Goal: Task Accomplishment & Management: Manage account settings

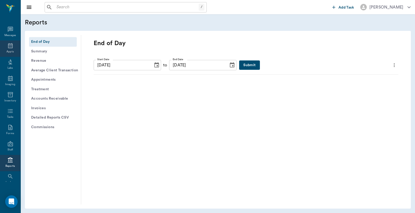
click at [8, 45] on icon at bounding box center [10, 45] width 5 height 5
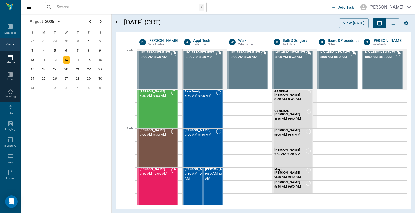
click at [11, 43] on div "Appts" at bounding box center [9, 44] width 7 height 4
click at [159, 112] on div "Webster Upchurch 8:30 AM - 9:00 AM" at bounding box center [155, 109] width 32 height 38
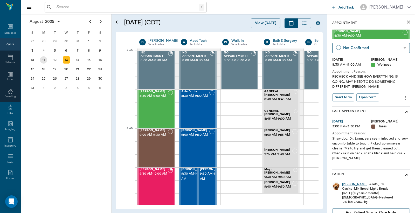
click at [45, 57] on div "11" at bounding box center [43, 59] width 7 height 7
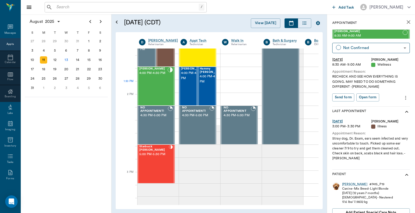
scroll to position [691, 0]
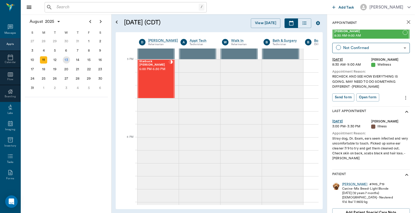
click at [68, 62] on div "13" at bounding box center [66, 59] width 11 height 9
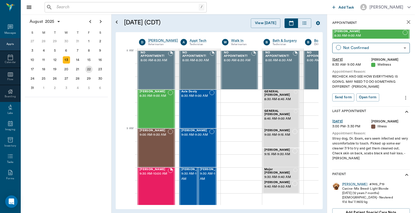
scroll to position [0, 0]
drag, startPoint x: 197, startPoint y: 104, endPoint x: 201, endPoint y: 101, distance: 5.1
click at [196, 104] on div "Axle Dooly 8:30 AM - 9:00 AM" at bounding box center [195, 109] width 28 height 38
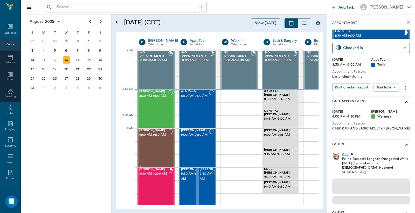
click at [144, 107] on div "Webster Upchurch 8:30 AM - 9:00 AM" at bounding box center [153, 109] width 28 height 38
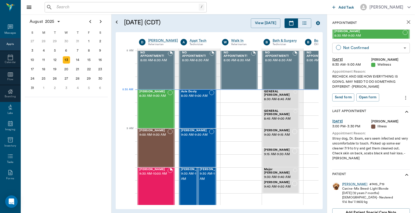
click at [400, 48] on body "/ ​ Add Task Dr. Bert Ellsworth Nectar Messages Appts Calendar Flow Boarding La…" at bounding box center [207, 106] width 415 height 213
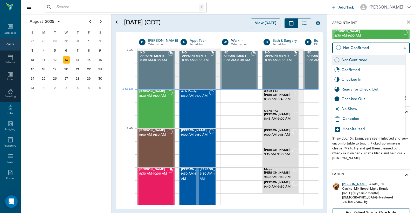
click at [367, 79] on div "Checked In" at bounding box center [372, 80] width 62 height 6
type input "CHECKED_IN"
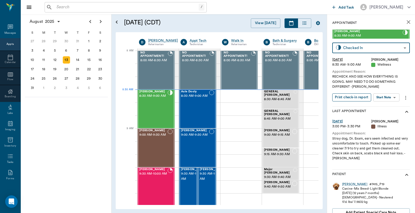
click at [352, 96] on button "Print check-in report" at bounding box center [351, 97] width 39 height 8
click at [75, 60] on div "14" at bounding box center [77, 59] width 7 height 7
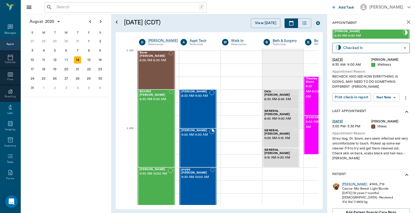
scroll to position [0, 0]
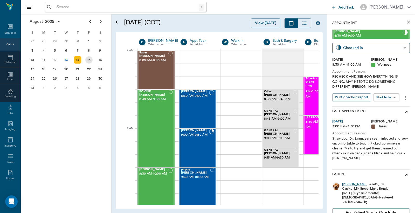
click at [90, 58] on div "15" at bounding box center [88, 59] width 7 height 7
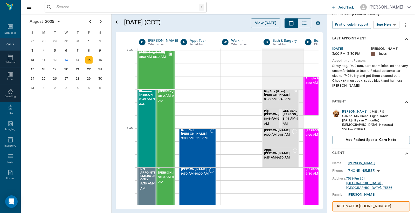
scroll to position [77, 0]
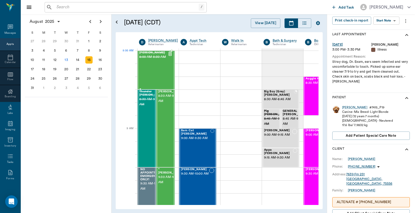
click at [174, 56] on div "Bovine Holbrook 8:00 AM - 8:30 AM" at bounding box center [156, 70] width 38 height 38
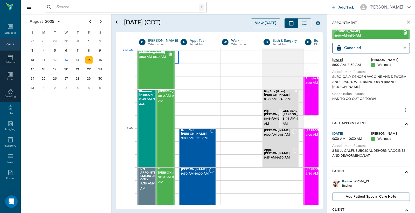
click at [176, 58] on div at bounding box center [157, 57] width 41 height 13
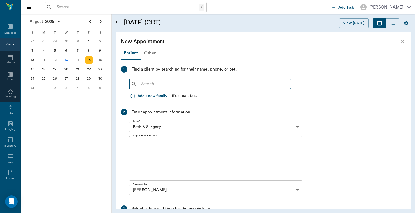
click at [161, 82] on input "text" at bounding box center [214, 83] width 150 height 7
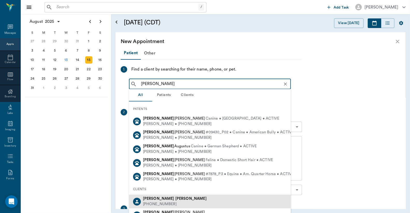
click at [175, 199] on b "Upchurch" at bounding box center [190, 198] width 31 height 4
type input "james upc"
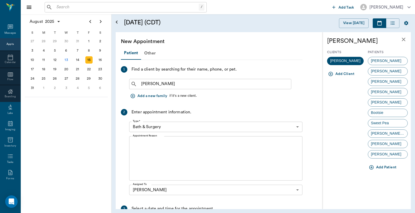
click at [384, 167] on button "Add Patient" at bounding box center [382, 167] width 31 height 10
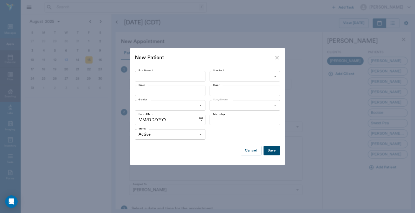
click at [164, 75] on input "First Name *" at bounding box center [170, 76] width 70 height 10
type input "lil rose"
click at [243, 71] on body "/ ​ Add Task Dr. Bert Ellsworth Nectar Messages Appts Calendar Flow Boarding La…" at bounding box center [207, 106] width 415 height 213
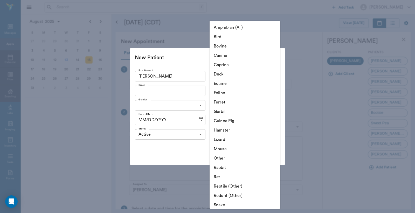
click at [244, 56] on li "Canine" at bounding box center [244, 55] width 70 height 9
type input "Canine"
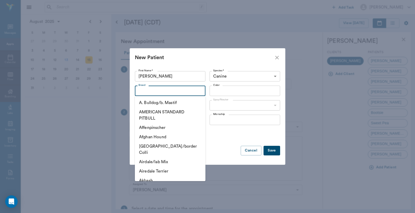
click at [161, 90] on input "Breed" at bounding box center [165, 90] width 59 height 7
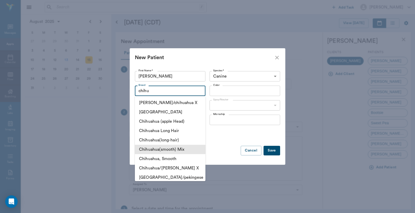
click at [190, 148] on li "Chihuahua(smooth) Mix" at bounding box center [170, 149] width 70 height 9
type input "Chihuahua(smooth) Mix"
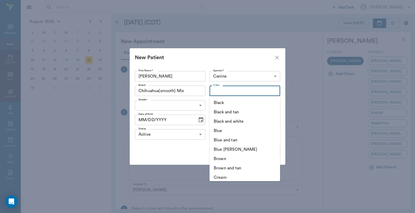
click at [240, 93] on input "Color" at bounding box center [240, 90] width 59 height 7
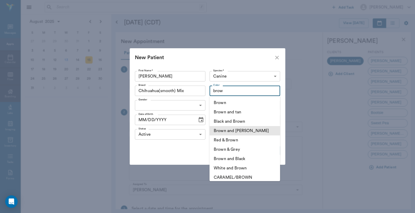
click at [237, 131] on li "Brown and White" at bounding box center [244, 130] width 70 height 9
type input "Brown and White"
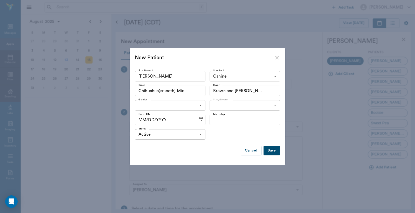
click at [183, 107] on body "/ ​ Add Task Dr. Bert Ellsworth Nectar Messages Appts Calendar Flow Boarding La…" at bounding box center [207, 106] width 415 height 213
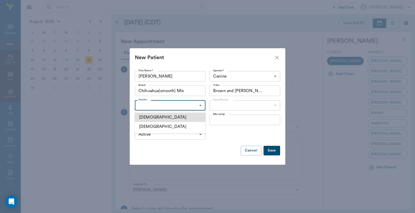
click at [150, 126] on li "[DEMOGRAPHIC_DATA]" at bounding box center [170, 126] width 70 height 9
type input "FEMALE"
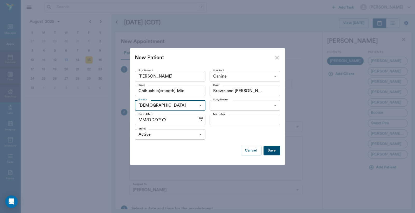
click at [268, 105] on body "/ ​ Add Task Dr. Bert Ellsworth Nectar Messages Appts Calendar Flow Boarding La…" at bounding box center [207, 106] width 415 height 213
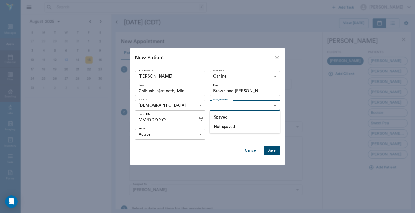
click at [232, 125] on li "Not spayed" at bounding box center [244, 126] width 70 height 9
type input "false"
click at [144, 120] on input "MM/DD/YYYY" at bounding box center [164, 120] width 59 height 10
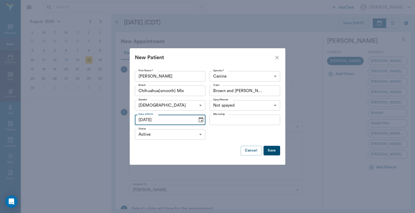
type input "01/28/2012"
click at [275, 148] on button "Save" at bounding box center [271, 151] width 17 height 10
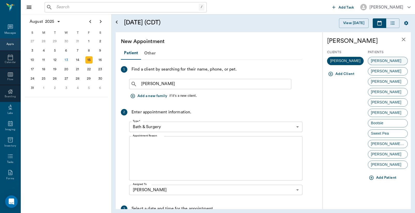
click at [389, 60] on div "lil rose" at bounding box center [387, 61] width 40 height 8
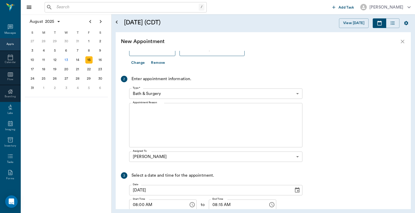
scroll to position [77, 0]
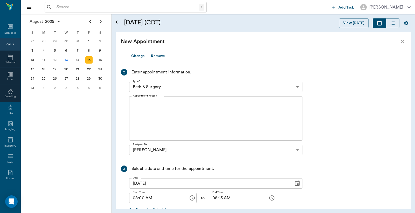
click at [183, 85] on body "/ ​ Add Task Dr. Bert Ellsworth Nectar Messages Appts Calendar Flow Boarding La…" at bounding box center [207, 106] width 415 height 213
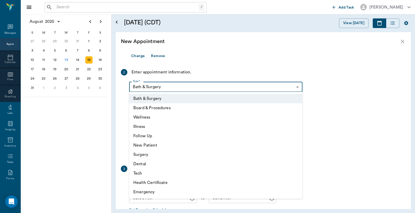
click at [175, 124] on li "Illness" at bounding box center [215, 126] width 173 height 9
type input "65d2be4f46e3a538d89b8c15"
type input "08:30 AM"
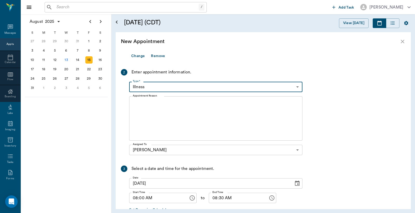
click at [183, 114] on textarea "Appointment Reason" at bounding box center [216, 119] width 166 height 36
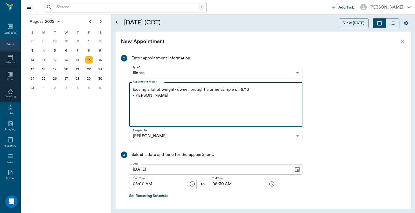
scroll to position [110, 0]
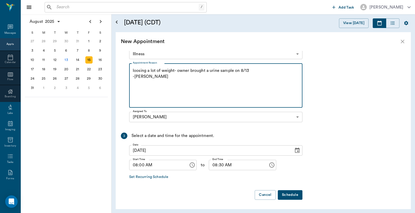
type textarea "loosing a lot of weight- owner brought a urine sample on 8/13 -jess"
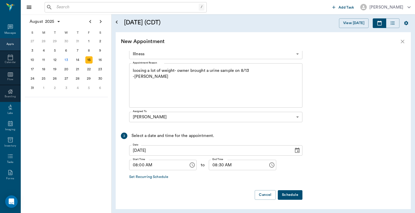
drag, startPoint x: 298, startPoint y: 196, endPoint x: 307, endPoint y: 199, distance: 9.6
click at [298, 196] on button "Schedule" at bounding box center [290, 195] width 25 height 10
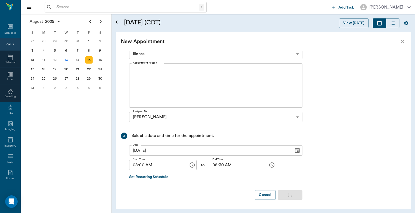
scroll to position [0, 0]
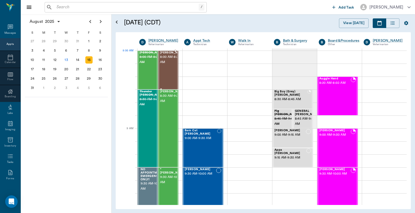
click at [165, 60] on span "8:00 AM - 8:30 AM" at bounding box center [173, 59] width 26 height 10
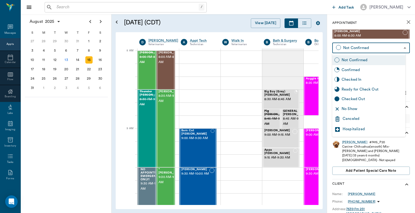
click at [372, 49] on body "/ ​ Add Task Dr. Bert Ellsworth Nectar Messages Appts Calendar Flow Boarding La…" at bounding box center [207, 106] width 415 height 213
click at [371, 79] on div "Checked In" at bounding box center [372, 80] width 62 height 6
type input "CHECKED_IN"
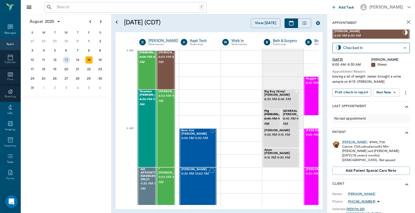
click at [65, 60] on div "13" at bounding box center [66, 59] width 7 height 7
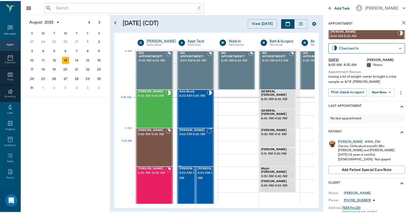
scroll to position [0, 0]
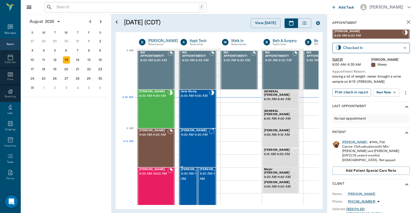
click at [204, 143] on div "Brittney Taylor 9:00 AM - 9:30 AM" at bounding box center [195, 148] width 28 height 38
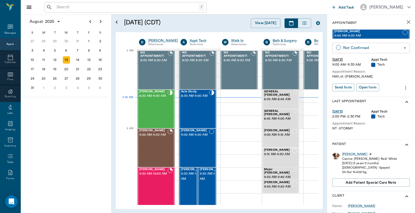
click at [361, 44] on body "/ ​ Add Task Dr. Bert Ellsworth Nectar Messages Appts Calendar Flow Boarding La…" at bounding box center [207, 106] width 415 height 213
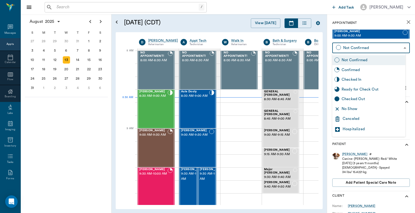
click at [358, 79] on div "Checked In" at bounding box center [372, 80] width 62 height 6
type input "CHECKED_IN"
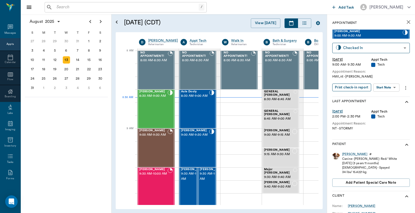
click at [354, 87] on button "Print check-in report" at bounding box center [351, 87] width 39 height 8
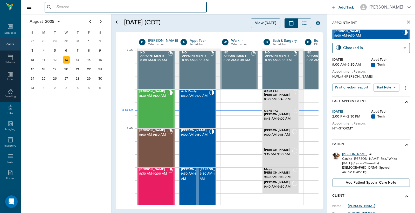
click at [94, 6] on input "text" at bounding box center [129, 7] width 150 height 7
click at [82, 7] on input "text" at bounding box center [129, 7] width 150 height 7
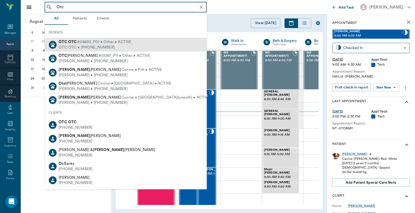
click at [111, 43] on span "#08830_P01 • Other • ACTIVE" at bounding box center [104, 41] width 54 height 5
type input "Otc"
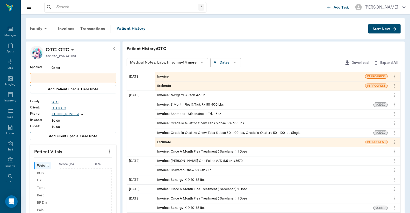
click at [379, 29] on span "Start New" at bounding box center [381, 29] width 17 height 0
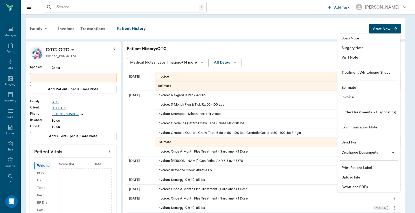
click at [347, 98] on span "Invoice" at bounding box center [368, 97] width 54 height 5
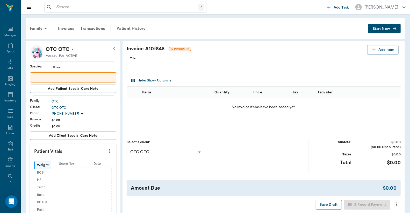
click at [192, 65] on input "Title" at bounding box center [166, 64] width 78 height 10
click at [382, 51] on button "Add Item" at bounding box center [382, 50] width 31 height 10
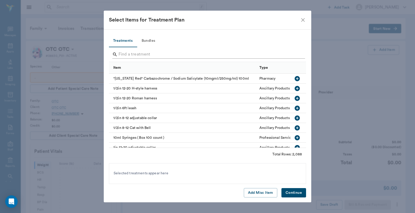
click at [138, 53] on input "Search" at bounding box center [207, 54] width 179 height 8
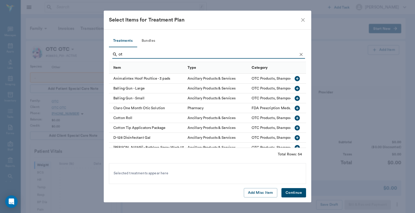
type input "o"
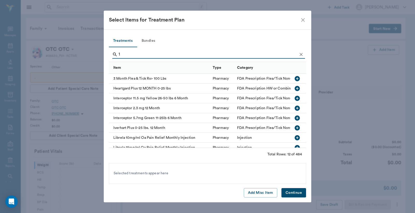
type input "1"
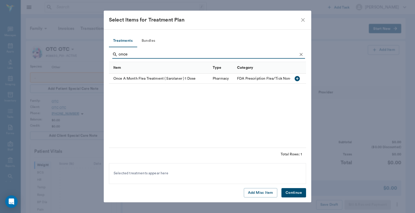
type input "once"
click at [295, 78] on icon "button" at bounding box center [296, 78] width 5 height 5
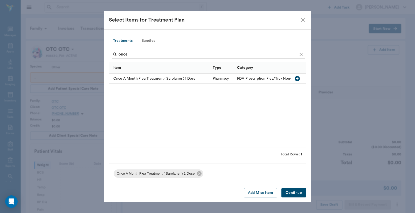
click at [298, 195] on button "Continue" at bounding box center [293, 193] width 25 height 10
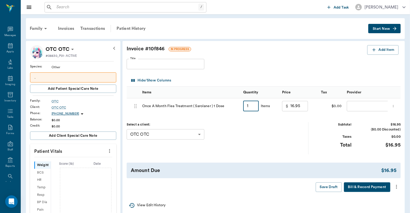
type input "2"
type input "33.90"
type input "2"
click at [366, 107] on body "/ ​ Add Task Dr. Bert Ellsworth Nectar Messages Appts Labs Imaging Inventory Ta…" at bounding box center [205, 188] width 410 height 377
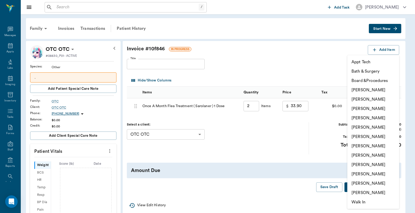
click at [365, 91] on li "[PERSON_NAME]" at bounding box center [373, 89] width 52 height 9
type input "none-6899ea08ed37b777db10de45"
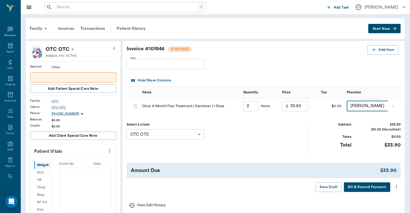
click at [374, 192] on button "Bill & Record Payment" at bounding box center [367, 187] width 46 height 10
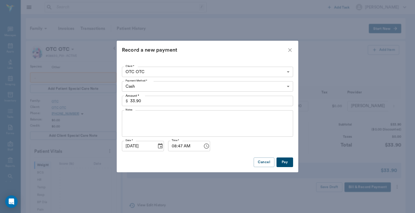
click at [286, 161] on button "Pay" at bounding box center [284, 162] width 17 height 10
type input "2.00"
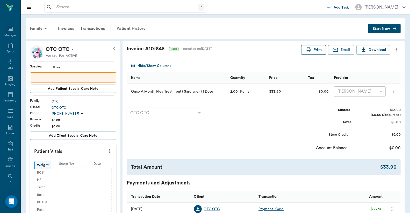
click at [315, 48] on button "Print" at bounding box center [313, 50] width 25 height 10
click at [102, 27] on div "Transactions" at bounding box center [92, 28] width 31 height 12
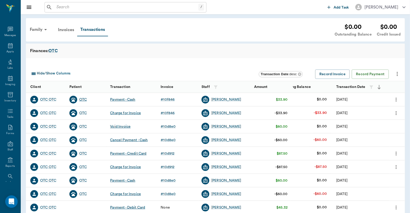
click at [81, 99] on div "OTC" at bounding box center [83, 99] width 8 height 5
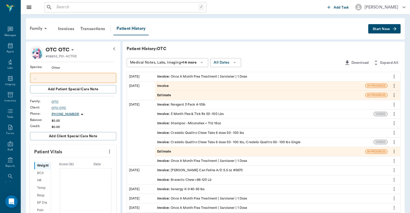
click at [175, 81] on div "Invoice" at bounding box center [260, 85] width 210 height 9
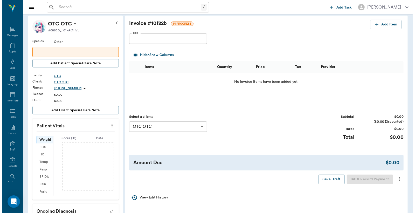
scroll to position [38, 0]
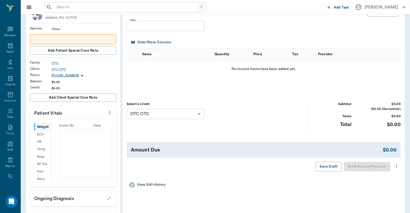
click at [397, 167] on icon "more" at bounding box center [397, 166] width 6 height 6
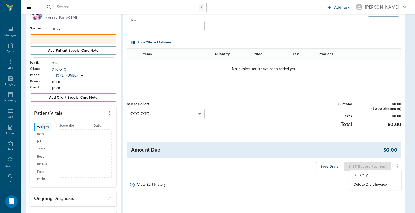
click at [379, 182] on span "Delete Draft Invoice" at bounding box center [375, 184] width 44 height 5
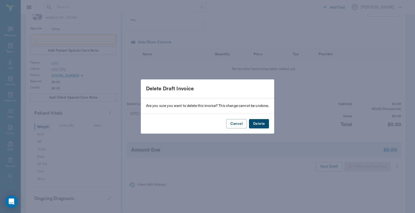
click at [258, 124] on button "Delete" at bounding box center [259, 124] width 20 height 10
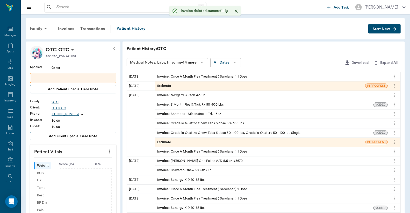
click at [244, 84] on div "Estimate" at bounding box center [260, 85] width 210 height 9
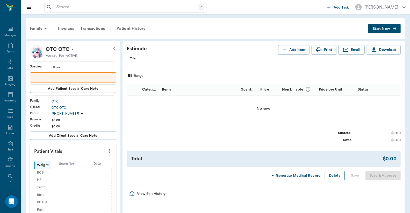
click at [336, 172] on button "Delete" at bounding box center [335, 176] width 20 height 10
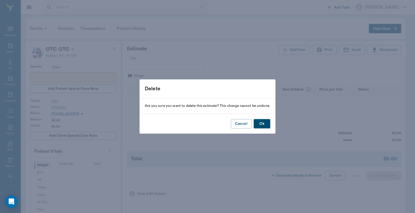
click at [265, 127] on button "Ok" at bounding box center [261, 124] width 17 height 10
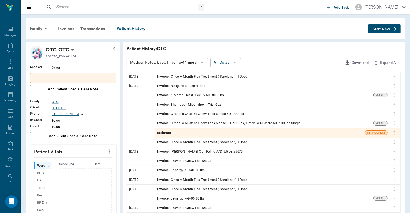
click at [206, 131] on div "Estimate" at bounding box center [260, 132] width 210 height 9
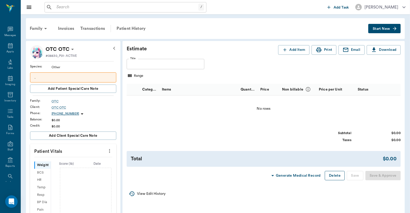
click at [333, 177] on button "Delete" at bounding box center [335, 176] width 20 height 10
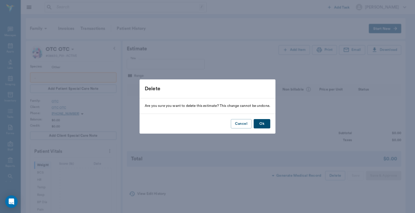
click at [265, 122] on button "Ok" at bounding box center [261, 124] width 17 height 10
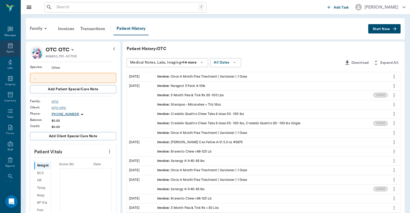
click at [10, 45] on icon at bounding box center [10, 45] width 5 height 5
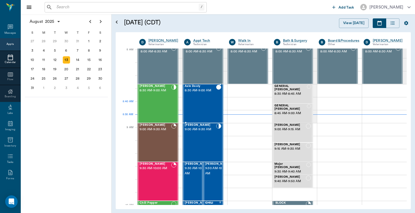
scroll to position [1, 0]
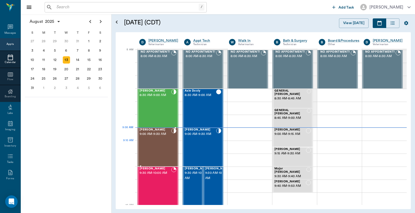
scroll to position [1, 0]
click at [208, 143] on div "Brittney Taylor 9:00 AM - 9:30 AM" at bounding box center [200, 147] width 31 height 38
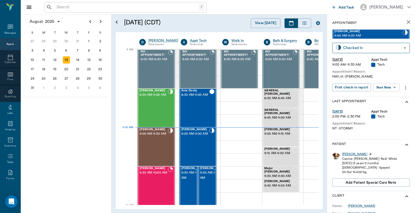
click at [346, 155] on div "Brittney" at bounding box center [354, 154] width 25 height 4
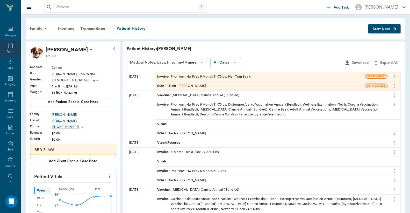
click at [7, 46] on icon at bounding box center [10, 46] width 6 height 6
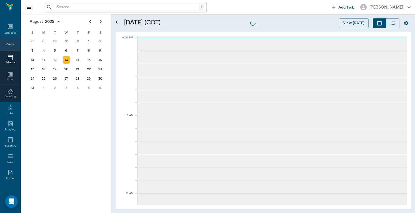
scroll to position [78, 0]
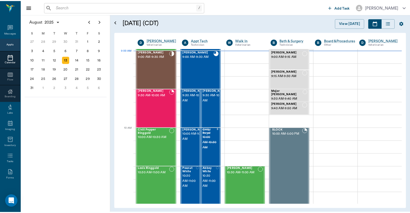
scroll to position [78, 0]
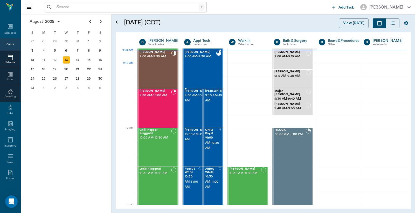
click at [203, 70] on div "Brittney Taylor 9:00 AM - 9:30 AM" at bounding box center [200, 70] width 31 height 38
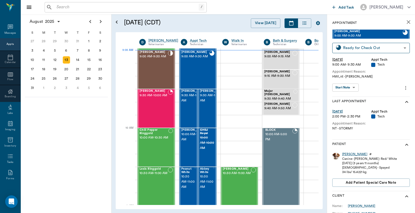
click at [348, 154] on div "Brittney" at bounding box center [354, 154] width 25 height 4
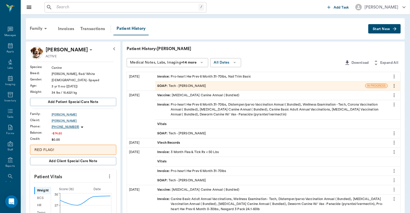
click at [214, 75] on div "Invoice : Pro-heart Hw Prev 6 Month 31-70lbs, Nail Trim Basic" at bounding box center [204, 76] width 94 height 5
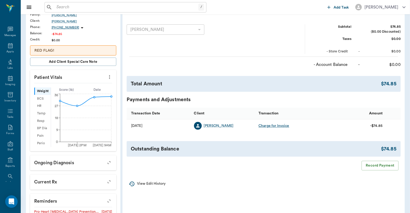
scroll to position [115, 0]
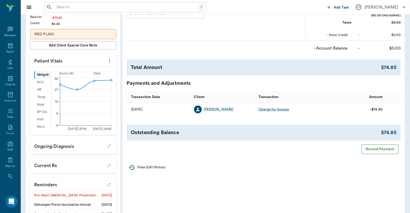
click at [375, 151] on button "Record Payment" at bounding box center [380, 149] width 37 height 10
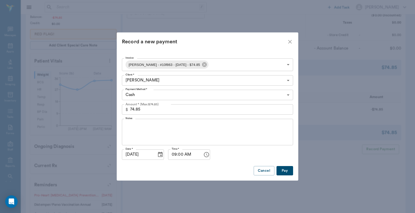
click at [282, 169] on button "Pay" at bounding box center [284, 171] width 17 height 10
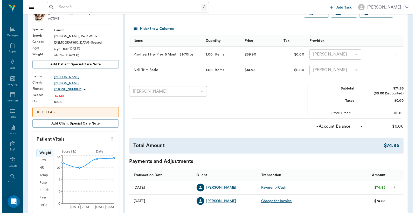
scroll to position [0, 0]
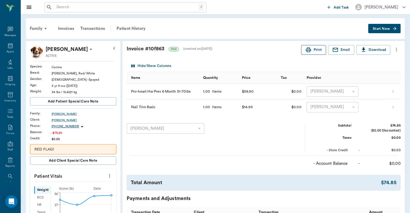
click at [320, 51] on button "Print" at bounding box center [313, 50] width 25 height 10
click at [4, 47] on div "Appts" at bounding box center [10, 48] width 20 height 16
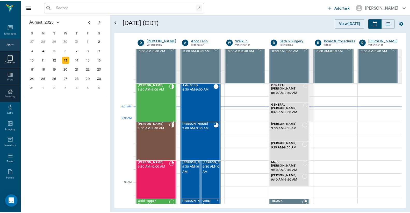
scroll to position [2, 0]
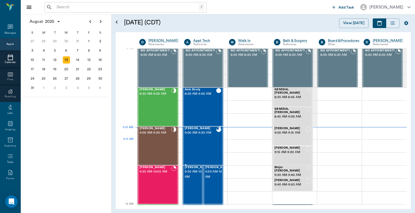
click at [216, 147] on div at bounding box center [218, 146] width 5 height 38
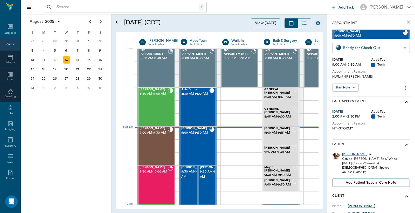
click at [369, 48] on body "/ ​ Add Task Dr. Bert Ellsworth Nectar Messages Appts Calendar Flow Boarding La…" at bounding box center [207, 106] width 415 height 213
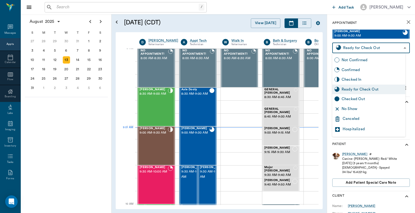
click at [352, 99] on div "Checked Out" at bounding box center [372, 99] width 62 height 6
type input "CHECKED_OUT"
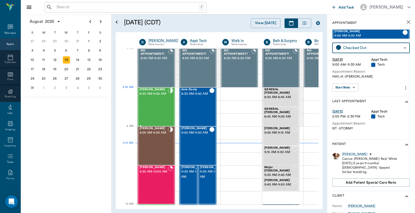
click at [156, 96] on span "8:30 AM - 9:00 AM" at bounding box center [153, 93] width 28 height 5
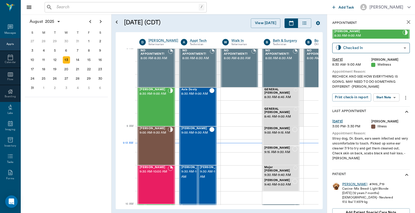
click at [351, 183] on div "Webster" at bounding box center [354, 184] width 25 height 4
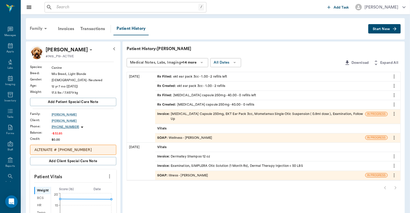
click at [33, 26] on div "Family" at bounding box center [39, 28] width 25 height 12
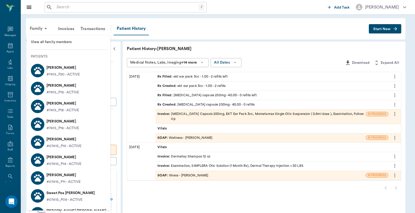
click at [64, 68] on p "lil rose Upchurch" at bounding box center [62, 67] width 33 height 8
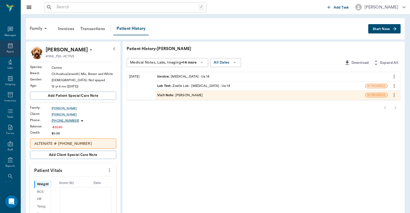
click at [8, 44] on icon at bounding box center [10, 46] width 6 height 6
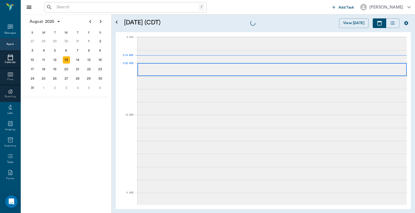
scroll to position [79, 0]
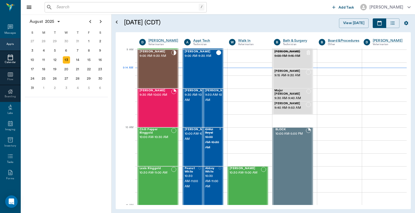
click at [10, 40] on div "Appts" at bounding box center [10, 44] width 20 height 12
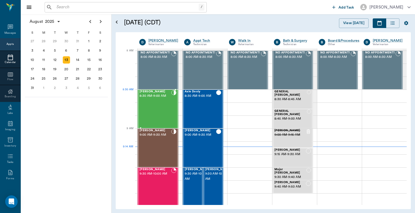
click at [152, 98] on span "8:30 AM - 9:00 AM" at bounding box center [155, 95] width 32 height 5
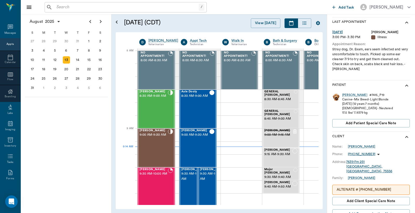
scroll to position [115, 0]
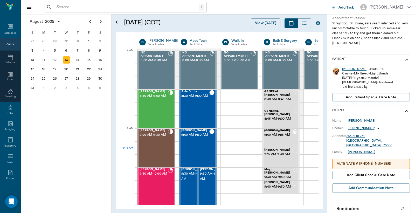
click at [349, 68] on div "Webster" at bounding box center [354, 69] width 25 height 4
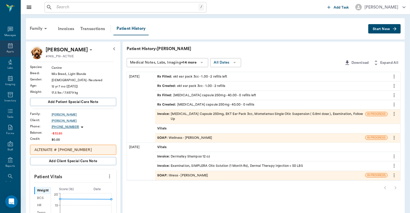
click at [12, 47] on div "Appts" at bounding box center [10, 48] width 20 height 16
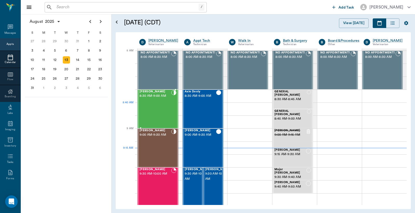
click at [159, 110] on div "[PERSON_NAME] 8:30 AM - 9:00 AM" at bounding box center [155, 109] width 32 height 38
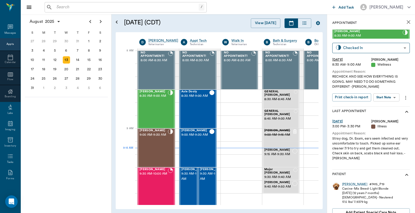
click at [345, 182] on div "[PERSON_NAME]" at bounding box center [354, 184] width 25 height 4
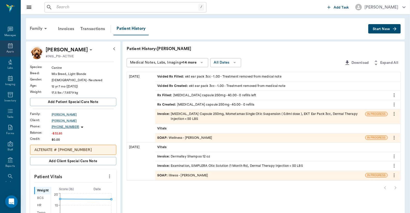
click at [8, 46] on icon at bounding box center [10, 45] width 5 height 5
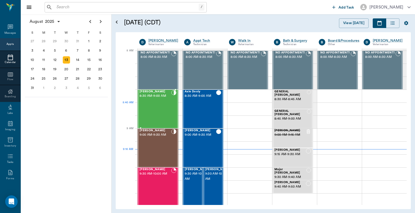
click at [160, 104] on div "[PERSON_NAME] 8:30 AM - 9:00 AM" at bounding box center [155, 109] width 32 height 38
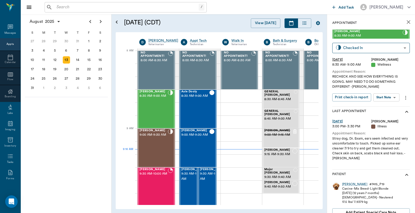
click at [351, 181] on div "Webster # 7415_P19 Canine - Mix Breed - Light Blonde 01/01/2013 (12 years 7 mon…" at bounding box center [370, 200] width 77 height 41
click at [348, 185] on div "[PERSON_NAME]" at bounding box center [354, 184] width 25 height 4
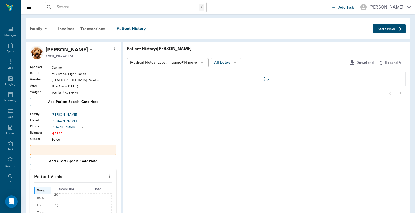
click at [29, 30] on div "Family" at bounding box center [39, 28] width 25 height 12
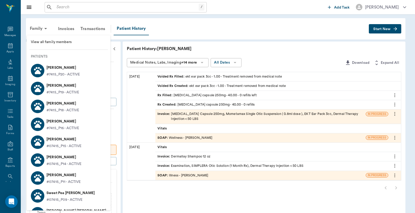
click at [55, 69] on p "lil rose Upchurch" at bounding box center [62, 67] width 33 height 8
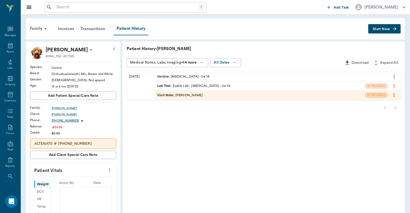
click at [195, 75] on div "Invoice : Urinalysis - Ua 14" at bounding box center [183, 76] width 52 height 5
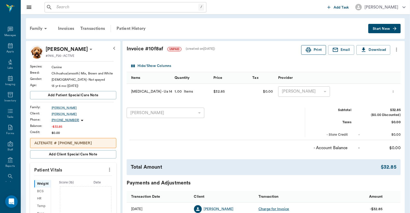
click at [322, 49] on button "Print" at bounding box center [313, 50] width 25 height 10
click at [134, 27] on div "Patient History" at bounding box center [131, 28] width 35 height 12
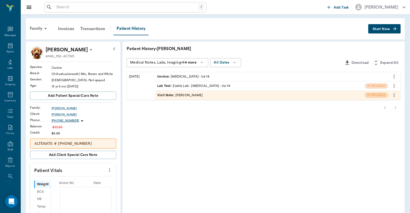
click at [190, 96] on div "Visit Note : Dr. Bert Ellsworth" at bounding box center [180, 95] width 46 height 5
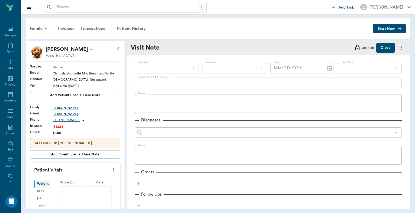
type input "63ec2f075fda476ae8351a4d"
type textarea "brought urine in to test for lil rose the cat"
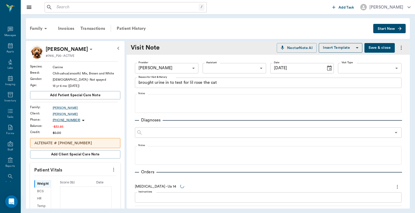
type input "[DATE]"
drag, startPoint x: 40, startPoint y: 30, endPoint x: 50, endPoint y: 53, distance: 25.4
click at [40, 31] on div "Family" at bounding box center [39, 28] width 25 height 12
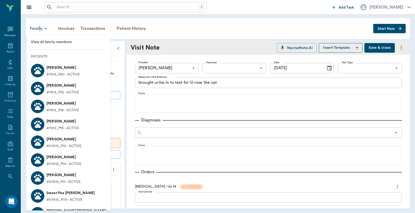
click at [60, 89] on p "[PERSON_NAME]" at bounding box center [62, 85] width 33 height 8
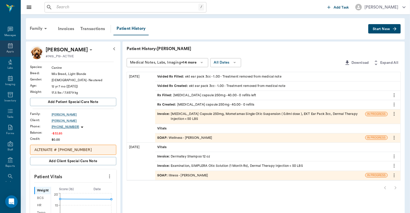
click at [12, 50] on div "Appts" at bounding box center [10, 48] width 20 height 16
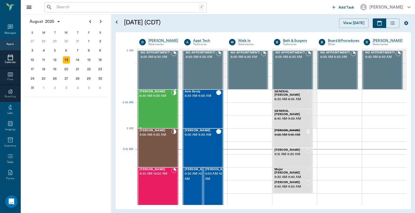
drag, startPoint x: 160, startPoint y: 105, endPoint x: 168, endPoint y: 111, distance: 9.8
click at [160, 105] on div "[PERSON_NAME] 8:30 AM - 9:00 AM" at bounding box center [155, 109] width 32 height 38
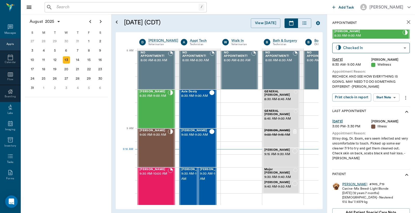
click at [351, 182] on div "[PERSON_NAME]" at bounding box center [354, 184] width 25 height 4
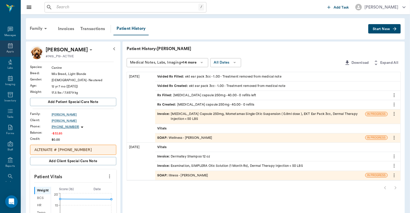
click at [8, 45] on icon at bounding box center [10, 46] width 6 height 6
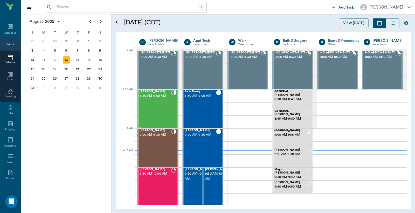
click at [159, 106] on div "[PERSON_NAME] 8:30 AM - 9:00 AM" at bounding box center [155, 109] width 32 height 38
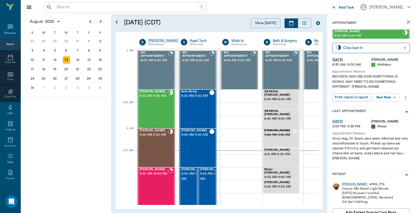
click at [158, 104] on div "[PERSON_NAME] 8:30 AM - 9:00 AM" at bounding box center [153, 109] width 28 height 38
drag, startPoint x: 349, startPoint y: 183, endPoint x: 357, endPoint y: 182, distance: 8.1
click at [349, 183] on div "[PERSON_NAME]" at bounding box center [354, 184] width 25 height 4
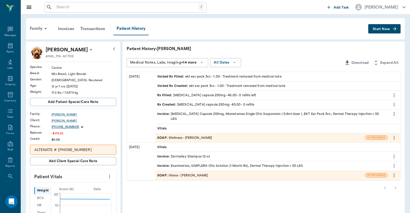
click at [199, 114] on div "Invoice : Cephalexin Capsule 250mg, Mometamax Single Otic Suspension ( 0.8ml do…" at bounding box center [271, 116] width 229 height 10
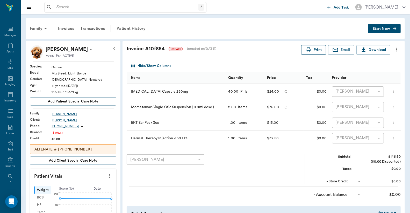
click at [312, 48] on button "Print" at bounding box center [313, 50] width 25 height 10
click at [91, 29] on div "Transactions" at bounding box center [92, 28] width 31 height 12
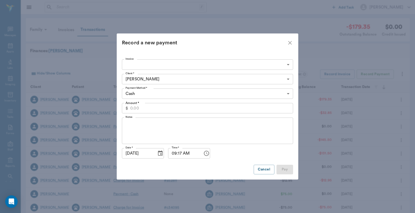
click at [196, 65] on body "/ ​ Add Task Dr. Bert Ellsworth Nectar Messages Appts Labs Imaging Inventory Ta…" at bounding box center [207, 159] width 415 height 319
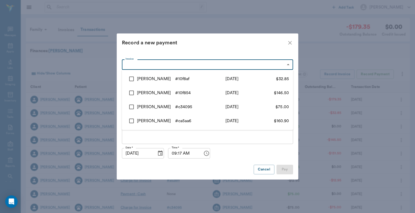
click at [167, 78] on div "lil rose" at bounding box center [156, 79] width 38 height 6
type input "689c9d53ed37b777db10f8af"
type input "32.85"
checkbox input "true"
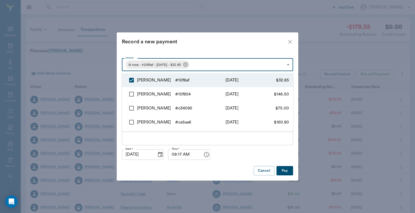
click at [167, 95] on div "[PERSON_NAME]" at bounding box center [156, 94] width 38 height 6
type input "689c9d53ed37b777db10f8af,689c9a51ed37b777db10f854"
type input "179.35"
checkbox input "true"
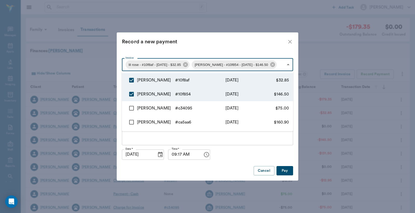
click at [202, 45] on div at bounding box center [207, 106] width 415 height 213
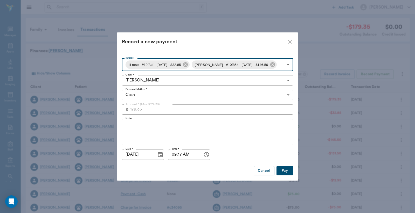
click at [281, 167] on button "Pay" at bounding box center [284, 171] width 17 height 10
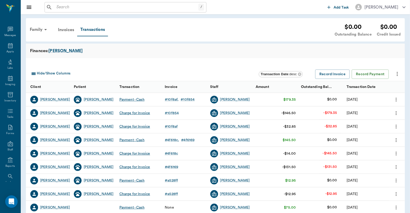
click at [79, 8] on input "text" at bounding box center [126, 7] width 144 height 7
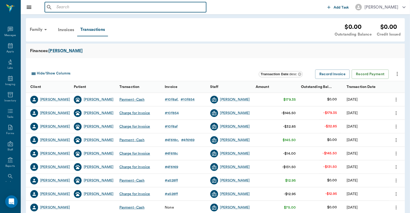
click at [88, 9] on input "text" at bounding box center [129, 7] width 150 height 7
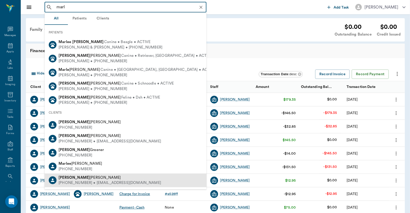
click at [87, 178] on div "[PERSON_NAME]" at bounding box center [110, 177] width 103 height 5
type input "marl"
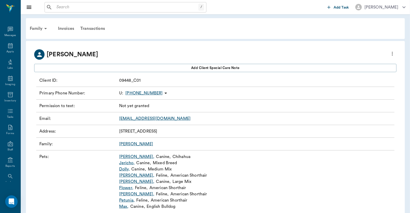
scroll to position [16, 0]
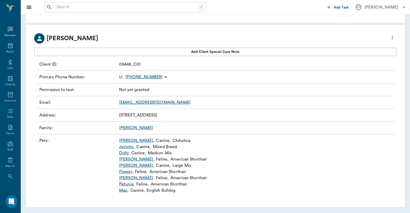
click at [125, 127] on link "[PERSON_NAME]" at bounding box center [136, 128] width 34 height 4
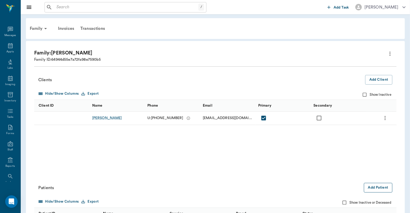
click at [381, 190] on button "Add Patient" at bounding box center [378, 188] width 29 height 10
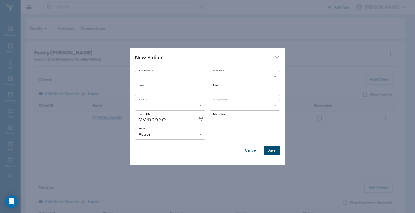
click at [177, 74] on input "First Name *" at bounding box center [170, 76] width 70 height 10
click at [251, 150] on button "Cancel" at bounding box center [251, 151] width 21 height 10
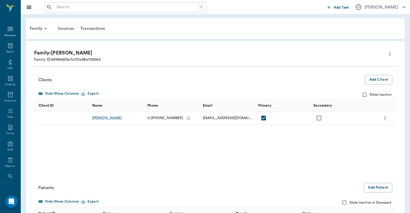
click at [37, 26] on div "Family" at bounding box center [39, 28] width 25 height 12
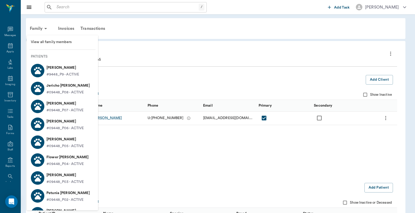
click at [66, 40] on span "View all family members" at bounding box center [62, 41] width 63 height 5
click at [56, 43] on span "View all family members" at bounding box center [62, 41] width 63 height 5
click at [5, 47] on div at bounding box center [207, 106] width 415 height 213
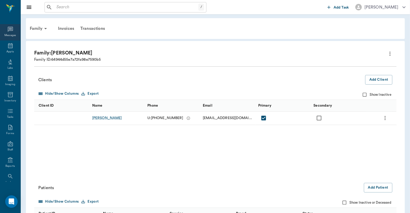
click at [7, 40] on div "Messages" at bounding box center [10, 32] width 20 height 16
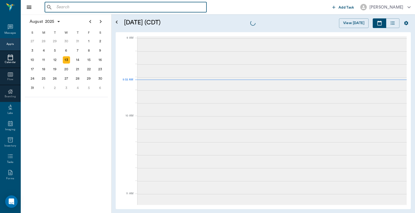
click at [62, 7] on input "text" at bounding box center [129, 7] width 150 height 7
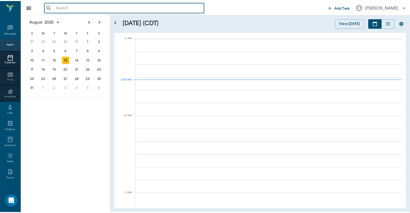
scroll to position [78, 0]
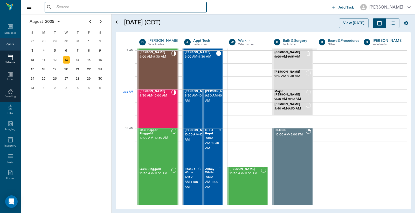
click at [69, 6] on input "text" at bounding box center [129, 7] width 150 height 7
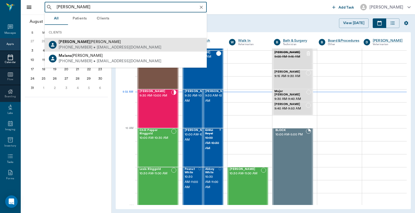
click at [91, 47] on div "(208) 749-6696 • thirstyunicorn83355@gmail.com" at bounding box center [110, 47] width 103 height 5
type input "marlana"
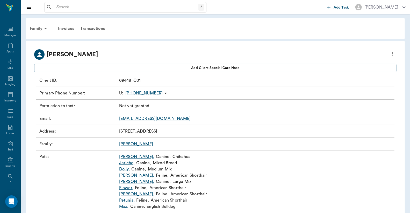
scroll to position [16, 0]
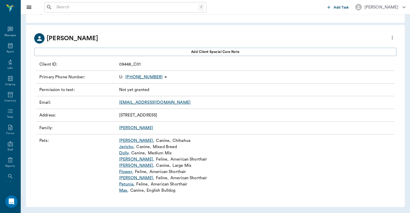
click at [125, 129] on link "Sosa" at bounding box center [136, 128] width 34 height 4
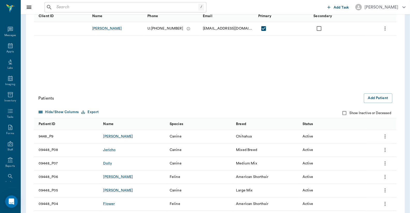
scroll to position [77, 0]
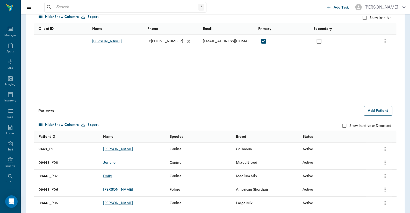
click at [378, 113] on button "Add Patient" at bounding box center [378, 111] width 29 height 10
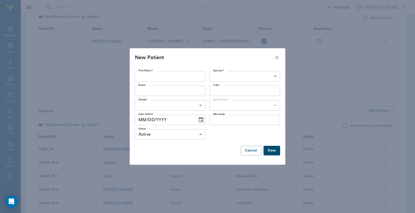
click at [197, 78] on input "First Name *" at bounding box center [170, 76] width 70 height 10
drag, startPoint x: 147, startPoint y: 81, endPoint x: 0, endPoint y: 73, distance: 147.4
click at [26, 87] on div "New Patient First Name * sosa First Name * Species * ​ Species * Breed Breed Co…" at bounding box center [207, 106] width 415 height 213
type input "general"
click at [252, 70] on div "Species * ​ Species *" at bounding box center [243, 76] width 73 height 15
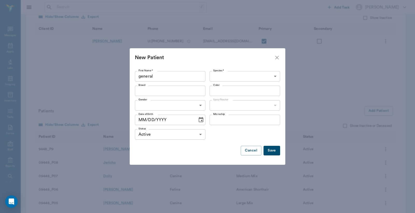
click at [250, 73] on body "/ ​ Add Task Dr. Bert Ellsworth Nectar Messages Appts Labs Imaging Inventory Ta…" at bounding box center [207, 98] width 415 height 351
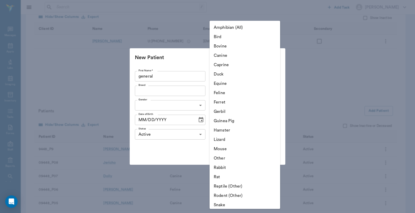
click at [225, 56] on li "Canine" at bounding box center [244, 55] width 70 height 9
type input "Canine"
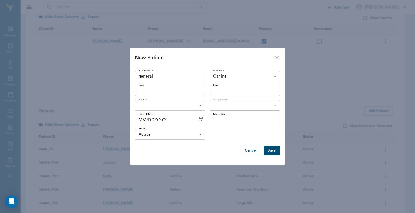
click at [272, 148] on button "Save" at bounding box center [271, 151] width 17 height 10
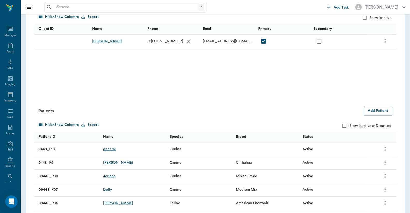
click at [113, 148] on div "general" at bounding box center [109, 148] width 13 height 5
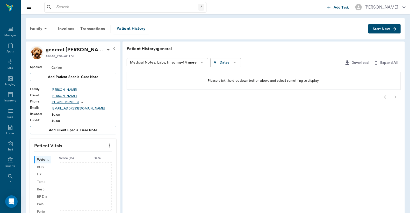
click at [384, 29] on span "Start New" at bounding box center [381, 29] width 17 height 0
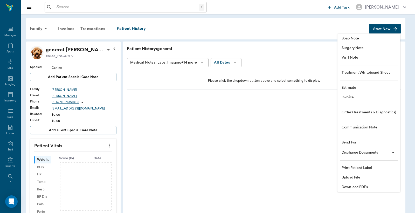
click at [349, 96] on span "Invoice" at bounding box center [368, 97] width 54 height 5
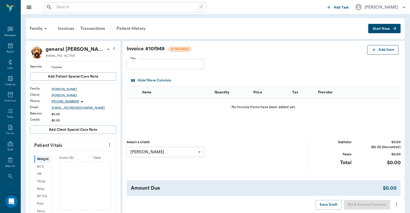
click at [385, 46] on button "Add Item" at bounding box center [382, 50] width 31 height 10
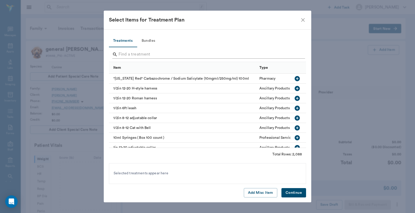
click at [132, 52] on input "Search" at bounding box center [207, 54] width 179 height 8
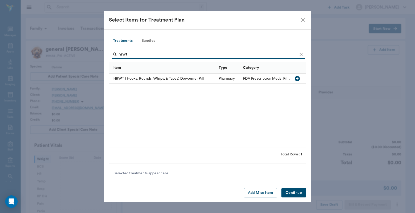
type input "hrwt"
click at [297, 79] on icon "button" at bounding box center [297, 78] width 6 height 6
click at [296, 190] on button "Continue" at bounding box center [293, 193] width 25 height 10
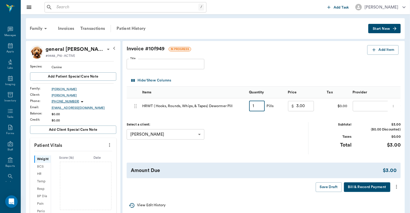
type input "5"
type input "15.00"
type input "51"
type input "153.00"
type input "51.5"
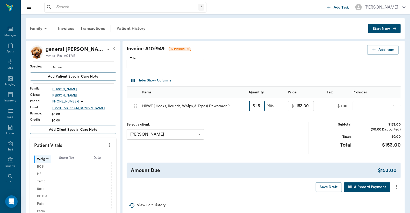
type input "154.50"
type input "51.5"
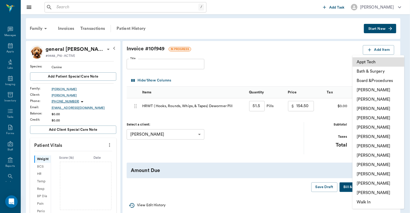
click at [367, 108] on body "/ ​ Add Task Dr. Bert Ellsworth Nectar Messages Appts Labs Imaging Inventory Ta…" at bounding box center [205, 162] width 410 height 324
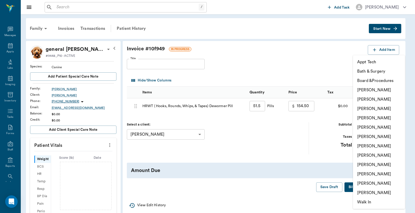
click at [376, 146] on li "[PERSON_NAME]" at bounding box center [379, 145] width 52 height 9
type input "none-63ec2ed152e12b0ba117cd50"
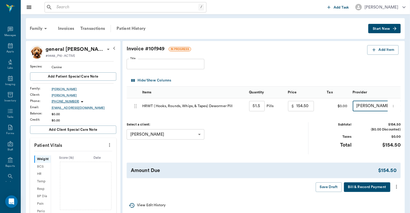
click at [397, 189] on icon "more" at bounding box center [396, 187] width 1 height 4
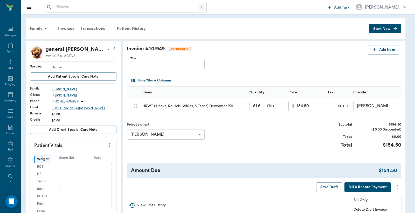
click at [365, 201] on span "Bill Only" at bounding box center [375, 199] width 44 height 5
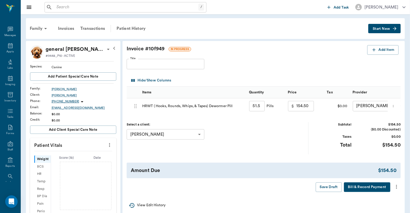
type input "51.50"
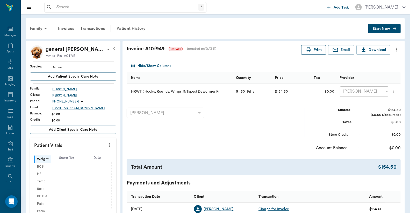
click at [314, 53] on button "Print" at bounding box center [313, 50] width 25 height 10
click at [95, 29] on div "Transactions" at bounding box center [92, 28] width 31 height 12
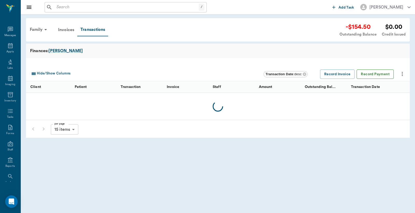
click at [388, 71] on button "Record Payment" at bounding box center [374, 74] width 37 height 10
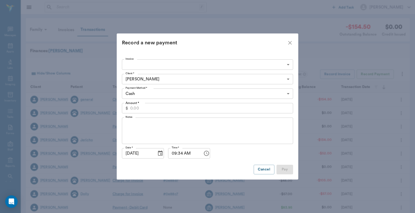
click at [288, 95] on body "/ ​ Add Task Dr. Bert Ellsworth Nectar Messages Appts Labs Imaging Inventory Ta…" at bounding box center [207, 159] width 415 height 319
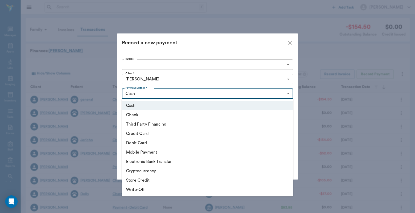
click at [156, 139] on li "Debit Card" at bounding box center [207, 142] width 171 height 9
type input "DEBIT_CARD"
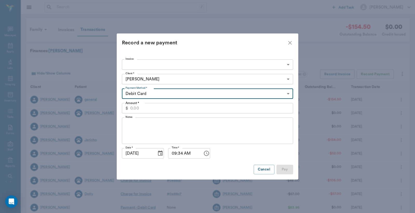
click at [288, 63] on body "/ ​ Add Task Dr. Bert Ellsworth Nectar Messages Appts Labs Imaging Inventory Ta…" at bounding box center [207, 159] width 415 height 319
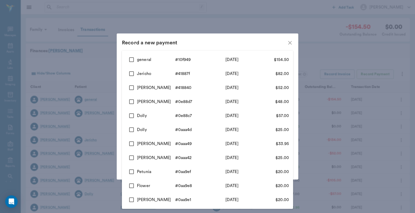
click at [130, 58] on input "checkbox" at bounding box center [131, 59] width 11 height 11
checkbox input "true"
type input "689ca249ed37b777db10f949"
type input "154.50"
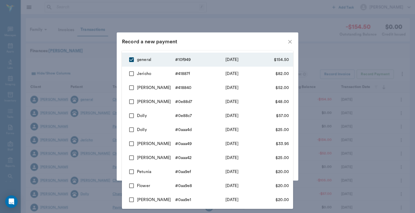
click at [242, 40] on div at bounding box center [207, 106] width 415 height 213
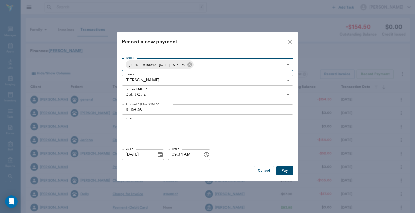
click at [284, 170] on button "Pay" at bounding box center [284, 171] width 17 height 10
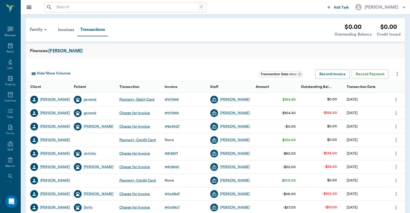
click at [60, 6] on input "text" at bounding box center [126, 7] width 144 height 7
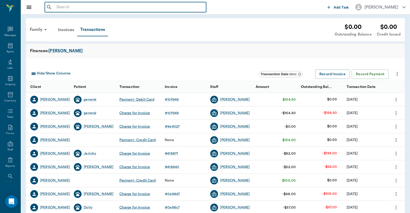
click at [61, 8] on input "text" at bounding box center [129, 7] width 150 height 7
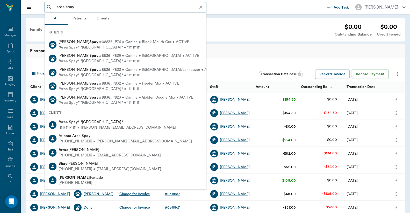
drag, startPoint x: 83, startPoint y: 123, endPoint x: 106, endPoint y: 121, distance: 22.4
click at [84, 123] on span "*Area Spay* *Atlanta*" at bounding box center [91, 122] width 65 height 4
type input "area spay"
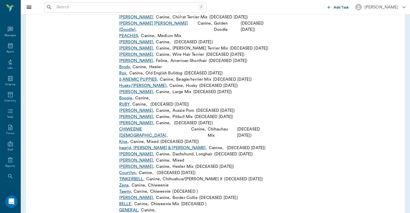
scroll to position [998, 0]
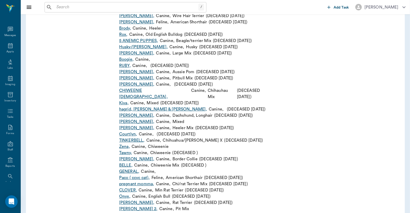
click at [134, 168] on link "GENERAL ," at bounding box center [129, 171] width 20 height 6
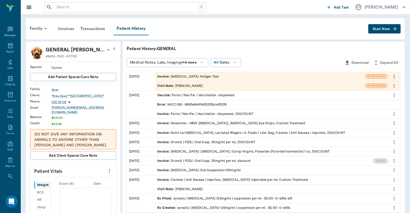
click at [379, 29] on span "Start New" at bounding box center [381, 29] width 17 height 0
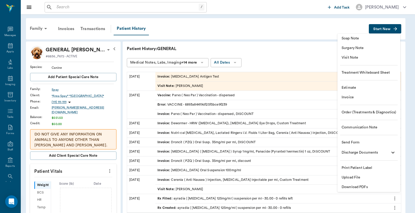
click at [356, 97] on span "Invoice" at bounding box center [368, 97] width 54 height 5
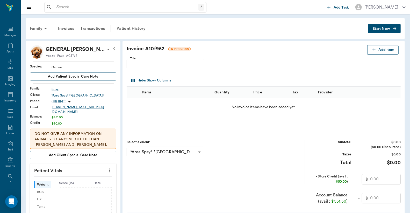
click at [386, 49] on button "Add Item" at bounding box center [382, 50] width 31 height 10
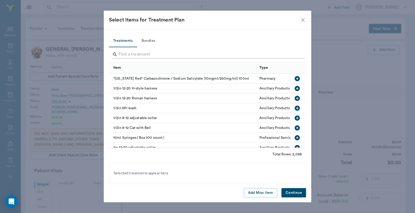
click at [164, 55] on input "Search" at bounding box center [207, 54] width 179 height 8
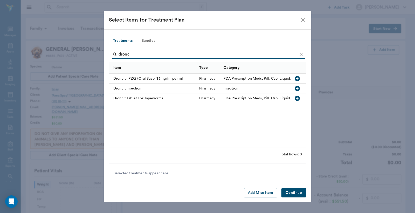
type input "dronci"
click at [297, 78] on icon "button" at bounding box center [296, 78] width 5 height 5
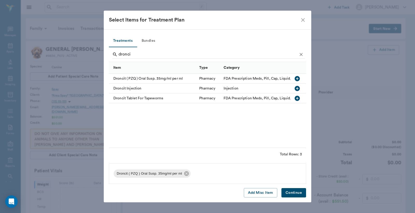
click at [291, 191] on button "Continue" at bounding box center [293, 193] width 25 height 10
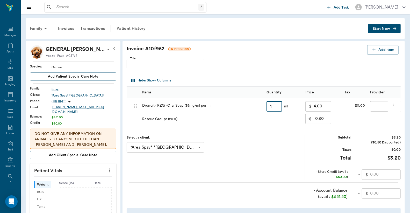
type input "15"
type input "12.00"
type input "60.00"
type input "152"
type input "121.60"
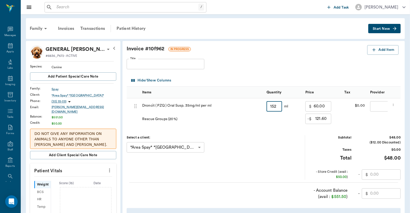
type input "608.00"
type input "152"
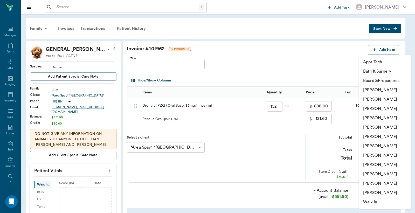
click at [388, 146] on li "Jessie Mitchell" at bounding box center [385, 145] width 52 height 9
type input "none-63ec2ed152e12b0ba117cd50"
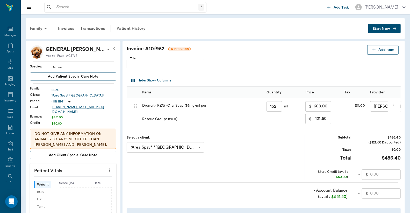
click at [383, 49] on button "Add Item" at bounding box center [382, 50] width 31 height 10
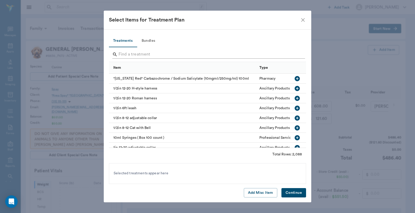
click at [153, 55] on input "Search" at bounding box center [207, 54] width 179 height 8
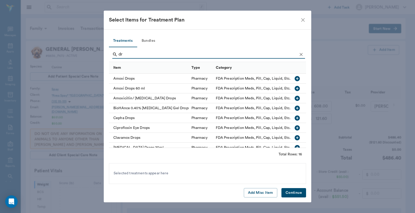
type input "d"
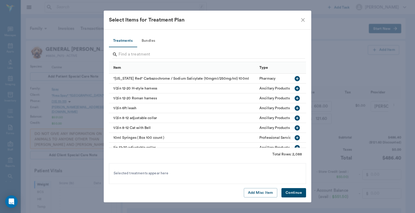
click at [301, 20] on icon "close" at bounding box center [303, 20] width 6 height 6
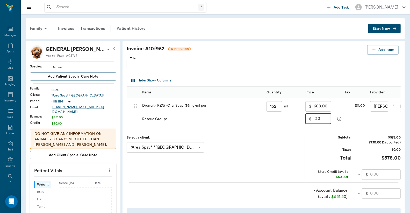
type input "3"
type input "30.00"
click at [388, 50] on button "Add Item" at bounding box center [382, 50] width 31 height 10
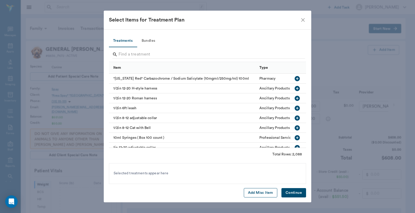
click at [264, 194] on button "Add Misc Item" at bounding box center [260, 193] width 33 height 10
click at [259, 191] on button "Add Misc Item" at bounding box center [260, 193] width 33 height 10
click at [190, 172] on icon at bounding box center [191, 173] width 5 height 5
click at [296, 190] on button "Continue" at bounding box center [293, 193] width 25 height 10
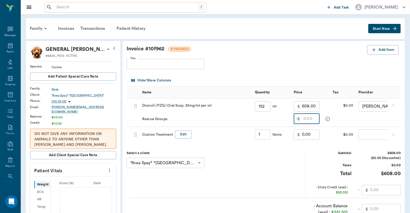
click at [314, 136] on input "0.00" at bounding box center [311, 134] width 18 height 10
drag, startPoint x: 313, startPoint y: 136, endPoint x: 215, endPoint y: 139, distance: 97.8
click at [261, 142] on div "689ca354f05d2088aa808a1f Droncit ( PZQ ) Oral Susp. 35mg/ml per ml Rescue Group…" at bounding box center [264, 120] width 274 height 44
type input "-304.00"
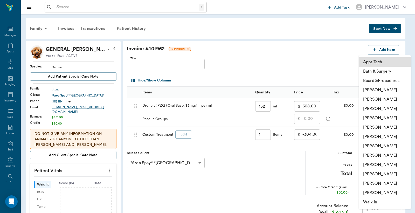
click at [372, 144] on li "Jessie Mitchell" at bounding box center [385, 145] width 52 height 9
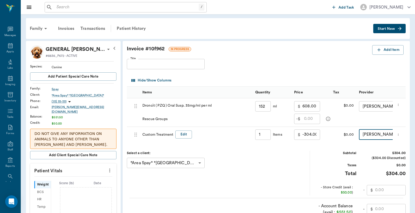
type input "none-63ec2ed152e12b0ba117cd50"
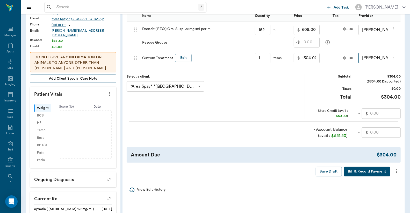
scroll to position [77, 0]
click at [372, 117] on input "text" at bounding box center [385, 113] width 31 height 10
type input "50.00"
click at [388, 137] on input "text" at bounding box center [385, 132] width 31 height 10
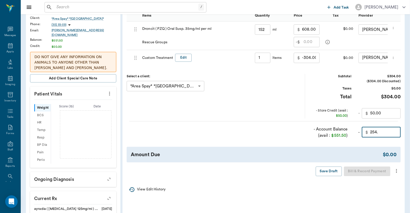
type input "254.00"
click at [397, 173] on icon "more" at bounding box center [396, 171] width 1 height 4
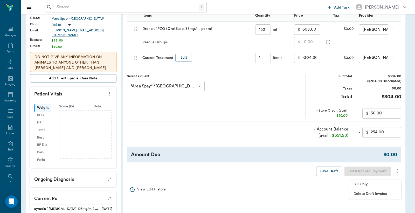
click at [366, 185] on span "Bill Only" at bounding box center [375, 183] width 44 height 5
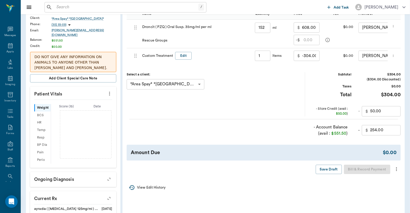
scroll to position [24, 0]
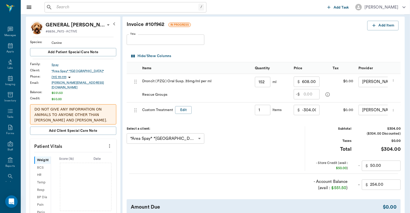
type input "152.00"
type input "1.00"
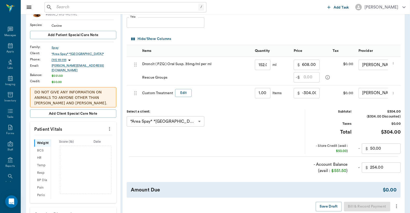
scroll to position [115, 0]
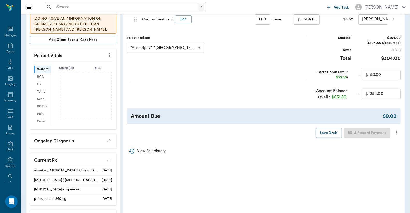
click at [395, 135] on icon "more" at bounding box center [397, 132] width 6 height 6
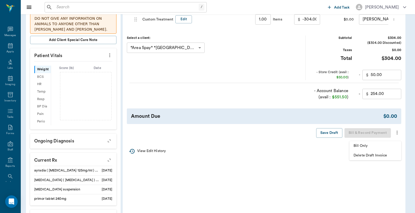
click at [375, 144] on span "Bill Only" at bounding box center [375, 145] width 44 height 5
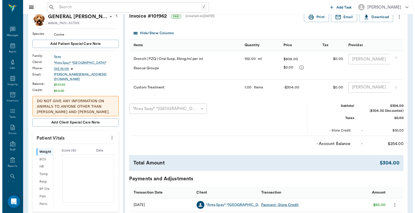
scroll to position [0, 0]
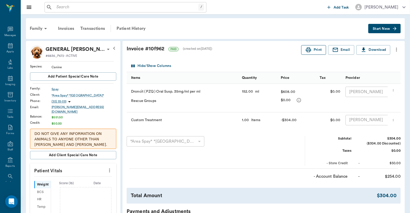
click at [317, 53] on button "Print" at bounding box center [313, 50] width 25 height 10
click at [10, 47] on icon at bounding box center [10, 45] width 5 height 5
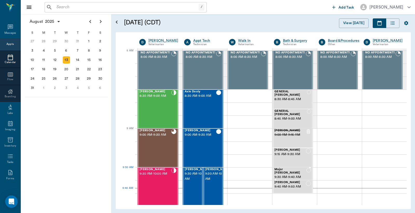
click at [288, 174] on span "9:30 AM - 9:40 AM" at bounding box center [290, 176] width 32 height 5
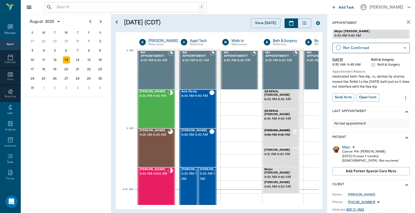
click at [405, 97] on icon "more" at bounding box center [405, 98] width 1 height 4
click at [390, 92] on div at bounding box center [207, 106] width 415 height 213
click at [369, 45] on body "/ ​ Add Task Dr. Bert Ellsworth Nectar Messages Appts Calendar Flow Boarding La…" at bounding box center [207, 106] width 415 height 213
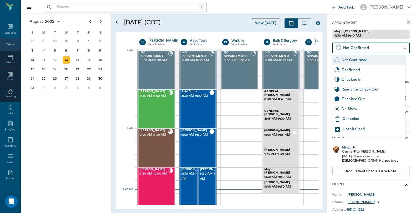
click at [362, 80] on div "Checked In" at bounding box center [372, 80] width 62 height 6
type input "CHECKED_IN"
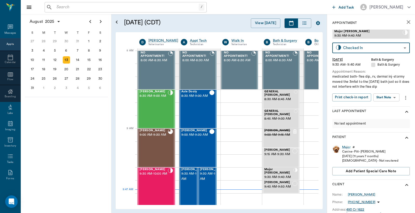
drag, startPoint x: 351, startPoint y: 95, endPoint x: 378, endPoint y: 104, distance: 28.1
click at [351, 95] on button "Print check-in report" at bounding box center [351, 97] width 39 height 8
click at [348, 146] on div "Major" at bounding box center [346, 147] width 8 height 4
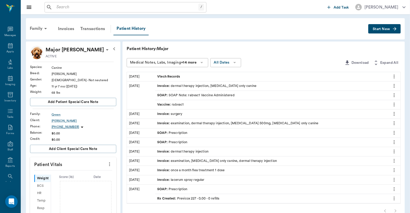
click at [167, 76] on span "Vtech Records" at bounding box center [169, 76] width 24 height 5
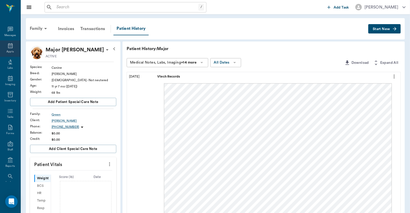
click at [10, 48] on icon at bounding box center [10, 46] width 6 height 6
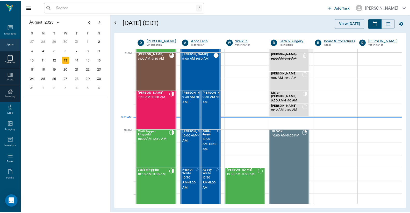
scroll to position [78, 0]
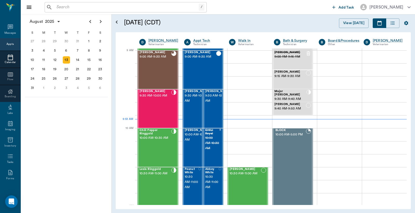
click at [74, 9] on input "text" at bounding box center [126, 7] width 144 height 7
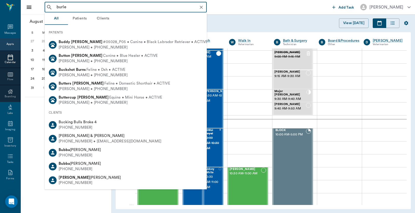
type input "burley"
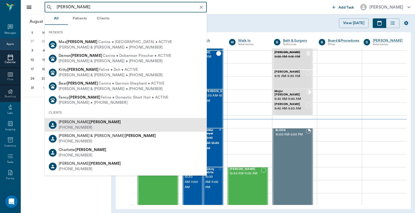
click at [89, 122] on b "Burley" at bounding box center [104, 122] width 31 height 4
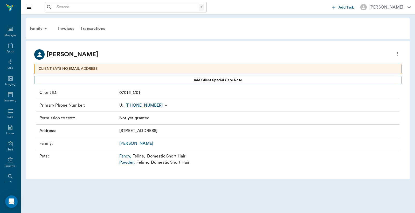
click at [126, 156] on link "Fancy ," at bounding box center [125, 156] width 12 height 6
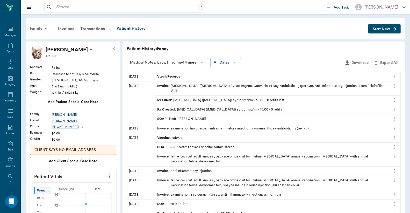
click at [36, 28] on div "Family" at bounding box center [39, 28] width 25 height 12
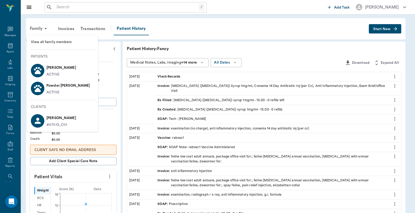
click at [64, 86] on p "Powder Burley" at bounding box center [68, 85] width 44 height 8
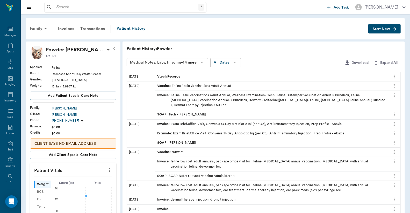
click at [382, 29] on span "Start New" at bounding box center [381, 29] width 17 height 0
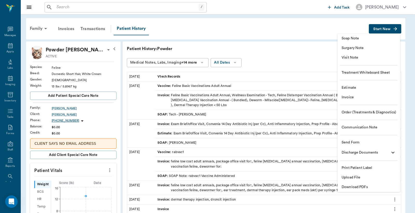
click at [354, 99] on span "Invoice" at bounding box center [368, 97] width 54 height 5
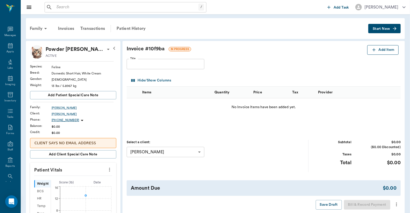
click at [379, 47] on button "Add Item" at bounding box center [382, 50] width 31 height 10
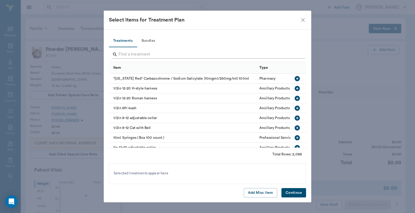
click at [265, 56] on input "Search" at bounding box center [207, 54] width 179 height 8
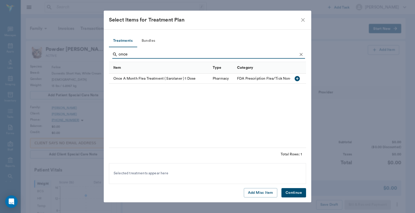
type input "once"
click at [298, 76] on icon "button" at bounding box center [296, 78] width 5 height 5
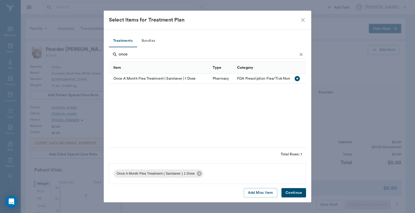
click at [298, 194] on button "Continue" at bounding box center [293, 193] width 25 height 10
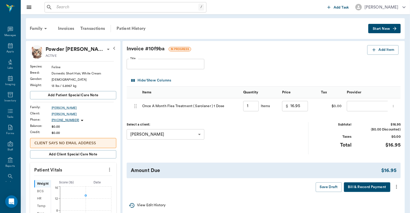
click at [359, 104] on body "/ ​ Add Task Dr. Bert Ellsworth Nectar Messages Appts Labs Imaging Inventory Ta…" at bounding box center [205, 193] width 410 height 386
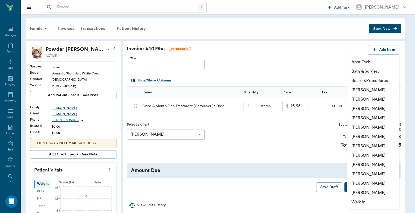
click at [374, 145] on li "[PERSON_NAME]" at bounding box center [373, 145] width 52 height 9
type input "none-63ec2ed152e12b0ba117cd50"
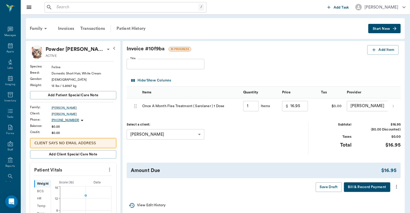
click at [398, 190] on icon "more" at bounding box center [397, 186] width 6 height 6
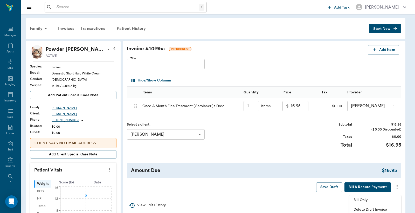
click at [375, 199] on span "Bill Only" at bounding box center [375, 199] width 44 height 5
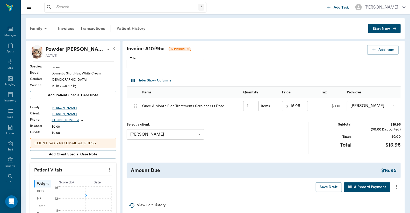
type input "1.00"
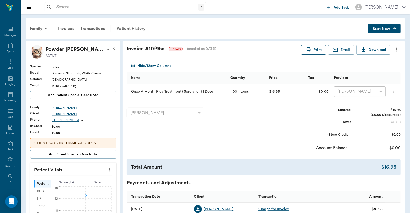
click at [315, 48] on button "Print" at bounding box center [313, 50] width 25 height 10
click at [40, 30] on div "Family" at bounding box center [39, 28] width 25 height 12
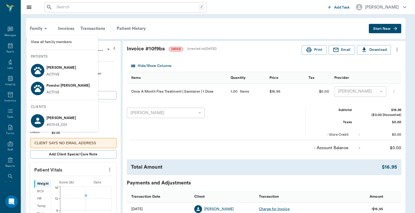
click at [60, 68] on p "Fancy Burley" at bounding box center [61, 67] width 30 height 8
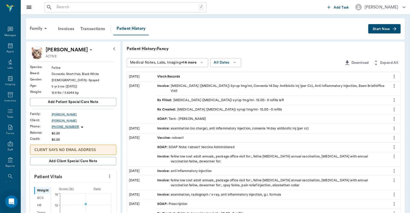
click at [384, 25] on button "Start New" at bounding box center [385, 29] width 32 height 10
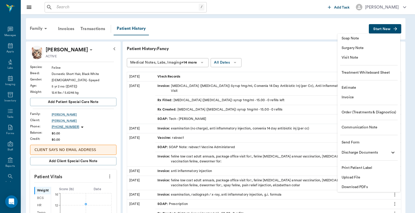
click at [352, 97] on span "Invoice" at bounding box center [368, 97] width 54 height 5
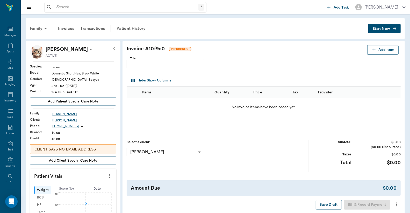
click at [379, 51] on button "Add Item" at bounding box center [382, 50] width 31 height 10
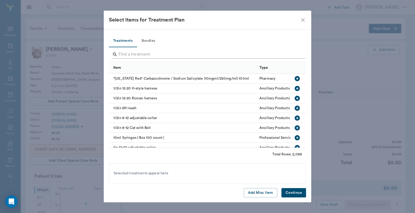
drag, startPoint x: 148, startPoint y: 53, endPoint x: 167, endPoint y: 56, distance: 19.2
click at [149, 53] on input "Search" at bounding box center [207, 54] width 179 height 8
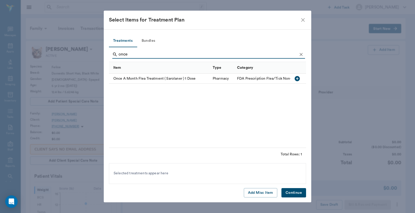
type input "once"
click at [299, 78] on icon "button" at bounding box center [296, 78] width 5 height 5
click at [290, 193] on button "Continue" at bounding box center [293, 193] width 25 height 10
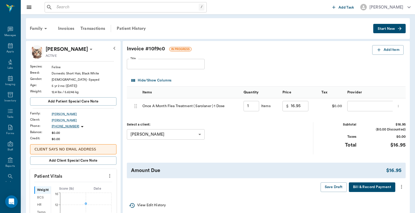
click at [360, 105] on body "/ ​ Add Task Dr. Bert Ellsworth Nectar Messages Appts Labs Imaging Inventory Ta…" at bounding box center [207, 187] width 415 height 374
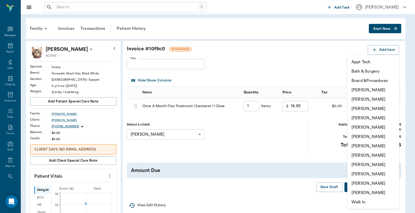
click at [358, 144] on li "[PERSON_NAME]" at bounding box center [373, 145] width 52 height 9
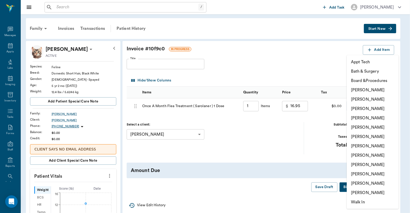
type input "none-63ec2ed152e12b0ba117cd50"
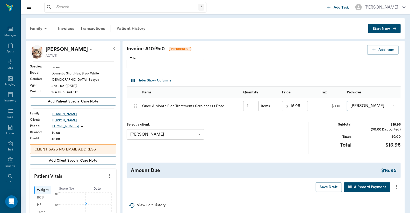
click at [395, 190] on icon "more" at bounding box center [397, 186] width 6 height 6
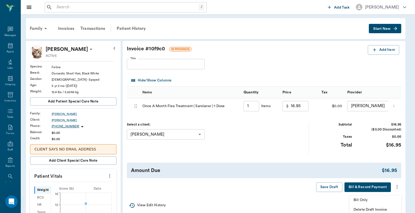
click at [373, 203] on li "Bill Only" at bounding box center [375, 200] width 52 height 10
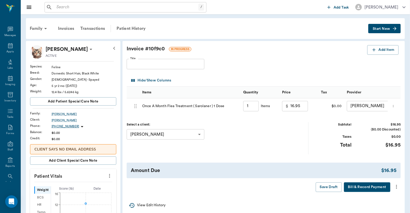
type input "1.00"
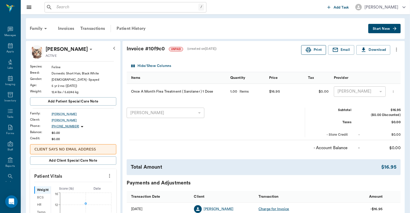
click at [318, 51] on button "Print" at bounding box center [313, 50] width 25 height 10
click at [126, 29] on div "Patient History" at bounding box center [131, 28] width 35 height 12
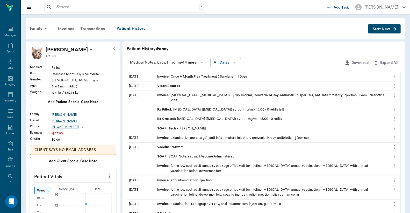
click at [99, 25] on div "Transactions" at bounding box center [92, 29] width 31 height 12
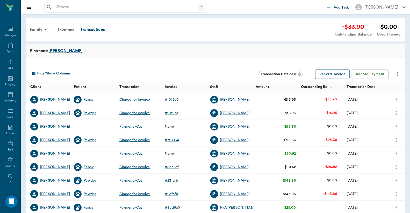
click at [343, 76] on button "Record Invoice" at bounding box center [332, 74] width 35 height 10
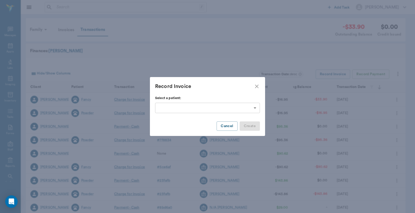
click at [216, 107] on body "/ ​ Add Task Dr. Bert Ellsworth Nectar Messages Appts Labs Imaging Inventory Ta…" at bounding box center [207, 159] width 415 height 319
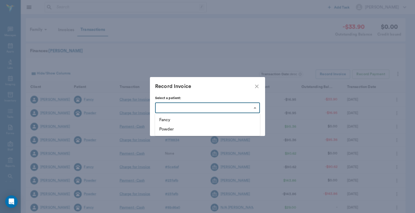
click at [177, 120] on li "Fancy" at bounding box center [207, 119] width 105 height 9
type input "63ec32a8bf929af01c1de90d"
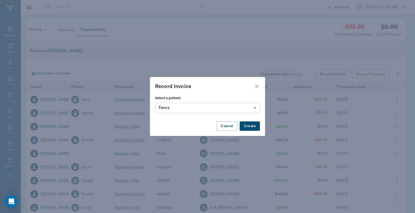
click at [257, 129] on button "Create" at bounding box center [249, 126] width 20 height 10
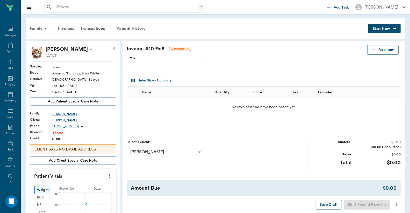
click at [383, 50] on button "Add Item" at bounding box center [382, 50] width 31 height 10
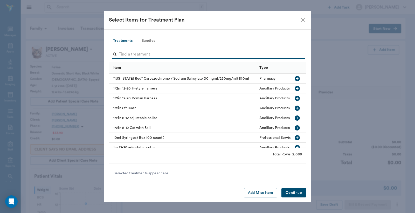
click at [169, 55] on input "Search" at bounding box center [207, 54] width 179 height 8
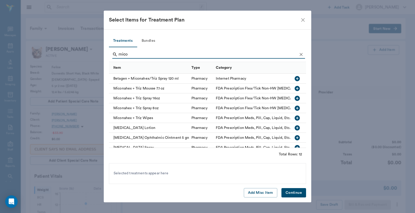
type input "mico"
click at [294, 118] on icon "button" at bounding box center [296, 117] width 5 height 5
click at [299, 190] on button "Continue" at bounding box center [293, 193] width 25 height 10
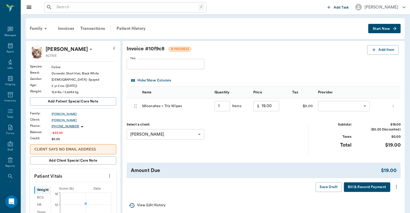
click at [349, 104] on body "/ ​ Add Task Dr. Bert Ellsworth Nectar Messages Appts Labs Imaging Inventory Ta…" at bounding box center [205, 191] width 410 height 383
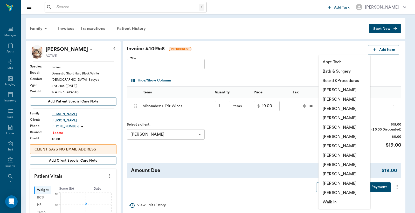
click at [344, 144] on li "[PERSON_NAME]" at bounding box center [344, 145] width 52 height 9
type input "none-63ec2ed152e12b0ba117cd50"
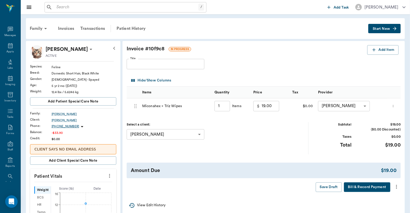
click at [398, 187] on icon "more" at bounding box center [397, 186] width 6 height 6
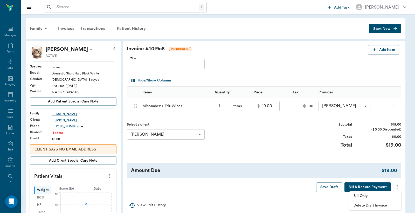
click at [365, 195] on span "Bill Only" at bounding box center [375, 195] width 44 height 5
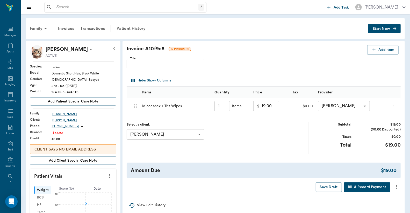
type input "1.00"
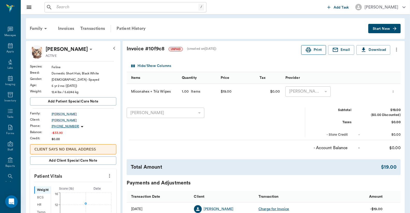
click at [321, 50] on button "Print" at bounding box center [313, 50] width 25 height 10
click at [81, 28] on div "Transactions" at bounding box center [92, 28] width 31 height 12
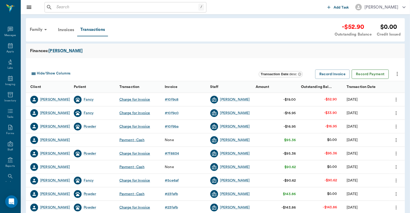
click at [375, 75] on button "Record Payment" at bounding box center [370, 74] width 37 height 10
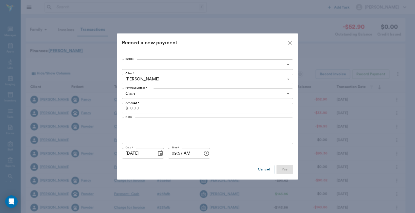
click at [289, 66] on body "/ ​ Add Task Dr. Bert Ellsworth Nectar Messages Appts Labs Imaging Inventory Ta…" at bounding box center [207, 159] width 415 height 319
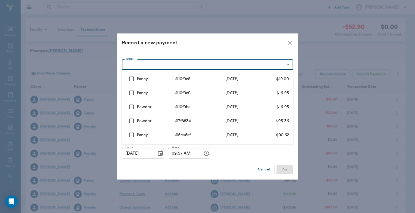
click at [132, 79] on input "checkbox" at bounding box center [131, 78] width 11 height 11
checkbox input "true"
type input "689ca796ed37b777db10f9c8"
type input "19.00"
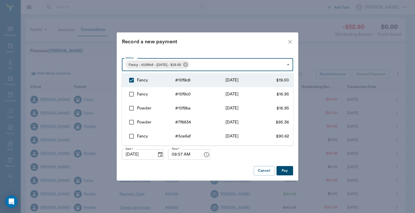
drag, startPoint x: 132, startPoint y: 91, endPoint x: 131, endPoint y: 99, distance: 8.0
click at [132, 92] on input "checkbox" at bounding box center [131, 94] width 11 height 11
checkbox input "true"
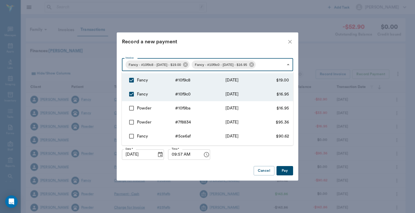
type input "689ca796ed37b777db10f9c8,689ca722ed37b777db10f9c0"
type input "35.95"
click at [130, 109] on input "checkbox" at bounding box center [131, 108] width 11 height 11
checkbox input "true"
type input "689ca796ed37b777db10f9c8,689ca722ed37b777db10f9c0,689ca709ed37b777db10f9ba"
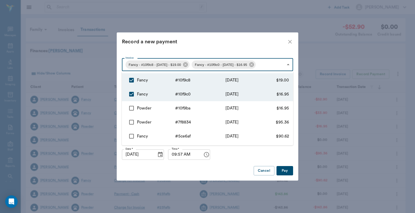
type input "52.90"
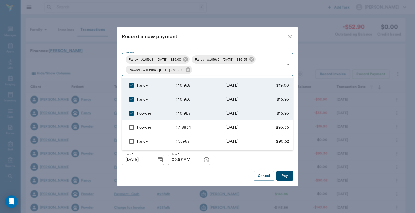
click at [252, 35] on div at bounding box center [207, 106] width 415 height 213
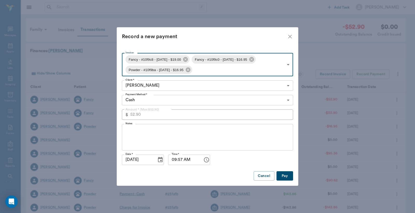
click at [289, 36] on icon "close" at bounding box center [290, 36] width 6 height 6
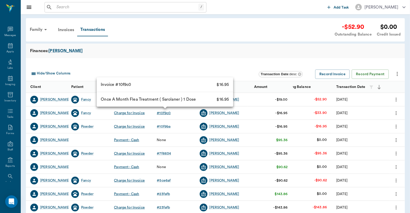
click at [164, 112] on div "# 10f9c0" at bounding box center [164, 112] width 14 height 5
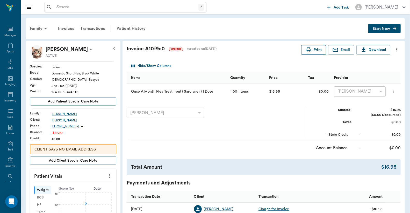
click at [318, 50] on button "Print" at bounding box center [313, 50] width 25 height 10
click at [97, 29] on div "Transactions" at bounding box center [92, 28] width 31 height 12
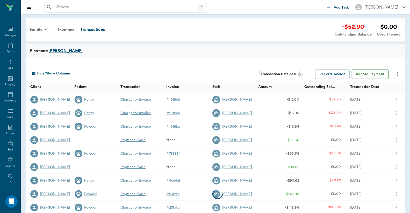
click at [364, 74] on button "Record Payment" at bounding box center [370, 74] width 37 height 10
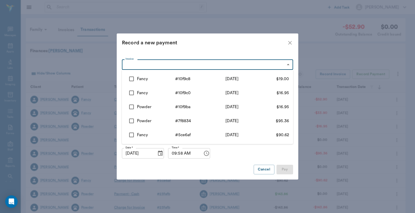
click at [185, 65] on body "/ ​ Add Task Dr. Bert Ellsworth Nectar Messages Appts Labs Imaging Inventory Ta…" at bounding box center [207, 159] width 415 height 319
click at [130, 106] on input "checkbox" at bounding box center [131, 106] width 11 height 11
checkbox input "true"
type input "689ca709ed37b777db10f9ba"
type input "16.95"
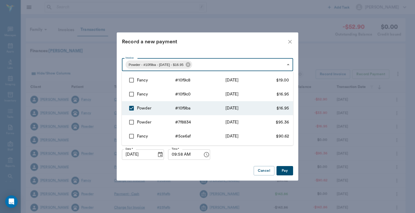
click at [131, 94] on input "checkbox" at bounding box center [131, 94] width 11 height 11
checkbox input "true"
type input "689ca709ed37b777db10f9ba,689ca722ed37b777db10f9c0"
type input "33.90"
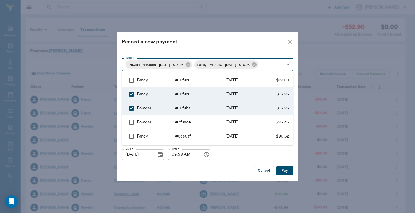
click at [131, 80] on input "checkbox" at bounding box center [131, 80] width 11 height 11
checkbox input "true"
type input "689ca709ed37b777db10f9ba,689ca722ed37b777db10f9c0,689ca796ed37b777db10f9c8"
type input "52.90"
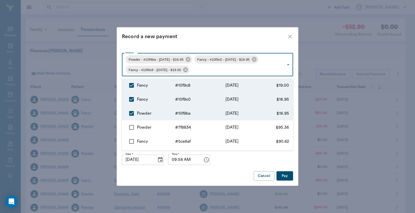
click at [286, 175] on div at bounding box center [207, 106] width 415 height 213
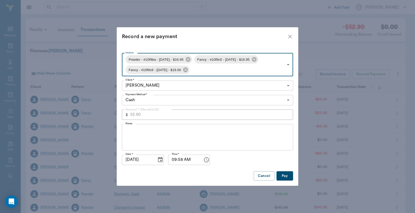
click at [156, 98] on body "/ ​ Add Task Dr. Bert Ellsworth Nectar Messages Appts Labs Imaging Inventory Ta…" at bounding box center [207, 159] width 415 height 319
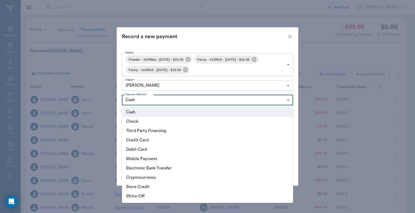
click at [132, 111] on li "Cash" at bounding box center [207, 111] width 171 height 9
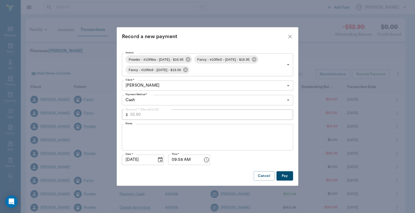
click at [289, 177] on button "Pay" at bounding box center [284, 176] width 17 height 10
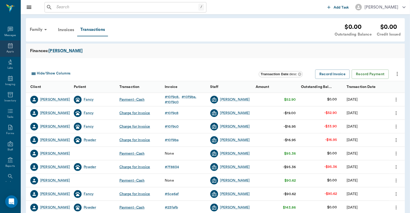
click at [4, 43] on div "Appts" at bounding box center [10, 48] width 20 height 16
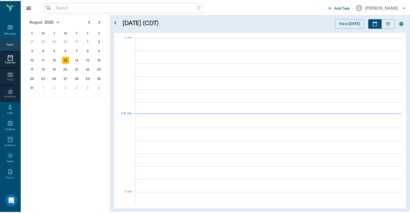
scroll to position [79, 0]
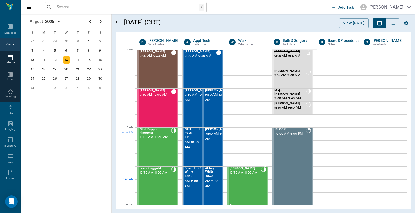
click at [236, 185] on div "Elsie Humble 10:30 AM - 11:00 AM" at bounding box center [244, 186] width 31 height 38
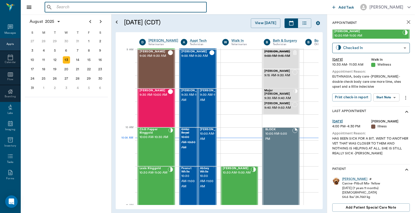
click at [84, 7] on input "text" at bounding box center [129, 7] width 150 height 7
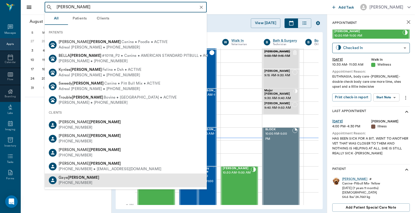
click at [84, 182] on div "(903) 796-2935" at bounding box center [79, 182] width 41 height 5
type input "durmon"
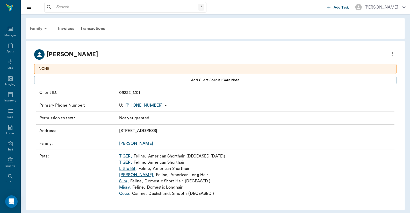
click at [38, 29] on div "Family" at bounding box center [39, 28] width 25 height 12
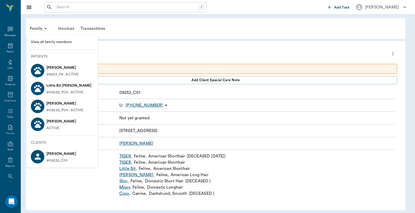
click at [42, 40] on span "View all family members" at bounding box center [62, 41] width 63 height 5
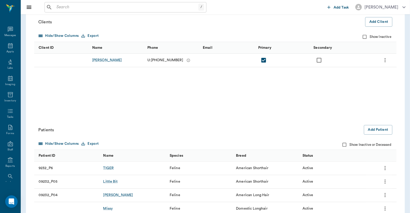
scroll to position [80, 0]
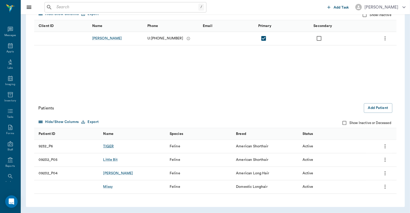
click at [108, 146] on div "TIGER" at bounding box center [108, 146] width 11 height 5
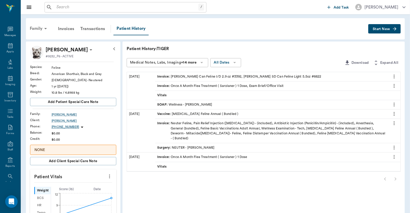
click at [42, 29] on div "Family" at bounding box center [39, 28] width 25 height 12
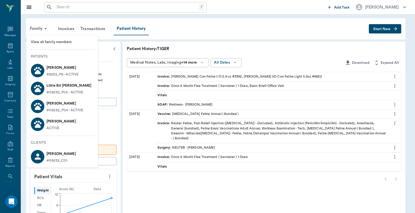
click at [51, 87] on p "Little Bit Durmon" at bounding box center [68, 85] width 45 height 8
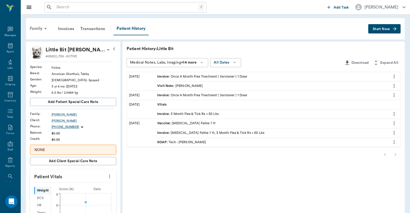
click at [39, 26] on div "Family" at bounding box center [39, 28] width 25 height 12
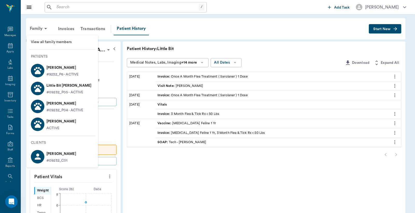
click at [39, 103] on circle at bounding box center [39, 104] width 2 height 2
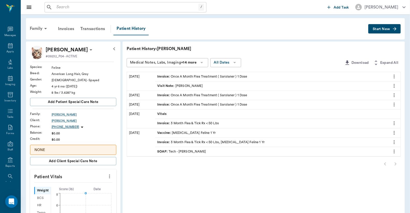
click at [32, 26] on div "Family" at bounding box center [39, 28] width 25 height 12
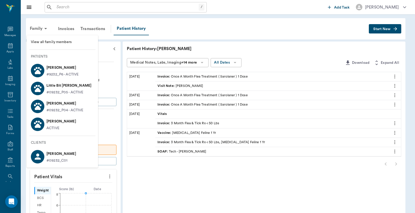
click at [53, 122] on p "Missy Durmon" at bounding box center [61, 121] width 30 height 8
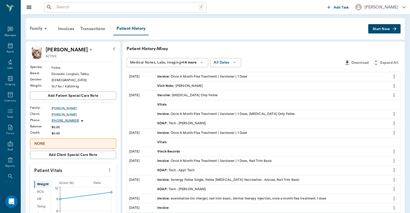
click at [383, 29] on span "Start New" at bounding box center [381, 29] width 17 height 0
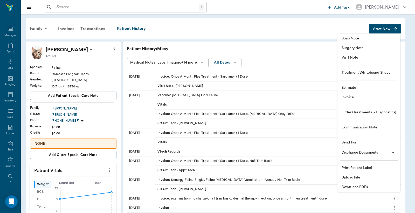
click at [359, 96] on span "Invoice" at bounding box center [368, 97] width 54 height 5
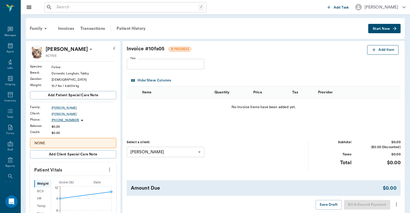
click at [379, 49] on button "Add Item" at bounding box center [382, 50] width 31 height 10
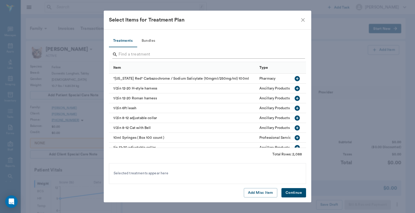
click at [172, 55] on input "Search" at bounding box center [207, 54] width 179 height 8
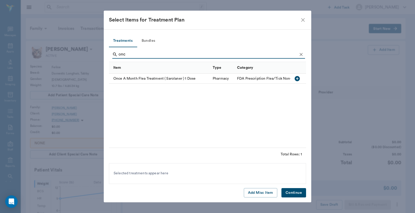
type input "onc"
click at [300, 80] on icon "button" at bounding box center [297, 78] width 6 height 6
click at [296, 191] on button "Continue" at bounding box center [293, 193] width 25 height 10
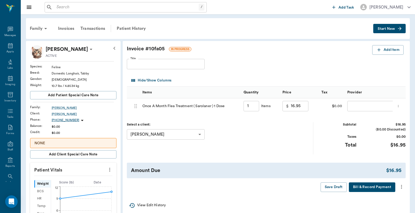
click at [361, 106] on body "/ ​ Add Task Dr. Bert Ellsworth Nectar Messages Appts Labs Imaging Inventory Ta…" at bounding box center [207, 193] width 415 height 386
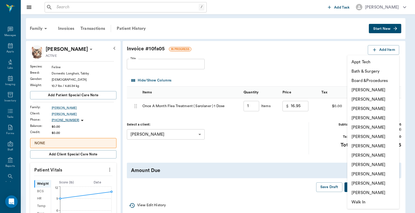
click at [364, 146] on li "[PERSON_NAME]" at bounding box center [373, 145] width 52 height 9
type input "none-63ec2ed152e12b0ba117cd50"
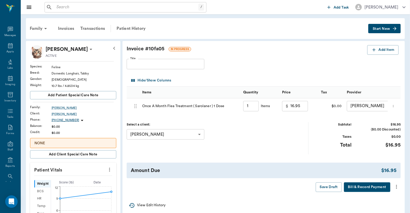
click at [396, 190] on icon "more" at bounding box center [397, 186] width 6 height 6
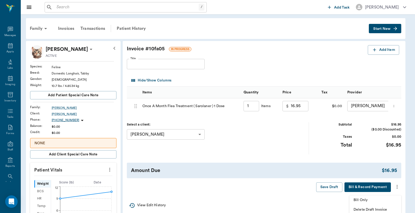
click at [378, 198] on span "Bill Only" at bounding box center [375, 199] width 44 height 5
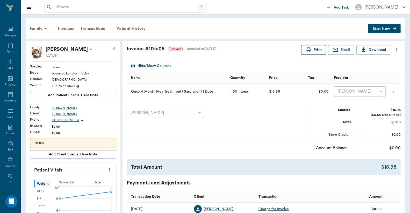
click at [312, 51] on button "Print" at bounding box center [313, 50] width 25 height 10
click at [45, 29] on icon at bounding box center [46, 28] width 6 height 6
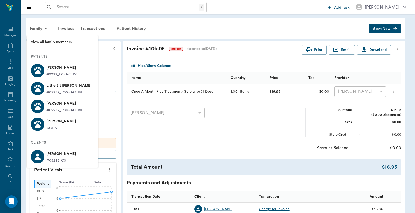
click at [57, 64] on p "[PERSON_NAME]" at bounding box center [62, 67] width 32 height 8
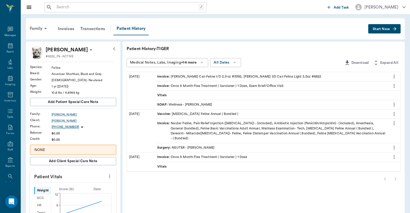
click at [389, 29] on span "Start New" at bounding box center [381, 29] width 17 height 0
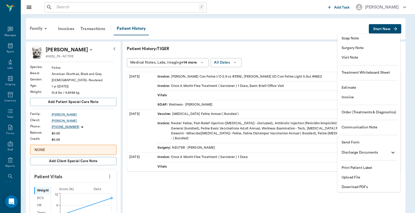
click at [365, 96] on span "Invoice" at bounding box center [368, 97] width 54 height 5
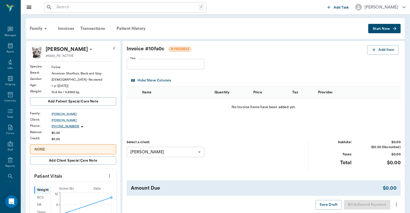
click at [383, 50] on button "Add Item" at bounding box center [382, 50] width 31 height 10
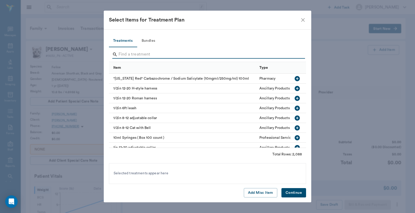
click at [174, 56] on input "Search" at bounding box center [207, 54] width 179 height 8
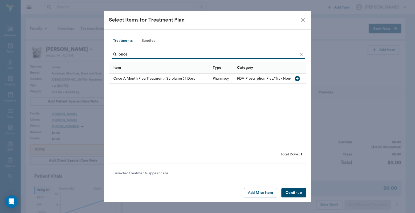
type input "once"
click at [296, 79] on icon "button" at bounding box center [296, 78] width 5 height 5
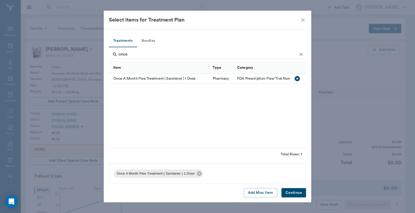
click at [291, 188] on button "Continue" at bounding box center [293, 193] width 25 height 10
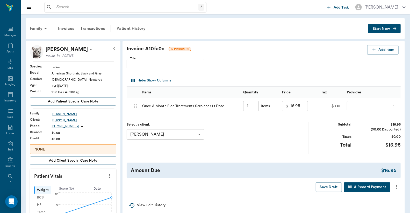
click at [370, 102] on body "/ ​ Add Task [PERSON_NAME] Nectar Messages Appts Labs Imaging Inventory Tasks F…" at bounding box center [205, 196] width 410 height 392
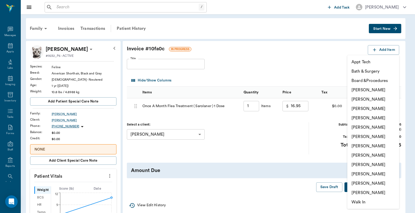
click at [369, 145] on li "[PERSON_NAME]" at bounding box center [373, 145] width 52 height 9
type input "none-63ec2ed152e12b0ba117cd50"
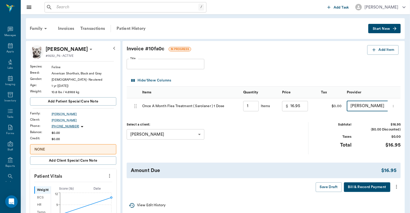
click at [397, 189] on icon "more" at bounding box center [396, 187] width 1 height 4
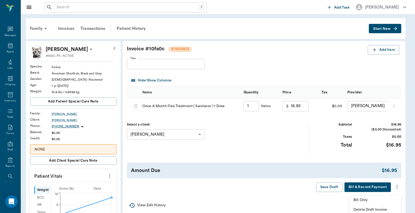
click at [380, 200] on span "Bill Only" at bounding box center [375, 199] width 44 height 5
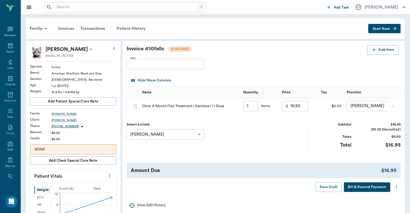
type input "1.00"
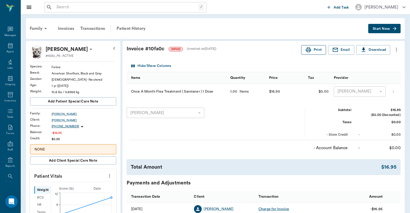
click at [315, 51] on button "Print" at bounding box center [313, 50] width 25 height 10
click at [38, 27] on div "Family" at bounding box center [39, 28] width 25 height 12
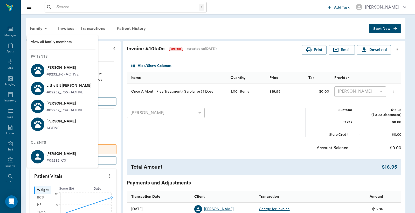
click at [68, 87] on p "Little Bit [PERSON_NAME]" at bounding box center [68, 85] width 45 height 8
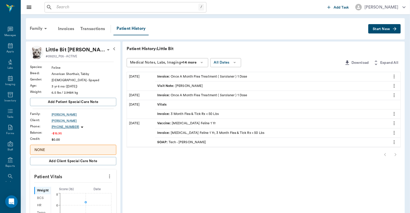
click at [383, 31] on button "Start New" at bounding box center [385, 29] width 32 height 10
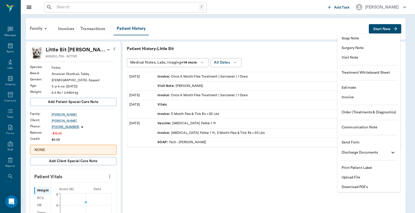
click at [366, 99] on span "Invoice" at bounding box center [368, 97] width 54 height 5
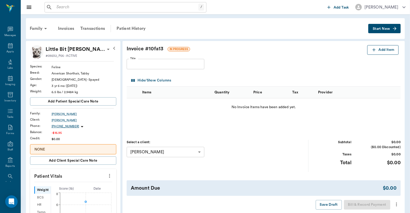
click at [374, 45] on button "Add Item" at bounding box center [382, 50] width 31 height 10
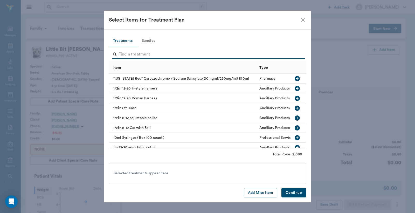
click at [284, 56] on input "Search" at bounding box center [207, 54] width 179 height 8
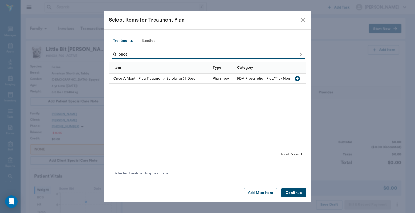
type input "once"
click at [298, 80] on icon "button" at bounding box center [296, 78] width 5 height 5
click at [299, 193] on button "Continue" at bounding box center [293, 193] width 25 height 10
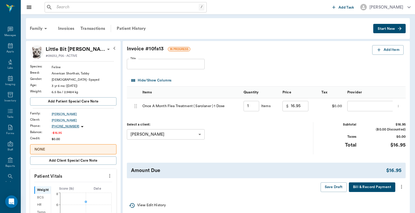
click at [358, 108] on body "/ ​ Add Task [PERSON_NAME] Nectar Messages Appts Labs Imaging Inventory Tasks F…" at bounding box center [207, 191] width 415 height 383
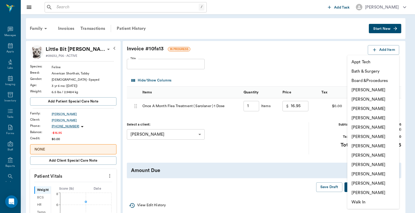
click at [365, 145] on li "[PERSON_NAME]" at bounding box center [373, 145] width 52 height 9
type input "none-63ec2ed152e12b0ba117cd50"
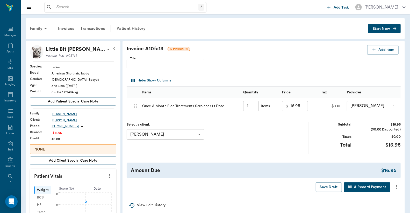
click at [398, 190] on icon "more" at bounding box center [397, 186] width 6 height 6
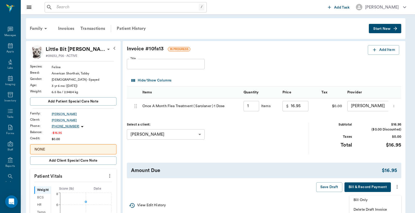
drag, startPoint x: 367, startPoint y: 200, endPoint x: 393, endPoint y: 195, distance: 25.8
click at [367, 200] on span "Bill Only" at bounding box center [375, 199] width 44 height 5
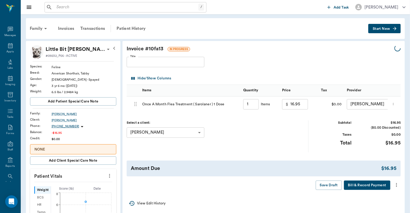
type input "1.00"
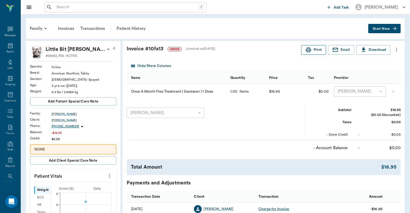
click at [318, 52] on button "Print" at bounding box center [313, 50] width 25 height 10
click at [33, 27] on div "Family" at bounding box center [39, 28] width 25 height 12
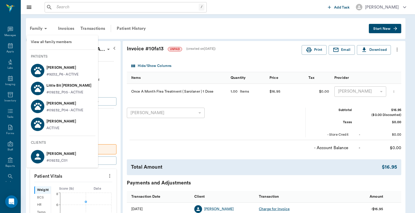
click at [66, 106] on p "[PERSON_NAME]" at bounding box center [64, 103] width 37 height 8
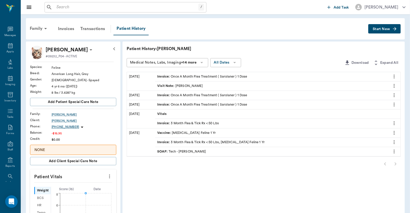
click at [383, 29] on span "Start New" at bounding box center [381, 29] width 17 height 0
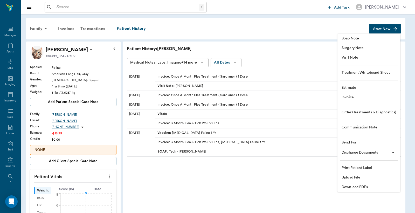
click at [370, 98] on span "Invoice" at bounding box center [368, 97] width 54 height 5
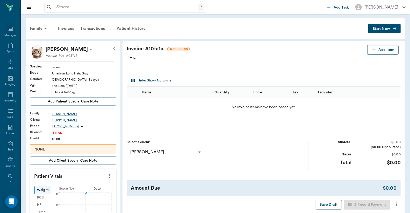
click at [386, 52] on button "Add Item" at bounding box center [382, 50] width 31 height 10
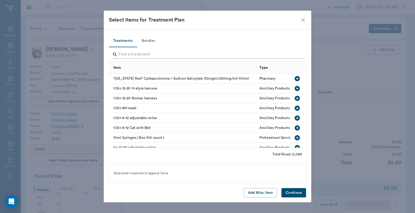
click at [216, 57] on input "Search" at bounding box center [207, 54] width 179 height 8
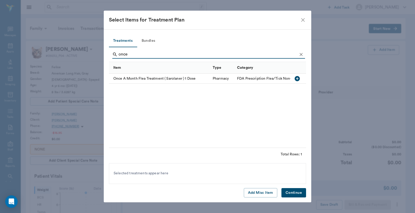
type input "once"
click at [299, 79] on icon "button" at bounding box center [296, 78] width 5 height 5
click at [299, 193] on button "Continue" at bounding box center [293, 193] width 25 height 10
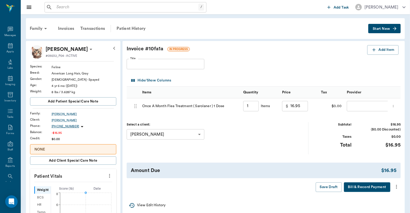
click at [365, 102] on body "/ ​ Add Task [PERSON_NAME] Nectar Messages Appts Labs Imaging Inventory Tasks F…" at bounding box center [205, 191] width 410 height 383
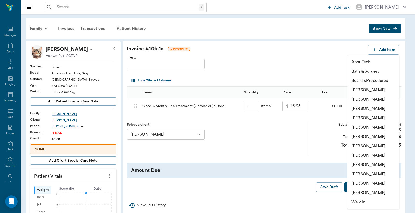
drag, startPoint x: 372, startPoint y: 148, endPoint x: 378, endPoint y: 146, distance: 6.6
click at [372, 148] on li "[PERSON_NAME]" at bounding box center [373, 145] width 52 height 9
type input "none-63ec2ed152e12b0ba117cd50"
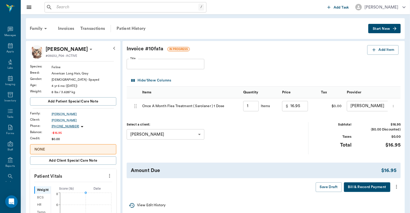
click at [395, 190] on icon "more" at bounding box center [397, 186] width 6 height 6
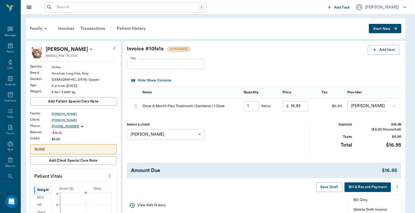
click at [371, 201] on span "Bill Only" at bounding box center [375, 199] width 44 height 5
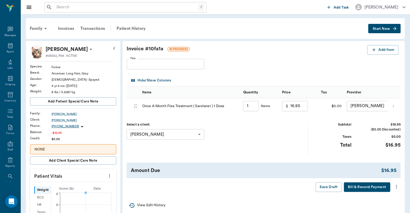
type input "1.00"
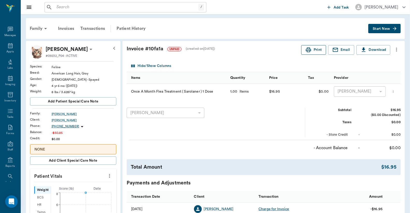
click at [320, 50] on button "Print" at bounding box center [313, 50] width 25 height 10
click at [92, 26] on div "Transactions" at bounding box center [92, 28] width 31 height 12
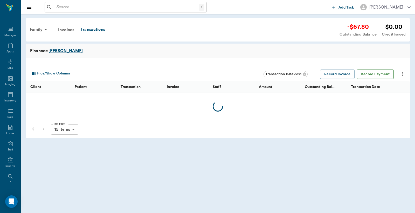
click at [380, 74] on button "Record Payment" at bounding box center [374, 74] width 37 height 10
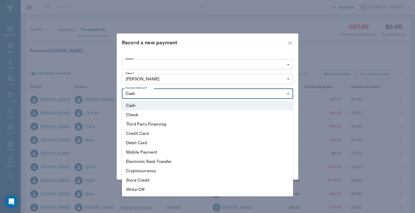
click at [183, 96] on body "/ ​ Add Task Dr. Bert Ellsworth Nectar Messages Appts Labs Imaging Inventory Ta…" at bounding box center [207, 159] width 415 height 319
click at [144, 143] on li "Debit Card" at bounding box center [207, 142] width 171 height 9
type input "DEBIT_CARD"
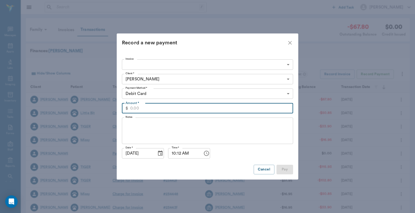
click at [150, 108] on input "Amount *" at bounding box center [211, 108] width 163 height 10
type input "67.80"
click at [286, 170] on button "Pay" at bounding box center [284, 170] width 17 height 10
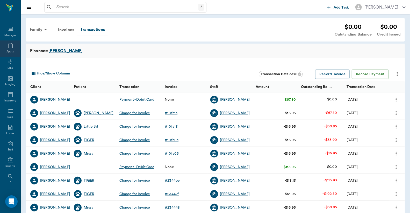
click at [9, 46] on icon at bounding box center [10, 46] width 6 height 6
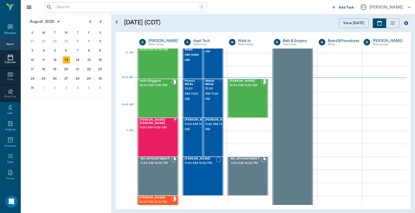
scroll to position [153, 0]
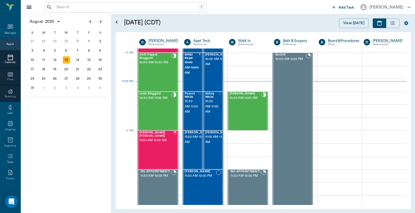
click at [8, 40] on div "Appts" at bounding box center [10, 44] width 20 height 12
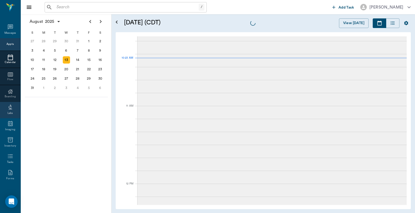
scroll to position [155, 0]
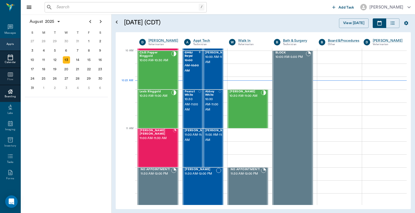
click at [11, 91] on div at bounding box center [10, 91] width 20 height 6
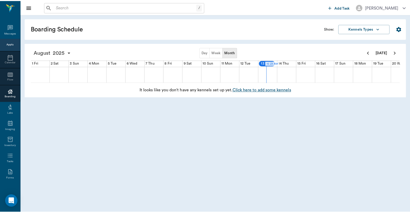
scroll to position [0, 192]
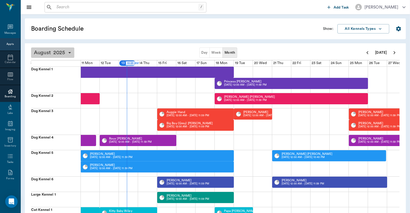
click at [68, 51] on icon "button" at bounding box center [70, 53] width 6 height 6
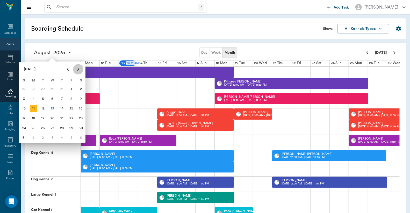
click at [77, 69] on icon "Next page" at bounding box center [78, 69] width 6 height 6
click at [33, 99] on div "8" at bounding box center [33, 98] width 7 height 7
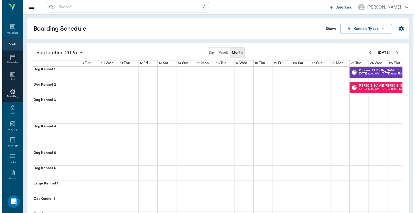
scroll to position [0, 134]
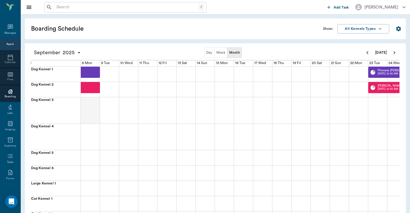
click at [88, 107] on div at bounding box center [90, 110] width 19 height 26
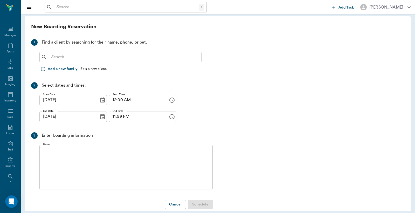
scroll to position [2, 0]
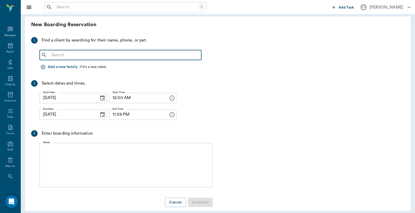
click at [114, 53] on input "text" at bounding box center [124, 54] width 150 height 7
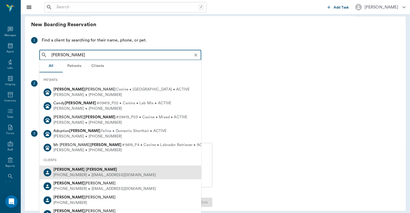
click at [88, 172] on div "Shannon Wallace" at bounding box center [104, 169] width 103 height 5
type input "shannon wallace"
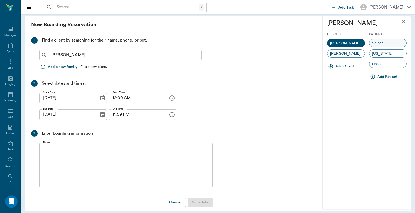
click at [386, 41] on div "Sniper" at bounding box center [388, 43] width 38 height 8
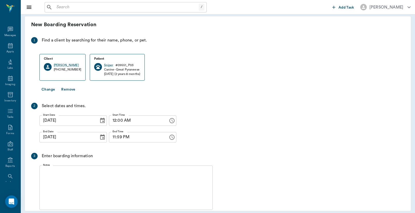
click at [99, 138] on icon "Choose date, selected date is Sep 8, 2025" at bounding box center [102, 137] width 6 height 6
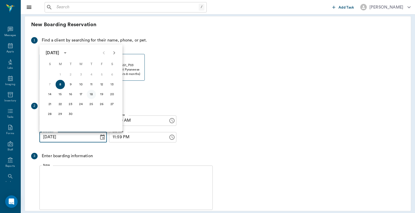
click at [91, 96] on button "18" at bounding box center [91, 94] width 9 height 9
type input "09/18/2025"
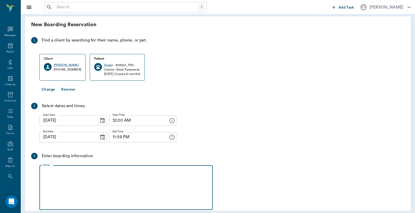
click at [81, 183] on textarea "Notes" at bounding box center [126, 187] width 166 height 36
paste textarea
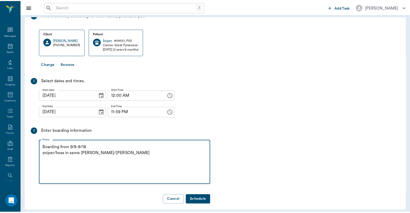
scroll to position [31, 0]
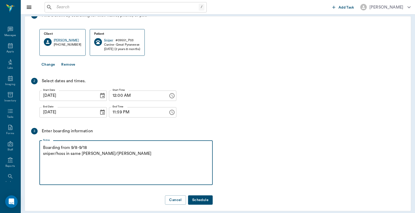
type textarea "Boarding from 9/8-9/18 sniper/hoss in same kennel Caryn/Jess"
click at [208, 197] on button "Schedule" at bounding box center [200, 200] width 25 height 10
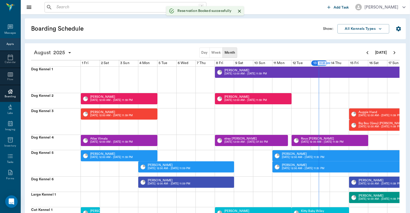
scroll to position [0, 192]
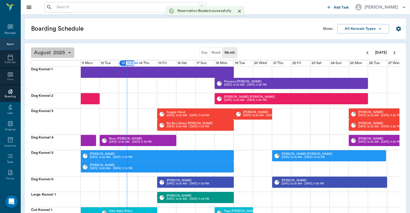
click at [69, 53] on icon "button" at bounding box center [69, 52] width 3 height 1
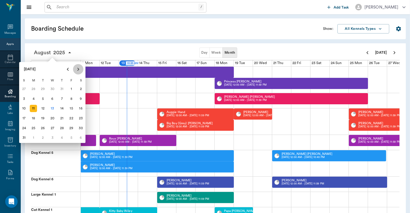
click at [78, 70] on icon "Next page" at bounding box center [78, 69] width 6 height 6
click at [30, 96] on div "8" at bounding box center [33, 98] width 7 height 7
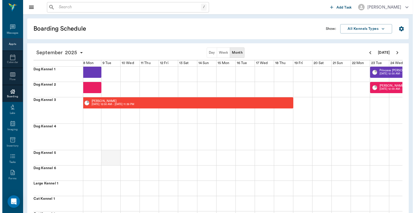
scroll to position [0, 134]
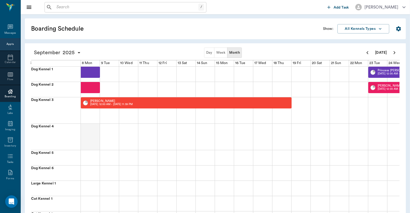
click at [87, 131] on div at bounding box center [90, 137] width 19 height 26
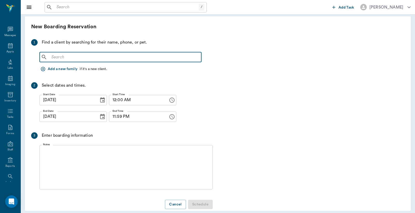
click at [59, 57] on input "text" at bounding box center [124, 56] width 150 height 7
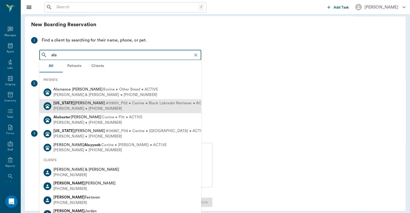
click at [65, 107] on div "[PERSON_NAME] • [PHONE_NUMBER]" at bounding box center [131, 108] width 156 height 5
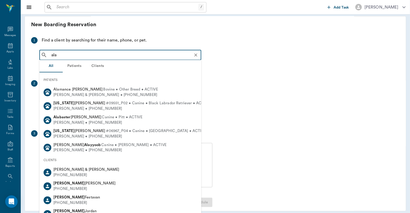
type input "ala"
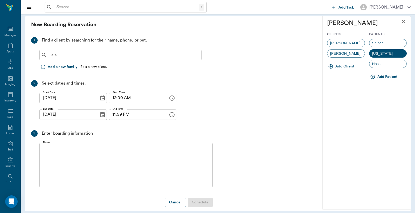
click at [100, 113] on icon "Choose date, selected date is Sep 8, 2025" at bounding box center [102, 114] width 5 height 5
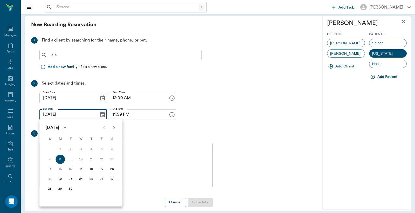
click at [347, 43] on span "[PERSON_NAME]" at bounding box center [345, 42] width 36 height 5
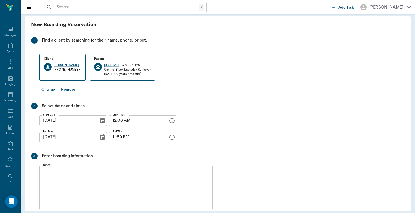
click at [99, 136] on icon "Choose date, selected date is Sep 8, 2025" at bounding box center [102, 137] width 6 height 6
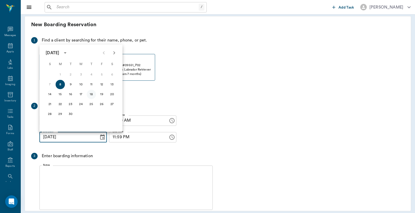
click at [90, 95] on button "18" at bounding box center [91, 94] width 9 height 9
type input "[DATE]"
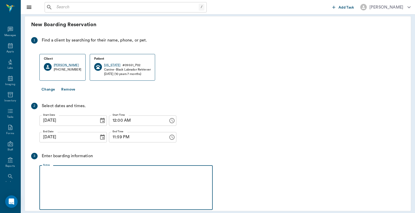
click at [82, 175] on textarea "Notes" at bounding box center [126, 187] width 166 height 36
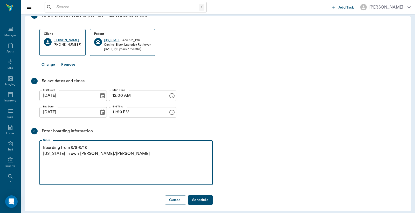
type textarea "Boarding from 9/8-9/18 [US_STATE] in own [PERSON_NAME]/[PERSON_NAME]"
click at [196, 196] on button "Schedule" at bounding box center [200, 200] width 25 height 10
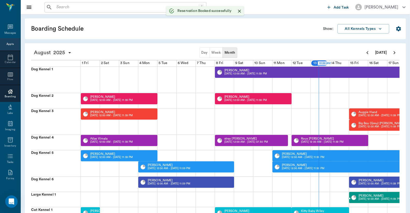
scroll to position [0, 192]
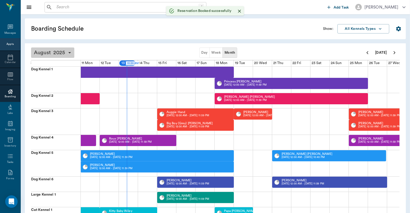
click at [63, 52] on span "2025" at bounding box center [59, 52] width 15 height 7
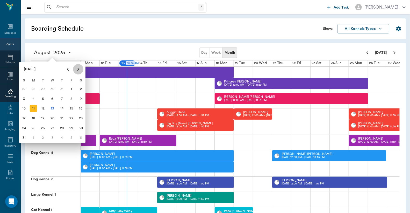
click at [76, 70] on icon "Next page" at bounding box center [78, 69] width 6 height 6
click at [33, 100] on div "8" at bounding box center [33, 98] width 7 height 7
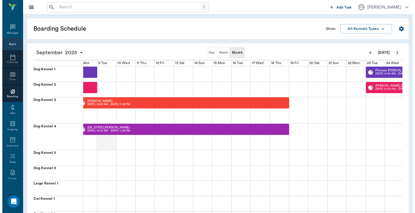
scroll to position [0, 134]
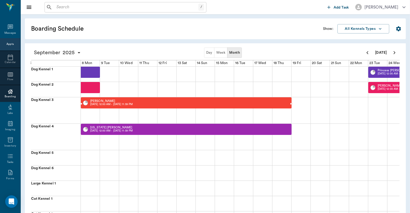
click at [116, 103] on p "[DATE] 12:00 AM - [DATE] 11:59 PM" at bounding box center [111, 104] width 43 height 4
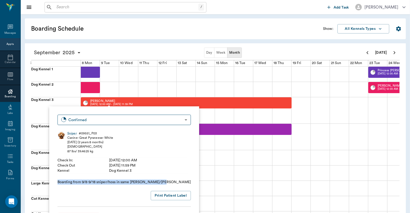
drag, startPoint x: 161, startPoint y: 182, endPoint x: 57, endPoint y: 182, distance: 104.2
click at [57, 182] on div "Confirmed BOOKED ​ Sniper # 09551_P03 Canine - Great Pyraneese - White 12/05/20…" at bounding box center [124, 168] width 150 height 124
copy p "Boarding from 9/8-9/18 sniper/hoss in same [PERSON_NAME]/[PERSON_NAME]"
click at [8, 42] on div "Appts" at bounding box center [9, 44] width 7 height 4
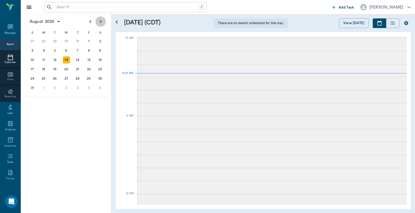
click at [100, 22] on icon "Next page" at bounding box center [100, 21] width 6 height 6
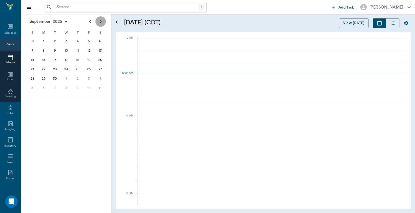
scroll to position [156, 0]
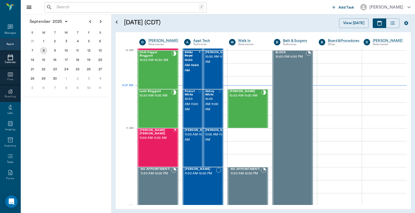
click at [44, 49] on div "8" at bounding box center [43, 50] width 7 height 7
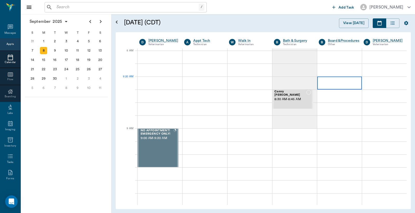
click at [331, 83] on div at bounding box center [339, 82] width 45 height 13
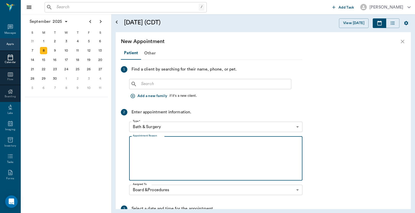
paste textarea "Boarding from 9/8-9/18 sniper/hoss in same kennel Caryn/Jess"
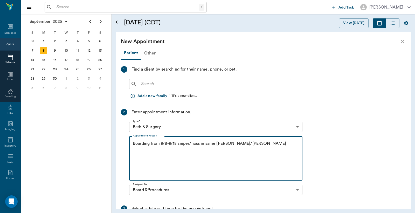
click at [230, 143] on textarea "Boarding from 9/8-9/18 sniper/hoss in same kennel Caryn/Jess" at bounding box center [216, 158] width 166 height 36
type textarea "Boarding from 9/8-9/18 sniper/hoss in same [PERSON_NAME]/[PERSON_NAME]"
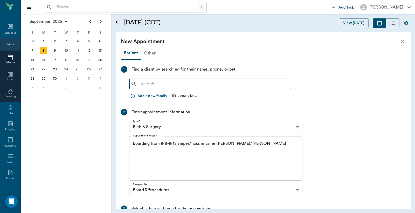
click at [182, 80] on input "text" at bounding box center [214, 83] width 150 height 7
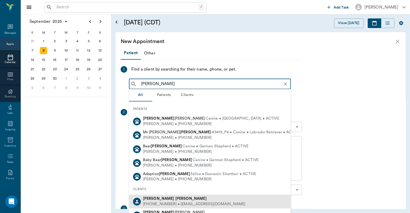
click at [182, 202] on div "[PHONE_NUMBER] • [EMAIL_ADDRESS][DOMAIN_NAME]" at bounding box center [194, 203] width 103 height 5
type input "[PERSON_NAME]"
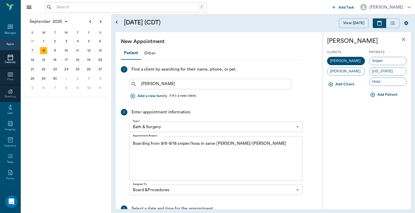
click at [389, 61] on div "Sniper" at bounding box center [388, 61] width 38 height 8
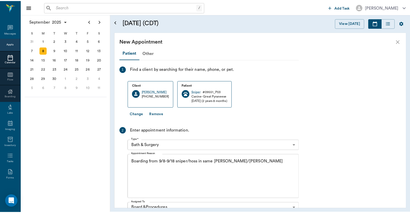
scroll to position [91, 0]
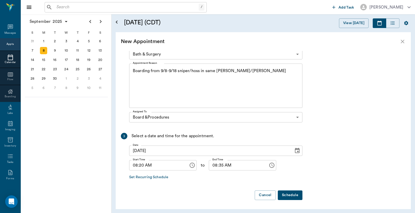
click at [296, 194] on button "Schedule" at bounding box center [290, 195] width 25 height 10
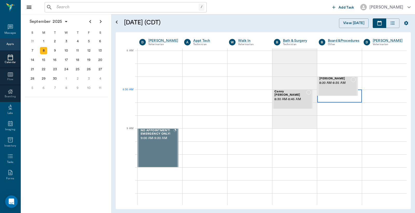
click at [323, 100] on div at bounding box center [339, 95] width 45 height 13
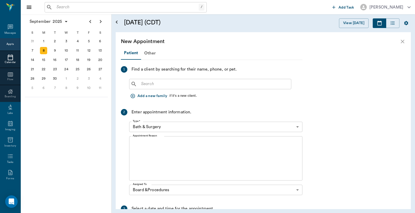
click at [179, 82] on input "text" at bounding box center [214, 83] width 150 height 7
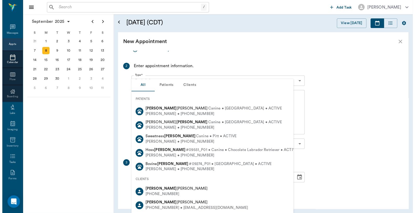
scroll to position [73, 0]
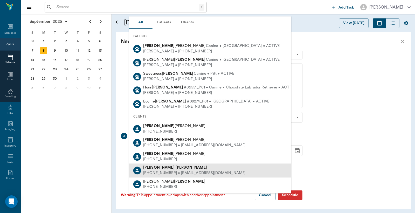
click at [179, 173] on div "[PHONE_NUMBER] • [EMAIL_ADDRESS][DOMAIN_NAME]" at bounding box center [194, 172] width 103 height 5
type input "Shannan Wallace"
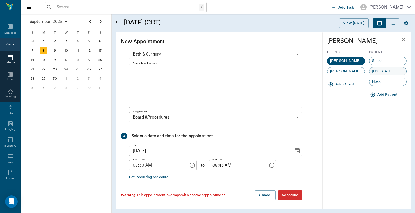
click at [383, 69] on span "[US_STATE]" at bounding box center [382, 70] width 26 height 5
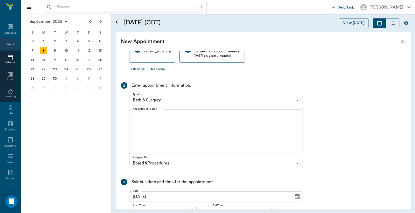
scroll to position [0, 0]
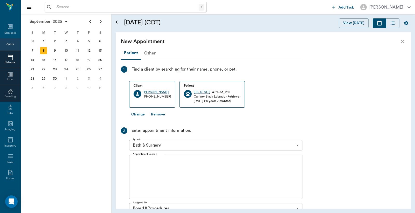
click at [174, 162] on textarea "Appointment Reason" at bounding box center [216, 177] width 166 height 36
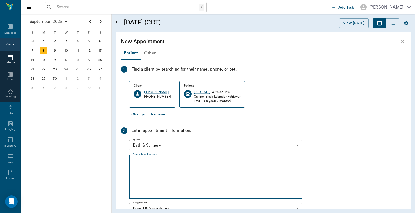
click at [199, 145] on body "/ ​ Add Task Dr. Bert Ellsworth Nectar Messages Appts Calendar Flow Boarding La…" at bounding box center [207, 106] width 415 height 213
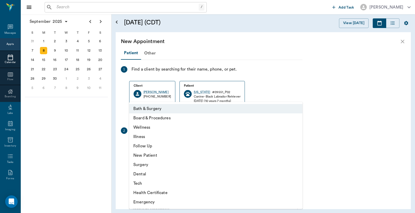
click at [172, 120] on li "Board & Procedures" at bounding box center [215, 117] width 173 height 9
type input "67816c1cf444b6f7d0a603e8"
type input "09:00 AM"
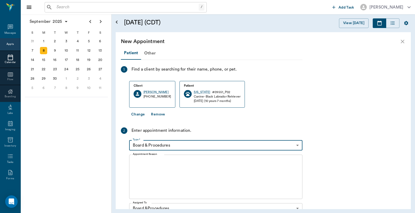
click at [178, 170] on textarea "Appointment Reason" at bounding box center [216, 177] width 166 height 36
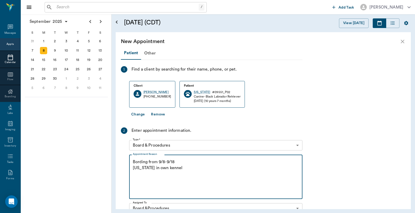
click at [137, 162] on textarea "Bording from 9/8-9/18 Alaska in own kennel" at bounding box center [216, 177] width 166 height 36
click at [134, 175] on textarea "Boarding from 9/8-9/18 Alaska in own kennel" at bounding box center [216, 177] width 166 height 36
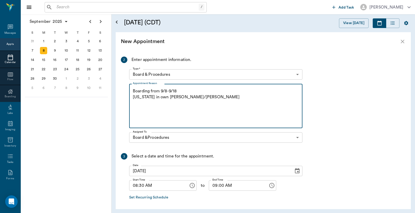
scroll to position [91, 0]
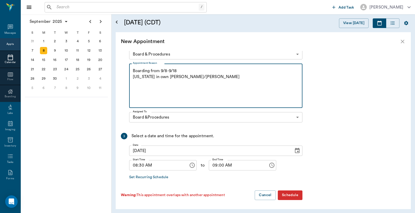
type textarea "Boarding from 9/8-9/18 [US_STATE] in own [PERSON_NAME]/[PERSON_NAME]"
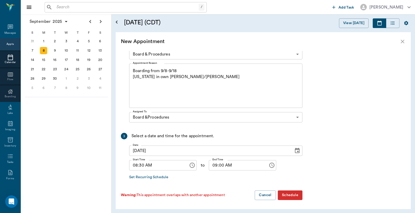
click at [298, 195] on button "Schedule" at bounding box center [290, 195] width 25 height 10
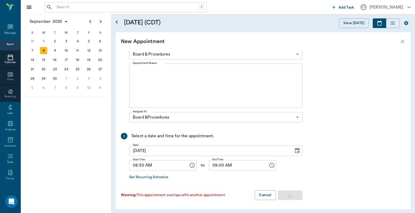
scroll to position [0, 0]
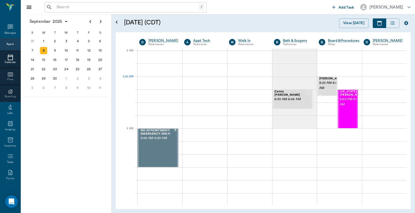
click at [324, 80] on span "[PERSON_NAME]" at bounding box center [332, 78] width 26 height 3
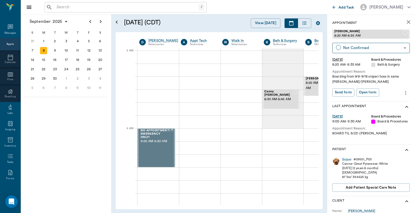
click at [402, 90] on icon "more" at bounding box center [405, 93] width 6 height 6
click at [387, 99] on span "Edit appointment" at bounding box center [379, 101] width 44 height 5
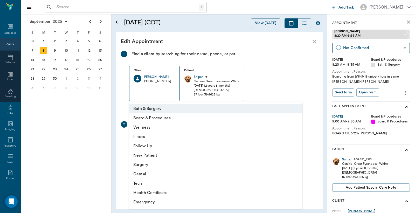
click at [296, 139] on body "/ ​ Add Task Dr. Bert Ellsworth Nectar Messages Appts Calendar Flow Boarding La…" at bounding box center [207, 106] width 415 height 213
click at [175, 117] on li "Board & Procedures" at bounding box center [215, 117] width 173 height 9
type input "67816c1cf444b6f7d0a603e8"
type input "08:50 AM"
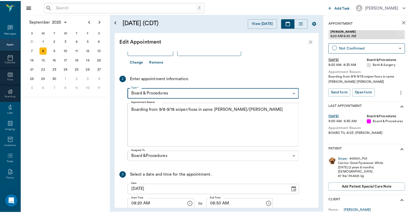
scroll to position [75, 0]
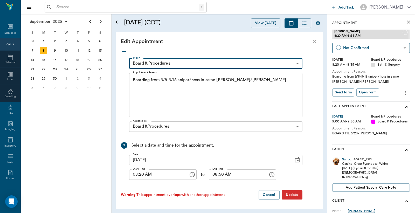
click at [294, 197] on button "Update" at bounding box center [291, 195] width 21 height 10
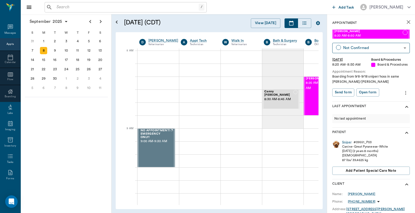
click at [406, 21] on icon "close" at bounding box center [408, 22] width 4 height 4
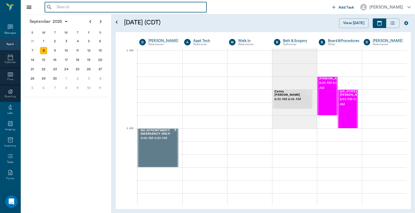
click at [71, 7] on input "text" at bounding box center [129, 7] width 150 height 7
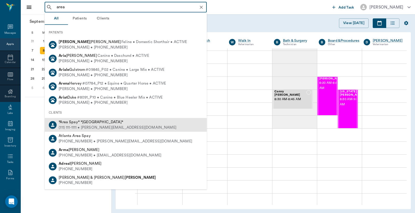
click at [63, 121] on span "*Area Spay* *Atlanta*" at bounding box center [91, 122] width 65 height 4
type input "area"
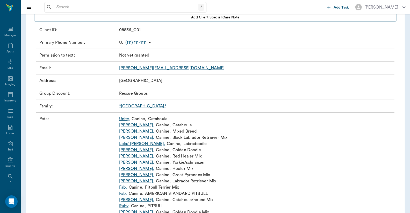
scroll to position [77, 0]
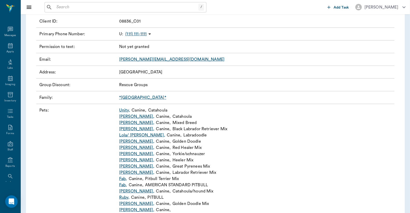
click at [136, 136] on link "Lola/ Susie ," at bounding box center [142, 135] width 46 height 6
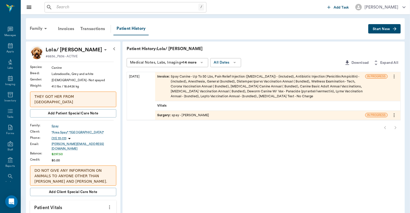
click at [177, 114] on div "Surgery : spay - Dr. Bert Ellsworth" at bounding box center [183, 115] width 52 height 5
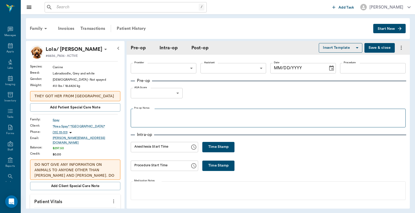
type input "63ec2f075fda476ae8351a4d"
type input "63ec2e7e52e12b0ba117b124"
type input "spay"
type input "1"
radio input "true"
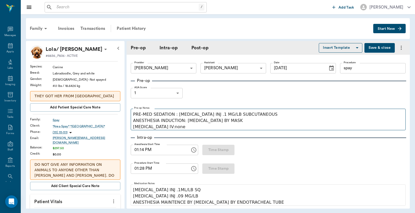
type input "08/12/2025"
type input "01:14 PM"
type input "01:28 PM"
type input "01:53 PM"
type input "01:56 PM"
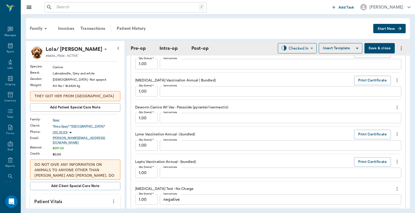
scroll to position [769, 0]
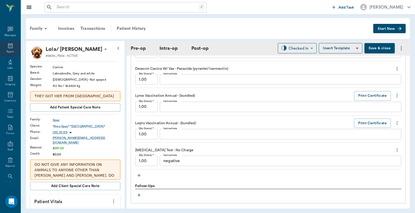
click at [6, 50] on div "Appts" at bounding box center [9, 52] width 7 height 4
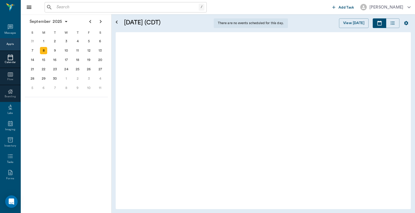
click at [7, 48] on div "Appts" at bounding box center [10, 44] width 20 height 12
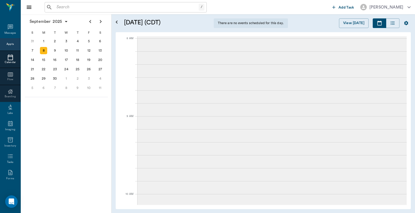
click at [11, 45] on div "Appts" at bounding box center [9, 44] width 7 height 4
click at [6, 41] on div "Appts" at bounding box center [9, 44] width 7 height 6
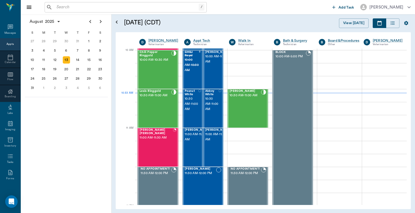
click at [11, 41] on div "Appts" at bounding box center [9, 44] width 7 height 6
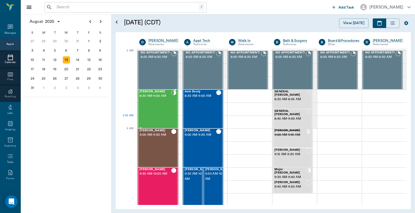
click at [165, 117] on div "[PERSON_NAME] 8:30 AM - 9:00 AM" at bounding box center [155, 109] width 32 height 38
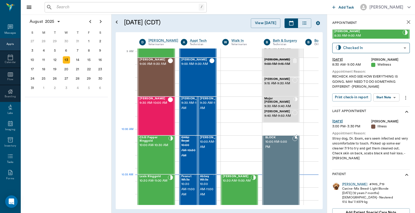
scroll to position [77, 0]
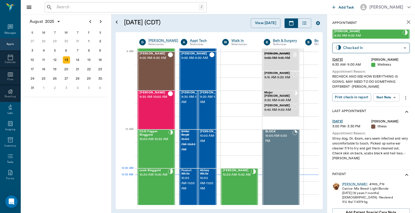
click at [158, 177] on span "10:30 AM - 11:00 AM" at bounding box center [153, 174] width 28 height 5
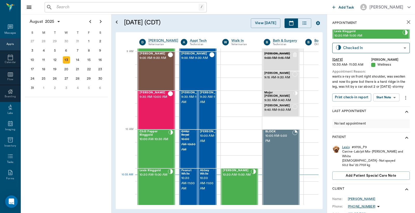
click at [347, 149] on div "Lexis" at bounding box center [346, 147] width 8 height 4
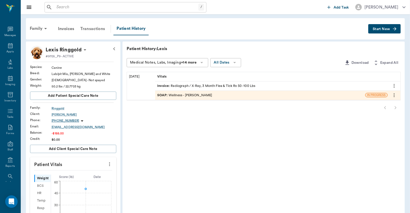
click at [91, 25] on div "Transactions" at bounding box center [92, 29] width 31 height 12
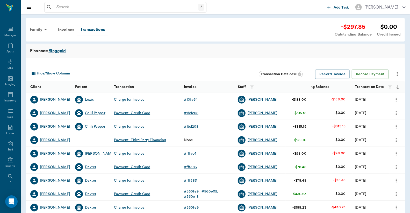
click at [135, 100] on div "Charge for Invoice" at bounding box center [129, 99] width 31 height 5
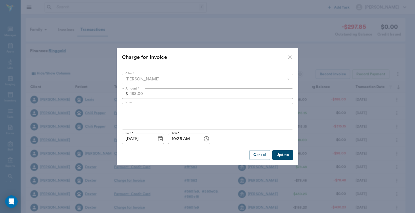
click at [291, 58] on icon "close" at bounding box center [290, 57] width 4 height 4
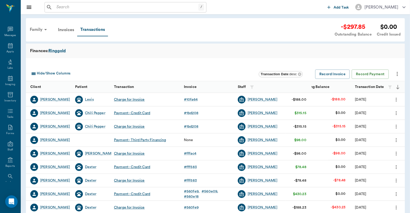
click at [35, 28] on div "Family" at bounding box center [39, 29] width 25 height 12
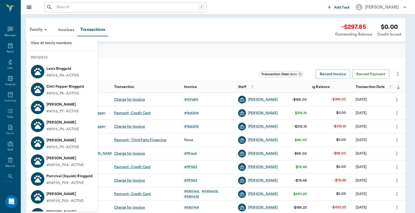
click at [54, 45] on span "View all family members" at bounding box center [62, 42] width 63 height 5
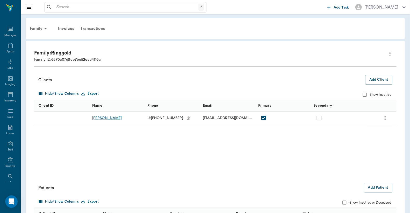
click at [91, 30] on div "Transactions" at bounding box center [92, 28] width 31 height 12
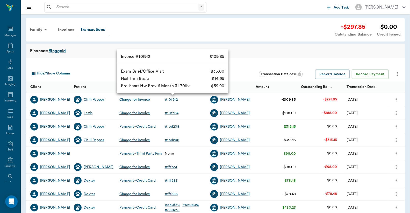
click at [171, 101] on div "# 10f9f2" at bounding box center [171, 99] width 13 height 5
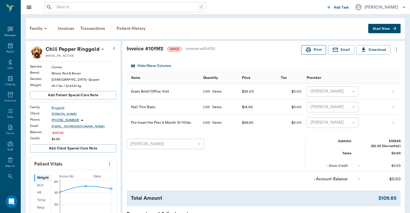
click at [312, 50] on button "Print" at bounding box center [313, 50] width 25 height 10
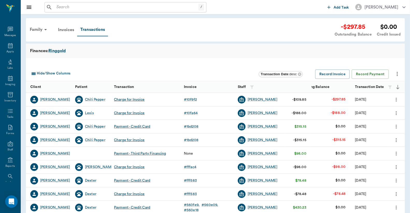
click at [144, 114] on div "Charge for Invoice" at bounding box center [129, 112] width 31 height 5
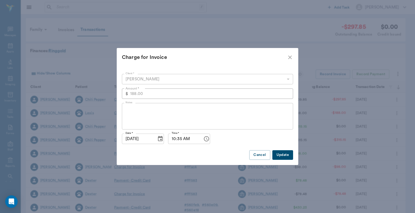
click at [289, 53] on Invoice "Charge for Invoice" at bounding box center [207, 57] width 181 height 19
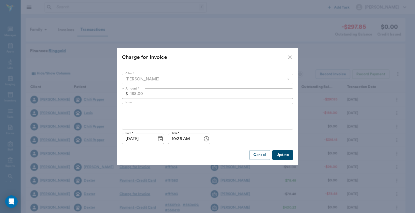
click at [291, 56] on icon "close" at bounding box center [290, 57] width 4 height 4
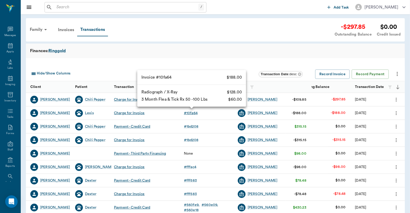
click at [194, 114] on div "# 10fa64" at bounding box center [191, 112] width 14 height 5
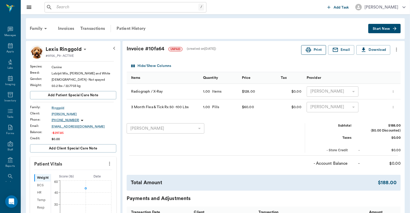
click at [316, 48] on button "Print" at bounding box center [313, 50] width 25 height 10
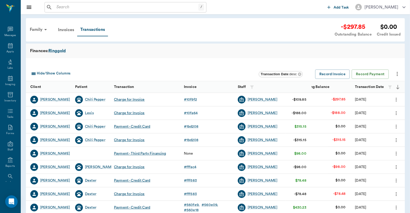
click at [142, 100] on div "Charge for Invoice" at bounding box center [129, 99] width 31 height 5
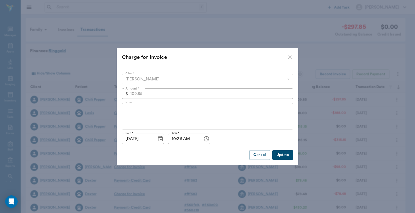
click at [290, 55] on icon "close" at bounding box center [290, 57] width 6 height 6
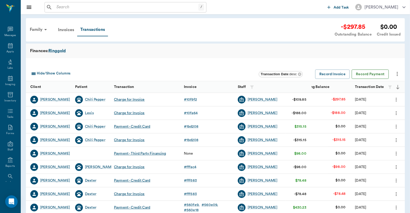
click at [384, 74] on button "Record Payment" at bounding box center [370, 74] width 37 height 10
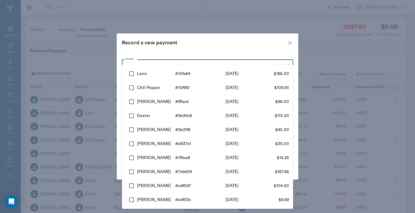
click at [283, 68] on body "/ ​ Add Task [PERSON_NAME] Nectar Messages Appts Labs Imaging Inventory Tasks F…" at bounding box center [207, 159] width 415 height 319
click at [131, 74] on input "checkbox" at bounding box center [131, 73] width 11 height 11
checkbox input "true"
type input "689cb0c5ed37b777db10fa64"
type input "188.00"
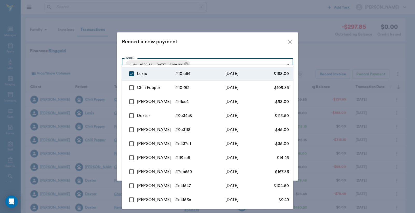
click at [130, 87] on input "checkbox" at bounding box center [131, 87] width 11 height 11
checkbox input "true"
type input "689cb0c5ed37b777db10fa64,689ca97bed37b777db10f9f2"
type input "297.85"
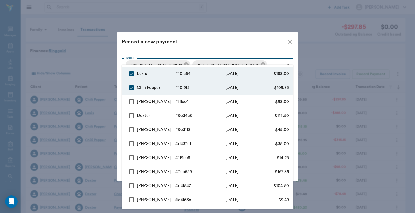
click at [211, 41] on div at bounding box center [207, 106] width 415 height 213
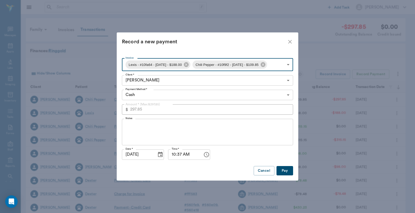
click at [289, 94] on body "/ ​ Add Task Dr. Bert Ellsworth Nectar Messages Appts Labs Imaging Inventory Ta…" at bounding box center [207, 159] width 415 height 319
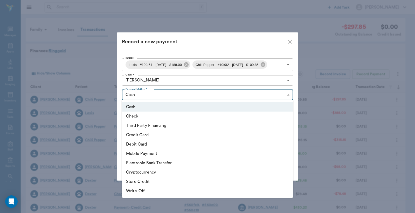
click at [147, 143] on li "Debit Card" at bounding box center [207, 143] width 171 height 9
type input "DEBIT_CARD"
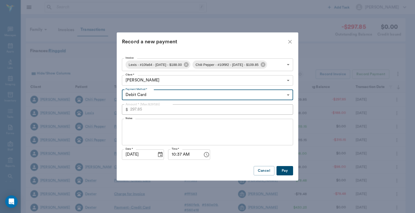
click at [286, 169] on button "Pay" at bounding box center [284, 171] width 17 height 10
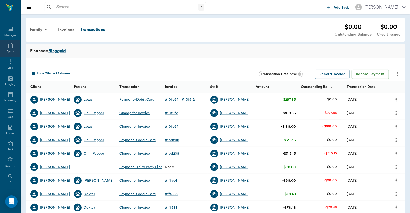
click at [11, 50] on div "Appts" at bounding box center [9, 52] width 7 height 4
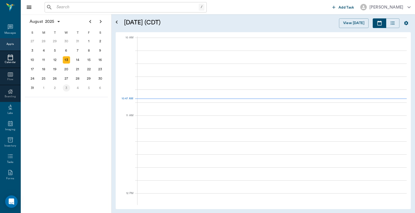
scroll to position [156, 0]
click at [79, 76] on div "28" at bounding box center [77, 78] width 7 height 7
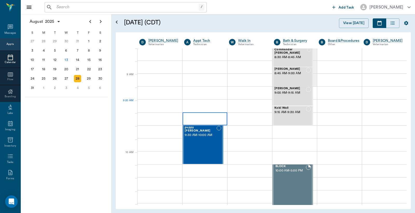
scroll to position [77, 0]
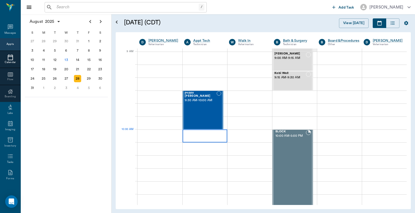
click at [200, 135] on div at bounding box center [204, 135] width 45 height 13
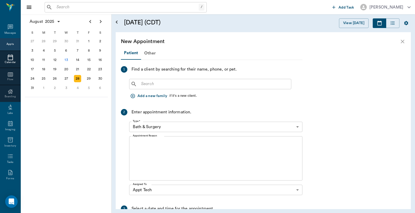
click at [145, 84] on input "text" at bounding box center [214, 83] width 150 height 7
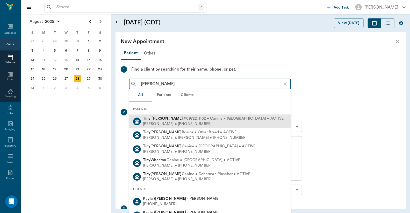
click at [209, 123] on div "Kim Shelton • (817) 893-3616" at bounding box center [213, 123] width 141 height 5
type input "tiny shelton"
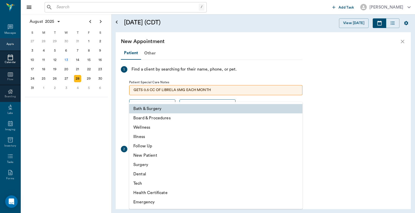
click at [152, 164] on body "/ ​ Add Task Dr. Bert Ellsworth Nectar Messages Appts Calendar Flow Boarding La…" at bounding box center [207, 106] width 415 height 213
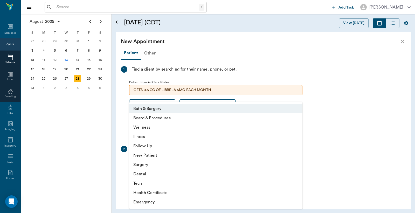
click at [140, 180] on li "Tech" at bounding box center [215, 183] width 173 height 9
type input "65d2be4f46e3a538d89b8c1a"
type input "10:30 AM"
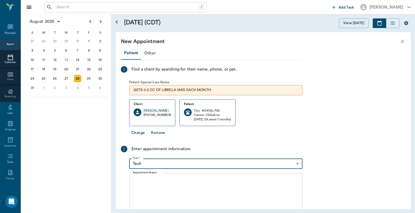
click at [152, 178] on textarea "Appointment Reason" at bounding box center [216, 195] width 166 height 36
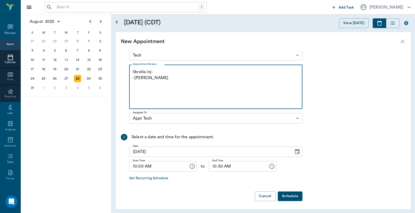
scroll to position [110, 0]
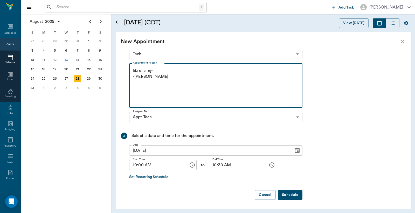
type textarea "librella inj- -jess"
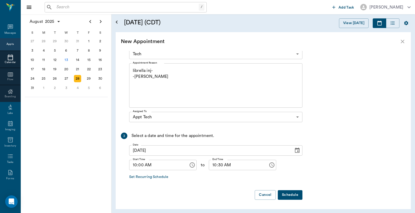
click at [293, 195] on button "Schedule" at bounding box center [290, 195] width 25 height 10
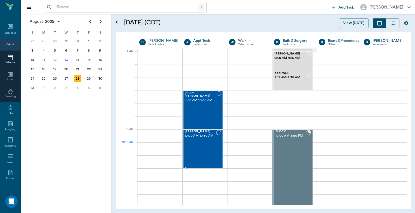
click at [216, 153] on div at bounding box center [218, 149] width 5 height 38
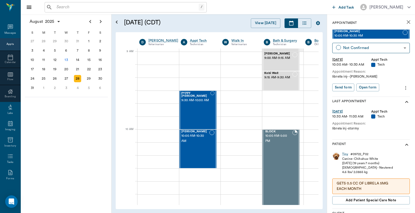
click at [402, 88] on icon "more" at bounding box center [405, 88] width 6 height 6
click at [373, 96] on span "Edit appointment" at bounding box center [379, 96] width 44 height 5
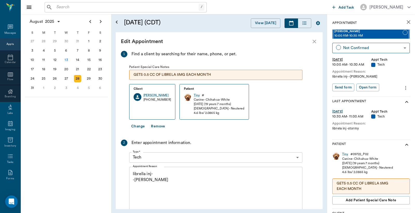
click at [162, 178] on textarea "librella inj- -jess" at bounding box center [216, 189] width 166 height 36
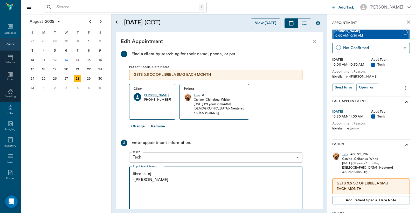
click at [146, 174] on textarea "librella inj- -jess" at bounding box center [216, 189] width 166 height 36
drag, startPoint x: 168, startPoint y: 174, endPoint x: 189, endPoint y: 172, distance: 20.8
click at [169, 174] on textarea "librella 5mg inj- -jess" at bounding box center [216, 189] width 166 height 36
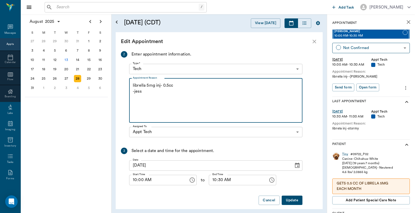
scroll to position [94, 0]
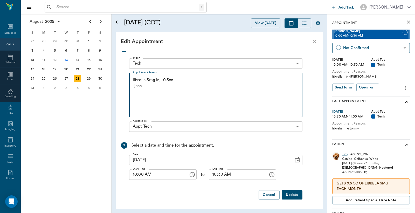
type textarea "librella 5mg inj- 0.5cc -jess"
click at [290, 195] on button "Update" at bounding box center [291, 195] width 21 height 10
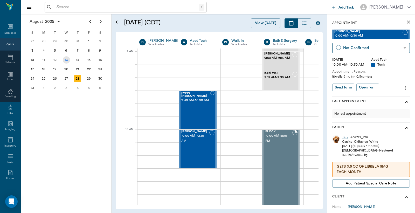
click at [66, 58] on div "13" at bounding box center [66, 59] width 7 height 7
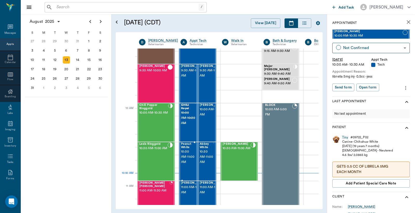
scroll to position [115, 0]
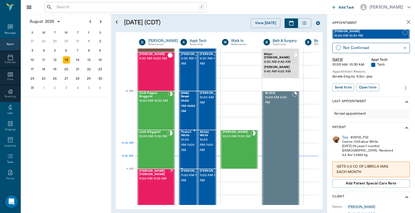
click at [186, 149] on span "10:30 AM - 11:00 AM" at bounding box center [187, 145] width 13 height 16
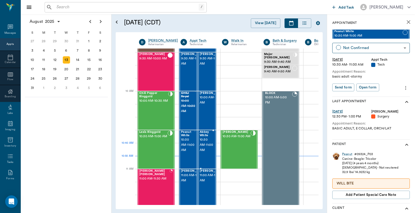
click at [210, 153] on span "10:30 AM - 11:00 AM" at bounding box center [206, 145] width 13 height 16
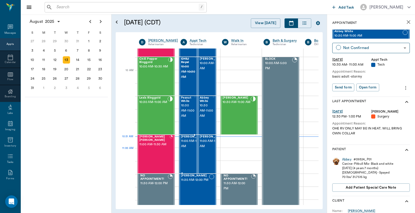
scroll to position [153, 0]
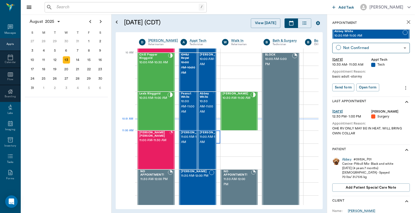
click at [218, 136] on div at bounding box center [199, 136] width 41 height 13
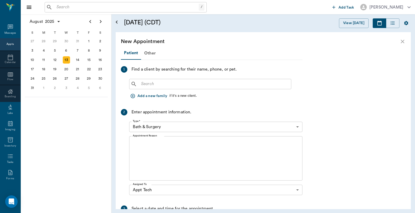
scroll to position [153, 0]
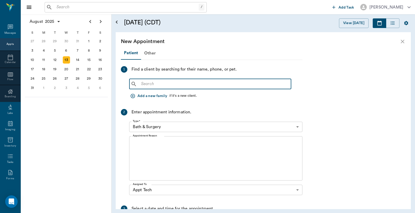
click at [156, 84] on input "text" at bounding box center [214, 83] width 150 height 7
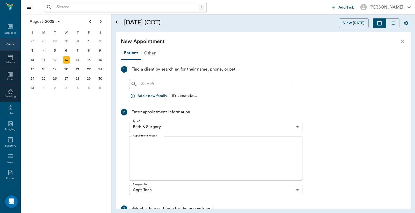
click at [402, 41] on icon "close" at bounding box center [402, 42] width 4 height 4
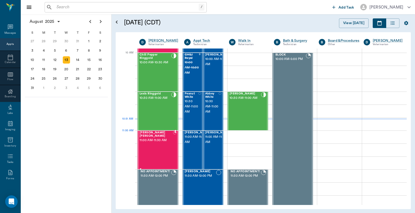
click at [159, 144] on div "Charlie Rose Drew 11:00 AM - 11:30 AM" at bounding box center [155, 150] width 33 height 38
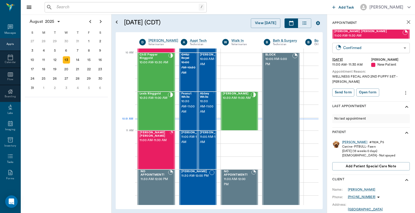
click at [387, 48] on body "/ ​ Add Task Dr. Bert Ellsworth Nectar Messages Appts Calendar Flow Boarding La…" at bounding box center [207, 106] width 415 height 213
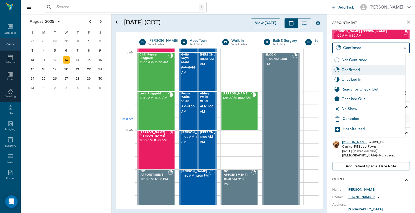
click at [359, 80] on div "Checked In" at bounding box center [372, 80] width 62 height 6
type input "CHECKED_IN"
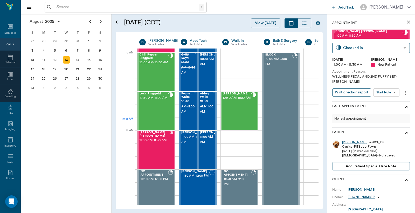
click at [355, 95] on button "Print check-in report" at bounding box center [351, 92] width 39 height 8
drag, startPoint x: 166, startPoint y: 66, endPoint x: 300, endPoint y: 55, distance: 134.1
click at [166, 65] on span "10:00 AM - 10:30 AM" at bounding box center [153, 62] width 29 height 5
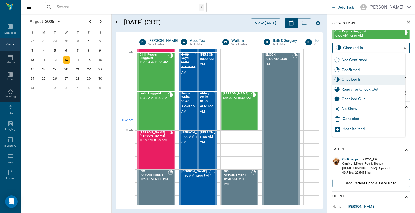
click at [367, 50] on body "/ ​ Add Task Dr. Bert Ellsworth Nectar Messages Appts Calendar Flow Boarding La…" at bounding box center [207, 106] width 415 height 213
click at [364, 98] on div "Checked Out" at bounding box center [372, 99] width 62 height 6
type input "CHECKED_OUT"
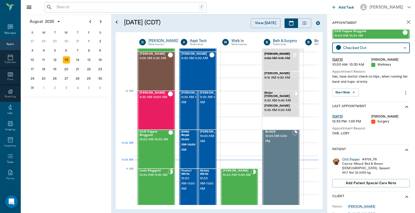
scroll to position [115, 0]
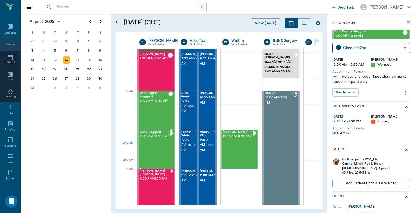
click at [160, 148] on div "Lexis Ringgold 10:30 AM - 11:00 AM" at bounding box center [153, 149] width 28 height 38
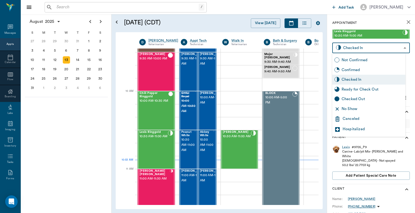
click at [359, 46] on body "/ ​ Add Task Dr. Bert Ellsworth Nectar Messages Appts Calendar Flow Boarding La…" at bounding box center [207, 106] width 415 height 213
click at [363, 100] on div "Checked Out" at bounding box center [372, 99] width 62 height 6
type input "CHECKED_OUT"
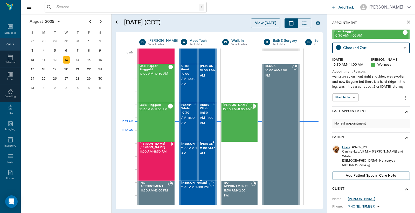
scroll to position [153, 0]
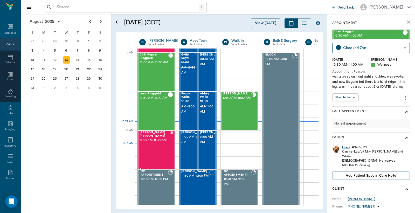
click at [155, 146] on div "Charlie Rose Drew 11:00 AM - 11:30 AM" at bounding box center [154, 150] width 30 height 38
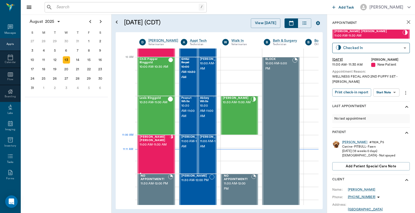
scroll to position [192, 0]
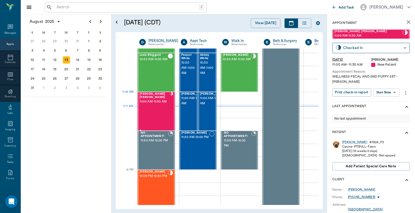
click at [151, 104] on span "11:00 AM - 11:30 AM" at bounding box center [154, 101] width 30 height 5
click at [352, 141] on div "Charlie Rose" at bounding box center [354, 142] width 25 height 4
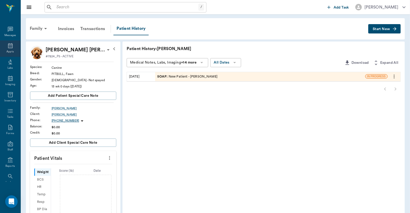
click at [7, 48] on icon at bounding box center [10, 46] width 6 height 6
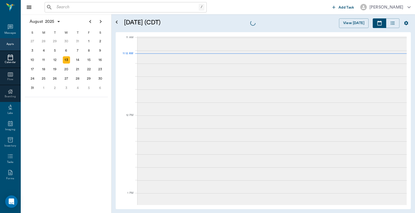
scroll to position [234, 0]
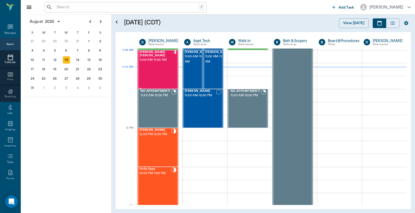
click at [159, 63] on div "Charlie Rose Drew 11:00 AM - 11:30 AM" at bounding box center [155, 70] width 33 height 38
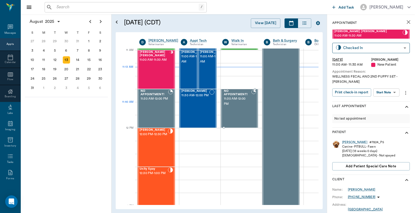
type input "READY_TO_CHECKOUT"
click at [350, 140] on div "Charlie Rose" at bounding box center [354, 142] width 25 height 4
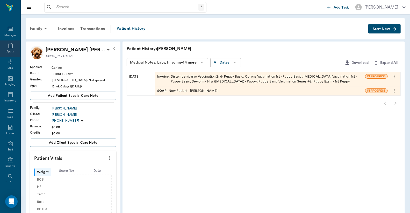
click at [3, 46] on div "Appts" at bounding box center [10, 48] width 20 height 16
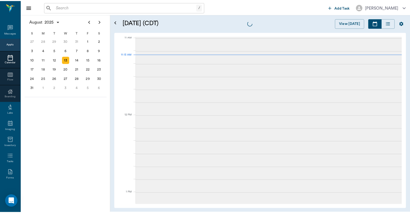
scroll to position [234, 0]
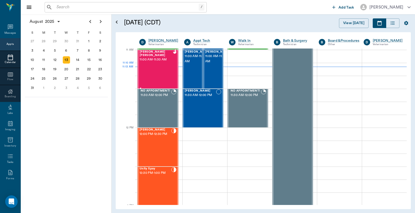
click at [165, 71] on div "Charlie Rose Drew 11:00 AM - 11:30 AM" at bounding box center [155, 69] width 33 height 38
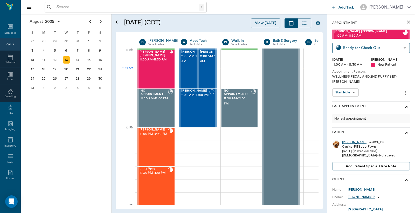
click at [352, 143] on div "Charlie Rose" at bounding box center [354, 142] width 25 height 4
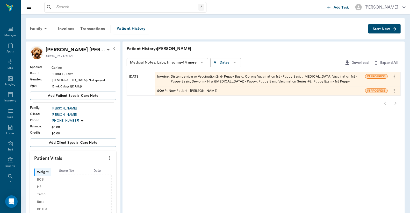
click at [213, 75] on div "Invoice : Distemper/parvo Vaccination 2nd- Puppy Basic, Corona Vaccination 1st …" at bounding box center [260, 79] width 206 height 10
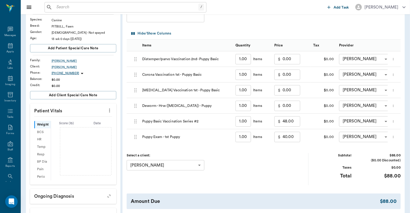
scroll to position [86, 0]
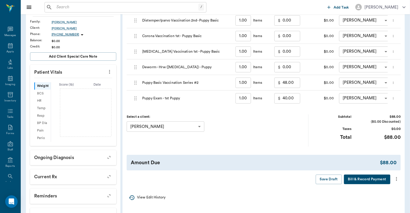
click at [384, 184] on button "Bill & Record Payment" at bounding box center [367, 179] width 46 height 10
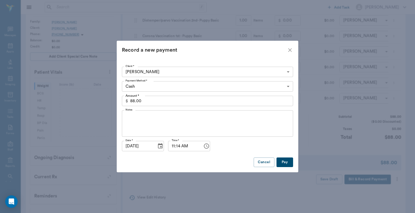
click at [287, 89] on body "/ ​ Add Task [PERSON_NAME] Nectar Messages Appts Labs Imaging Inventory Tasks F…" at bounding box center [207, 82] width 415 height 337
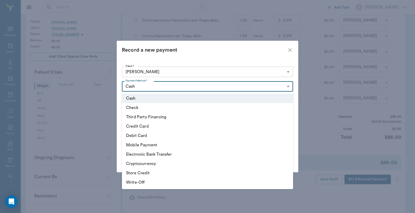
click at [155, 135] on li "Debit Card" at bounding box center [207, 135] width 171 height 9
type input "DEBIT_CARD"
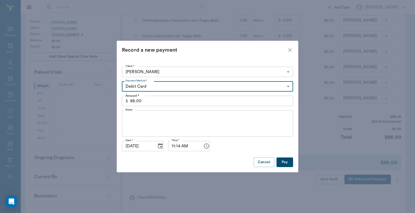
click at [284, 155] on div "Client * [PERSON_NAME] 63ec2eb752e12b0ba117c52b Client * Payment Method * Debit…" at bounding box center [207, 116] width 171 height 102
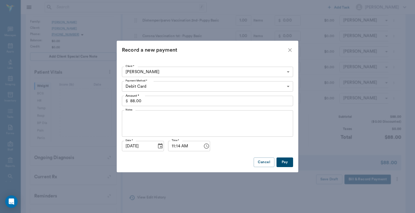
click at [286, 160] on button "Pay" at bounding box center [284, 162] width 17 height 10
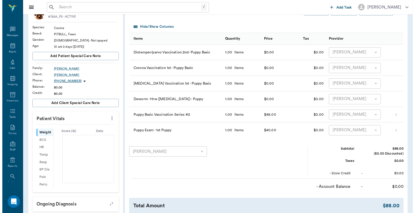
scroll to position [0, 0]
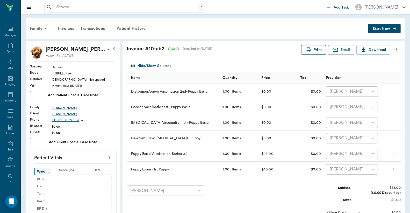
click at [310, 50] on icon "button" at bounding box center [309, 50] width 6 height 6
click at [7, 47] on icon at bounding box center [10, 46] width 6 height 6
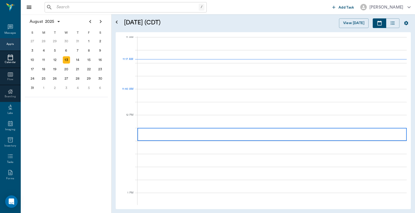
scroll to position [234, 0]
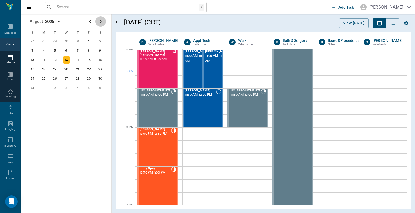
click at [100, 22] on icon "Next page" at bounding box center [101, 21] width 2 height 3
click at [66, 42] on div "3" at bounding box center [66, 41] width 7 height 7
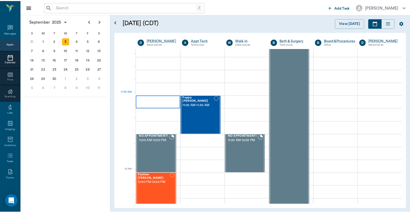
scroll to position [192, 0]
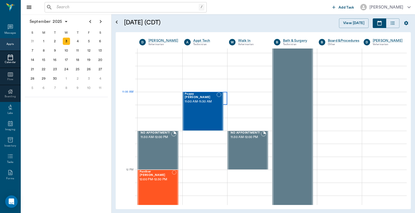
click at [224, 95] on div at bounding box center [204, 98] width 45 height 13
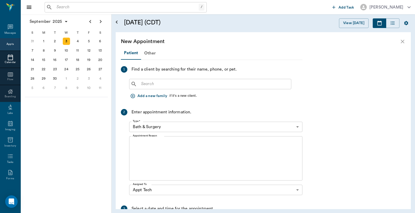
click at [201, 85] on input "text" at bounding box center [214, 83] width 150 height 7
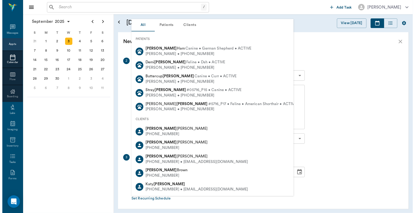
scroll to position [0, 0]
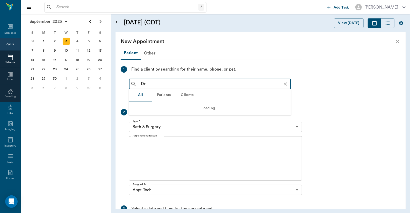
type input "D"
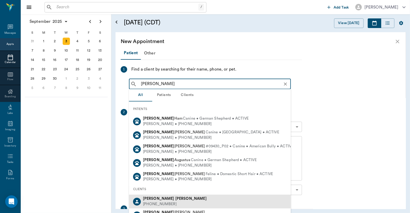
click at [169, 199] on div "[PERSON_NAME] [PHONE_NUMBER]" at bounding box center [210, 201] width 162 height 14
type input "[PERSON_NAME]"
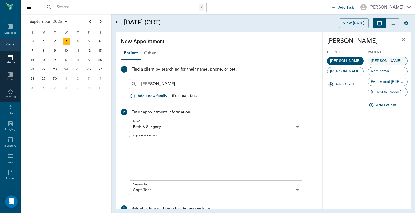
click at [389, 60] on span "[PERSON_NAME]" at bounding box center [386, 60] width 36 height 5
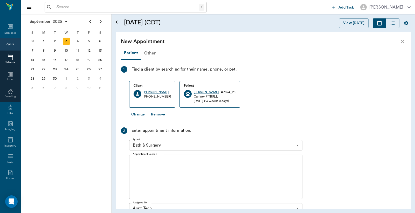
click at [298, 144] on body "/ ​ Add Task [PERSON_NAME] Nectar Messages Appts Calendar Flow Boarding Labs Im…" at bounding box center [207, 106] width 415 height 213
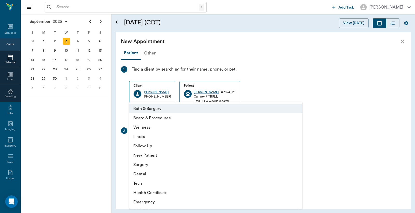
click at [147, 183] on li "Tech" at bounding box center [215, 183] width 173 height 9
type input "65d2be4f46e3a538d89b8c1a"
type input "11:30 AM"
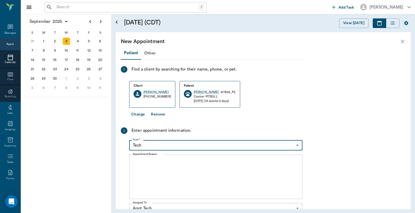
click at [212, 163] on textarea "Appointment Reason" at bounding box center [216, 177] width 166 height 36
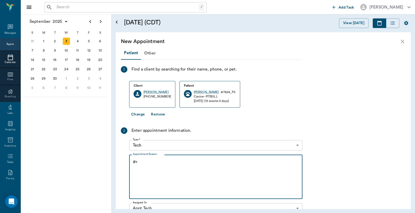
type textarea "#"
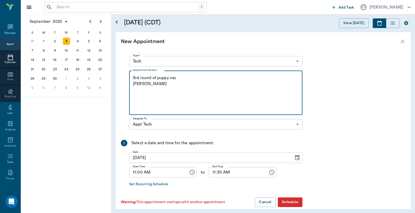
scroll to position [91, 0]
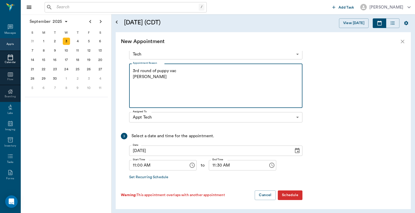
type textarea "3rd round of puppy vac [PERSON_NAME]"
click at [296, 193] on button "Schedule" at bounding box center [290, 195] width 25 height 10
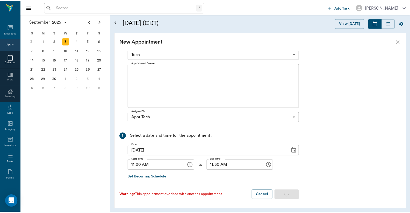
scroll to position [0, 0]
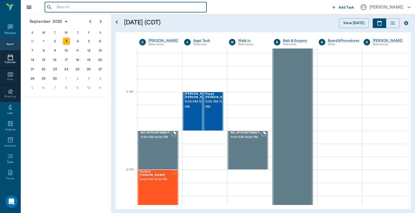
click at [83, 7] on input "text" at bounding box center [129, 7] width 150 height 7
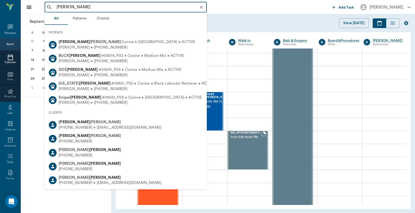
click at [54, 6] on div "[PERSON_NAME] ​" at bounding box center [126, 7] width 162 height 10
click at [55, 6] on input "[PERSON_NAME]" at bounding box center [129, 7] width 151 height 7
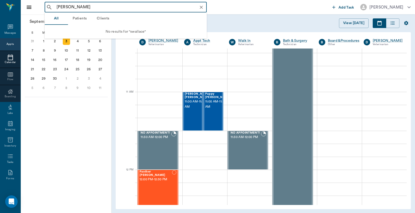
type input "[PERSON_NAME]"
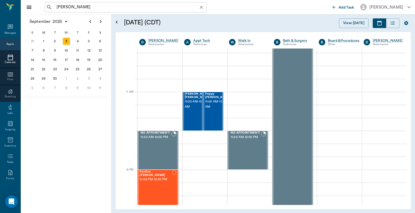
click at [114, 4] on input "[PERSON_NAME]" at bounding box center [129, 7] width 151 height 7
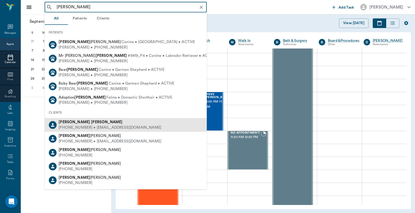
click at [91, 121] on b "[PERSON_NAME]" at bounding box center [106, 122] width 31 height 4
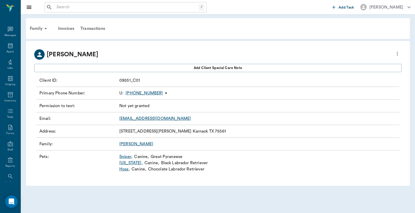
click at [123, 157] on link "Sniper ," at bounding box center [125, 156] width 13 height 6
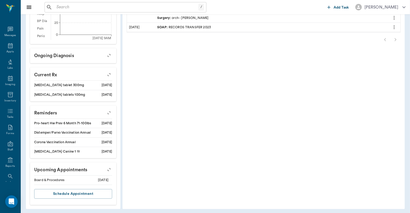
scroll to position [202, 0]
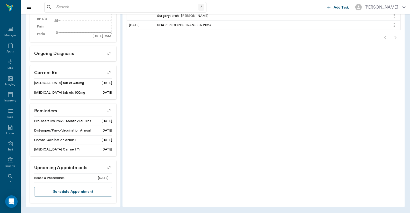
click at [111, 108] on button "button" at bounding box center [109, 110] width 13 height 13
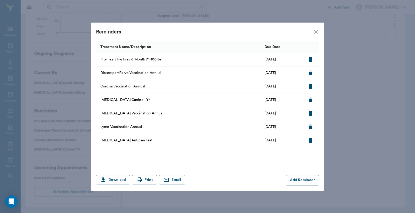
click at [314, 31] on icon "close" at bounding box center [316, 32] width 6 height 6
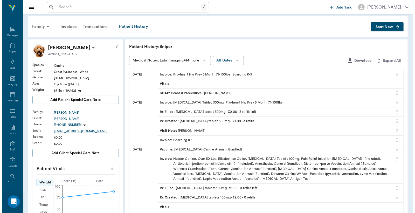
scroll to position [0, 0]
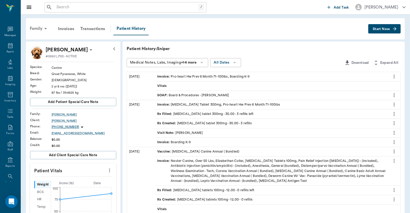
click at [37, 27] on div "Family" at bounding box center [39, 28] width 25 height 12
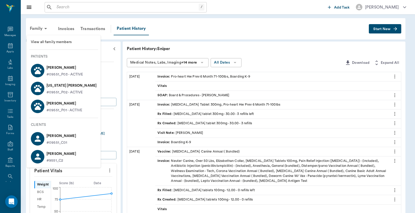
click at [64, 87] on p "[US_STATE] [PERSON_NAME]" at bounding box center [71, 85] width 50 height 8
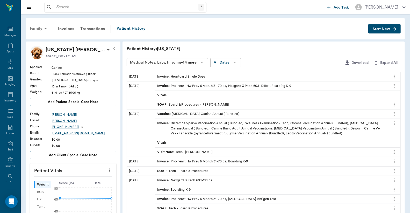
click at [41, 25] on div "Family" at bounding box center [39, 28] width 25 height 12
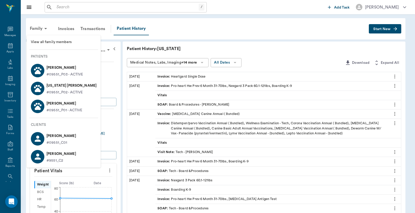
click at [48, 107] on p "[PERSON_NAME]" at bounding box center [64, 103] width 36 height 8
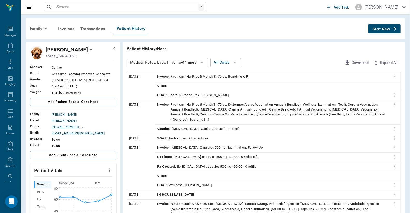
click at [37, 31] on div "Family" at bounding box center [39, 28] width 25 height 12
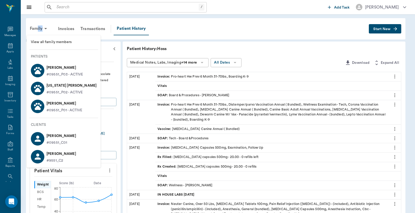
drag, startPoint x: 46, startPoint y: 65, endPoint x: 53, endPoint y: 67, distance: 7.0
click at [46, 65] on div "Sniper [PERSON_NAME] #09551_P03 - ACTIVE" at bounding box center [63, 70] width 39 height 14
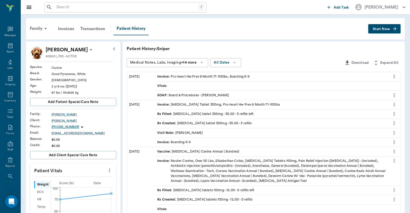
click at [389, 31] on button "Start New" at bounding box center [385, 29] width 32 height 10
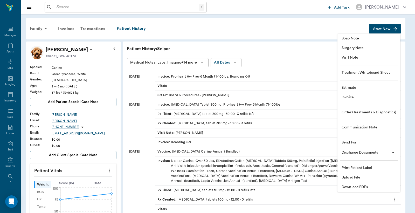
click at [367, 100] on span "Invoice" at bounding box center [368, 97] width 54 height 5
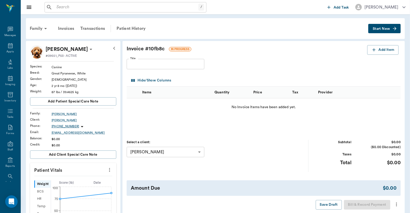
click at [158, 67] on input "Title" at bounding box center [166, 64] width 78 height 10
click at [385, 50] on button "Add Item" at bounding box center [382, 50] width 31 height 10
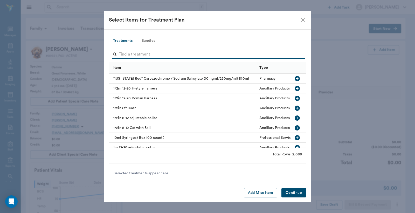
click at [158, 52] on input "Search" at bounding box center [207, 54] width 179 height 8
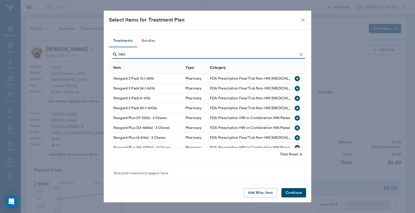
type input "nex"
click at [158, 108] on div "Nexgard 3 Pack 60.1-121lbs" at bounding box center [146, 108] width 74 height 10
click at [300, 190] on button "Continue" at bounding box center [293, 193] width 25 height 10
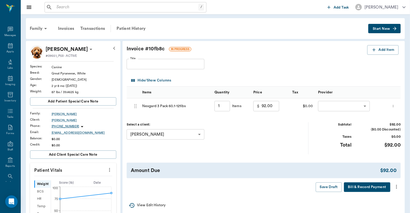
click at [371, 188] on button "Bill & Record Payment" at bounding box center [367, 187] width 46 height 10
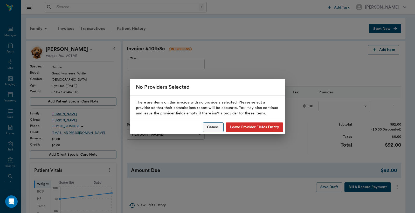
click at [206, 124] on button "Cancel" at bounding box center [213, 127] width 21 height 10
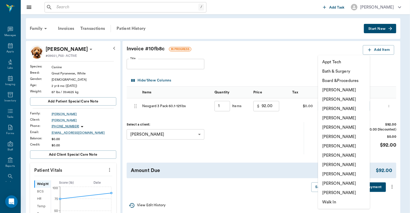
click at [364, 109] on body "/ ​ Add Task [PERSON_NAME] Nectar Messages Appts Labs Imaging Inventory Tasks F…" at bounding box center [205, 207] width 410 height 415
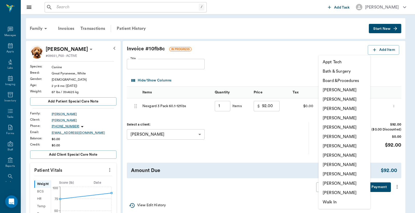
click at [346, 87] on li "[PERSON_NAME]" at bounding box center [344, 89] width 52 height 9
type input "none-6899ea08ed37b777db10de45"
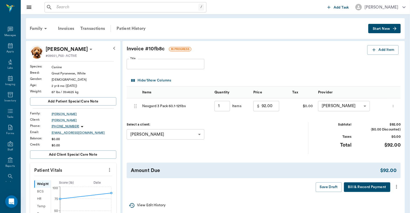
click at [363, 189] on button "Bill & Record Payment" at bounding box center [367, 187] width 46 height 10
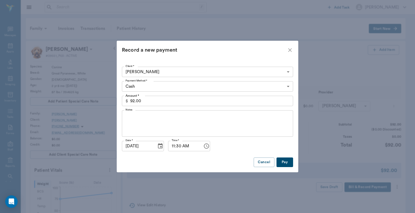
click at [288, 84] on body "/ ​ Add Task [PERSON_NAME] Nectar Messages Appts Labs Imaging Inventory Tasks F…" at bounding box center [207, 207] width 415 height 415
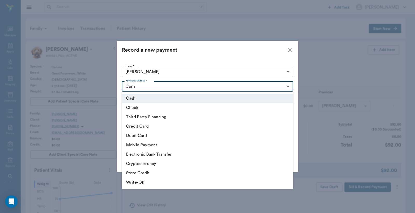
click at [157, 134] on li "Debit Card" at bounding box center [207, 135] width 171 height 9
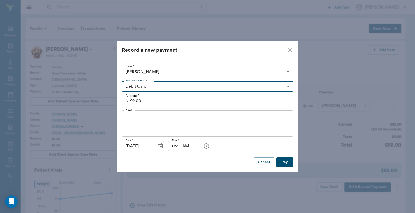
type input "DEBIT_CARD"
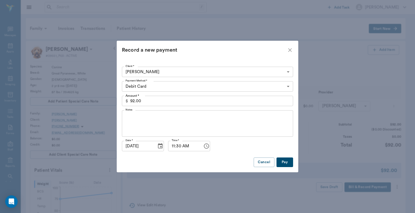
click at [287, 161] on button "Pay" at bounding box center [284, 162] width 17 height 10
type input "1.00"
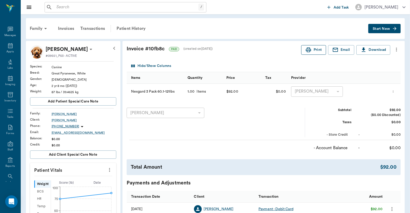
click at [312, 48] on button "Print" at bounding box center [313, 50] width 25 height 10
click at [6, 51] on div "Appts" at bounding box center [9, 52] width 7 height 4
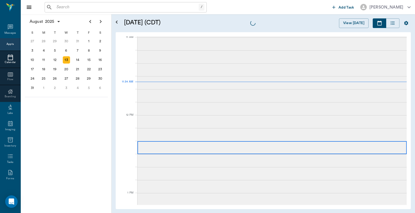
scroll to position [234, 0]
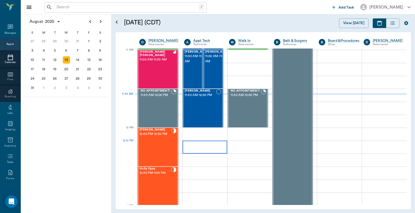
click at [215, 142] on div at bounding box center [204, 146] width 45 height 13
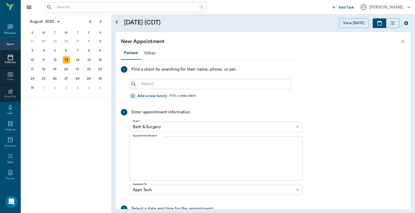
click at [404, 40] on icon "close" at bounding box center [402, 41] width 6 height 6
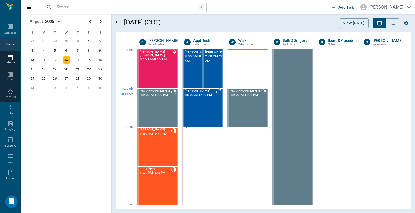
click at [201, 97] on div "[PERSON_NAME] 11:30 AM - 12:00 PM" at bounding box center [200, 108] width 31 height 38
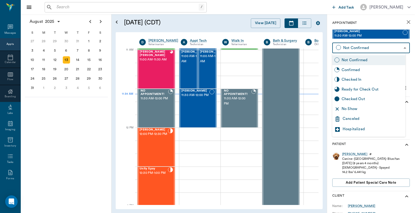
click at [395, 47] on body "/ ​ Add Task [PERSON_NAME] Nectar Messages Appts Calendar Flow Boarding Labs Im…" at bounding box center [207, 106] width 415 height 213
click at [353, 77] on div "Checked In" at bounding box center [372, 80] width 62 height 6
type input "CHECKED_IN"
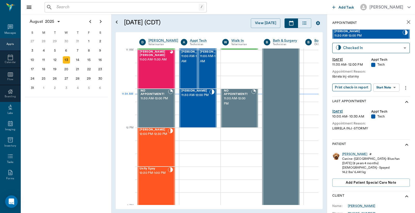
click at [360, 88] on button "Print check-in report" at bounding box center [351, 87] width 39 height 8
click at [6, 95] on div "Boarding" at bounding box center [10, 97] width 20 height 4
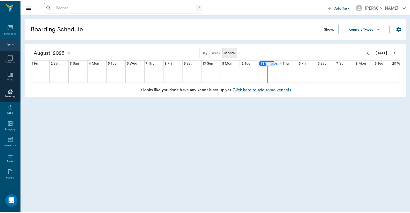
scroll to position [0, 192]
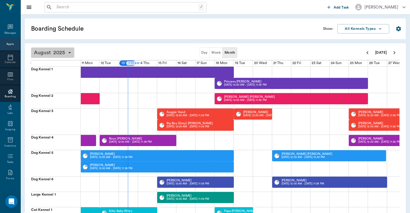
click at [56, 54] on span "2025" at bounding box center [59, 52] width 15 height 7
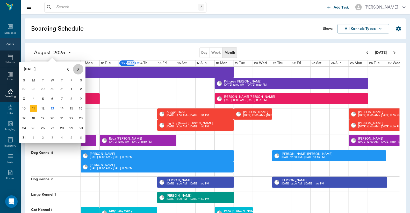
click at [78, 70] on icon "Next page" at bounding box center [78, 69] width 2 height 3
click at [37, 99] on div "8" at bounding box center [34, 99] width 10 height 10
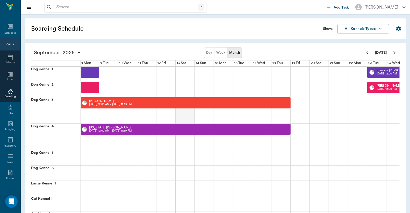
scroll to position [0, 134]
click at [150, 103] on div "Sniper [PERSON_NAME] [DATE] 12:00 AM - [DATE] 11:59 PM" at bounding box center [186, 102] width 211 height 11
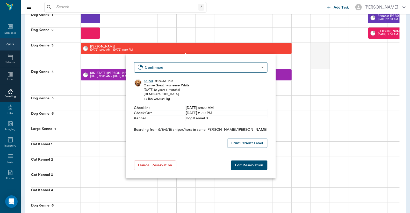
scroll to position [115, 0]
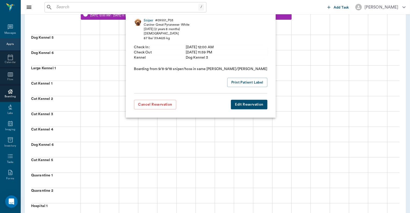
click at [231, 103] on button "Edit Reservation" at bounding box center [249, 105] width 37 height 10
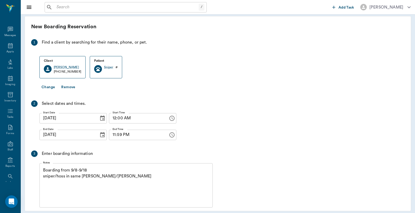
scroll to position [27, 0]
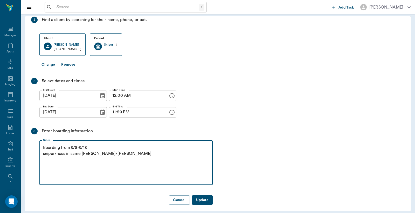
drag, startPoint x: 65, startPoint y: 148, endPoint x: 54, endPoint y: 151, distance: 11.3
click at [54, 151] on textarea "Boarding from 9/8-9/18 sniper/hoss in same [PERSON_NAME]/[PERSON_NAME]" at bounding box center [126, 163] width 166 height 36
drag, startPoint x: 103, startPoint y: 148, endPoint x: 86, endPoint y: 154, distance: 18.0
click at [95, 151] on textarea "Boarding from 9/8-9/18 sniper/hoss in same [PERSON_NAME]/[PERSON_NAME]" at bounding box center [126, 163] width 166 height 36
drag, startPoint x: 100, startPoint y: 148, endPoint x: 55, endPoint y: 149, distance: 45.1
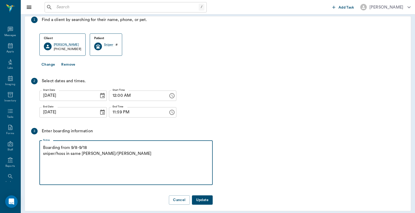
click at [55, 149] on textarea "Boarding from 9/8-9/18 sniper/hoss in same [PERSON_NAME]/[PERSON_NAME]" at bounding box center [126, 163] width 166 height 36
type textarea "Boarding from 9/8-9/18 sniper [PERSON_NAME]/[PERSON_NAME]"
click at [203, 197] on button "Update" at bounding box center [202, 200] width 21 height 10
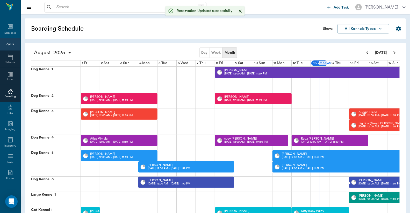
scroll to position [0, 192]
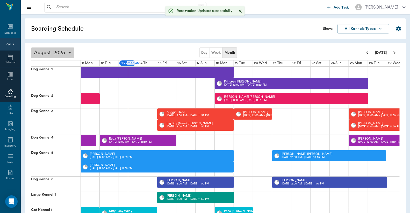
click at [56, 51] on span "2025" at bounding box center [59, 52] width 15 height 7
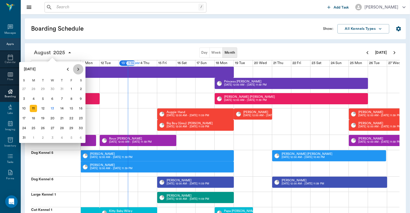
click at [78, 69] on icon "Next page" at bounding box center [78, 69] width 6 height 6
click at [34, 98] on div "8" at bounding box center [33, 98] width 7 height 7
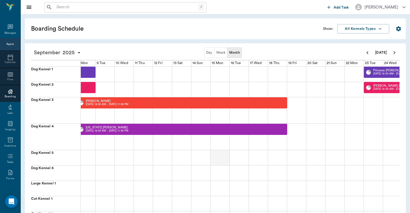
scroll to position [0, 134]
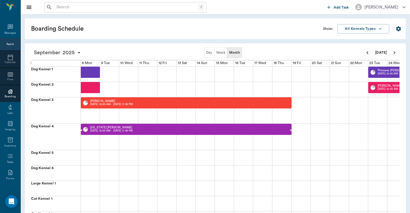
click at [158, 127] on div "[US_STATE] [PERSON_NAME] [DATE] 12:00 AM - [DATE] 11:59 PM" at bounding box center [186, 129] width 211 height 11
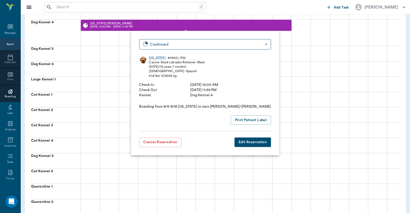
scroll to position [115, 0]
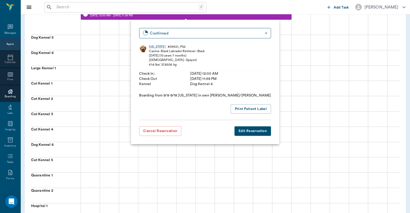
click at [235, 130] on button "Edit Reservation" at bounding box center [253, 131] width 37 height 10
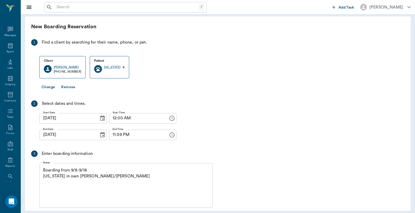
scroll to position [27, 0]
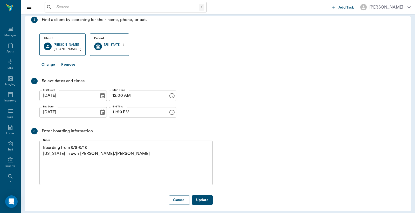
click at [55, 149] on textarea "Boarding from 9/8-9/18 [US_STATE] in own [PERSON_NAME]/[PERSON_NAME]" at bounding box center [126, 163] width 166 height 36
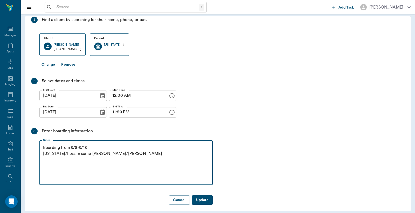
type textarea "Boarding from 9/8-9/18 [US_STATE]/hoss in same [PERSON_NAME]/[PERSON_NAME]"
click at [204, 196] on button "Update" at bounding box center [202, 200] width 21 height 10
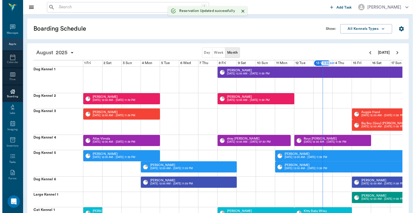
scroll to position [0, 192]
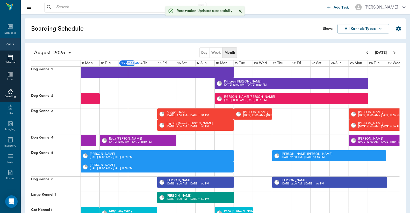
click at [8, 60] on icon at bounding box center [10, 57] width 5 height 6
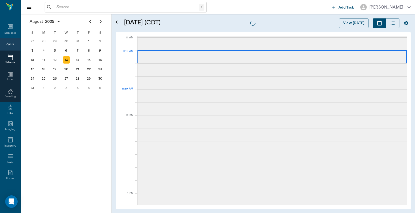
scroll to position [234, 0]
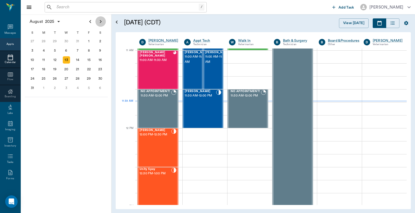
click at [100, 23] on icon "Next page" at bounding box center [100, 21] width 6 height 6
click at [44, 49] on div "8" at bounding box center [43, 50] width 7 height 7
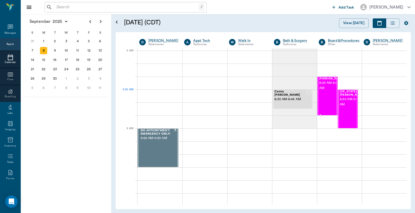
click at [324, 102] on div "Sniper [PERSON_NAME] 8:20 AM - 8:50 AM" at bounding box center [332, 96] width 26 height 38
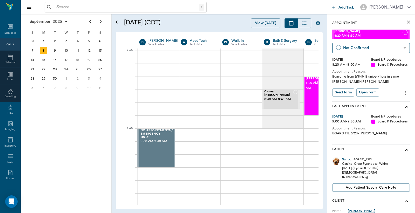
click at [402, 93] on icon "more" at bounding box center [405, 93] width 6 height 6
click at [388, 102] on span "Edit appointment" at bounding box center [379, 101] width 44 height 5
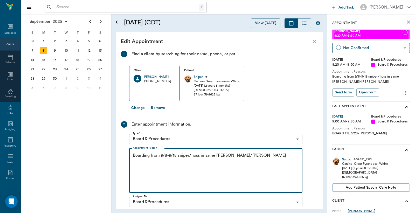
drag, startPoint x: 190, startPoint y: 155, endPoint x: 241, endPoint y: 155, distance: 50.5
click at [241, 155] on textarea "Boarding from 9/8-9/18 sniper/hoss in same [PERSON_NAME]/[PERSON_NAME]" at bounding box center [216, 170] width 166 height 36
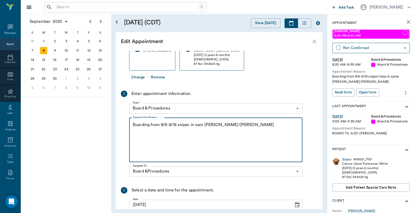
scroll to position [75, 0]
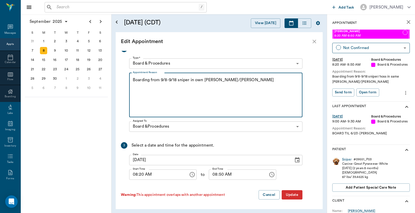
type textarea "Boarding from 9/8-9/18 sniper in own [PERSON_NAME]/[PERSON_NAME]"
click at [295, 195] on button "Update" at bounding box center [291, 195] width 21 height 10
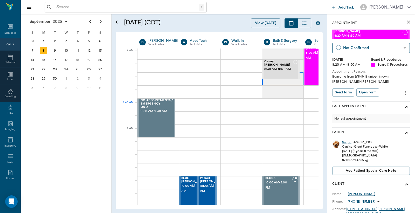
scroll to position [0, 0]
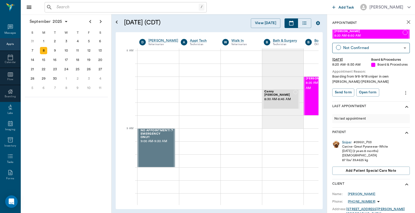
click at [405, 23] on icon "close" at bounding box center [408, 22] width 6 height 6
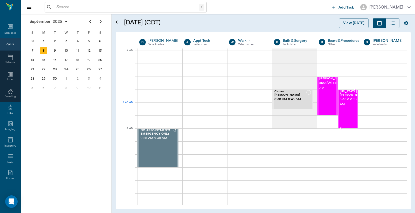
click at [365, 108] on div at bounding box center [365, 109] width 0 height 38
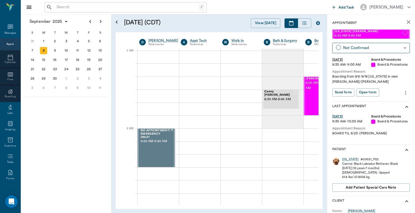
click at [402, 94] on icon "more" at bounding box center [405, 93] width 6 height 6
click at [384, 103] on span "Edit appointment" at bounding box center [379, 101] width 44 height 5
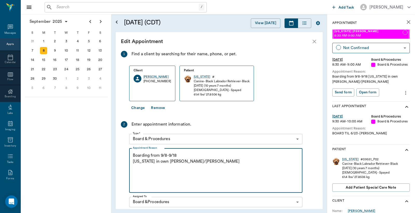
drag, startPoint x: 146, startPoint y: 160, endPoint x: 181, endPoint y: 159, distance: 35.3
click at [181, 159] on textarea "Boarding from 9/8-9/18 [US_STATE] in own [PERSON_NAME]/[PERSON_NAME]" at bounding box center [216, 170] width 166 height 36
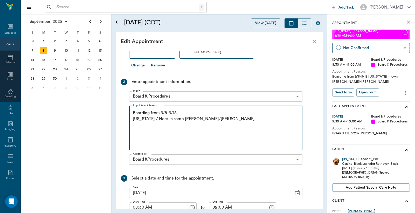
scroll to position [75, 0]
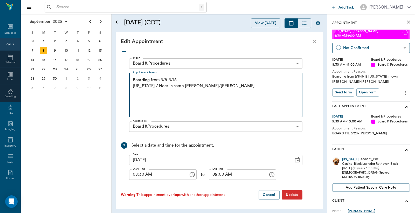
type textarea "Boarding from 9/8-9/18 [US_STATE] / Hoss in same [PERSON_NAME]/[PERSON_NAME]"
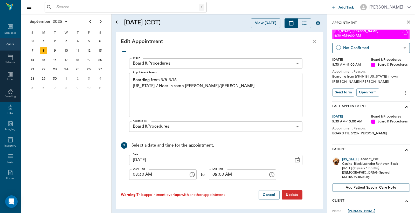
click at [293, 189] on div "1 Find a client by searching for their name, phone, or pet. Client [PERSON_NAME…" at bounding box center [211, 89] width 181 height 228
click at [294, 192] on button "Update" at bounding box center [291, 195] width 21 height 10
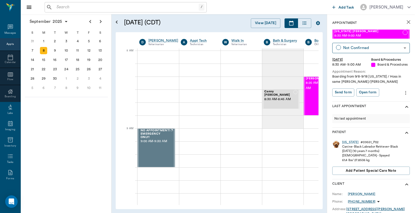
click at [405, 20] on icon "close" at bounding box center [408, 22] width 6 height 6
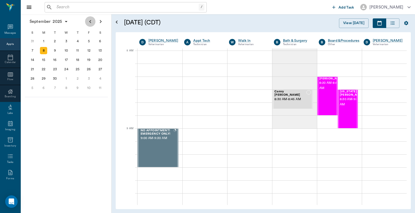
click at [90, 22] on icon "Previous page" at bounding box center [90, 21] width 2 height 3
click at [65, 57] on div "13" at bounding box center [66, 59] width 7 height 7
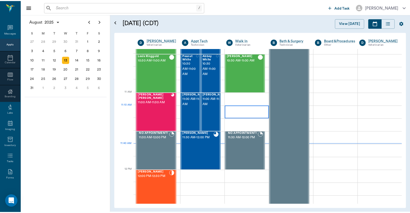
scroll to position [192, 0]
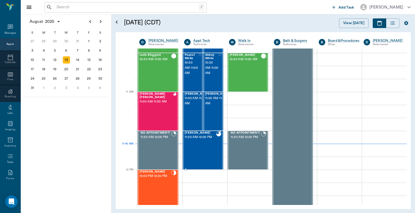
drag, startPoint x: 190, startPoint y: 156, endPoint x: 192, endPoint y: 152, distance: 4.7
click at [190, 155] on div "[PERSON_NAME] 11:30 AM - 12:00 PM" at bounding box center [200, 150] width 31 height 38
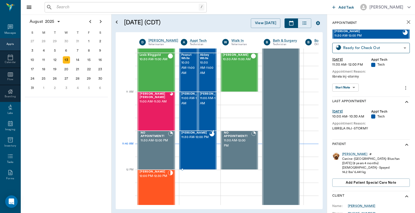
type input "READY_TO_CHECKOUT"
click at [346, 153] on div "[PERSON_NAME]" at bounding box center [354, 154] width 25 height 4
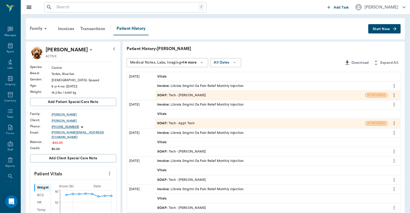
click at [195, 86] on div "Invoice : Librela 5mg/ml Oa Pain Relief Monthly Injection" at bounding box center [200, 85] width 86 height 5
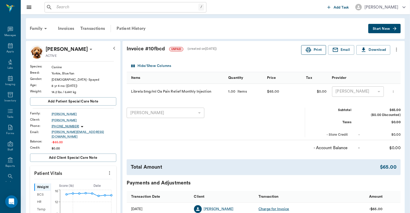
click at [311, 47] on button "Print" at bounding box center [313, 50] width 25 height 10
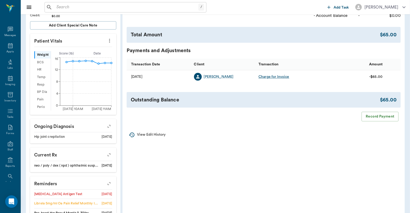
scroll to position [77, 0]
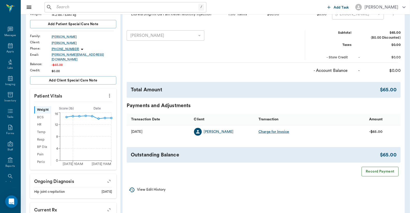
click at [383, 176] on button "Record Payment" at bounding box center [380, 172] width 37 height 10
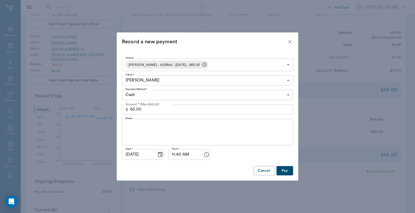
click at [289, 93] on body "/ ​ Add Task [PERSON_NAME] Nectar Messages Appts Labs Imaging Inventory Tasks F…" at bounding box center [207, 127] width 415 height 408
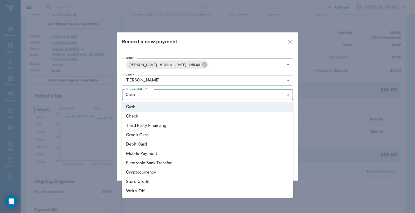
click at [164, 136] on li "Credit Card" at bounding box center [207, 134] width 171 height 9
type input "CREDIT_CARD"
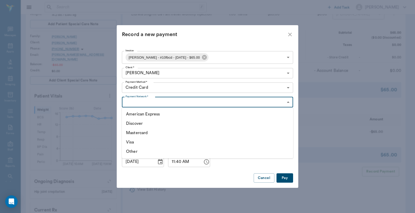
click at [289, 104] on body "/ ​ Add Task Dr. Bert Ellsworth Nectar Messages Appts Labs Imaging Inventory Ta…" at bounding box center [207, 127] width 415 height 408
click at [148, 141] on li "Visa" at bounding box center [207, 141] width 171 height 9
type input "VISA"
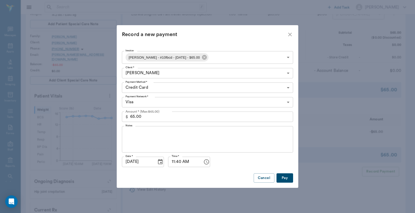
click at [288, 177] on button "Pay" at bounding box center [284, 178] width 17 height 10
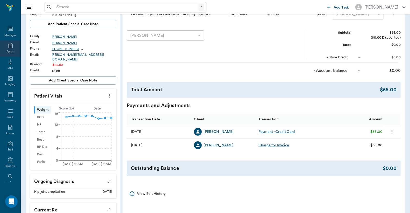
click at [10, 51] on div "Appts" at bounding box center [9, 52] width 7 height 4
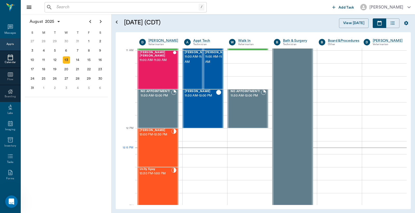
click at [74, 6] on input "text" at bounding box center [126, 7] width 144 height 7
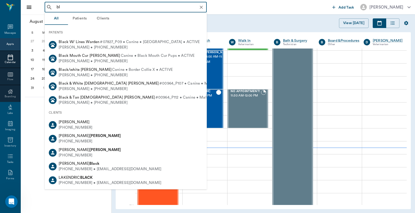
type input "b"
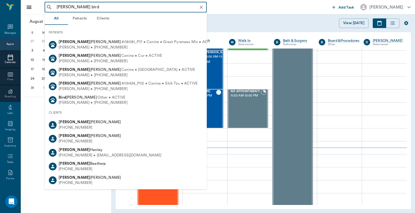
click at [78, 5] on input "kelly black bird" at bounding box center [129, 7] width 151 height 7
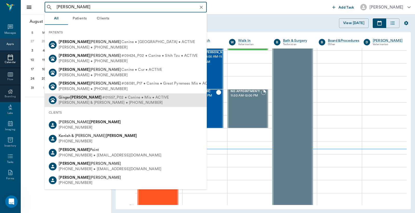
click at [107, 100] on span "#01557_P02 • Canine • Mix • ACTIVE" at bounding box center [135, 97] width 67 height 5
type input "kelly blackburn"
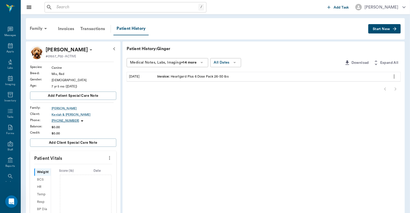
click at [168, 78] on span "Invoice :" at bounding box center [163, 76] width 13 height 5
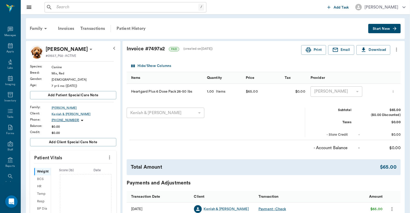
drag, startPoint x: 358, startPoint y: 93, endPoint x: 354, endPoint y: 93, distance: 4.2
click at [358, 93] on div "[PERSON_NAME]" at bounding box center [337, 91] width 52 height 10
click at [357, 92] on div "[PERSON_NAME]" at bounding box center [337, 91] width 52 height 10
click at [333, 92] on div "[PERSON_NAME]" at bounding box center [337, 91] width 52 height 10
click at [394, 91] on icon "more" at bounding box center [393, 91] width 3 height 6
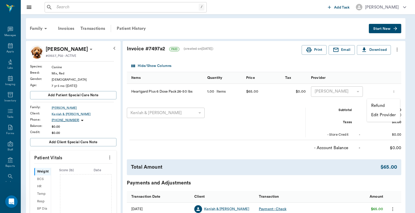
click at [341, 89] on div at bounding box center [207, 106] width 415 height 213
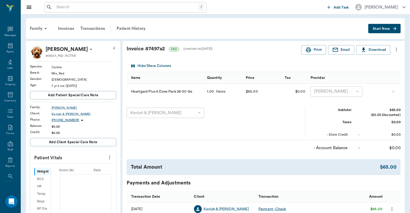
click at [359, 93] on div "[PERSON_NAME]" at bounding box center [337, 91] width 52 height 10
click at [385, 29] on span "Start New" at bounding box center [381, 29] width 17 height 0
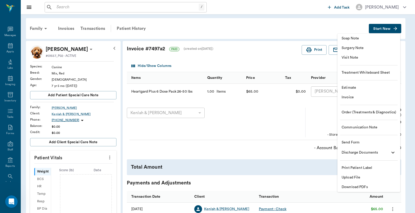
click at [358, 94] on li "Invoice" at bounding box center [368, 98] width 63 height 10
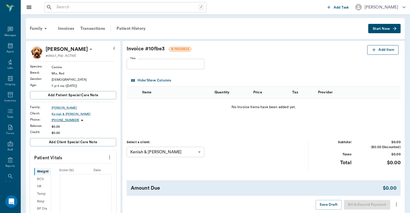
click at [384, 49] on button "Add Item" at bounding box center [382, 50] width 31 height 10
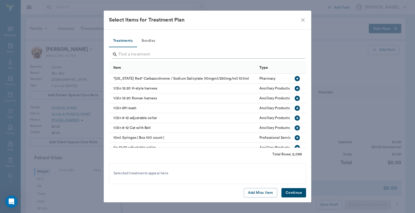
click at [138, 53] on input "Search" at bounding box center [207, 54] width 179 height 8
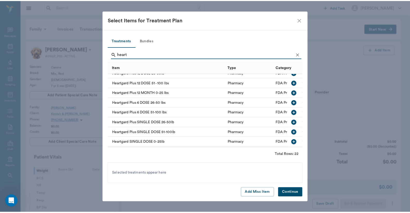
scroll to position [77, 0]
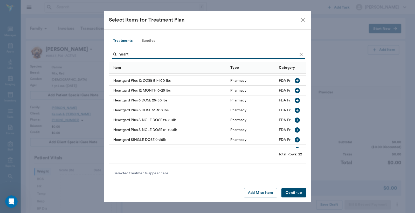
type input "heart"
click at [294, 100] on icon "button" at bounding box center [296, 100] width 5 height 5
click at [292, 189] on button "Continue" at bounding box center [293, 193] width 25 height 10
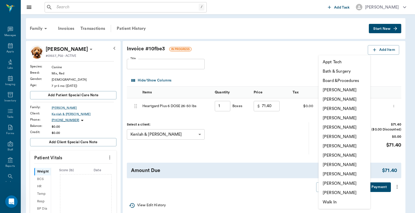
click at [364, 108] on body "/ ​ Add Task Dr. Bert Ellsworth Nectar Messages Appts Labs Imaging Inventory Ta…" at bounding box center [207, 168] width 415 height 337
click at [348, 91] on li "[PERSON_NAME]" at bounding box center [344, 89] width 52 height 9
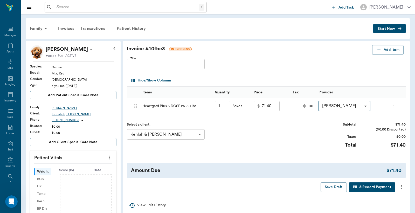
type input "none-6899ea08ed37b777db10de45"
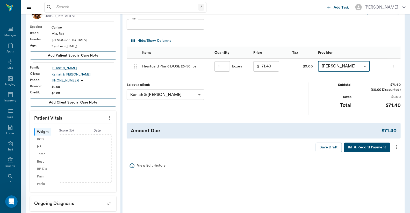
scroll to position [38, 0]
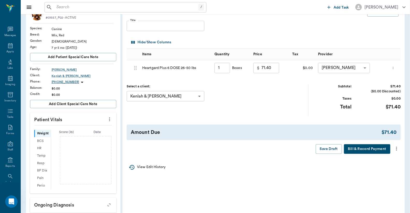
click at [380, 150] on button "Bill & Record Payment" at bounding box center [367, 149] width 46 height 10
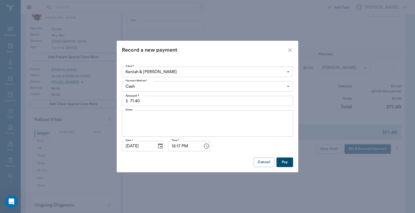
click at [288, 88] on body "/ ​ Add Task Dr. Bert Ellsworth Nectar Messages Appts Labs Imaging Inventory Ta…" at bounding box center [207, 130] width 415 height 337
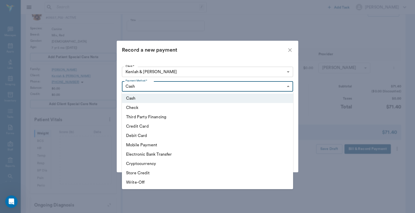
click at [156, 108] on li "Check" at bounding box center [207, 107] width 171 height 9
type input "CHECK"
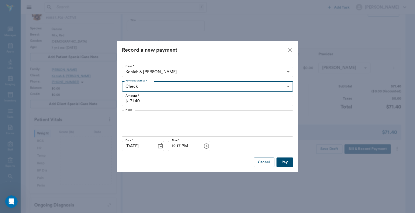
click at [165, 118] on textarea "Notes" at bounding box center [207, 124] width 164 height 18
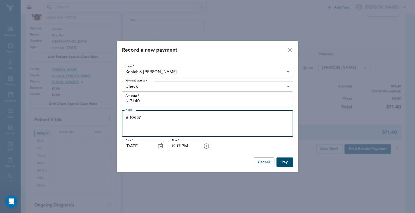
type textarea "# 10657"
click at [288, 160] on button "Pay" at bounding box center [284, 162] width 17 height 10
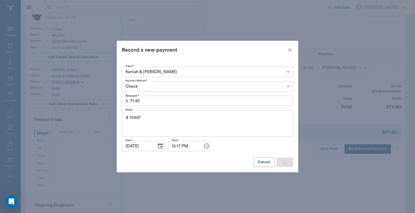
type input "1.00"
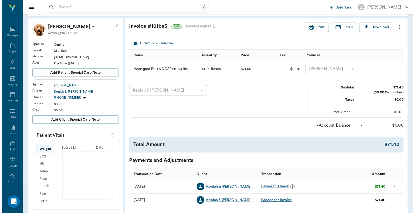
scroll to position [0, 0]
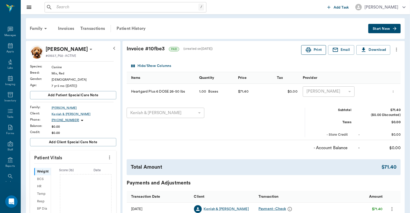
click at [314, 50] on button "Print" at bounding box center [313, 50] width 25 height 10
click at [7, 48] on icon at bounding box center [10, 46] width 6 height 6
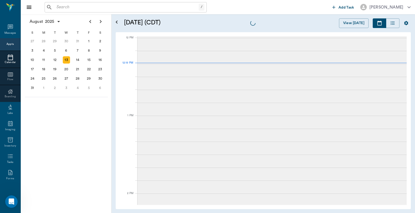
scroll to position [311, 0]
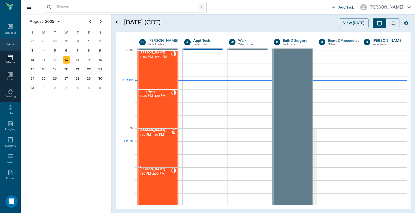
click at [144, 145] on div "zoe Davis 1:00 PM - 1:30 PM" at bounding box center [155, 148] width 32 height 38
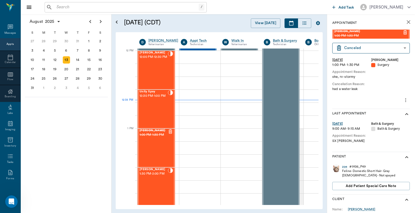
click at [88, 4] on input "text" at bounding box center [126, 7] width 144 height 7
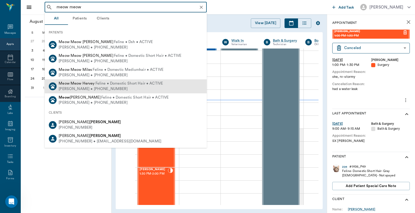
click at [74, 85] on span "Meow Meow Hervey" at bounding box center [77, 83] width 36 height 4
type input "meow meow"
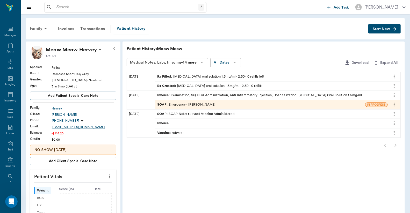
click at [192, 104] on div "SOAP : Emergency - Dr. Bert Ellsworth" at bounding box center [186, 104] width 59 height 5
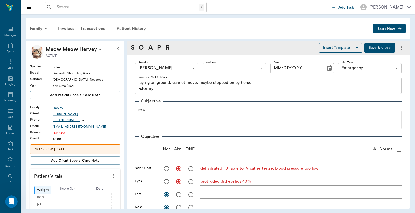
type input "63ec2f075fda476ae8351a4d"
type input "65d2be4f46e3a538d89b8c1c"
type textarea "laying on ground, cannot move, maybe stepped on by horse -stormy"
radio input "true"
type textarea "dehydrated. Unable to IV catherterize, blood pressure too low."
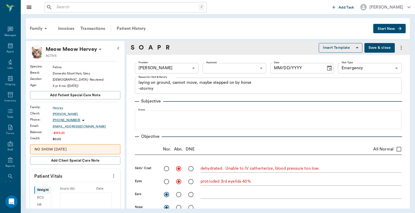
radio input "true"
type textarea "protruded 3rd eyelids 40%"
radio input "true"
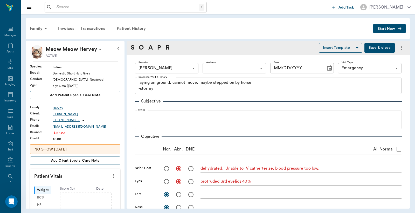
type textarea "clenched jaw"
radio input "true"
type textarea "slow but normal"
radio input "true"
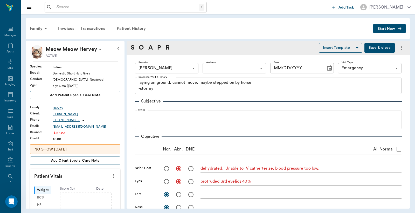
radio input "true"
type textarea "tender on palpation, seemed empty"
radio input "true"
type textarea "Recumbent 90% of time"
radio input "true"
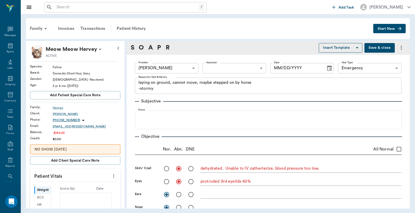
type textarea "reduced reflexes, stiff"
radio input "true"
type input "08/12/2025"
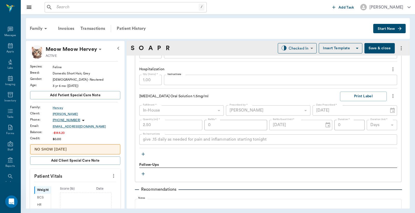
scroll to position [461, 0]
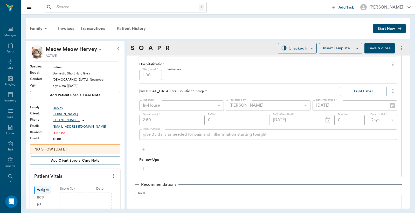
click at [374, 51] on button "Save & close" at bounding box center [379, 48] width 30 height 10
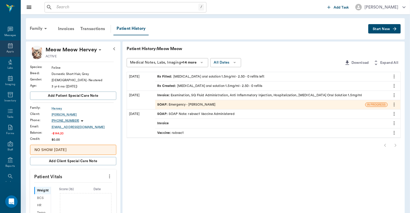
click at [7, 46] on icon at bounding box center [10, 46] width 6 height 6
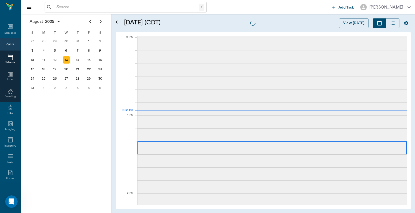
scroll to position [312, 0]
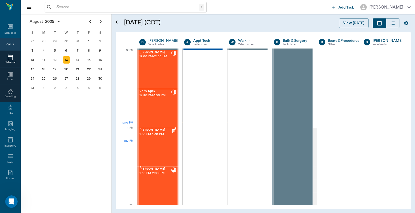
click at [143, 151] on div "zoe Davis 1:00 PM - 1:30 PM" at bounding box center [155, 147] width 32 height 38
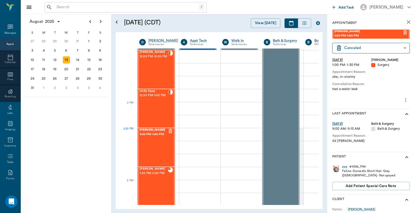
scroll to position [427, 0]
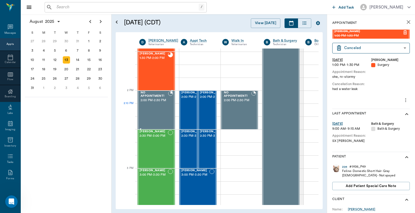
click at [161, 110] on div "NO APPOINTMENT! 2:00 PM - 2:30 PM" at bounding box center [153, 110] width 29 height 38
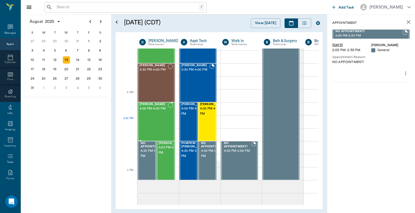
scroll to position [580, 0]
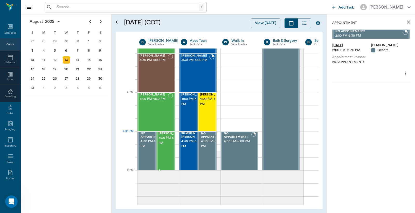
click at [159, 142] on span "4:30 PM - 5:00 PM" at bounding box center [171, 140] width 26 height 10
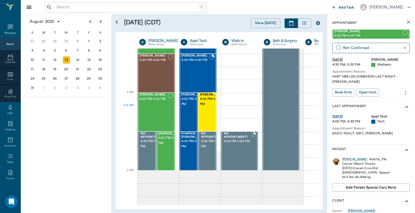
click at [207, 107] on span "4:00 PM - 4:30 PM" at bounding box center [213, 101] width 26 height 10
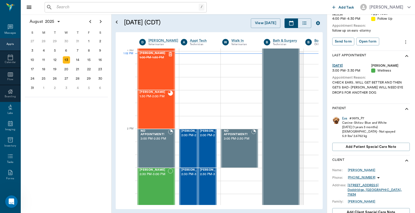
scroll to position [87, 0]
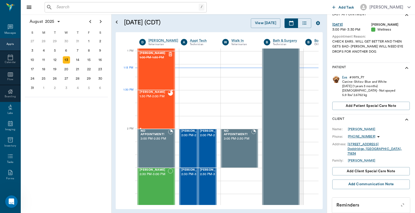
click at [153, 99] on span "1:30 PM - 2:00 PM" at bounding box center [153, 96] width 28 height 5
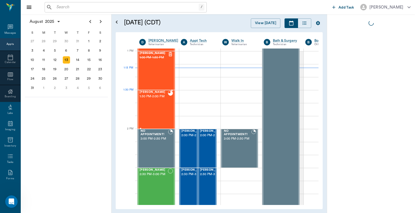
scroll to position [0, 0]
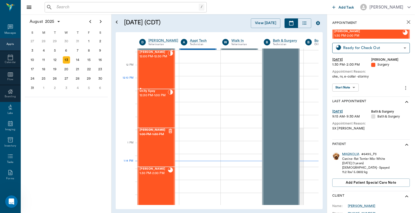
scroll to position [273, 0]
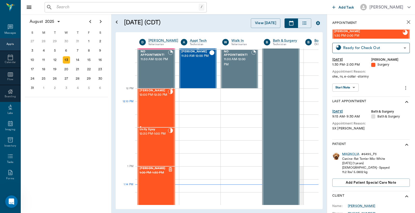
click at [161, 104] on div "Ulysses Spay 12:00 PM - 12:30 PM" at bounding box center [153, 108] width 28 height 38
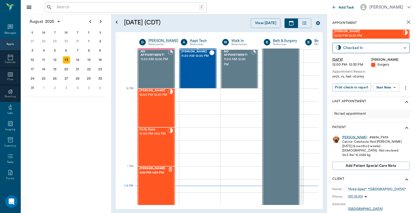
click at [349, 138] on div "Ulysses" at bounding box center [354, 137] width 25 height 4
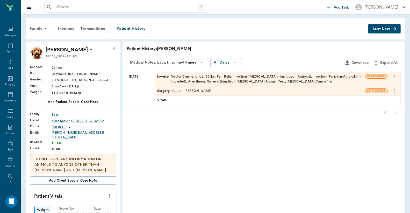
click at [84, 159] on p "DO NOT GIVE ANY INFORMATION ON ANIMALS TO ANYONE OTHER THAN [PERSON_NAME] AND […" at bounding box center [72, 178] width 77 height 44
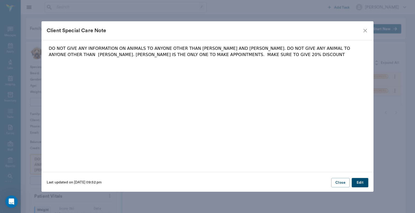
click at [366, 27] on div "Client Special Care Note" at bounding box center [207, 30] width 332 height 19
click at [366, 32] on icon "close" at bounding box center [365, 31] width 4 height 4
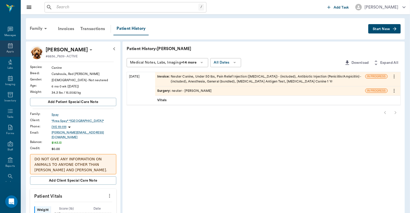
click at [10, 44] on icon at bounding box center [10, 45] width 5 height 5
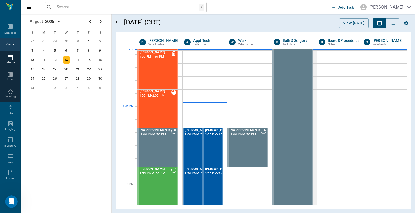
scroll to position [427, 0]
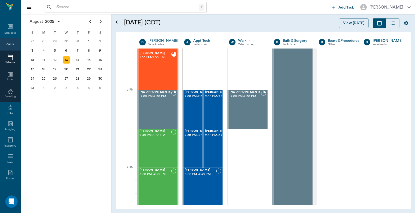
click at [84, 6] on input "text" at bounding box center [126, 7] width 144 height 7
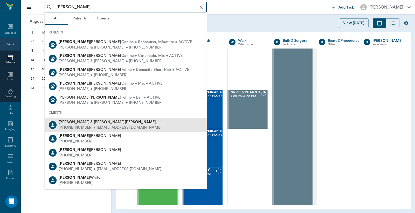
click at [100, 126] on div "(903) 293-1079 • kjdeut2929@aol.com" at bounding box center [110, 127] width 103 height 5
type input "tammy haley"
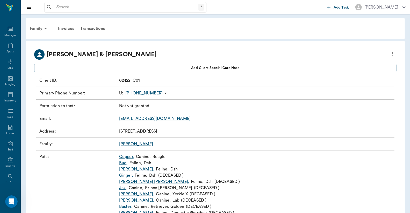
click at [128, 157] on link "Copper ," at bounding box center [126, 156] width 15 height 6
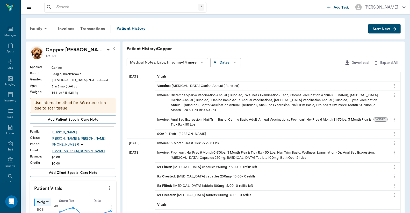
click at [380, 26] on button "Start New" at bounding box center [385, 29] width 32 height 10
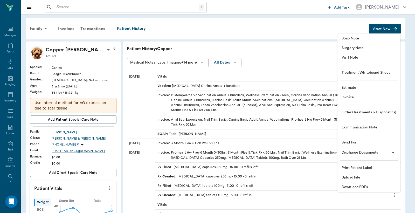
click at [348, 97] on span "Invoice" at bounding box center [368, 97] width 54 height 5
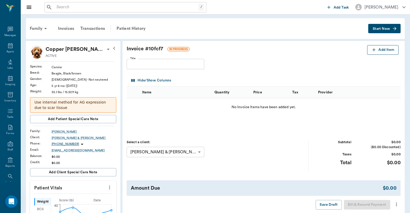
click at [386, 51] on button "Add Item" at bounding box center [382, 50] width 31 height 10
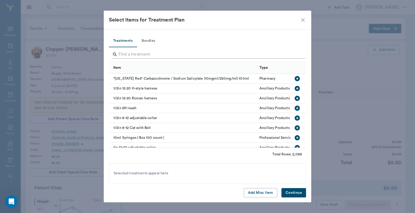
click at [175, 50] on input "Search" at bounding box center [207, 54] width 179 height 8
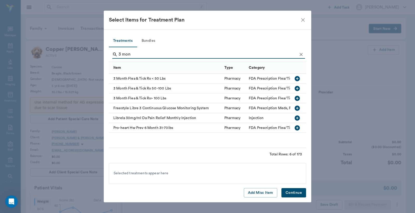
type input "3 mon"
click at [171, 76] on div "3 Month Flea & Tick Rx < 50 Lbs" at bounding box center [165, 79] width 113 height 10
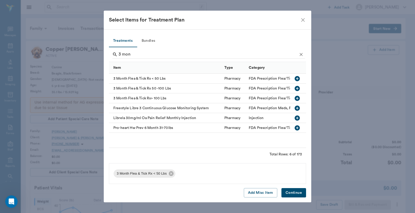
click at [299, 79] on icon "button" at bounding box center [296, 78] width 5 height 5
click at [235, 172] on icon at bounding box center [234, 173] width 5 height 5
click at [288, 192] on button "Continue" at bounding box center [293, 193] width 25 height 10
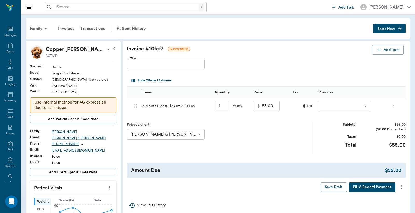
click at [365, 108] on body "/ ​ Add Task Dr. Bert Ellsworth Nectar Messages Appts Labs Imaging Inventory Ta…" at bounding box center [207, 211] width 415 height 423
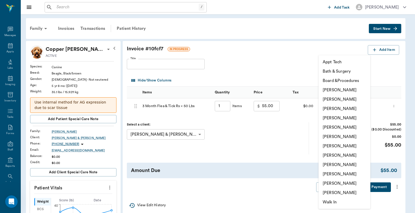
click at [342, 94] on ul "Appt Tech Bath & Surgery Board &Procedures [PERSON_NAME] [PERSON_NAME] [PERSON_…" at bounding box center [344, 131] width 52 height 153
click at [335, 89] on li "[PERSON_NAME]" at bounding box center [344, 89] width 52 height 9
type input "none-6899ea08ed37b777db10de45"
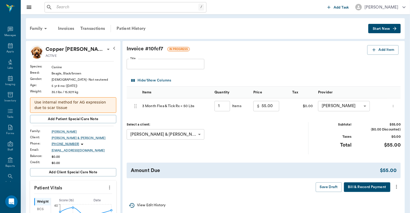
click at [371, 189] on button "Bill & Record Payment" at bounding box center [367, 187] width 46 height 10
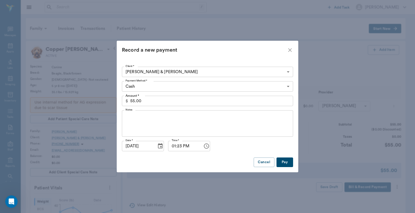
click at [285, 87] on body "/ ​ Add Task Dr. Bert Ellsworth Nectar Messages Appts Labs Imaging Inventory Ta…" at bounding box center [207, 211] width 415 height 423
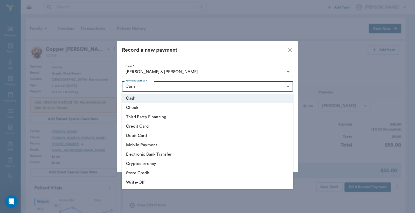
click at [152, 126] on li "Credit Card" at bounding box center [207, 126] width 171 height 9
type input "CREDIT_CARD"
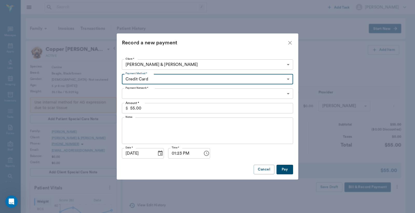
click at [287, 95] on body "/ ​ Add Task Dr. Bert Ellsworth Nectar Messages Appts Labs Imaging Inventory Ta…" at bounding box center [207, 211] width 415 height 423
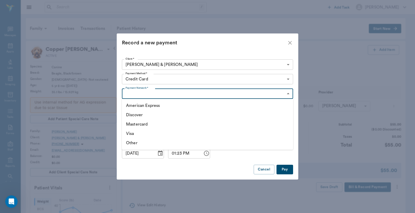
click at [197, 107] on li "American Express" at bounding box center [207, 105] width 171 height 9
type input "AMERICAN_EXPRESS"
click at [280, 168] on button "Pay" at bounding box center [284, 170] width 17 height 10
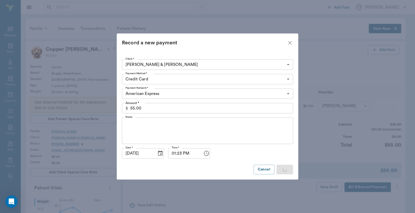
type input "1.00"
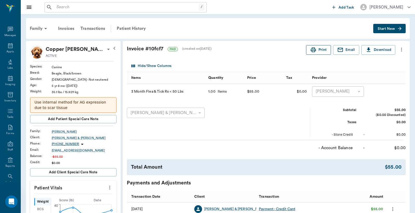
click at [316, 50] on button "Print" at bounding box center [318, 50] width 25 height 10
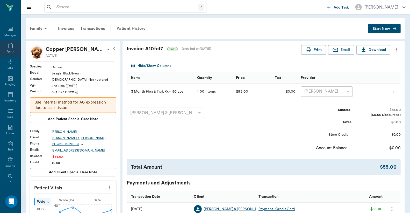
click at [8, 47] on icon at bounding box center [10, 45] width 5 height 5
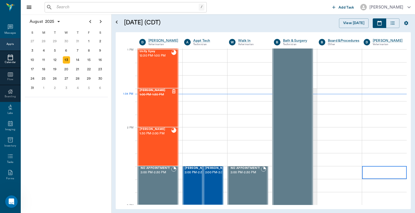
scroll to position [390, 0]
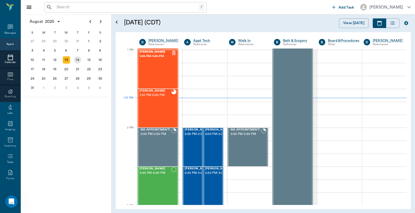
click at [79, 57] on div "14" at bounding box center [77, 59] width 7 height 7
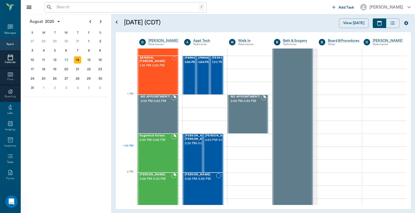
scroll to position [345, 0]
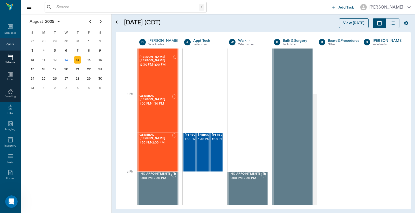
click at [354, 22] on button "View [DATE]" at bounding box center [354, 23] width 30 height 10
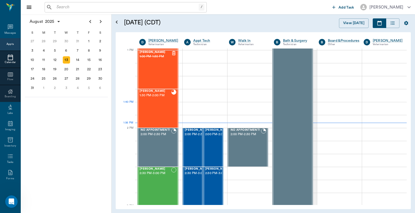
click at [163, 103] on div "[PERSON_NAME] 1:30 PM - 2:00 PM" at bounding box center [155, 108] width 32 height 38
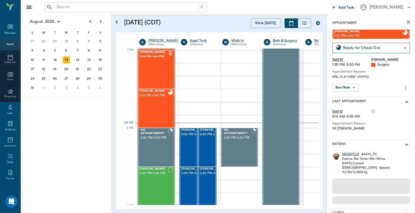
click at [350, 153] on div "MAGNOLIA" at bounding box center [350, 154] width 17 height 4
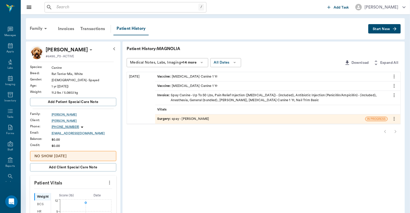
click at [381, 29] on span "Start New" at bounding box center [381, 29] width 17 height 0
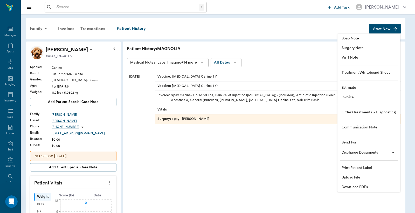
drag, startPoint x: 364, startPoint y: 98, endPoint x: 366, endPoint y: 102, distance: 4.8
click at [364, 97] on span "Invoice" at bounding box center [368, 97] width 54 height 5
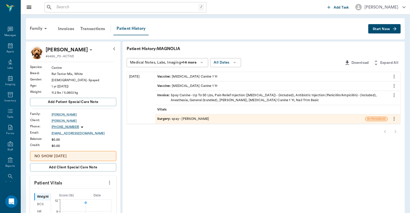
click at [128, 29] on div "Patient History" at bounding box center [131, 28] width 35 height 13
click at [126, 29] on div "Patient History" at bounding box center [131, 28] width 35 height 13
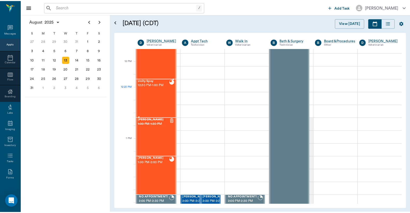
scroll to position [339, 0]
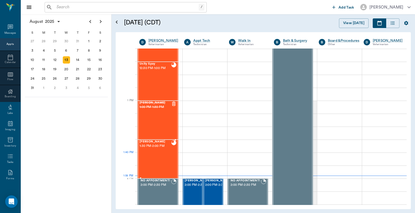
click at [165, 154] on div "[PERSON_NAME] 1:30 PM - 2:00 PM" at bounding box center [155, 159] width 32 height 38
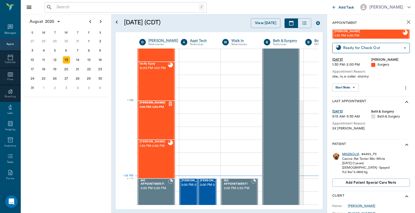
click at [352, 154] on div "MAGNOLIA" at bounding box center [350, 154] width 17 height 4
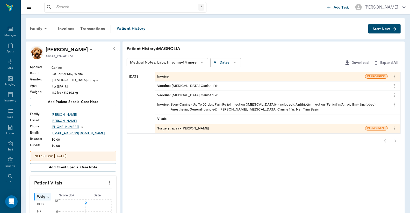
click at [191, 75] on div "Invoice" at bounding box center [260, 76] width 210 height 9
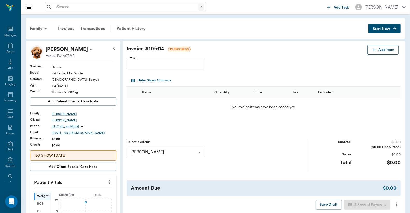
click at [385, 50] on button "Add Item" at bounding box center [382, 50] width 31 height 10
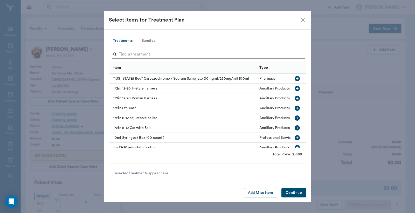
click at [190, 54] on input "Search" at bounding box center [207, 54] width 179 height 8
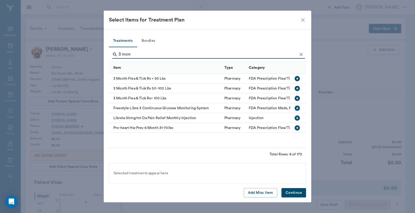
type input "3 mon"
click at [173, 75] on div "3 Month Flea & Tick Rx < 50 Lbs" at bounding box center [165, 79] width 113 height 10
click at [294, 192] on button "Continue" at bounding box center [293, 193] width 25 height 10
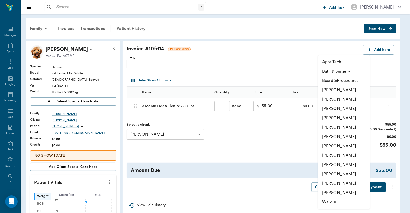
click at [328, 104] on body "/ ​ Add Task [PERSON_NAME] Nectar Messages Appts Labs Imaging Inventory Tasks F…" at bounding box center [205, 185] width 410 height 371
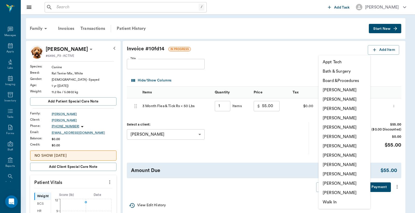
drag, startPoint x: 338, startPoint y: 191, endPoint x: 409, endPoint y: 202, distance: 71.8
click at [342, 192] on li "[PERSON_NAME]" at bounding box center [344, 192] width 52 height 9
type input "none-6846f23611ceaf08359063e4"
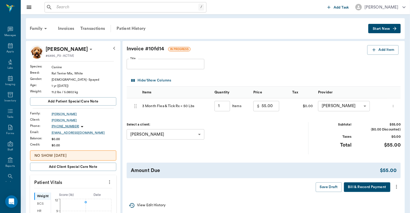
click at [398, 184] on icon "more" at bounding box center [397, 186] width 6 height 6
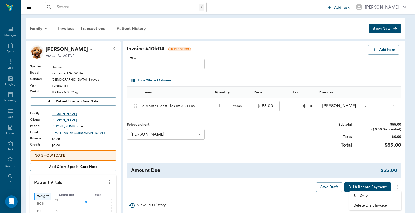
click at [370, 195] on span "Bill Only" at bounding box center [375, 195] width 44 height 5
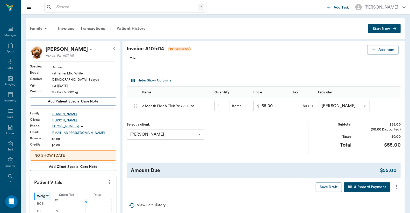
type input "1.00"
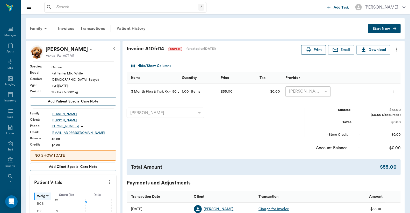
drag, startPoint x: 320, startPoint y: 47, endPoint x: 317, endPoint y: 49, distance: 3.0
click at [320, 48] on button "Print" at bounding box center [313, 50] width 25 height 10
click at [90, 28] on div "Transactions" at bounding box center [92, 28] width 31 height 12
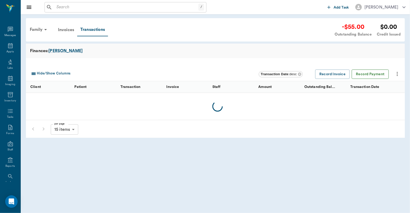
click at [366, 74] on button "Record Payment" at bounding box center [370, 74] width 37 height 10
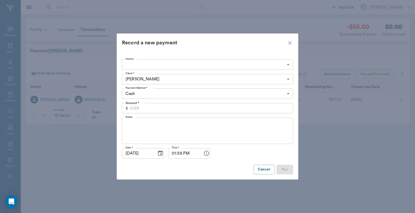
click at [144, 65] on body "/ ​ Add Task [PERSON_NAME] Nectar Messages Appts Labs Imaging Inventory Tasks F…" at bounding box center [207, 106] width 415 height 213
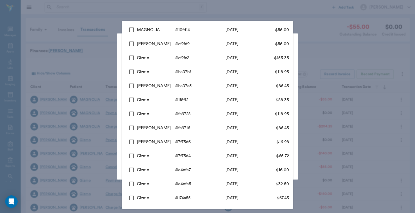
drag, startPoint x: 152, startPoint y: 27, endPoint x: 146, endPoint y: 27, distance: 5.7
click at [152, 27] on div "MAGNOLIA" at bounding box center [156, 30] width 38 height 6
type input "689ce048ed37b777db10fd14"
type input "55.00"
checkbox input "true"
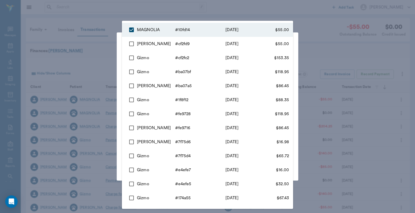
click at [18, 27] on div at bounding box center [207, 106] width 415 height 213
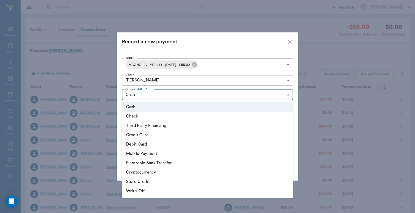
click at [160, 91] on body "/ ​ Add Task Dr. Bert Ellsworth Nectar Messages Appts Labs Imaging Inventory Ta…" at bounding box center [207, 159] width 415 height 319
click at [153, 142] on li "Debit Card" at bounding box center [207, 143] width 171 height 9
type input "DEBIT_CARD"
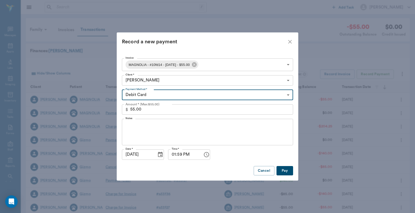
click at [282, 170] on button "Pay" at bounding box center [284, 171] width 17 height 10
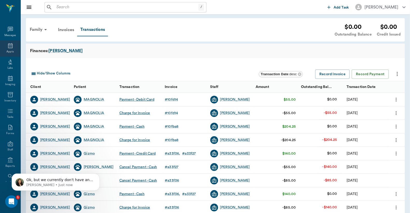
click at [9, 51] on div "Appts" at bounding box center [9, 52] width 7 height 4
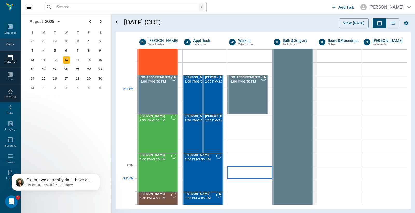
scroll to position [429, 0]
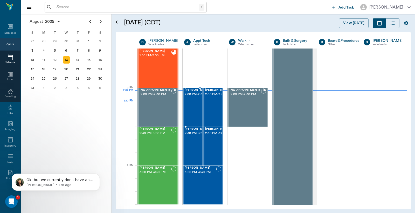
click at [188, 97] on span "2:00 PM - 2:30 PM" at bounding box center [198, 94] width 26 height 5
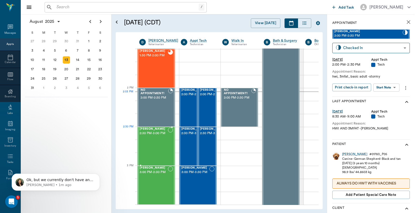
click at [162, 138] on div "Saddie Prior 2:30 PM - 3:00 PM" at bounding box center [153, 146] width 28 height 38
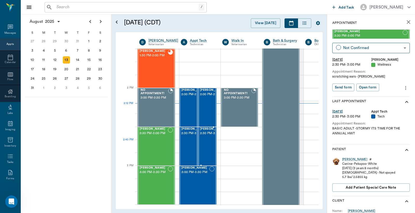
click at [208, 145] on div "Loki Hollinshead 2:30 PM - 3:00 PM" at bounding box center [213, 146] width 26 height 38
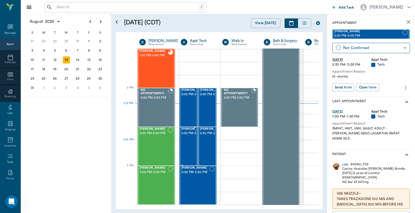
click at [188, 136] on span "2:30 PM - 3:00 PM" at bounding box center [194, 133] width 26 height 5
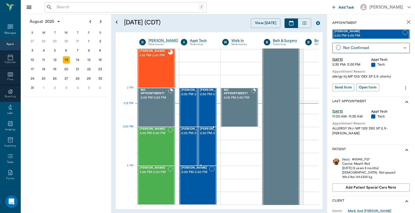
click at [204, 136] on span "2:30 PM - 3:00 PM" at bounding box center [213, 133] width 26 height 5
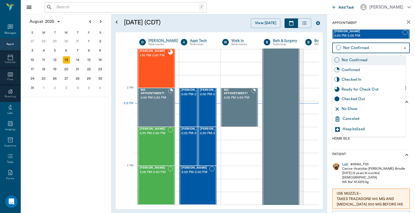
click at [393, 50] on body "/ ​ Add Task Dr. Bert Ellsworth Nectar Messages Appts Calendar Flow Boarding La…" at bounding box center [207, 106] width 415 height 213
click at [358, 78] on div "Checked In" at bounding box center [372, 80] width 62 height 6
type input "CHECKED_IN"
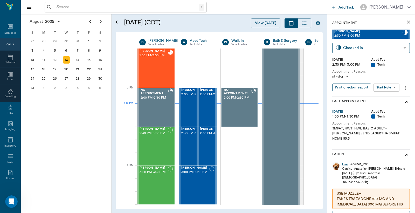
click at [352, 89] on button "Print check-in report" at bounding box center [351, 87] width 39 height 8
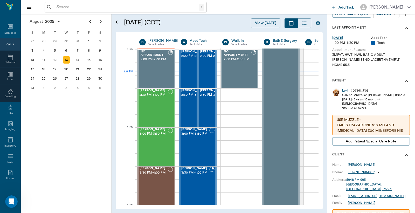
scroll to position [77, 0]
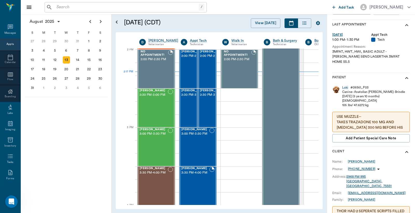
click at [391, 119] on p "USE MUZZLE-- TAKES TRAZADONE 100 MG AND GABAPENTIN 300 MG BEFORE HIS NAIL TRIM" at bounding box center [370, 125] width 69 height 22
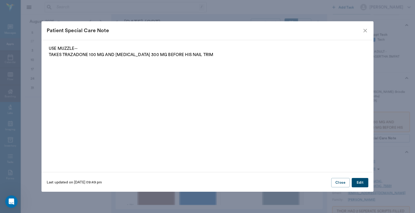
click at [365, 31] on icon "close" at bounding box center [365, 31] width 4 height 4
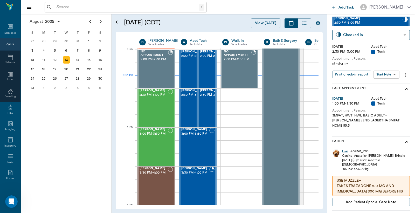
scroll to position [0, 0]
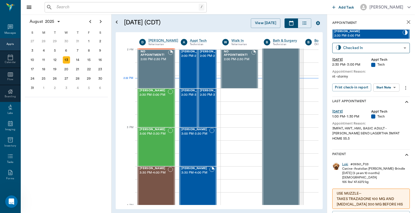
click at [344, 162] on div "Loki" at bounding box center [345, 164] width 6 height 4
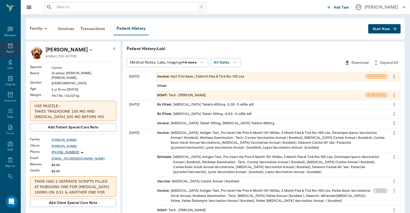
click at [9, 45] on icon at bounding box center [10, 46] width 6 height 6
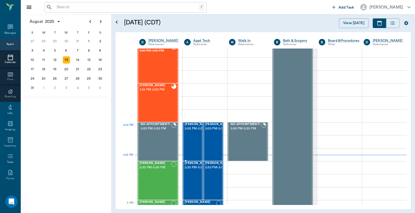
scroll to position [391, 0]
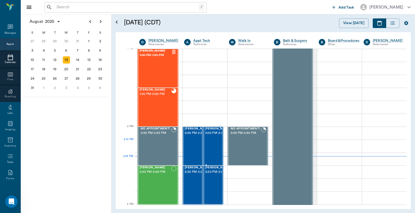
click at [216, 136] on span "2:00 PM - 2:30 PM" at bounding box center [218, 132] width 26 height 5
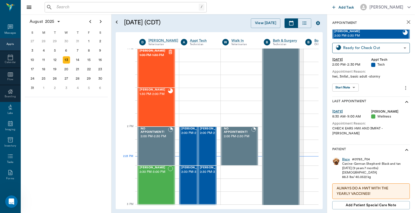
click at [345, 157] on div "Blaze" at bounding box center [346, 159] width 8 height 4
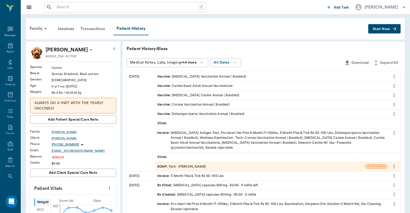
click at [86, 29] on div "Transactions" at bounding box center [92, 29] width 31 height 12
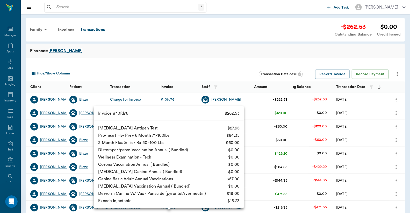
click at [170, 98] on div "# 10fd76" at bounding box center [168, 99] width 14 height 5
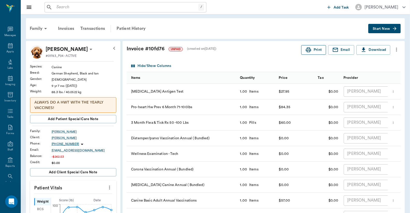
click at [312, 49] on button "Print" at bounding box center [313, 50] width 25 height 10
click at [130, 27] on div "Patient History" at bounding box center [131, 28] width 35 height 12
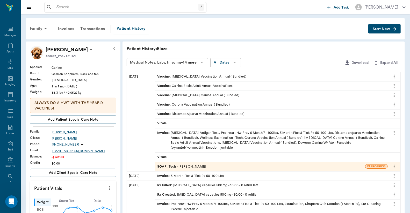
click at [206, 166] on div "SOAP : Tech - Daniel Virnala" at bounding box center [260, 166] width 210 height 9
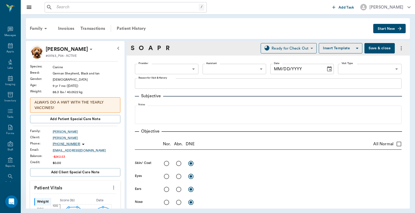
type input "642ef10e332a41444de2bad1"
type input "65d2be4f46e3a538d89b8c1a"
type textarea "hwi, 3mfat, basic adult -stormy"
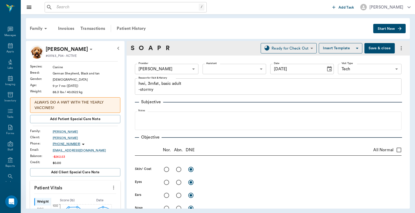
type input "[DATE]"
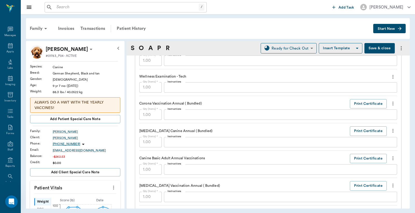
scroll to position [538, 0]
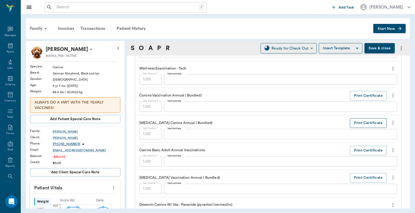
click at [365, 120] on button "Print Certificate" at bounding box center [368, 123] width 37 height 10
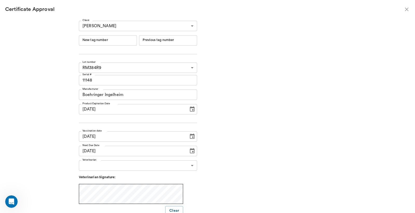
type input "244633"
type input "244632"
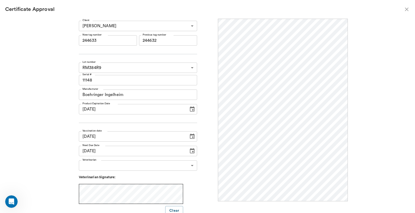
scroll to position [0, 0]
drag, startPoint x: 110, startPoint y: 41, endPoint x: 66, endPoint y: 43, distance: 43.6
click at [67, 43] on div "Client Jeff Martin 63ec2dff52e12b0ba1177e60 Client New tag number 244633 New ta…" at bounding box center [207, 113] width 280 height 189
type input "251118"
click at [187, 165] on body "/ ​ Add Task Dr. Bert Ellsworth Nectar Messages Appts Labs Imaging Inventory Ta…" at bounding box center [207, 106] width 415 height 213
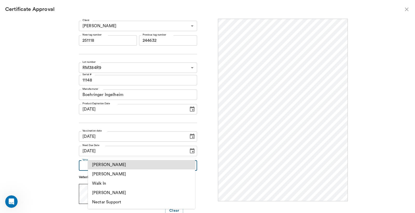
click at [133, 170] on li "[PERSON_NAME]" at bounding box center [141, 173] width 107 height 9
type input "63ec2f075fda476ae8351a4d"
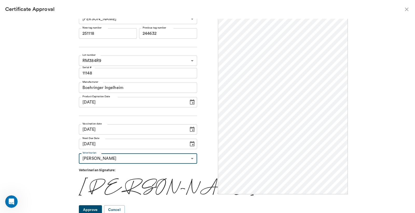
scroll to position [9, 0]
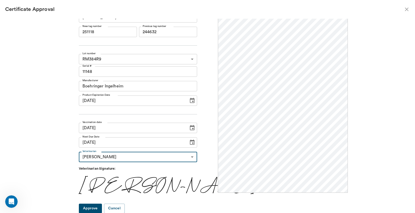
click at [99, 206] on button "Approve" at bounding box center [90, 208] width 23 height 10
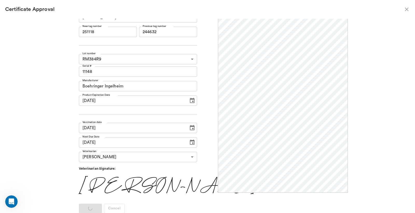
scroll to position [0, 0]
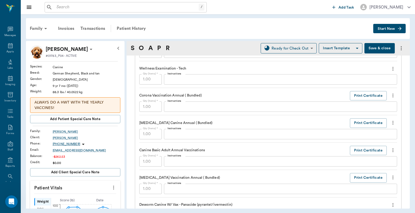
click at [35, 26] on div "Family" at bounding box center [39, 28] width 25 height 12
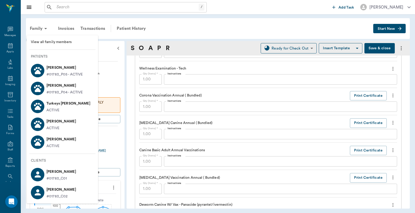
click at [40, 67] on icon at bounding box center [37, 70] width 9 height 9
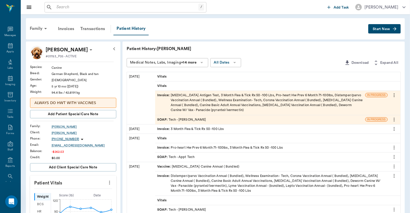
click at [204, 118] on div "SOAP : Tech - Daniel Virnala" at bounding box center [260, 119] width 210 height 9
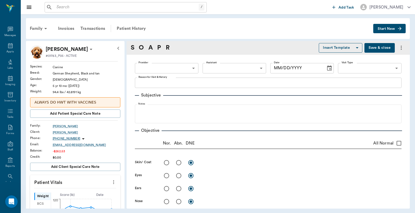
type input "642ef10e332a41444de2bad1"
type input "65d2be4f46e3a538d89b8c1a"
type textarea "hwi, 3mfat, basic adult -stormy"
type input "[DATE]"
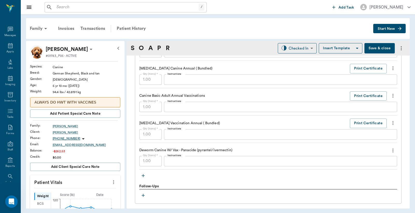
scroll to position [576, 0]
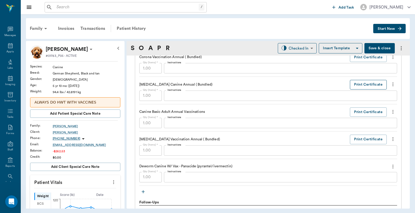
click at [364, 83] on button "Print Certificate" at bounding box center [368, 85] width 37 height 10
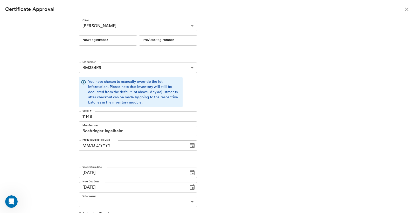
type input "06/19/2026"
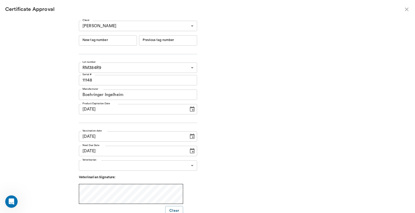
type input "244634"
type input "244633"
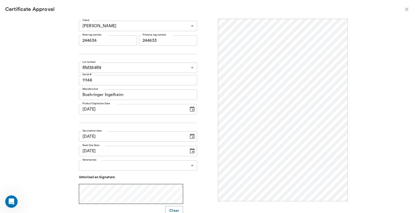
scroll to position [0, 0]
drag, startPoint x: 114, startPoint y: 40, endPoint x: 46, endPoint y: 40, distance: 67.4
click at [46, 40] on div "Client Jeff Martin 63ec2dff52e12b0ba1177e60 Client New tag number 244634 New ta…" at bounding box center [207, 116] width 415 height 194
type input "251119"
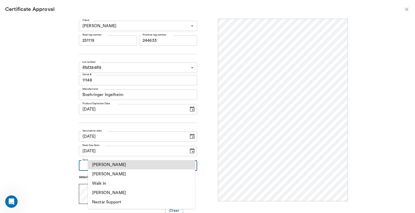
click at [189, 165] on body "/ ​ Add Task Dr. Bert Ellsworth Nectar Messages Appts Labs Imaging Inventory Ta…" at bounding box center [207, 106] width 415 height 213
click at [118, 174] on li "[PERSON_NAME]" at bounding box center [141, 173] width 107 height 9
type input "63ec2f075fda476ae8351a4d"
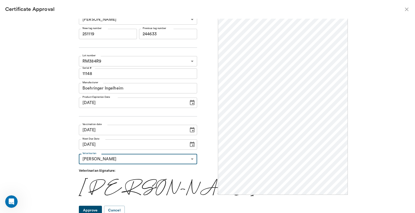
scroll to position [9, 0]
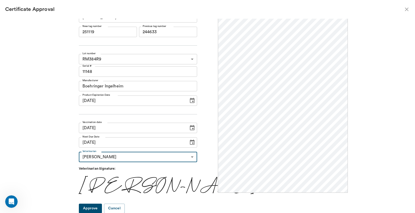
click at [98, 207] on button "Approve" at bounding box center [90, 208] width 23 height 10
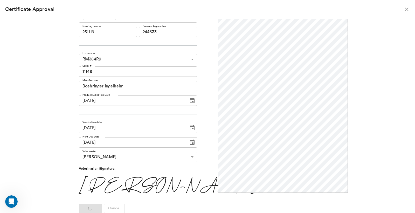
scroll to position [0, 0]
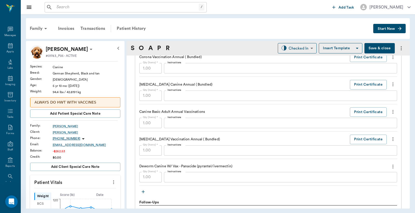
click at [374, 45] on button "Save & close" at bounding box center [379, 48] width 30 height 10
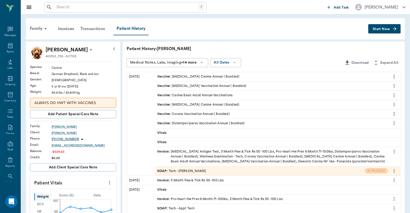
click at [91, 29] on div "Transactions" at bounding box center [92, 29] width 31 height 12
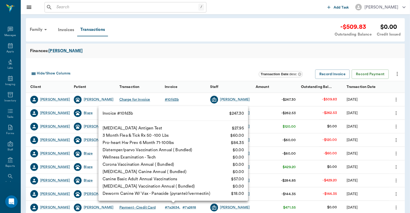
click at [174, 100] on div "# 10fd3b" at bounding box center [172, 99] width 14 height 5
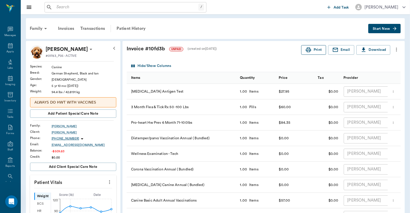
click at [312, 51] on button "Print" at bounding box center [313, 50] width 25 height 10
click at [95, 30] on div "Transactions" at bounding box center [92, 28] width 31 height 12
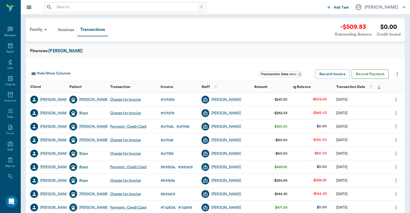
click at [369, 76] on button "Record Payment" at bounding box center [370, 74] width 37 height 10
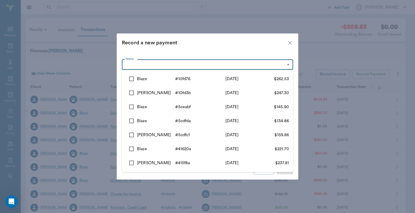
click at [288, 64] on body "/ ​ Add Task Dr. Bert Ellsworth Nectar Messages Appts Labs Imaging Inventory Ta…" at bounding box center [207, 159] width 415 height 319
click at [131, 77] on input "checkbox" at bounding box center [131, 78] width 11 height 11
checkbox input "true"
type input "689ce2f8ed37b777db10fd76"
type input "262.53"
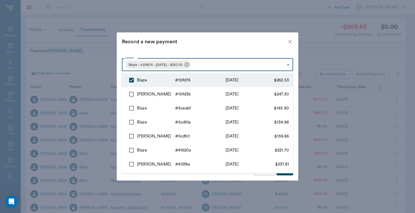
click at [131, 94] on input "checkbox" at bounding box center [131, 94] width 11 height 11
checkbox input "true"
type input "689ce2f8ed37b777db10fd76,689ce260ed37b777db10fd3b"
type input "509.83"
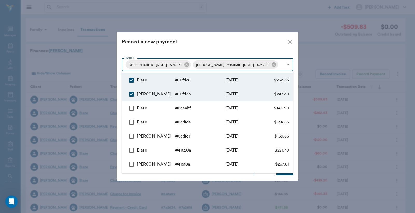
drag, startPoint x: 242, startPoint y: 30, endPoint x: 244, endPoint y: 34, distance: 4.6
click at [241, 31] on div at bounding box center [207, 106] width 415 height 213
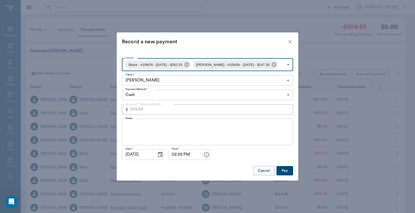
click at [288, 96] on body "/ ​ Add Task Dr. Bert Ellsworth Nectar Messages Appts Labs Imaging Inventory Ta…" at bounding box center [207, 159] width 415 height 319
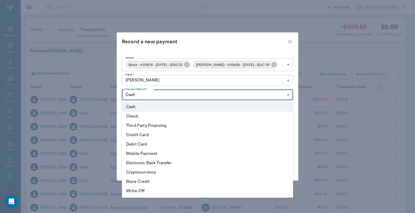
click at [152, 143] on li "Debit Card" at bounding box center [207, 143] width 171 height 9
type input "DEBIT_CARD"
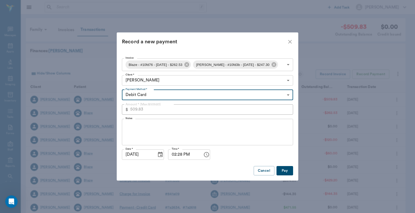
click at [287, 174] on button "Pay" at bounding box center [284, 171] width 17 height 10
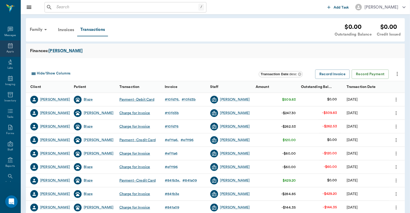
click at [10, 48] on icon at bounding box center [10, 46] width 6 height 6
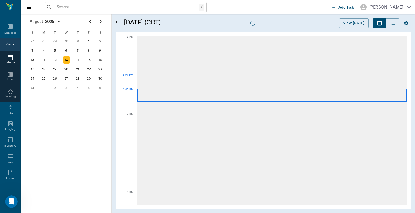
scroll to position [467, 0]
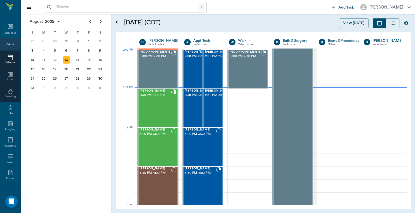
click at [197, 59] on span "2:00 PM - 2:30 PM" at bounding box center [198, 56] width 26 height 5
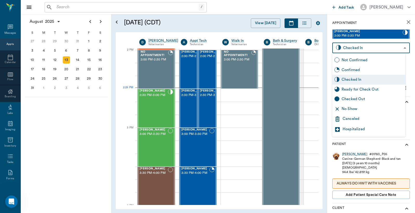
click at [400, 48] on body "/ ​ Add Task Dr. Bert Ellsworth Nectar Messages Appts Calendar Flow Boarding La…" at bounding box center [207, 106] width 415 height 213
click at [372, 99] on div "Checked Out" at bounding box center [372, 99] width 62 height 6
type input "CHECKED_OUT"
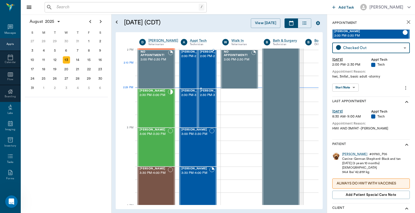
click at [211, 59] on span "2:00 PM - 2:30 PM" at bounding box center [213, 56] width 26 height 5
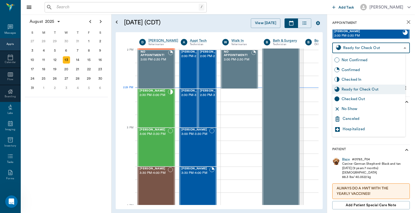
click at [398, 49] on body "/ ​ Add Task Dr. Bert Ellsworth Nectar Messages Appts Calendar Flow Boarding La…" at bounding box center [207, 106] width 415 height 213
click at [368, 97] on div "Checked Out" at bounding box center [372, 99] width 62 height 6
type input "CHECKED_OUT"
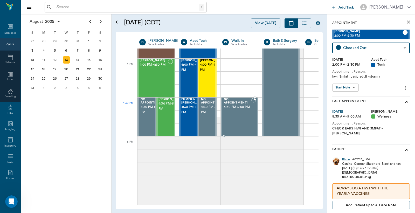
scroll to position [499, 0]
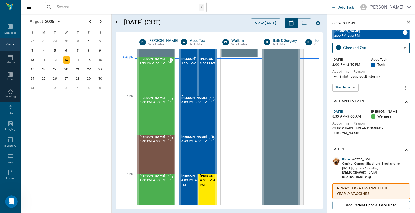
click at [185, 65] on span "2:30 PM - 3:00 PM" at bounding box center [194, 63] width 26 height 5
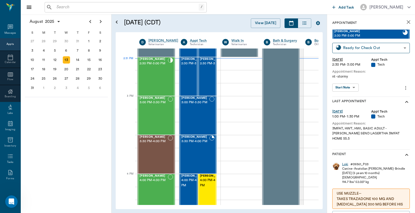
click at [345, 162] on div "Loki" at bounding box center [345, 164] width 6 height 4
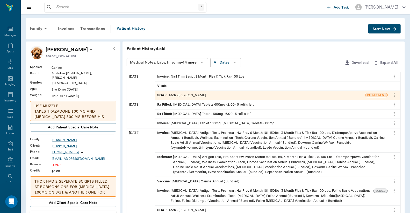
click at [201, 76] on div "Invoice : Nail Trim Basic, 3 Month Flea & Tick Rx> 100 Lbs" at bounding box center [200, 76] width 87 height 5
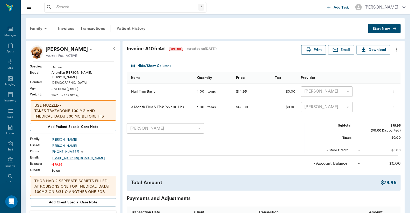
click at [310, 50] on icon "button" at bounding box center [308, 49] width 5 height 5
click at [68, 6] on input "text" at bounding box center [126, 7] width 144 height 7
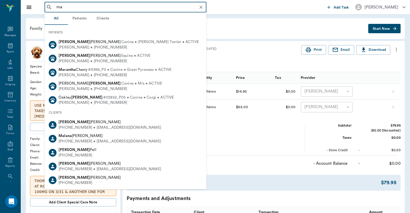
type input "m"
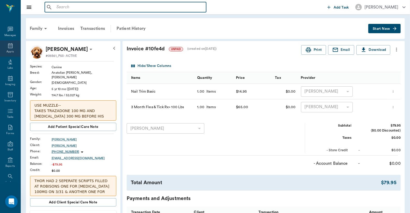
click at [8, 49] on div "Appts" at bounding box center [10, 48] width 20 height 16
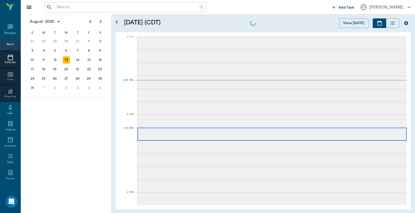
scroll to position [468, 0]
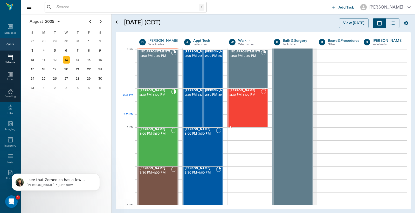
click at [237, 118] on div "Chewie White 2:30 PM - 3:00 PM" at bounding box center [244, 108] width 31 height 38
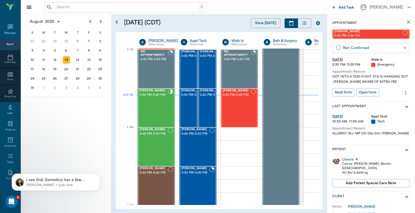
click at [363, 47] on body "/ ​ Add Task [PERSON_NAME] Nectar Messages Appts Calendar Flow Boarding Labs Im…" at bounding box center [207, 106] width 415 height 213
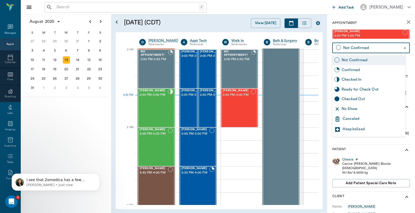
click at [356, 81] on div "Checked In" at bounding box center [372, 80] width 62 height 6
type input "CHECKED_IN"
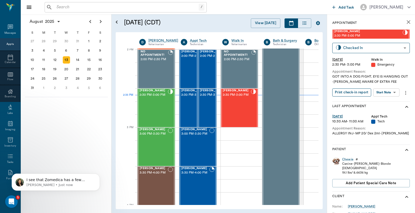
click at [346, 93] on button "Print check-in report" at bounding box center [351, 92] width 39 height 8
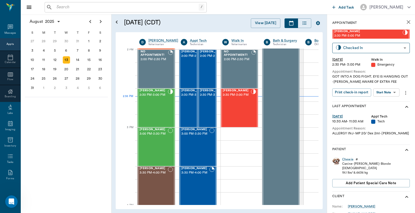
click at [84, 10] on input "text" at bounding box center [126, 7] width 144 height 7
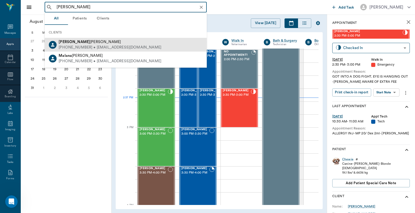
click at [76, 44] on div "[PERSON_NAME]" at bounding box center [110, 41] width 103 height 5
type input "[PERSON_NAME]"
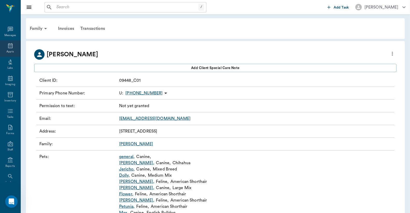
click at [10, 47] on icon at bounding box center [10, 45] width 5 height 5
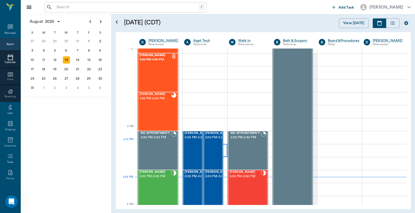
scroll to position [391, 0]
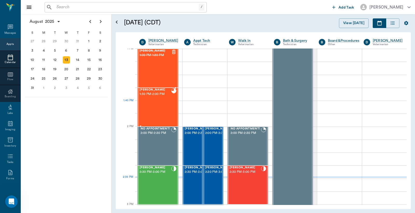
click at [164, 108] on div "[PERSON_NAME] 1:30 PM - 2:00 PM" at bounding box center [155, 107] width 32 height 38
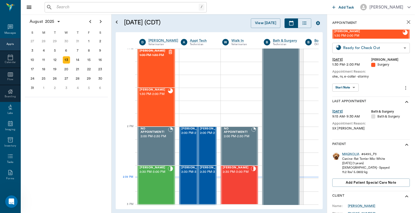
click at [399, 46] on body "/ ​ Add Task [PERSON_NAME] Nectar Messages Appts Calendar Flow Boarding Labs Im…" at bounding box center [207, 106] width 415 height 213
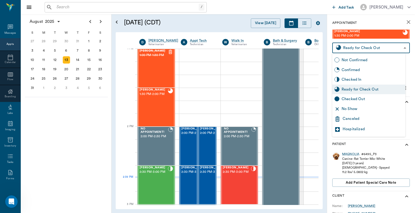
click at [360, 101] on div "Checked Out" at bounding box center [372, 99] width 62 height 6
type input "CHECKED_OUT"
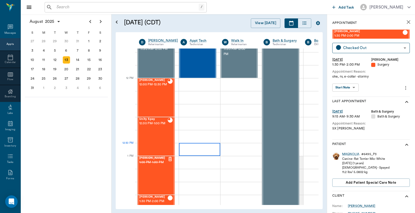
scroll to position [237, 0]
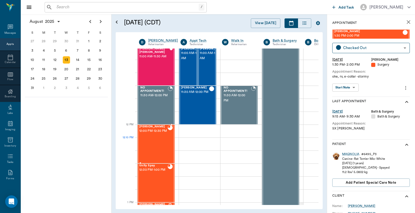
drag, startPoint x: 167, startPoint y: 146, endPoint x: 180, endPoint y: 146, distance: 12.2
click at [167, 146] on div at bounding box center [169, 144] width 5 height 38
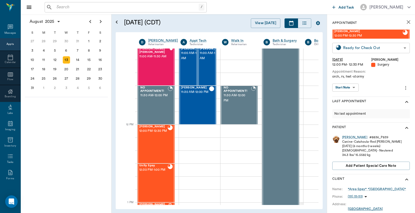
click at [402, 50] on body "/ ​ Add Task [PERSON_NAME] Nectar Messages Appts Calendar Flow Boarding Labs Im…" at bounding box center [207, 106] width 415 height 213
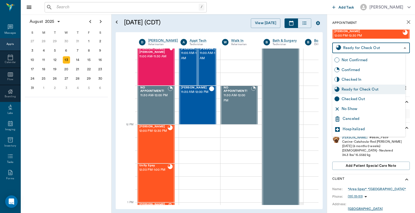
click at [359, 100] on div "Checked Out" at bounding box center [372, 99] width 62 height 6
type input "CHECKED_OUT"
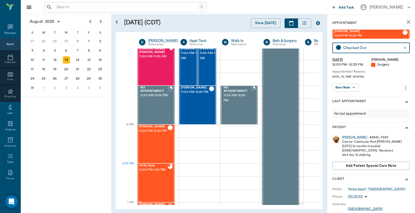
drag, startPoint x: 144, startPoint y: 174, endPoint x: 152, endPoint y: 175, distance: 7.5
click at [146, 174] on div "Unity Spay 12:30 PM - 1:00 PM" at bounding box center [153, 183] width 28 height 38
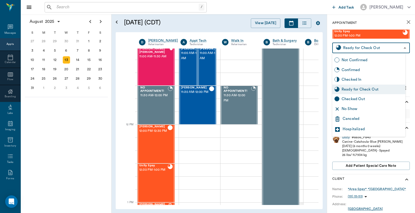
click at [400, 48] on body "/ ​ Add Task [PERSON_NAME] Nectar Messages Appts Calendar Flow Boarding Labs Im…" at bounding box center [207, 106] width 415 height 213
click at [343, 97] on div "Checked Out" at bounding box center [372, 99] width 62 height 6
type input "CHECKED_OUT"
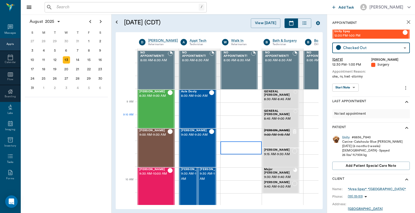
scroll to position [192, 0]
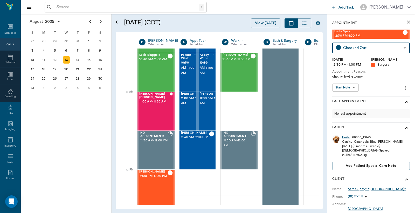
click at [405, 20] on icon "close" at bounding box center [408, 22] width 6 height 6
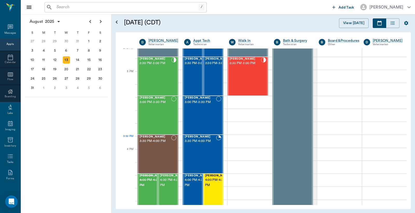
scroll to position [499, 0]
click at [205, 115] on div "CASS Haire 3:00 PM - 3:30 PM" at bounding box center [200, 115] width 31 height 38
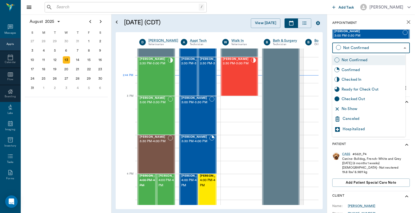
click at [400, 48] on body "/ ​ Add Task Dr. Bert Ellsworth Nectar Messages Appts Calendar Flow Boarding La…" at bounding box center [207, 106] width 415 height 213
click at [360, 79] on div "Checked In" at bounding box center [372, 80] width 62 height 6
type input "CHECKED_IN"
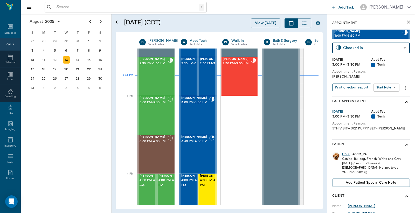
click at [359, 87] on button "Print check-in report" at bounding box center [351, 87] width 39 height 8
click at [150, 79] on div "Saddie Prior 2:30 PM - 3:00 PM" at bounding box center [153, 77] width 28 height 38
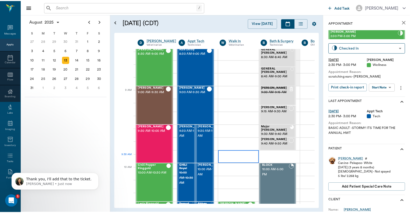
scroll to position [38, 0]
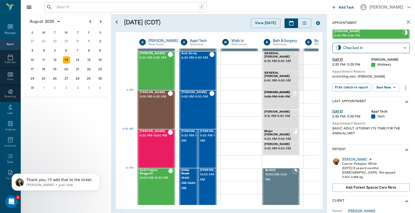
click at [272, 136] on span "9:30 AM - 9:40 AM" at bounding box center [278, 138] width 29 height 5
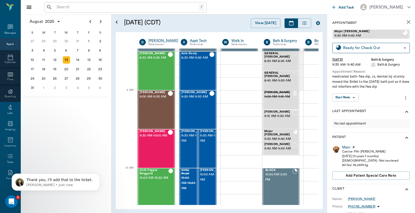
click at [346, 144] on div "Major # Canine - Pitt - Tan 12/27/2013 (11 years 7 months) Male - Not neutered …" at bounding box center [370, 163] width 77 height 41
click at [345, 146] on div "Major" at bounding box center [346, 147] width 8 height 4
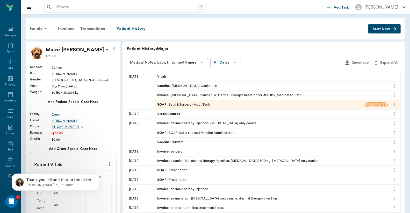
click at [261, 94] on div "Invoice : Rabies Vaccination Canine 1 Yr, Dermal Therapy Injection 50 -100 lbs,…" at bounding box center [229, 95] width 144 height 5
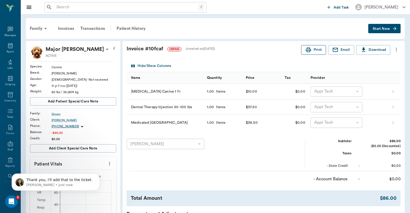
click at [315, 50] on button "Print" at bounding box center [313, 50] width 25 height 10
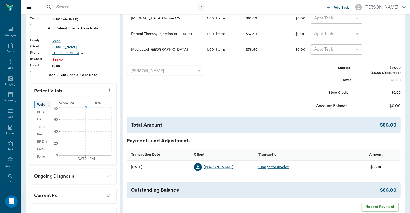
scroll to position [149, 0]
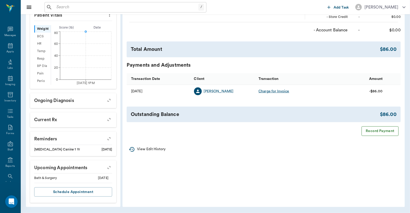
click at [380, 134] on button "Record Payment" at bounding box center [380, 131] width 37 height 10
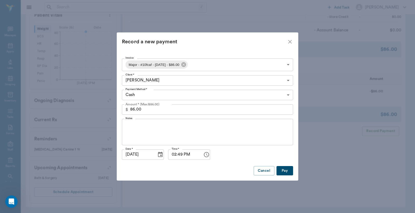
click at [288, 95] on body "/ ​ Add Task Dr. Bert Ellsworth Nectar Messages Appts Labs Imaging Inventory Ta…" at bounding box center [207, 32] width 415 height 362
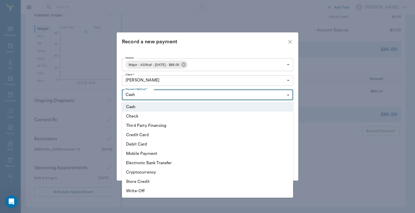
click at [154, 145] on li "Debit Card" at bounding box center [207, 143] width 171 height 9
type input "DEBIT_CARD"
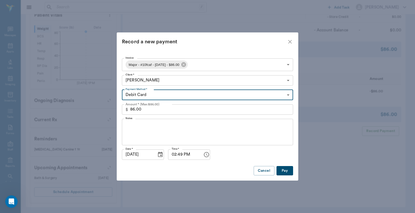
click at [279, 169] on button "Pay" at bounding box center [284, 171] width 17 height 10
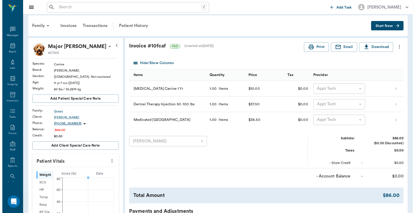
scroll to position [0, 0]
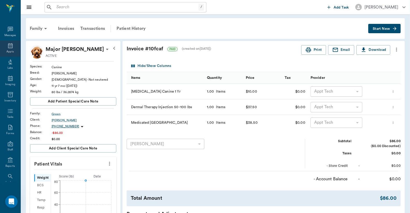
click at [8, 45] on icon at bounding box center [10, 45] width 5 height 5
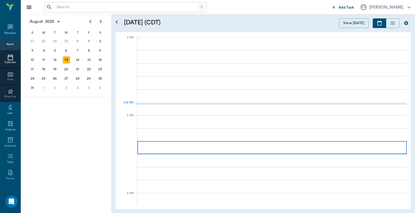
scroll to position [467, 0]
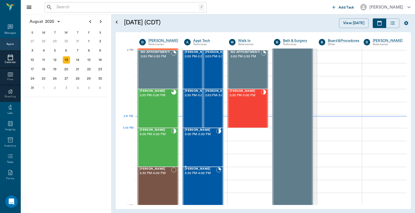
click at [190, 135] on span "3:00 PM - 3:30 PM" at bounding box center [200, 134] width 31 height 5
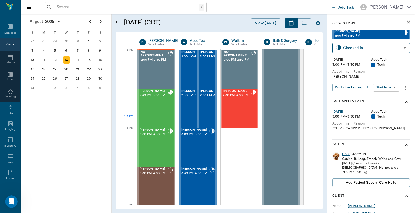
click at [344, 153] on div "CASS" at bounding box center [346, 154] width 8 height 4
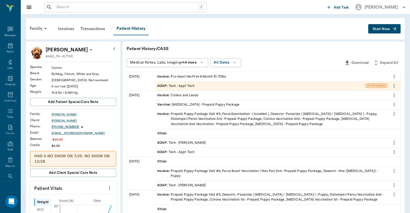
click at [193, 76] on div "Invoice : Pro-heart Hw Prev 6 Month 31-70lbs" at bounding box center [191, 76] width 69 height 5
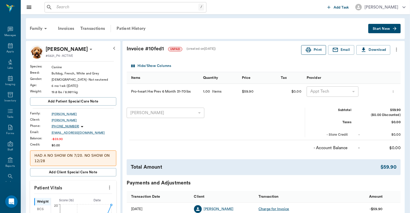
drag, startPoint x: 314, startPoint y: 50, endPoint x: 319, endPoint y: 48, distance: 4.8
click at [317, 50] on button "Print" at bounding box center [313, 50] width 25 height 10
click at [92, 30] on div "Transactions" at bounding box center [92, 28] width 31 height 12
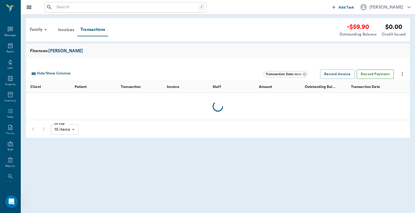
click at [374, 71] on button "Record Payment" at bounding box center [374, 74] width 37 height 10
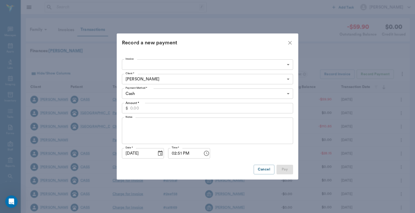
click at [132, 70] on div "Invoice ​ Invoice" at bounding box center [207, 64] width 171 height 15
click at [133, 60] on label "Invoice" at bounding box center [129, 59] width 8 height 4
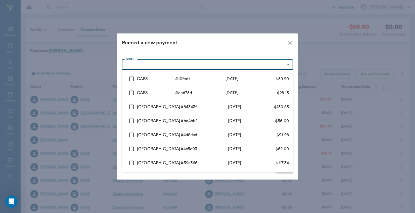
click at [133, 64] on body "/ ​ Add Task Dr. Bert Ellsworth Nectar Messages Appts Labs Imaging Inventory Ta…" at bounding box center [207, 159] width 415 height 319
click at [143, 78] on div "CASS" at bounding box center [156, 79] width 38 height 6
type input "689cec1fed37b777db10fed1"
type input "59.90"
checkbox input "true"
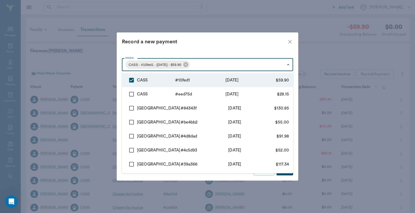
click at [186, 46] on div at bounding box center [207, 106] width 415 height 213
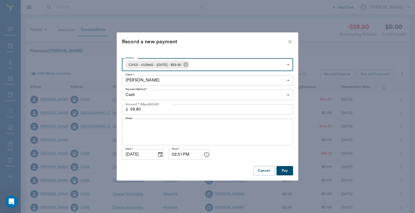
click at [140, 94] on body "/ ​ Add Task Dr. Bert Ellsworth Nectar Messages Appts Labs Imaging Inventory Ta…" at bounding box center [207, 159] width 415 height 319
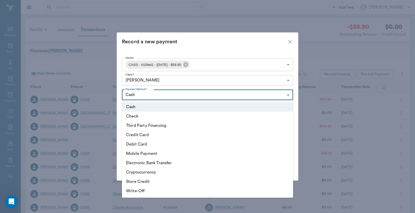
click at [144, 146] on li "Debit Card" at bounding box center [207, 143] width 171 height 9
type input "DEBIT_CARD"
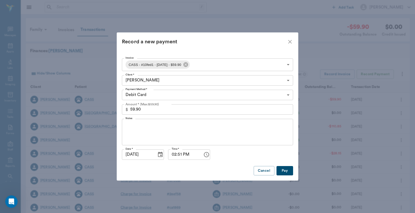
click at [285, 170] on button "Pay" at bounding box center [284, 171] width 17 height 10
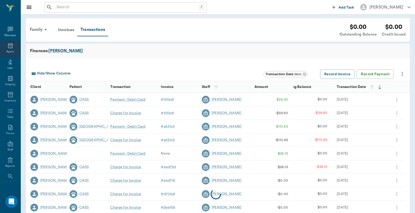
click at [9, 50] on div "Appts" at bounding box center [9, 52] width 7 height 4
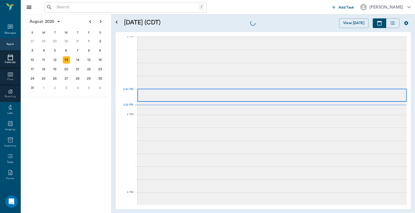
scroll to position [468, 0]
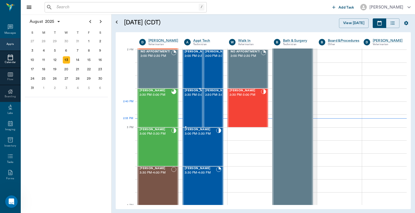
click at [194, 97] on span "2:30 PM - 3:00 PM" at bounding box center [198, 94] width 26 height 5
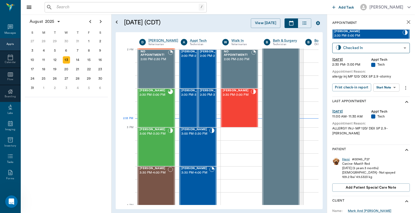
click at [348, 157] on div "Hemi" at bounding box center [346, 159] width 8 height 4
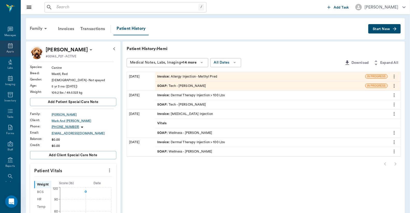
click at [7, 48] on icon at bounding box center [10, 46] width 6 height 6
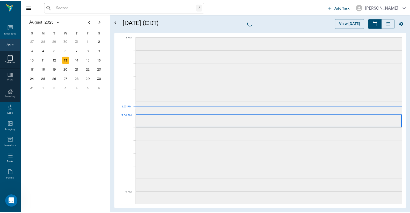
scroll to position [467, 0]
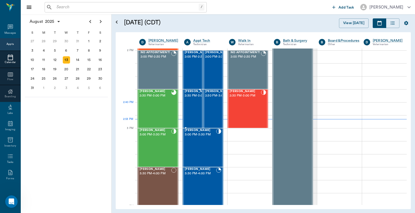
click at [193, 98] on span "2:30 PM - 3:00 PM" at bounding box center [198, 95] width 26 height 5
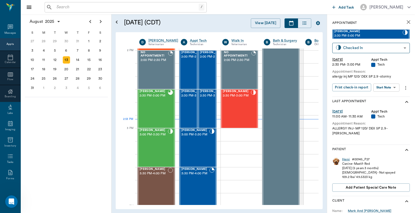
click at [344, 157] on div "Hemi" at bounding box center [346, 159] width 8 height 4
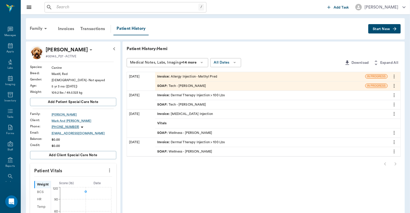
click at [240, 73] on div "Invoice : Allergy Injection - Methyl Pred" at bounding box center [260, 76] width 210 height 9
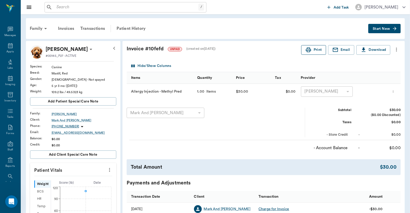
click at [316, 52] on button "Print" at bounding box center [313, 50] width 25 height 10
click at [91, 27] on div "Transactions" at bounding box center [92, 28] width 31 height 12
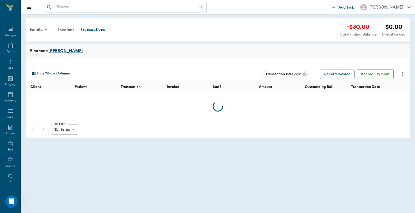
click at [374, 74] on button "Record Payment" at bounding box center [374, 74] width 37 height 10
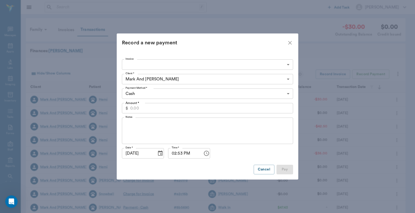
click at [182, 61] on body "/ ​ Add Task Dr. Bert Ellsworth Nectar Messages Appts Labs Imaging Inventory Ta…" at bounding box center [207, 159] width 415 height 319
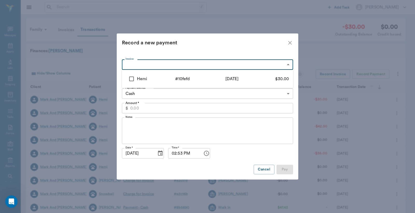
click at [182, 77] on div "# 10fefd" at bounding box center [194, 79] width 38 height 6
type input "689ced1bed37b777db10fefd"
type input "30.00"
checkbox input "true"
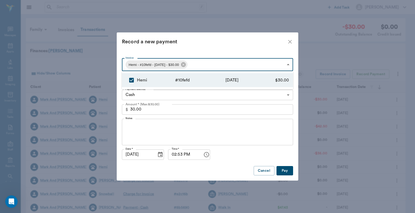
click at [209, 50] on div at bounding box center [207, 106] width 415 height 213
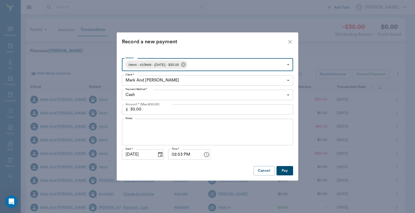
click at [169, 92] on body "/ ​ Add Task Dr. Bert Ellsworth Nectar Messages Appts Labs Imaging Inventory Ta…" at bounding box center [207, 159] width 415 height 319
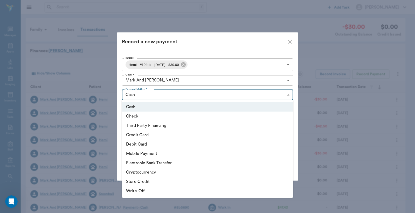
click at [151, 145] on li "Debit Card" at bounding box center [207, 143] width 171 height 9
type input "DEBIT_CARD"
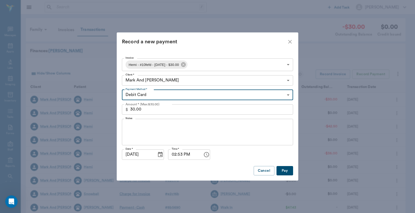
click at [285, 172] on button "Pay" at bounding box center [284, 171] width 17 height 10
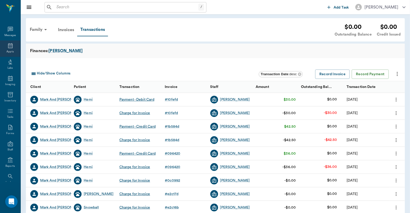
click at [6, 49] on div "Appts" at bounding box center [10, 48] width 20 height 16
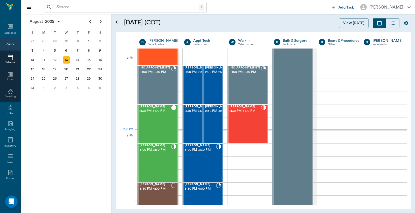
scroll to position [467, 0]
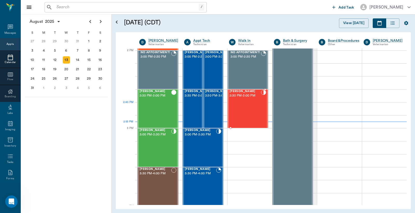
click at [245, 111] on div "Chewie White 2:30 PM - 3:00 PM" at bounding box center [244, 109] width 31 height 38
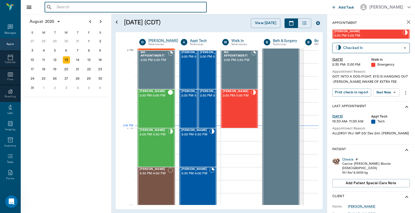
click at [77, 9] on input "text" at bounding box center [129, 7] width 150 height 7
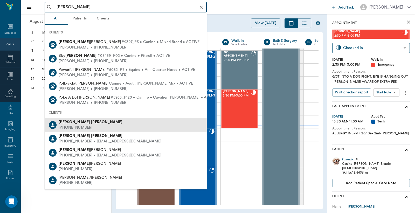
click at [91, 123] on b "Poole" at bounding box center [106, 122] width 31 height 4
type input "Dalton Po"
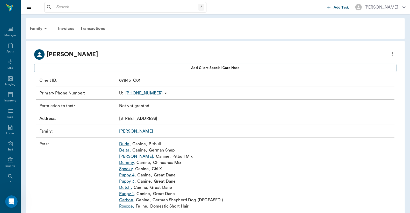
click at [128, 167] on link "Spooky ," at bounding box center [126, 169] width 15 height 6
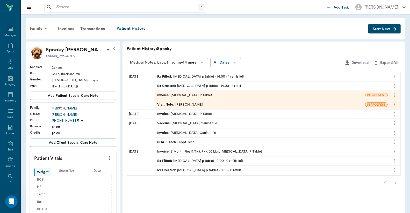
click at [190, 94] on div "Invoice : Temaril P Tablet" at bounding box center [184, 95] width 55 height 5
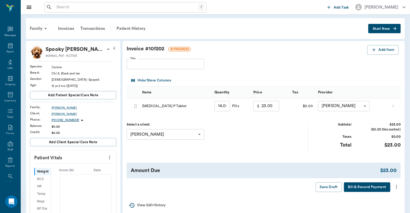
click at [375, 186] on button "Bill & Record Payment" at bounding box center [367, 187] width 46 height 10
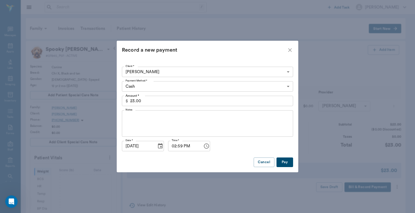
click at [282, 163] on button "Pay" at bounding box center [284, 162] width 17 height 10
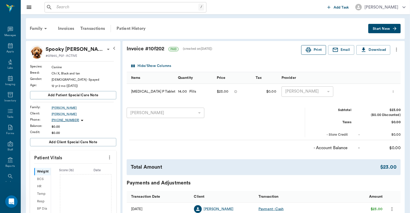
click at [317, 47] on button "Print" at bounding box center [313, 50] width 25 height 10
click at [8, 47] on icon at bounding box center [10, 46] width 6 height 6
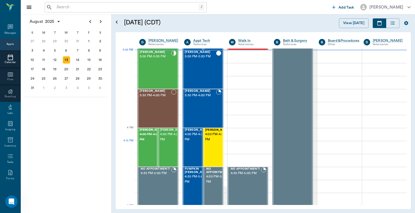
scroll to position [545, 0]
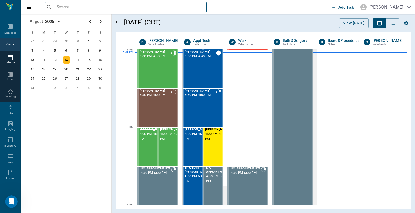
click at [77, 7] on input "text" at bounding box center [129, 7] width 150 height 7
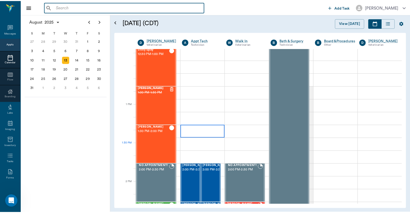
scroll to position [238, 0]
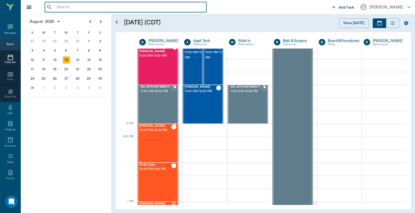
click at [148, 136] on div "Ulysses Spay 12:00 PM - 12:30 PM" at bounding box center [155, 143] width 32 height 38
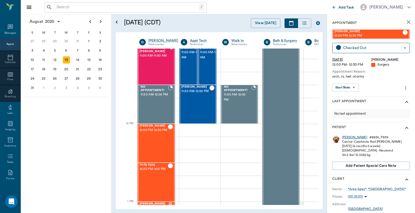
click at [348, 136] on div "Ulysses" at bounding box center [354, 137] width 25 height 4
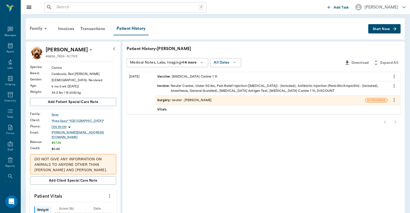
click at [218, 86] on div "Invoice : Neuter Canine, Under 50 lbs, Pain Relief Injection (meloxicam) - (inc…" at bounding box center [271, 88] width 229 height 10
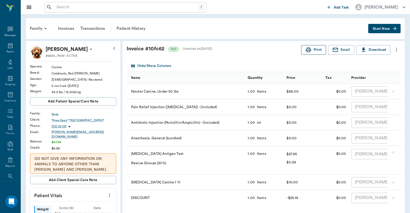
click at [313, 49] on button "Print" at bounding box center [313, 50] width 25 height 10
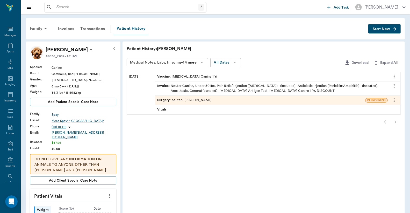
click at [177, 75] on div "Vaccine : Rabies Vaccination Canine 1 Yr" at bounding box center [187, 76] width 60 height 5
click at [395, 76] on icon "more" at bounding box center [394, 76] width 1 height 4
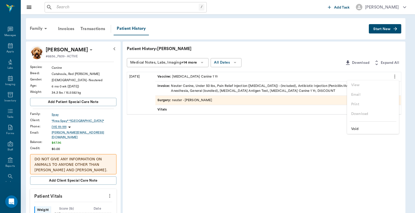
click at [173, 97] on div at bounding box center [207, 106] width 415 height 213
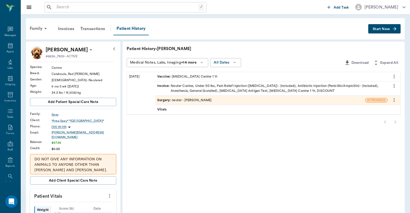
click at [188, 101] on div "Surgery : neuter - Dr. Bert Ellsworth" at bounding box center [184, 100] width 55 height 5
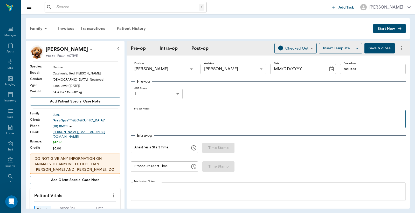
type input "63ec2f075fda476ae8351a4d"
type input "63ec2e7e52e12b0ba117b124"
type input "neuter"
type input "1"
radio input "true"
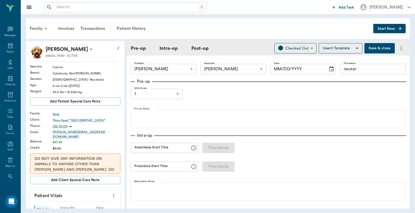
type input "[DATE]"
type input "12:55 PM"
type input "01:05 PM"
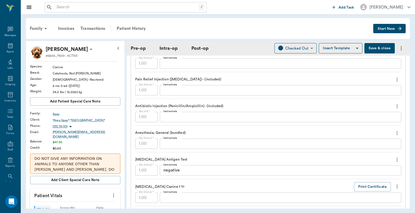
scroll to position [499, 0]
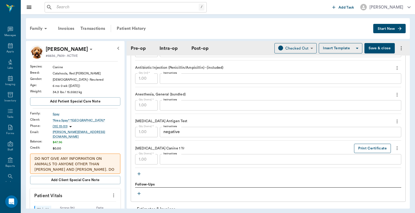
click at [367, 149] on button "Print Certificate" at bounding box center [372, 149] width 37 height 10
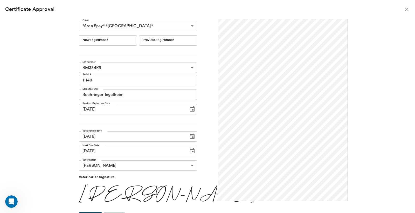
click at [126, 44] on input "New tag number" at bounding box center [108, 40] width 58 height 10
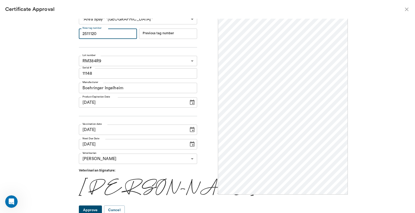
scroll to position [9, 0]
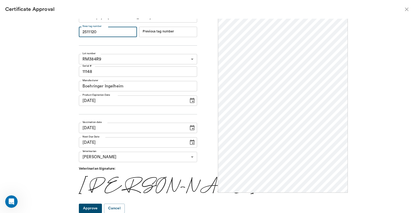
type input "2511120"
click at [98, 207] on button "Approve" at bounding box center [90, 208] width 23 height 10
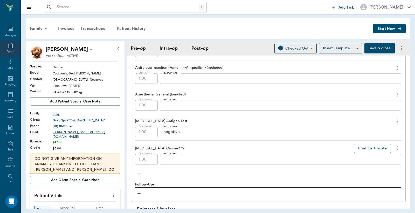
click at [7, 48] on icon at bounding box center [10, 46] width 6 height 6
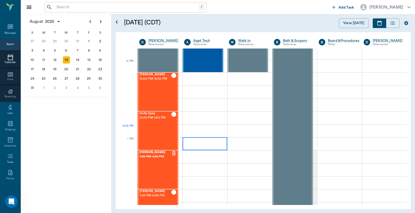
scroll to position [277, 0]
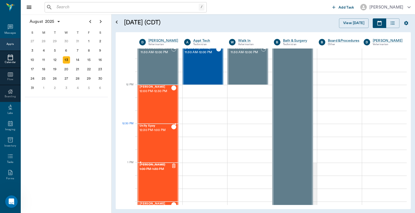
click at [164, 128] on span "12:30 PM - 1:00 PM" at bounding box center [155, 130] width 32 height 5
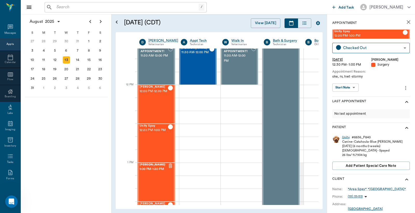
click at [344, 137] on div "Unity" at bounding box center [346, 137] width 8 height 4
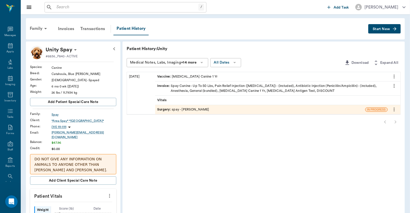
click at [192, 108] on div "Surgery : spay - [PERSON_NAME]" at bounding box center [183, 109] width 52 height 5
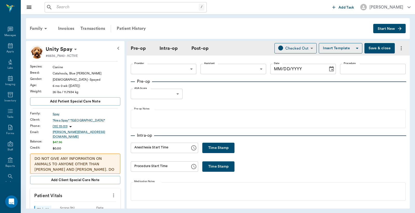
type input "63ec2f075fda476ae8351a4d"
type input "63ec2e7e52e12b0ba117b124"
type input "spay"
type input "1"
radio input "true"
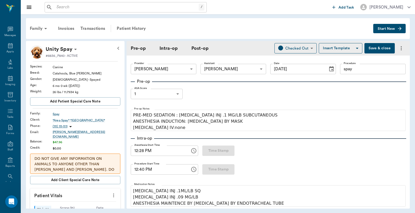
type input "[DATE]"
type input "12:28 PM"
type input "12:40 PM"
type input "12:59 PM"
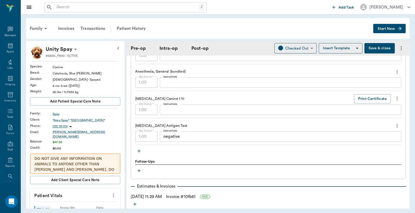
scroll to position [538, 0]
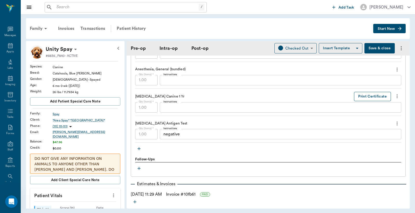
click at [369, 96] on button "Print Certificate" at bounding box center [372, 97] width 37 height 10
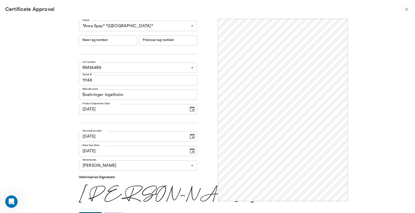
scroll to position [0, 0]
click at [121, 38] on input "New tag number" at bounding box center [108, 40] width 58 height 10
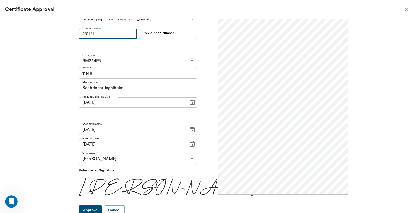
scroll to position [9, 0]
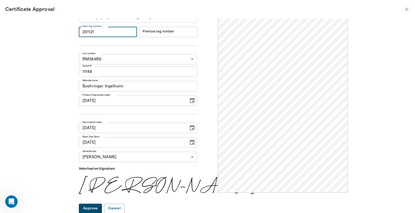
type input "251121"
click at [102, 207] on button "Approve" at bounding box center [90, 208] width 23 height 10
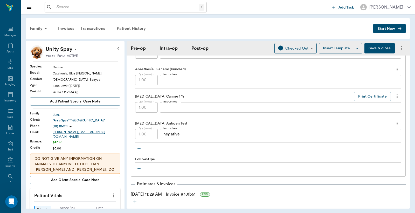
click at [372, 48] on button "Save & close" at bounding box center [379, 48] width 30 height 10
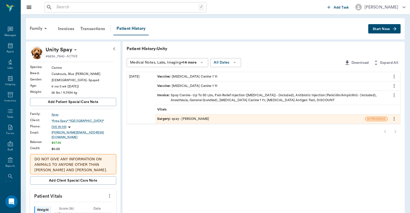
click at [210, 96] on div "Invoice : Spay Canine - Up To 50 Lbs, Pain Relief Injection (meloxicam) - (incl…" at bounding box center [271, 98] width 229 height 10
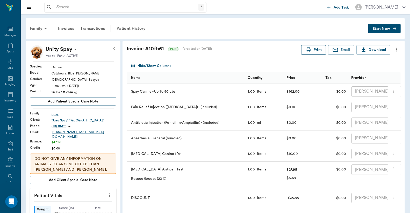
click at [316, 52] on button "Print" at bounding box center [313, 50] width 25 height 10
click at [7, 45] on icon at bounding box center [10, 46] width 6 height 6
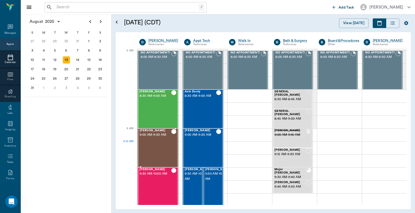
click at [149, 148] on div "Peanut Wilson 9:00 AM - 9:30 AM" at bounding box center [155, 148] width 32 height 38
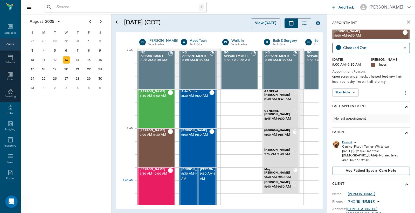
click at [154, 182] on div "Kitty Baugus 9:30 AM - 10:00 AM" at bounding box center [153, 187] width 28 height 38
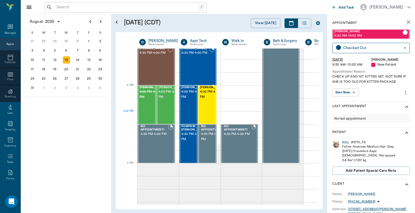
scroll to position [538, 0]
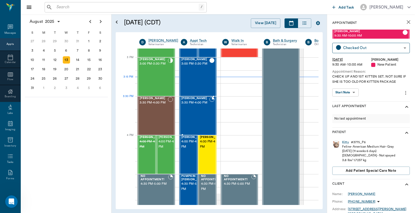
click at [191, 108] on div "[PERSON_NAME] 3:30 PM - 4:00 PM" at bounding box center [195, 116] width 28 height 38
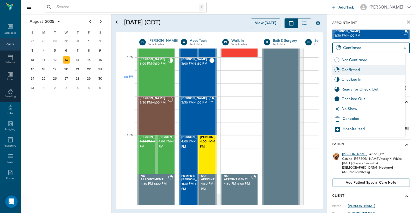
click at [388, 49] on body "/ ​ Add Task Dr. Bert Ellsworth Nectar Messages Appts Calendar Flow Boarding La…" at bounding box center [207, 106] width 415 height 213
drag, startPoint x: 360, startPoint y: 78, endPoint x: 379, endPoint y: 80, distance: 18.8
click at [360, 78] on div "Checked In" at bounding box center [372, 80] width 62 height 6
type input "CHECKED_IN"
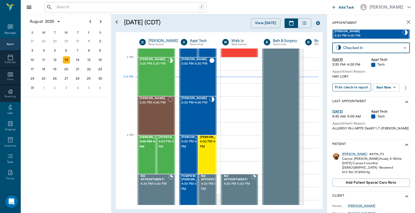
click at [350, 87] on button "Print check-in report" at bounding box center [351, 87] width 39 height 8
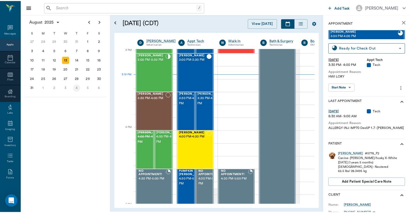
scroll to position [545, 0]
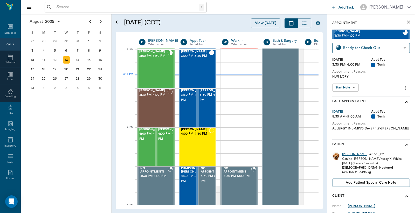
click at [349, 153] on div "[PERSON_NAME]" at bounding box center [354, 154] width 25 height 4
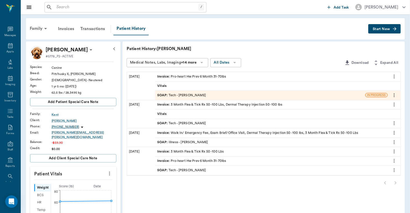
click at [219, 76] on div "Invoice : Pro-heart Hw Prev 6 Month 31-70lbs" at bounding box center [191, 76] width 69 height 5
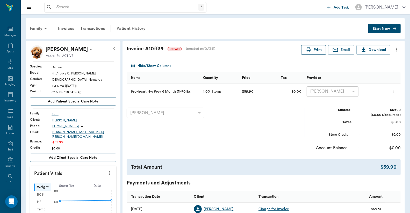
click at [314, 51] on button "Print" at bounding box center [313, 50] width 25 height 10
click at [313, 53] on button "Print" at bounding box center [313, 50] width 25 height 10
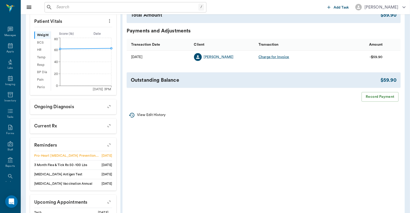
scroll to position [183, 0]
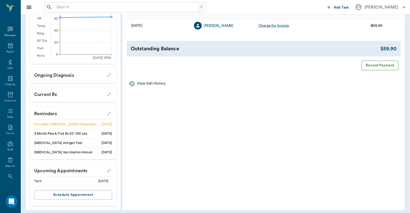
click at [381, 69] on button "Record Payment" at bounding box center [380, 66] width 37 height 10
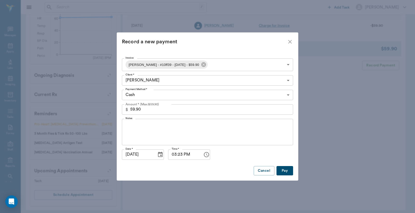
click at [287, 93] on body "/ ​ Add Task [PERSON_NAME] Nectar Messages Appts Labs Imaging Inventory Tasks F…" at bounding box center [207, 16] width 415 height 399
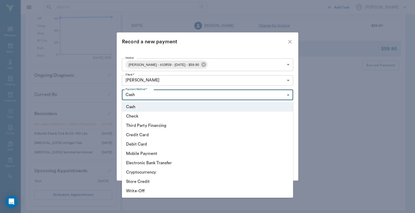
click at [148, 136] on li "Credit Card" at bounding box center [207, 134] width 171 height 9
type input "CREDIT_CARD"
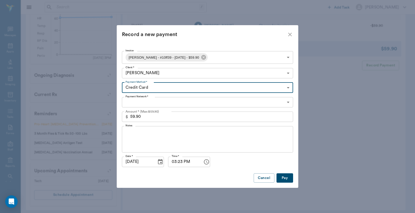
click at [286, 104] on body "/ ​ Add Task [PERSON_NAME] Nectar Messages Appts Labs Imaging Inventory Tasks F…" at bounding box center [207, 16] width 415 height 399
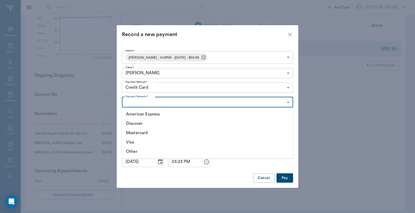
click at [138, 141] on li "Visa" at bounding box center [207, 141] width 171 height 9
type input "VISA"
click at [285, 178] on button "Pay" at bounding box center [284, 178] width 17 height 10
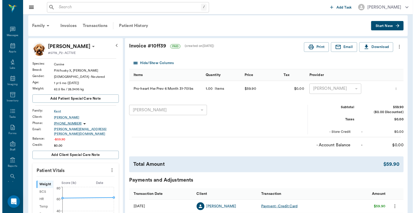
scroll to position [0, 0]
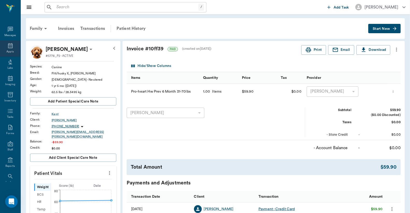
click at [12, 48] on div "Appts" at bounding box center [10, 48] width 20 height 16
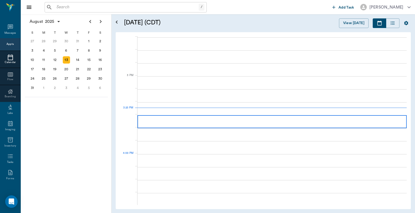
scroll to position [545, 0]
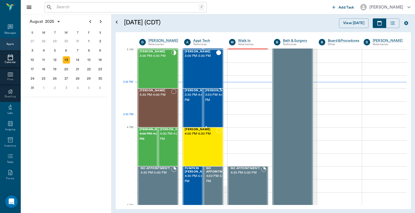
click at [216, 116] on div "[PERSON_NAME] 3:30 PM - 4:00 PM" at bounding box center [218, 108] width 26 height 38
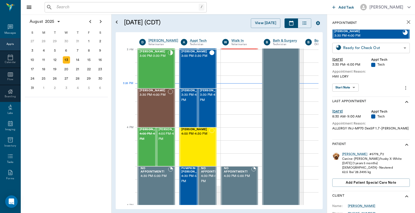
click at [400, 47] on body "/ ​ Add Task [PERSON_NAME] Nectar Messages Appts Calendar Flow Boarding Labs Im…" at bounding box center [207, 106] width 415 height 213
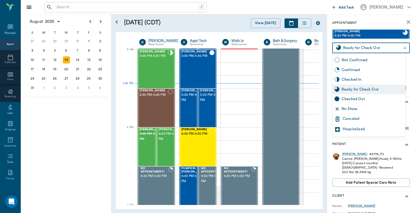
click at [356, 98] on div "Checked Out" at bounding box center [372, 99] width 62 height 6
type input "CHECKED_OUT"
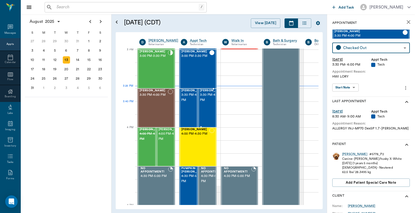
click at [210, 103] on span "3:30 PM - 4:00 PM" at bounding box center [213, 97] width 26 height 10
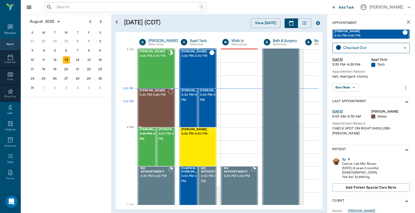
click at [158, 104] on div "[PERSON_NAME] 3:30 PM - 4:00 PM" at bounding box center [153, 108] width 28 height 38
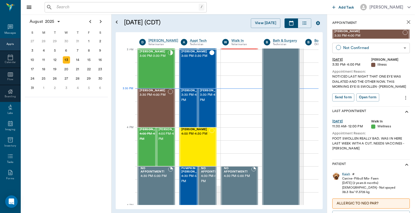
click at [397, 48] on body "/ ​ Add Task [PERSON_NAME] Nectar Messages Appts Calendar Flow Boarding Labs Im…" at bounding box center [207, 106] width 415 height 213
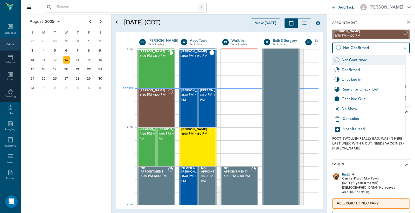
click at [362, 82] on div "Checked In" at bounding box center [372, 80] width 62 height 6
type input "CHECKED_IN"
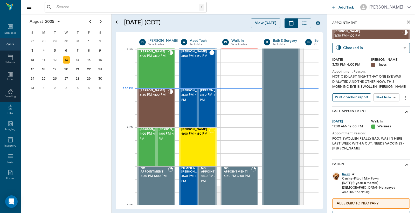
click at [357, 95] on button "Print check-in report" at bounding box center [351, 97] width 39 height 8
click at [149, 150] on div "Gypsy Scott 4:00 PM - 4:30 PM" at bounding box center [152, 147] width 26 height 38
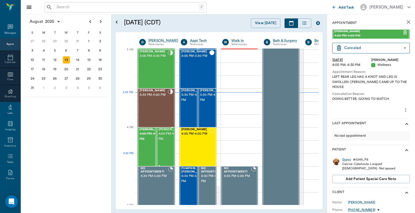
click at [165, 157] on div "[PERSON_NAME] 4:00 PM - 4:30 PM" at bounding box center [171, 147] width 26 height 38
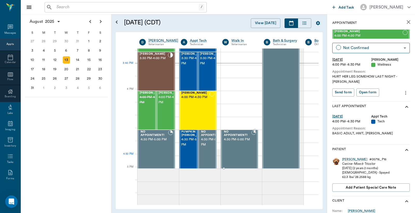
scroll to position [584, 0]
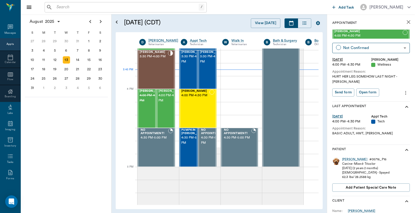
click at [252, 5] on div "/ ​" at bounding box center [187, 7] width 285 height 10
click at [239, 80] on div at bounding box center [241, 82] width 41 height 13
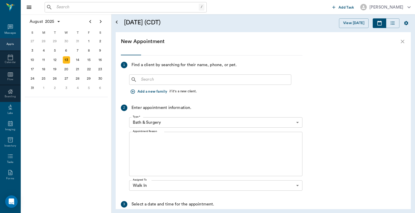
scroll to position [0, 0]
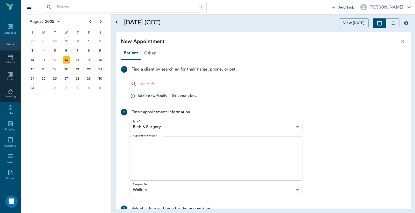
click at [155, 94] on button "Add a new family" at bounding box center [149, 96] width 40 height 10
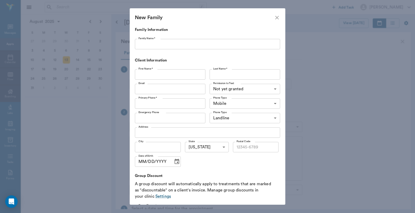
click at [184, 42] on input "Family Name *" at bounding box center [207, 44] width 145 height 10
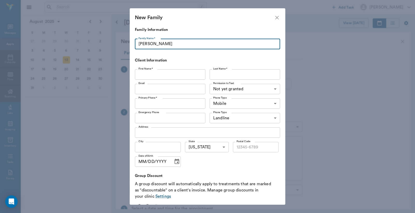
type input "Oliver"
click at [176, 74] on input "First Name *" at bounding box center [170, 74] width 70 height 10
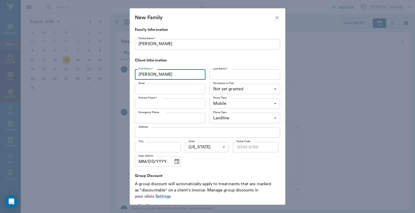
type input "Arlene"
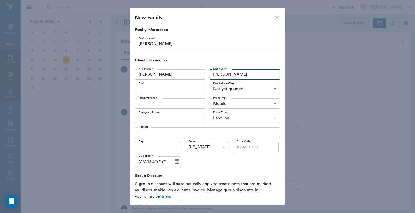
type input "Oliver"
click at [156, 103] on input "Primary Phone *" at bounding box center [170, 103] width 70 height 10
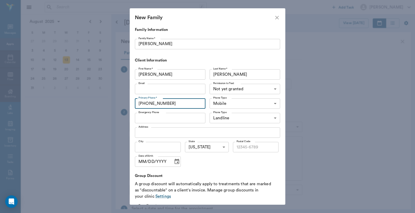
type input "(360) 791-3179"
click at [162, 129] on input "Address" at bounding box center [207, 132] width 145 height 10
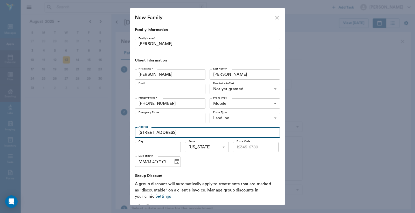
type input "142 County Road 4110"
click at [151, 145] on input "City" at bounding box center [158, 147] width 46 height 10
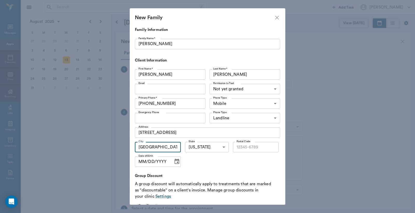
type input "Atlanta"
click at [257, 144] on input "Postal Code" at bounding box center [256, 147] width 46 height 10
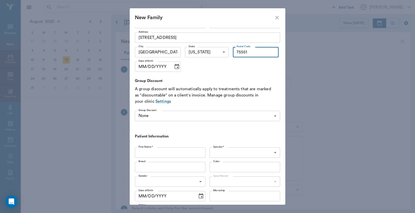
scroll to position [135, 0]
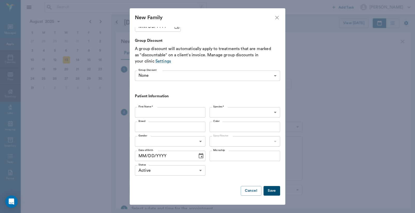
type input "75551"
click at [177, 112] on input "First Name *" at bounding box center [170, 112] width 70 height 10
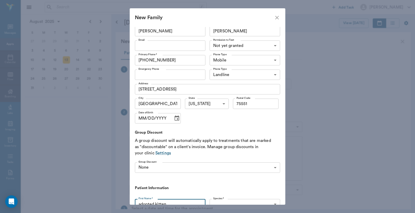
scroll to position [0, 0]
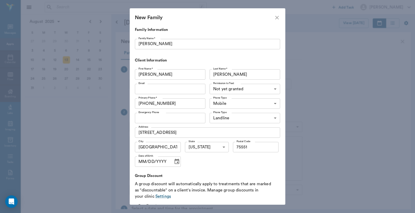
type input "adopted kitten"
click at [272, 88] on body "/ ​ Add Task Dr. Bert Ellsworth Nectar Messages Appts Calendar Flow Boarding La…" at bounding box center [207, 106] width 415 height 213
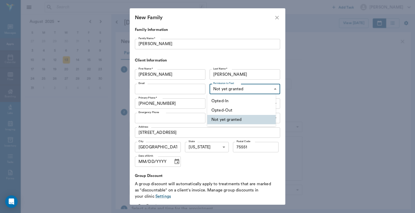
click at [239, 101] on li "Opted-In" at bounding box center [241, 100] width 68 height 9
type input "OPT_IN"
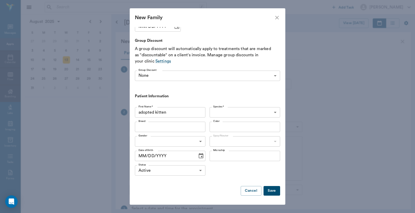
click at [226, 115] on body "/ ​ Add Task Dr. Bert Ellsworth Nectar Messages Appts Calendar Flow Boarding La…" at bounding box center [207, 106] width 415 height 213
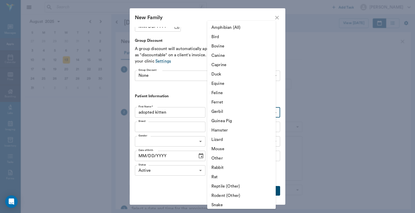
click at [221, 93] on li "Feline" at bounding box center [241, 92] width 68 height 9
type input "Feline"
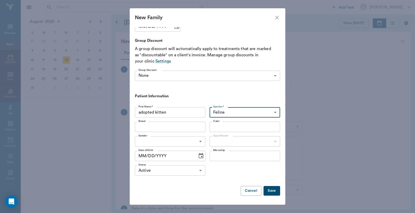
click at [176, 127] on input "Breed" at bounding box center [165, 126] width 59 height 7
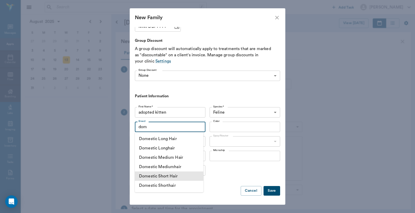
click at [176, 174] on li "Domestic Short Hair" at bounding box center [169, 175] width 68 height 9
type input "Domestic Short Hair"
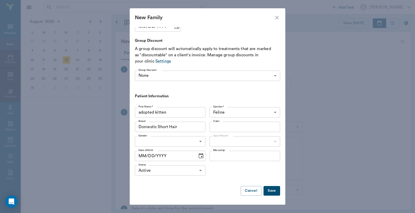
click at [248, 128] on input "Color" at bounding box center [240, 126] width 59 height 7
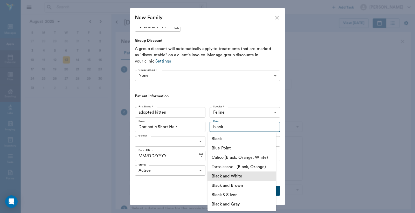
click at [240, 174] on li "Black and White" at bounding box center [241, 175] width 68 height 9
type input "Black and White"
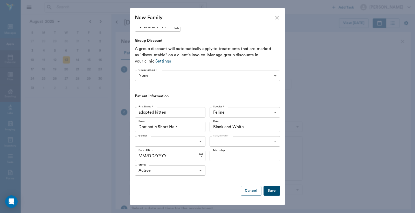
click at [162, 144] on body "/ ​ Add Task Dr. Bert Ellsworth Nectar Messages Appts Calendar Flow Boarding La…" at bounding box center [207, 106] width 415 height 213
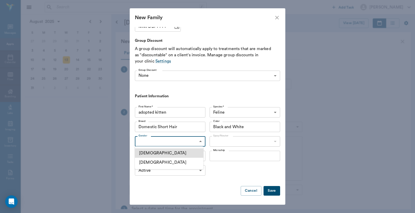
click at [156, 164] on li "Female" at bounding box center [169, 162] width 68 height 9
type input "FEMALE"
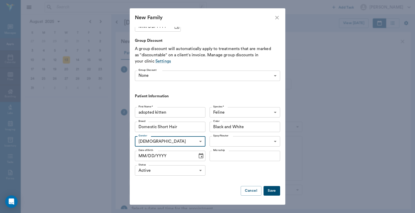
click at [238, 142] on body "/ ​ Add Task Dr. Bert Ellsworth Nectar Messages Appts Calendar Flow Boarding La…" at bounding box center [207, 106] width 415 height 213
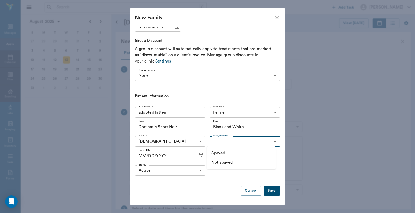
click at [231, 162] on li "Not spayed" at bounding box center [241, 162] width 68 height 9
type input "false"
click at [179, 155] on input "MM/DD/YYYY" at bounding box center [164, 156] width 59 height 10
click at [198, 156] on icon "Choose date" at bounding box center [201, 156] width 6 height 6
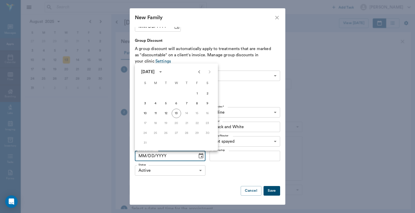
click at [199, 72] on icon "Previous month" at bounding box center [199, 71] width 2 height 3
click at [154, 102] on button "7" at bounding box center [155, 103] width 9 height 9
type input "07/07/2025"
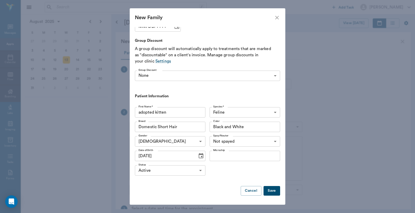
click at [270, 190] on button "Save" at bounding box center [271, 191] width 17 height 10
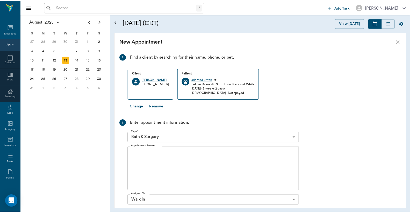
scroll to position [0, 0]
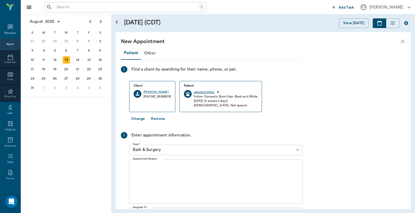
click at [203, 91] on div "adopted kitten" at bounding box center [204, 92] width 21 height 4
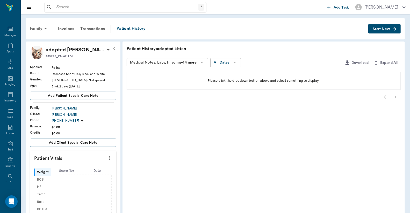
click at [381, 29] on span "Start New" at bounding box center [381, 29] width 17 height 0
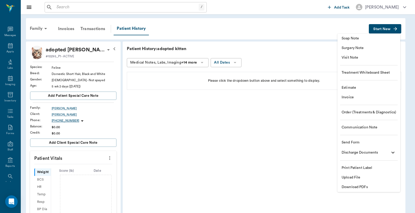
click at [351, 100] on li "Invoice" at bounding box center [368, 98] width 63 height 10
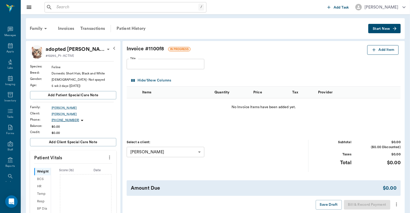
click at [384, 51] on button "Add Item" at bounding box center [382, 50] width 31 height 10
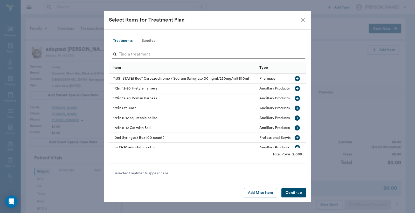
click at [143, 53] on input "Search" at bounding box center [207, 54] width 179 height 8
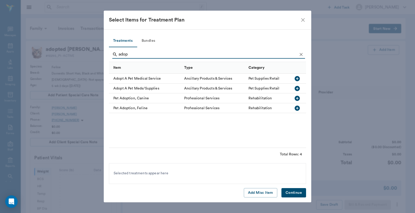
type input "adop"
click at [299, 107] on icon "button" at bounding box center [296, 107] width 5 height 5
click at [286, 194] on button "Continue" at bounding box center [293, 193] width 25 height 10
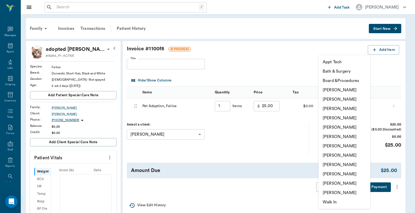
click at [366, 105] on body "/ ​ Add Task Dr. Bert Ellsworth Nectar Messages Appts Labs Imaging Inventory Ta…" at bounding box center [207, 168] width 415 height 337
click at [338, 90] on li "Caryn Watson" at bounding box center [344, 89] width 52 height 9
type input "none-6899ea08ed37b777db10de45"
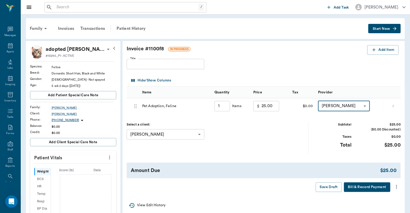
click at [395, 187] on icon "more" at bounding box center [397, 186] width 6 height 6
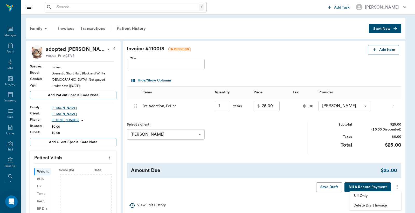
click at [363, 196] on span "Bill Only" at bounding box center [375, 195] width 44 height 5
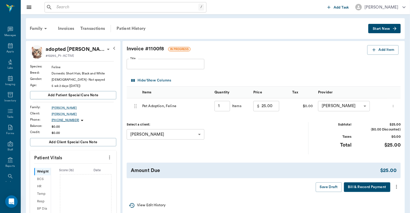
type input "1.00"
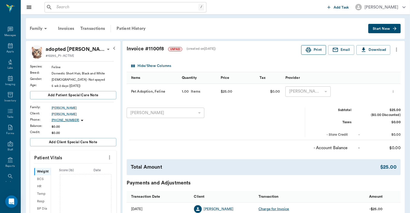
click at [308, 50] on icon "button" at bounding box center [309, 50] width 6 height 6
click at [94, 30] on div "Transactions" at bounding box center [92, 28] width 31 height 12
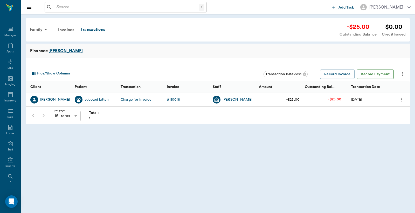
click at [375, 73] on button "Record Payment" at bounding box center [374, 74] width 37 height 10
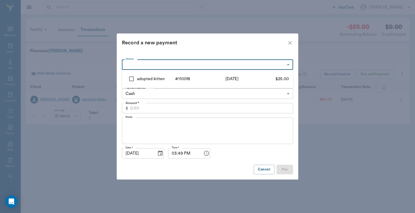
click at [289, 62] on body "/ ​ Add Task Dr. Bert Ellsworth Nectar Messages Appts Labs Imaging Inventory Ta…" at bounding box center [207, 106] width 415 height 213
click at [132, 79] on input "checkbox" at bounding box center [131, 78] width 11 height 11
checkbox input "true"
type input "689cfa52ed37b777db1100f8"
type input "25.00"
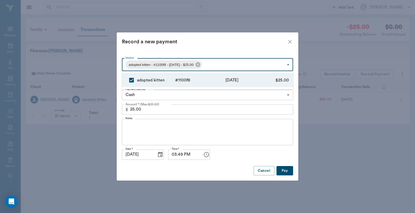
click at [237, 38] on div at bounding box center [207, 106] width 415 height 213
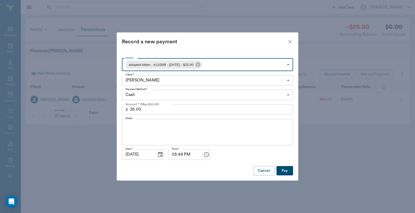
click at [283, 95] on body "/ ​ Add Task Dr. Bert Ellsworth Nectar Messages Appts Labs Imaging Inventory Ta…" at bounding box center [207, 106] width 415 height 213
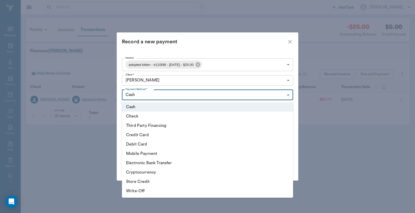
click at [139, 142] on li "Debit Card" at bounding box center [207, 143] width 171 height 9
type input "DEBIT_CARD"
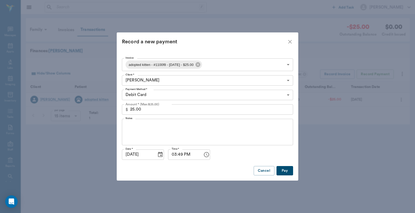
click at [288, 172] on button "Pay" at bounding box center [284, 171] width 17 height 10
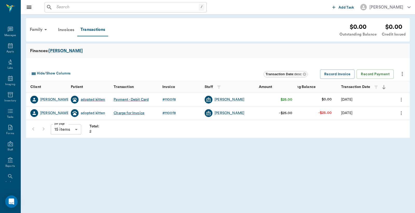
click at [89, 98] on div "adopted kitten" at bounding box center [93, 99] width 24 height 5
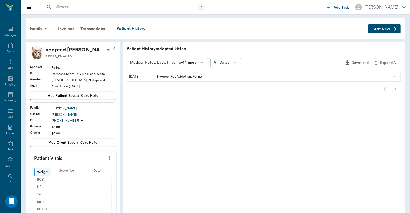
click at [101, 93] on button "Add patient Special Care Note" at bounding box center [73, 95] width 86 height 8
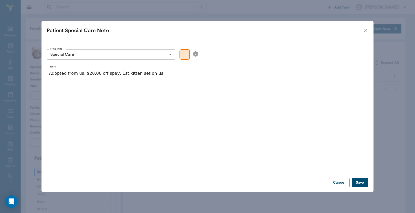
click at [361, 183] on button "Save" at bounding box center [359, 183] width 17 height 10
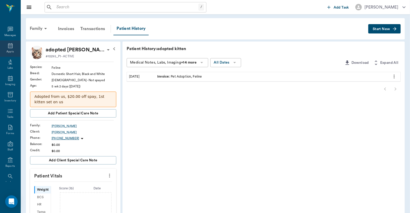
click at [8, 45] on icon at bounding box center [10, 45] width 5 height 5
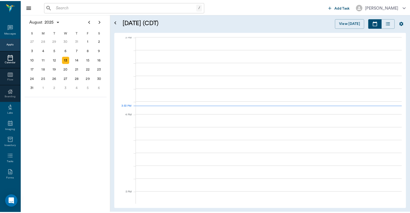
scroll to position [545, 0]
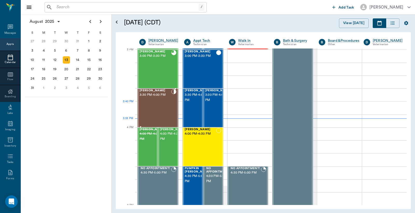
click at [157, 108] on div "Kaiah Reid 3:30 PM - 4:00 PM" at bounding box center [155, 108] width 32 height 38
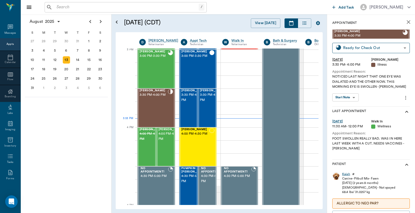
click at [342, 174] on div "Kaiah" at bounding box center [346, 174] width 8 height 4
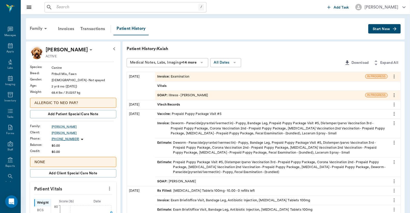
click at [177, 76] on div "Invoice : Examination" at bounding box center [173, 76] width 32 height 5
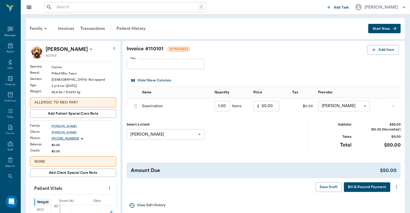
click at [395, 187] on icon "more" at bounding box center [397, 186] width 6 height 6
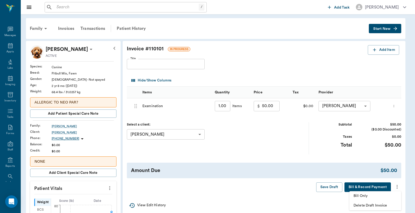
click at [364, 195] on span "Bill Only" at bounding box center [375, 195] width 44 height 5
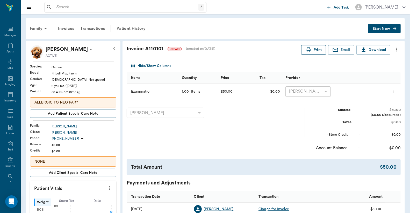
click at [303, 47] on button "Print" at bounding box center [313, 50] width 25 height 10
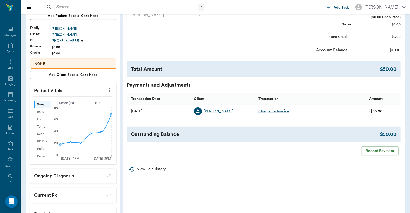
scroll to position [115, 0]
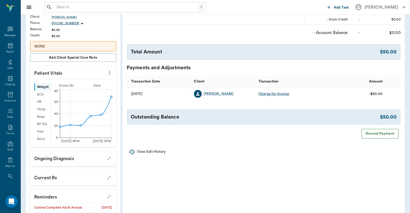
click at [371, 134] on button "Record Payment" at bounding box center [380, 134] width 37 height 10
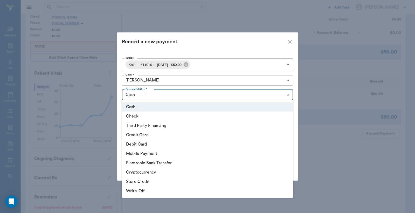
click at [283, 95] on body "/ ​ Add Task Dr. Bert Ellsworth Nectar Messages Appts Labs Imaging Inventory Ta…" at bounding box center [207, 87] width 415 height 405
click at [144, 145] on li "Debit Card" at bounding box center [207, 143] width 171 height 9
type input "DEBIT_CARD"
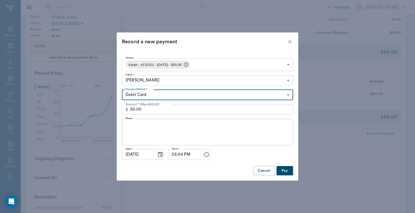
click at [284, 171] on button "Pay" at bounding box center [284, 171] width 17 height 10
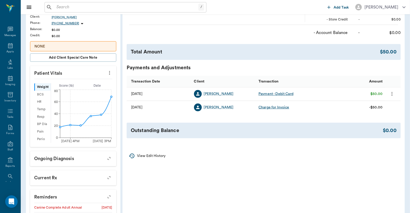
click at [124, 8] on input "text" at bounding box center [126, 7] width 144 height 7
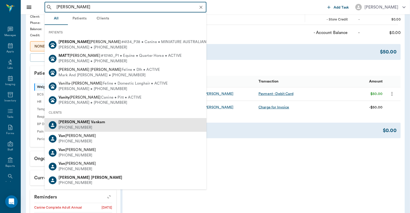
click at [91, 121] on b "Vankam" at bounding box center [98, 122] width 14 height 4
type input "matt van"
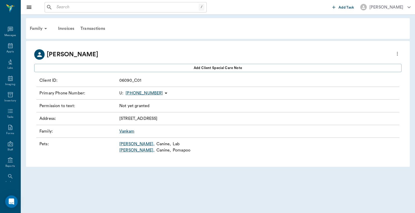
click at [127, 142] on link "Sadie ," at bounding box center [136, 144] width 35 height 6
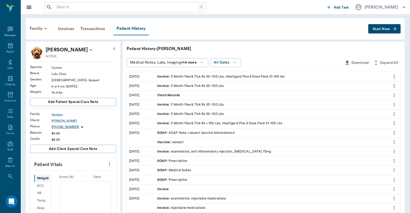
click at [390, 29] on span "Start New" at bounding box center [381, 29] width 17 height 0
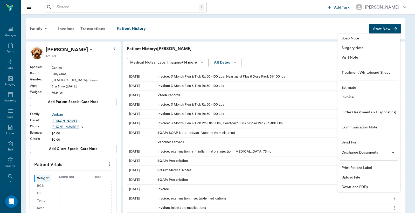
click at [347, 97] on span "Invoice" at bounding box center [368, 97] width 54 height 5
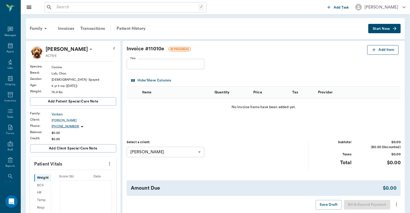
click at [376, 50] on icon "button" at bounding box center [374, 49] width 5 height 5
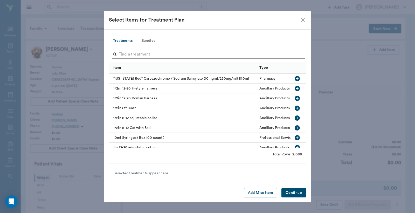
click at [168, 54] on input "Search" at bounding box center [207, 54] width 179 height 8
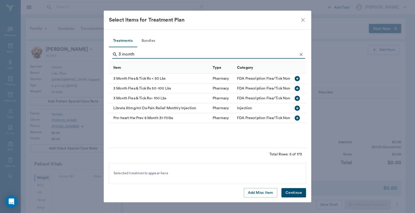
type input "3 month"
click at [296, 86] on icon "button" at bounding box center [296, 88] width 5 height 5
click at [292, 193] on button "Continue" at bounding box center [293, 193] width 25 height 10
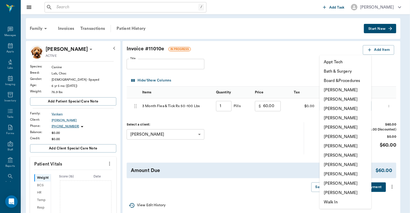
click at [341, 103] on body "/ ​ Add Task Dr. Bert Ellsworth Nectar Messages Appts Labs Imaging Inventory Ta…" at bounding box center [205, 190] width 410 height 380
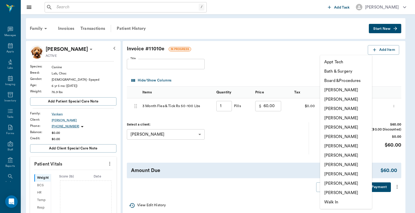
click at [333, 175] on li "Lorean Lingle" at bounding box center [346, 173] width 52 height 9
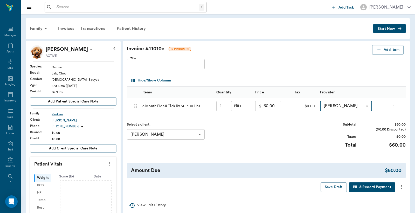
type input "none-63ec2ece52e12b0ba117cc90"
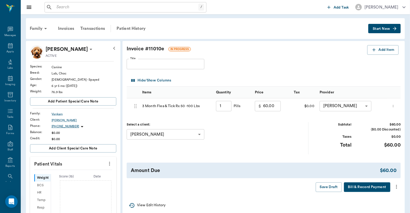
click at [398, 186] on icon "more" at bounding box center [397, 186] width 6 height 6
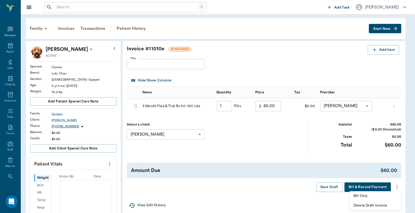
click at [362, 192] on li "Bill Only" at bounding box center [375, 196] width 52 height 10
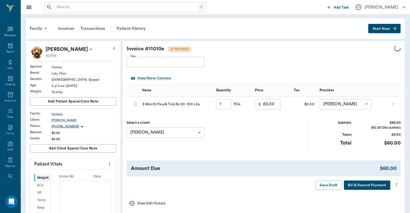
type input "1.00"
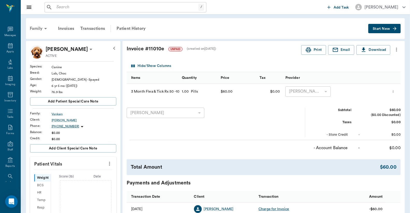
click at [34, 28] on div "Family" at bounding box center [39, 28] width 25 height 12
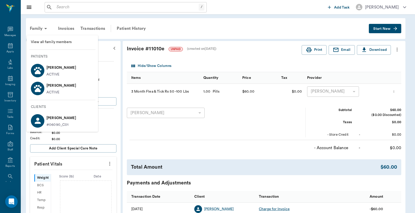
click at [53, 86] on p "Marley Vankam" at bounding box center [61, 85] width 30 height 8
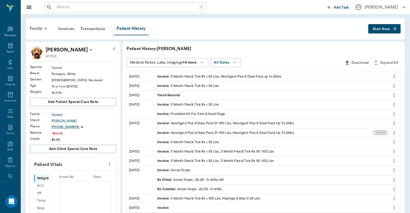
click at [390, 29] on button "Start New" at bounding box center [385, 29] width 32 height 10
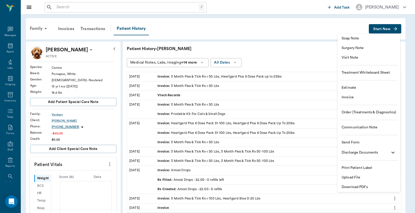
click at [350, 96] on span "Invoice" at bounding box center [368, 97] width 54 height 5
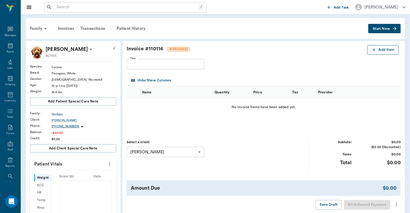
click at [375, 50] on icon "button" at bounding box center [374, 49] width 5 height 5
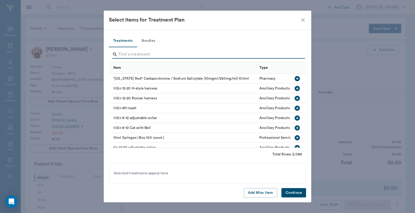
click at [151, 56] on input "Search" at bounding box center [207, 54] width 179 height 8
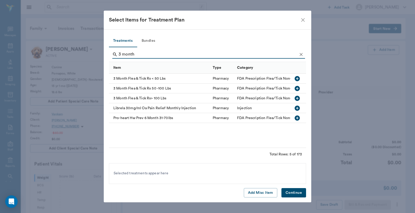
type input "3 month"
click at [297, 79] on icon "button" at bounding box center [296, 78] width 5 height 5
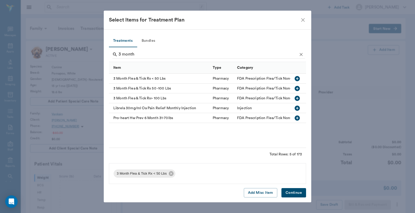
click at [287, 190] on button "Continue" at bounding box center [293, 193] width 25 height 10
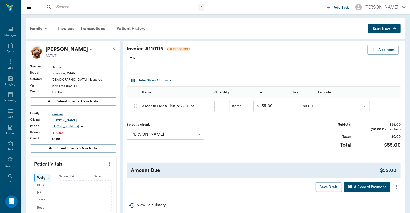
click at [331, 105] on body "/ ​ Add Task Dr. Bert Ellsworth Nectar Messages Appts Labs Imaging Inventory Ta…" at bounding box center [205, 190] width 410 height 380
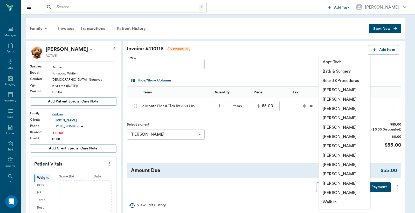
click at [323, 173] on li "Lorean Lingle" at bounding box center [344, 173] width 52 height 9
type input "none-63ec2ece52e12b0ba117cc90"
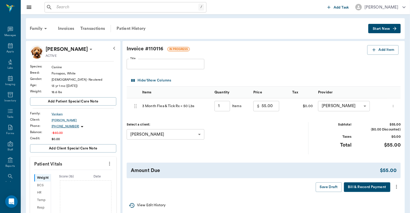
click at [398, 188] on icon "more" at bounding box center [397, 186] width 6 height 6
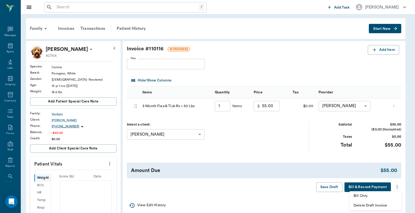
click at [362, 193] on li "Bill Only" at bounding box center [375, 196] width 52 height 10
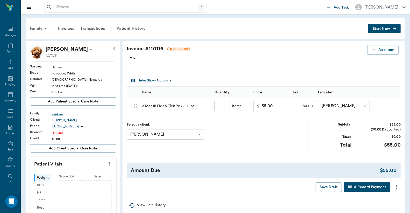
type input "1.00"
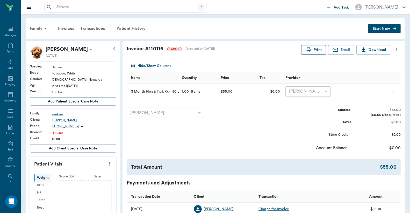
click at [307, 48] on icon "button" at bounding box center [308, 49] width 5 height 5
click at [38, 29] on div "Family" at bounding box center [39, 28] width 25 height 12
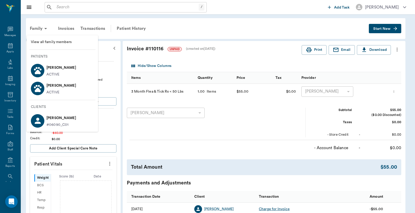
click at [51, 66] on p "Sadie Vankam" at bounding box center [61, 67] width 30 height 8
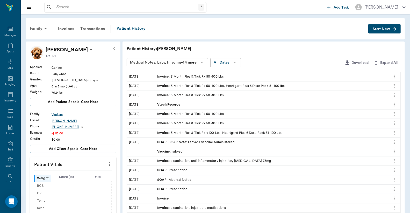
click at [189, 75] on div "Invoice : 3 Month Flea & Tick Rx 50 -100 Lbs" at bounding box center [190, 76] width 67 height 5
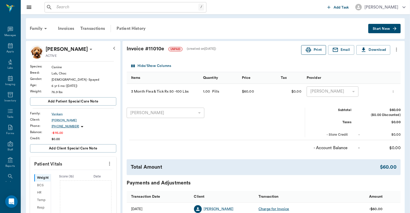
click at [314, 48] on button "Print" at bounding box center [313, 50] width 25 height 10
click at [97, 29] on div "Transactions" at bounding box center [92, 28] width 31 height 12
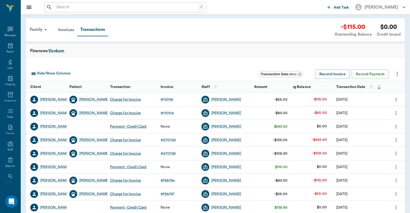
click at [132, 99] on div "Charge for Invoice" at bounding box center [125, 99] width 31 height 5
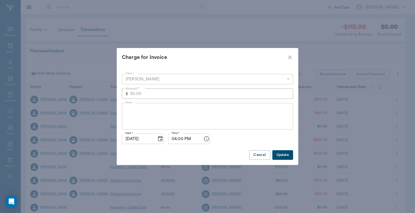
click at [285, 81] on div "[PERSON_NAME]" at bounding box center [207, 79] width 171 height 10
click at [288, 79] on div "[PERSON_NAME]" at bounding box center [207, 79] width 171 height 10
click at [289, 56] on icon "close" at bounding box center [290, 57] width 6 height 6
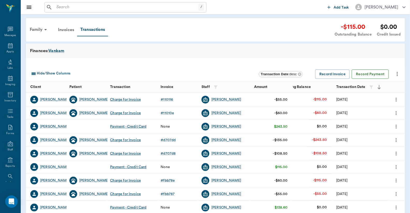
click at [373, 73] on button "Record Payment" at bounding box center [370, 74] width 37 height 10
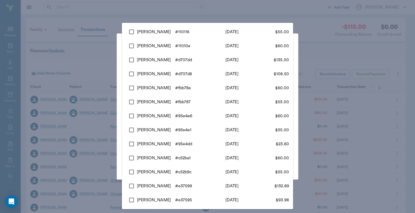
click at [289, 63] on body "/ ​ Add Task Dr. Bert Ellsworth Nectar Messages Appts Labs Imaging Inventory Ta…" at bounding box center [207, 159] width 415 height 319
click at [129, 32] on input "checkbox" at bounding box center [131, 31] width 11 height 11
checkbox input "true"
type input "689cfceeed37b777db110116"
type input "55.00"
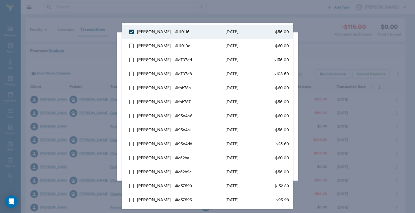
click at [131, 48] on input "checkbox" at bounding box center [131, 45] width 11 height 11
checkbox input "true"
type input "689cfceeed37b777db110116,689cfcb8ed37b777db11010e"
type input "115.00"
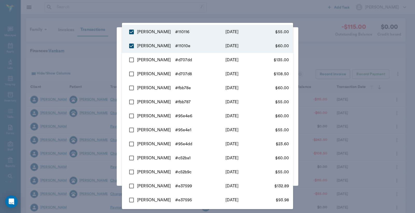
click at [263, 12] on div at bounding box center [207, 106] width 415 height 213
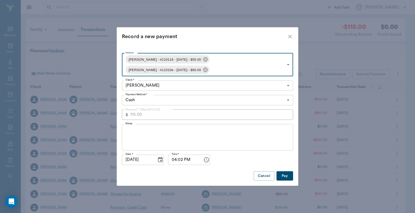
click at [289, 95] on body "/ ​ Add Task Dr. Bert Ellsworth Nectar Messages Appts Labs Imaging Inventory Ta…" at bounding box center [207, 159] width 415 height 319
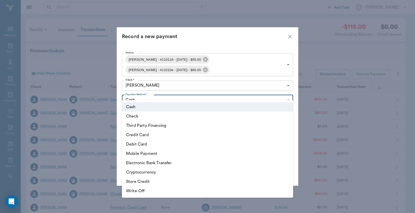
click at [154, 144] on li "Debit Card" at bounding box center [207, 143] width 171 height 9
type input "DEBIT_CARD"
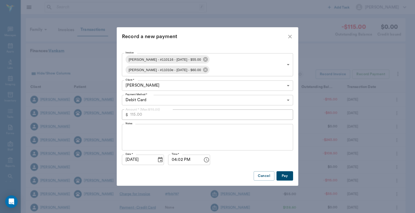
click at [285, 171] on button "Pay" at bounding box center [284, 176] width 17 height 10
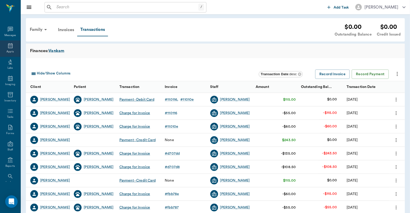
click at [9, 50] on div "Appts" at bounding box center [9, 52] width 7 height 4
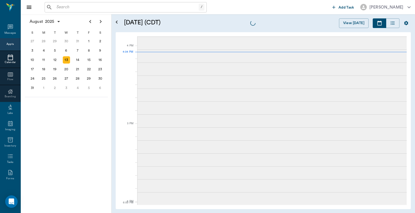
scroll to position [623, 0]
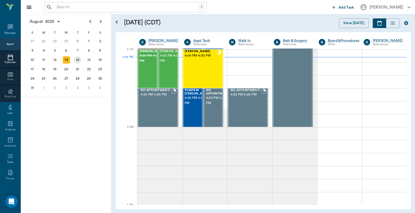
click at [77, 61] on div "14" at bounding box center [77, 59] width 7 height 7
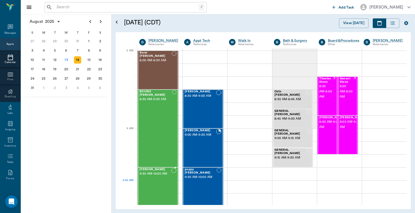
click at [167, 190] on div "Ike Smith 9:30 AM - 10:00 AM" at bounding box center [155, 187] width 32 height 38
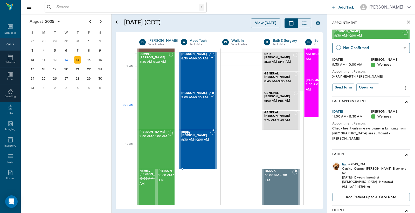
scroll to position [115, 0]
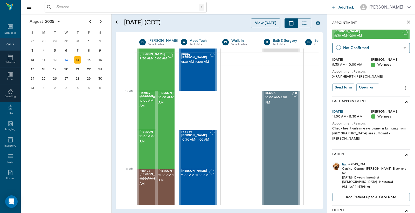
click at [406, 23] on icon "close" at bounding box center [408, 22] width 4 height 4
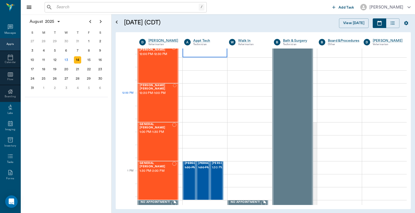
scroll to position [268, 0]
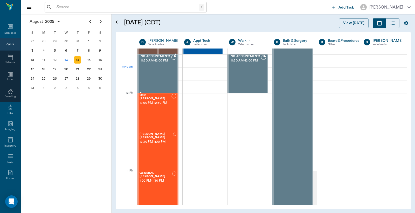
click at [170, 78] on div "NO APPOINTMENT! 11:30 AM - 12:00 PM" at bounding box center [155, 74] width 32 height 38
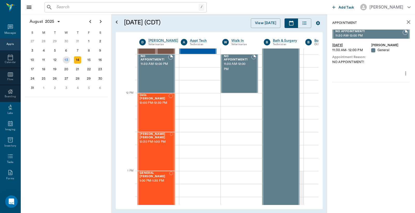
click at [68, 60] on div "13" at bounding box center [66, 59] width 7 height 7
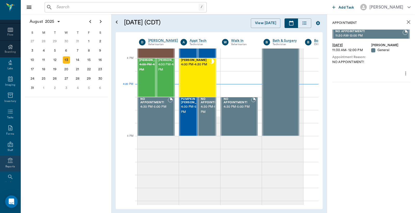
scroll to position [69, 0]
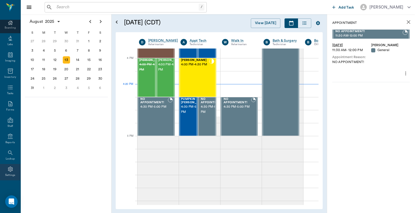
click at [9, 172] on div "Settings" at bounding box center [10, 172] width 20 height 16
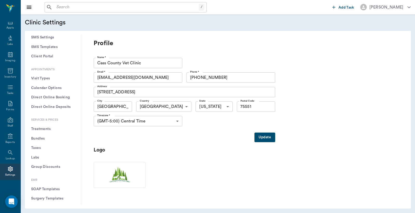
scroll to position [115, 0]
click at [50, 120] on button "Treatments" at bounding box center [53, 121] width 48 height 10
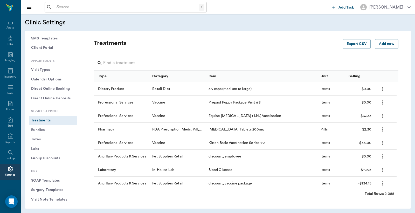
click at [174, 59] on input "Search" at bounding box center [246, 63] width 286 height 8
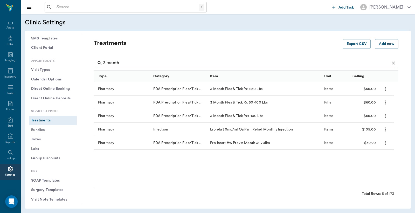
type input "3 month"
click at [70, 6] on input "text" at bounding box center [126, 7] width 144 height 7
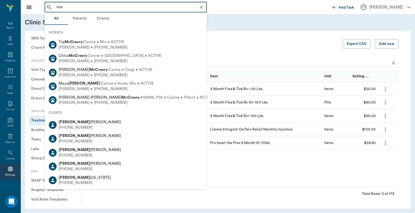
type input "m"
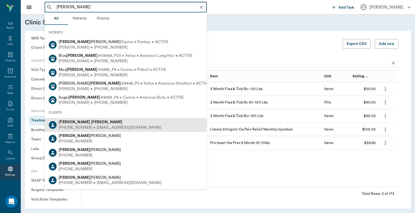
click at [77, 126] on div "(903) 691-5150 • jlynn19920@gmail.com" at bounding box center [110, 127] width 103 height 5
type input "jessica mccright"
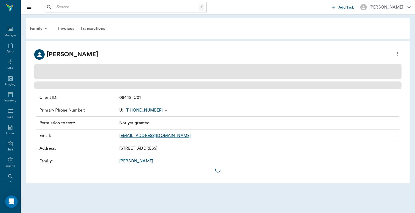
scroll to position [24, 0]
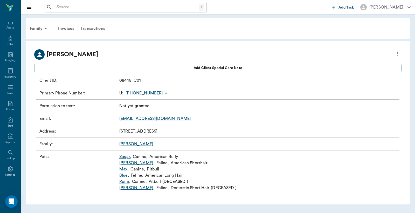
click at [96, 29] on div "Transactions" at bounding box center [92, 28] width 31 height 12
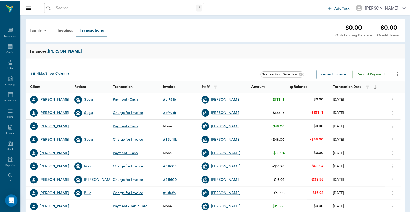
scroll to position [24, 0]
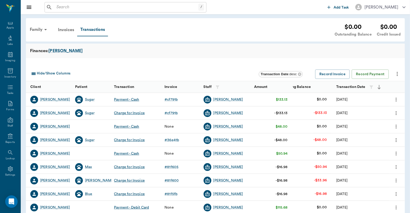
drag, startPoint x: 37, startPoint y: 30, endPoint x: 18, endPoint y: 25, distance: 19.7
click at [38, 30] on div "Family" at bounding box center [39, 29] width 25 height 12
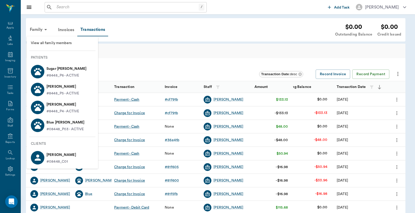
click at [54, 41] on span "View all family members" at bounding box center [62, 42] width 63 height 5
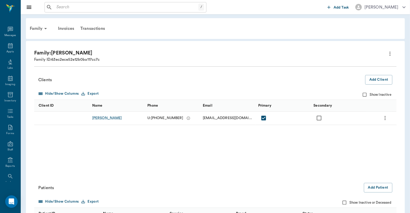
scroll to position [24, 0]
click at [45, 26] on icon at bounding box center [46, 28] width 6 height 6
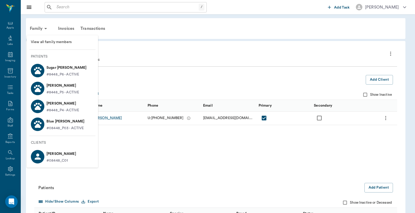
click at [65, 68] on p "Sugar McCright" at bounding box center [66, 67] width 40 height 8
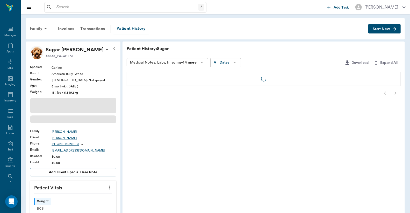
scroll to position [24, 0]
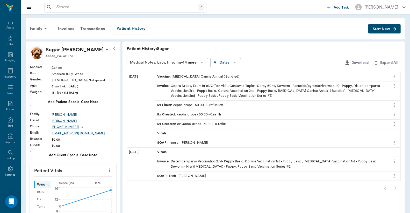
drag, startPoint x: 34, startPoint y: 27, endPoint x: 35, endPoint y: 30, distance: 2.7
click at [34, 28] on div "Family" at bounding box center [39, 28] width 25 height 12
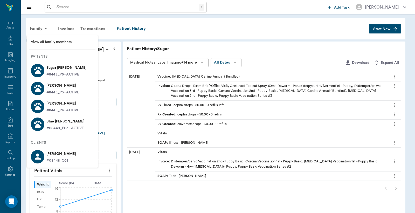
click at [69, 43] on span "View all family members" at bounding box center [62, 41] width 63 height 5
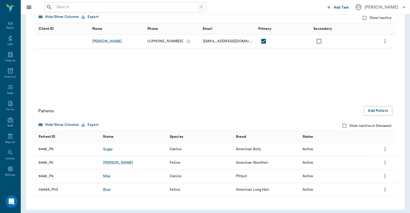
scroll to position [80, 0]
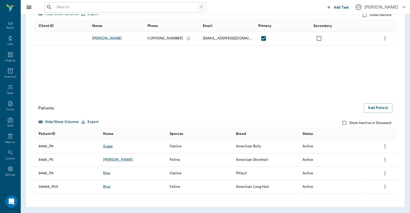
click at [109, 145] on div "Sugar" at bounding box center [108, 146] width 10 height 5
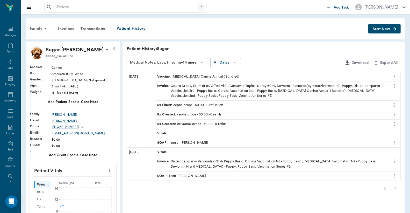
scroll to position [24, 0]
click at [387, 29] on span "Start New" at bounding box center [381, 29] width 17 height 0
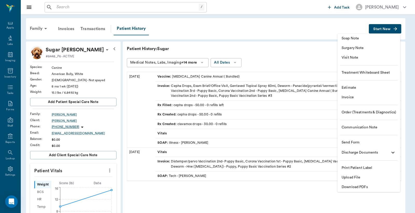
click at [356, 98] on span "Invoice" at bounding box center [368, 97] width 54 height 5
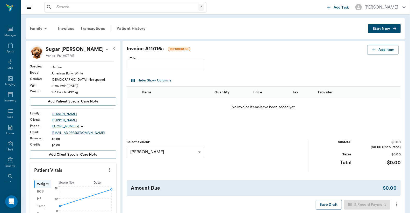
scroll to position [24, 0]
click at [382, 45] on div "Invoice # 11016a IN PROGRESS Add Item Title Title Hide/Show Columns Items Quant…" at bounding box center [264, 127] width 282 height 173
click at [382, 46] on button "Add Item" at bounding box center [382, 50] width 31 height 10
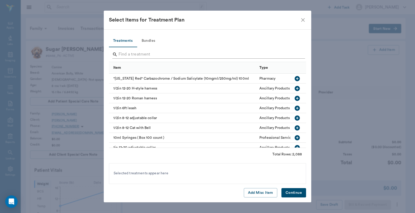
click at [193, 50] on input "Search" at bounding box center [207, 54] width 179 height 8
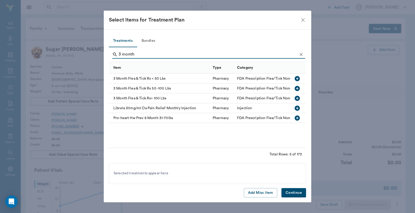
type input "3 month"
click at [158, 90] on div "3 Month Flea & Tick Rx 50 -100 Lbs" at bounding box center [159, 88] width 101 height 10
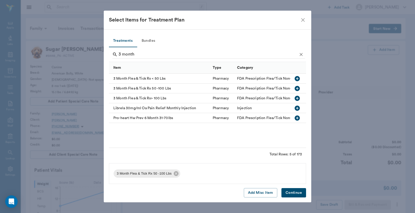
click at [300, 192] on button "Continue" at bounding box center [293, 193] width 25 height 10
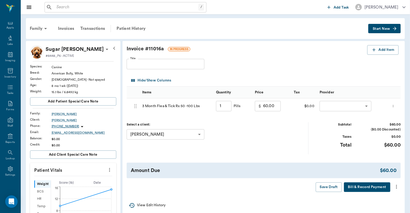
click at [394, 107] on icon "more" at bounding box center [393, 106] width 3 height 6
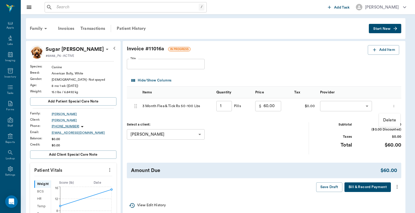
click at [388, 120] on p "Delete" at bounding box center [389, 120] width 13 height 6
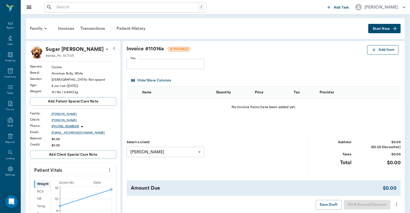
click at [378, 47] on button "Add Item" at bounding box center [382, 50] width 31 height 10
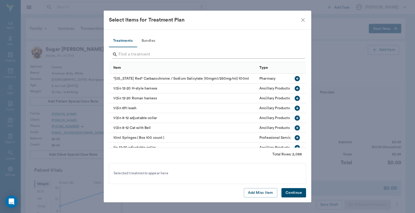
click at [141, 51] on input "Search" at bounding box center [207, 54] width 179 height 8
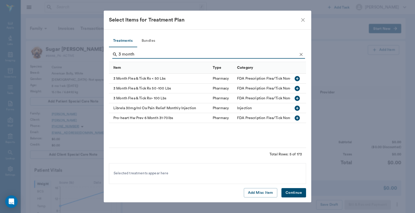
type input "3 month"
click at [297, 88] on icon "button" at bounding box center [297, 88] width 6 height 6
click at [294, 193] on button "Continue" at bounding box center [293, 193] width 25 height 10
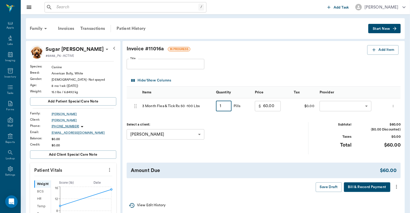
type input "2"
type input "120.00"
type input "2"
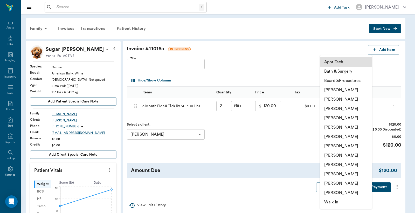
click at [361, 105] on body "/ ​ Add Task [PERSON_NAME] Nectar Messages Appts Labs Imaging Inventory Tasks F…" at bounding box center [207, 198] width 415 height 396
click at [352, 91] on li "[PERSON_NAME]" at bounding box center [346, 89] width 52 height 9
type input "none-6899ea08ed37b777db10de45"
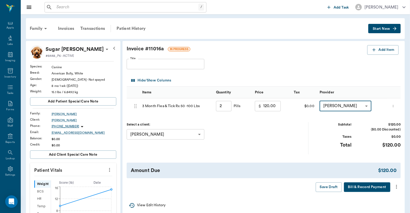
click at [397, 189] on icon "more" at bounding box center [397, 186] width 6 height 6
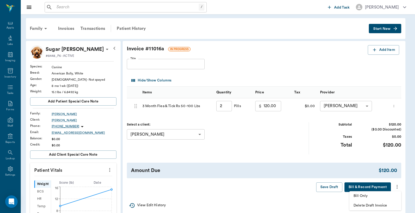
click at [373, 198] on span "Bill Only" at bounding box center [375, 195] width 44 height 5
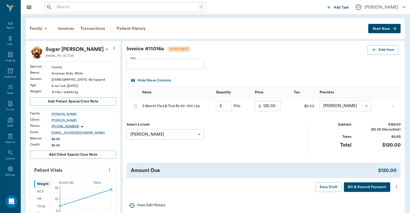
type input "2.00"
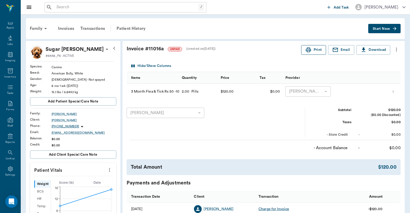
click at [316, 52] on button "Print" at bounding box center [313, 50] width 25 height 10
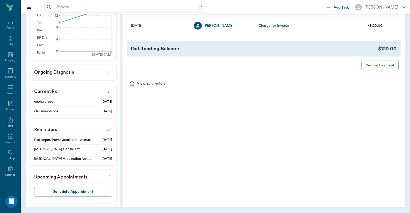
click at [388, 69] on button "Record Payment" at bounding box center [380, 66] width 37 height 10
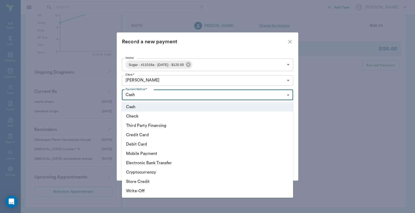
click at [286, 93] on body "/ ​ Add Task [PERSON_NAME] Nectar Messages Appts Labs Imaging Inventory Tasks F…" at bounding box center [207, 15] width 415 height 396
click at [151, 143] on li "Debit Card" at bounding box center [207, 143] width 171 height 9
type input "DEBIT_CARD"
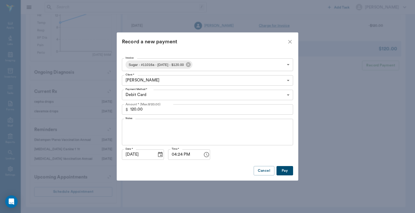
click at [286, 170] on button "Pay" at bounding box center [284, 171] width 17 height 10
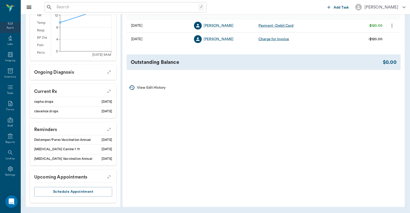
click at [11, 27] on div "Appts" at bounding box center [9, 28] width 7 height 4
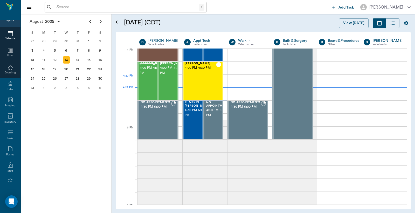
scroll to position [623, 0]
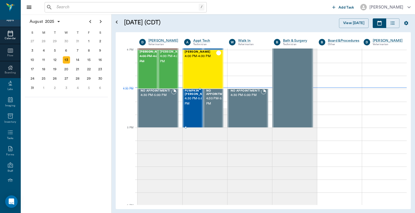
click at [187, 97] on span "4:30 PM - 5:00 PM" at bounding box center [198, 101] width 26 height 10
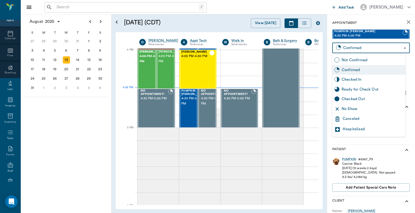
click at [400, 45] on body "/ ​ Add Task [PERSON_NAME] Nectar Messages Appts Calendar Flow Boarding Labs Im…" at bounding box center [207, 106] width 415 height 213
click at [359, 81] on div "Checked In" at bounding box center [372, 80] width 62 height 6
type input "CHECKED_IN"
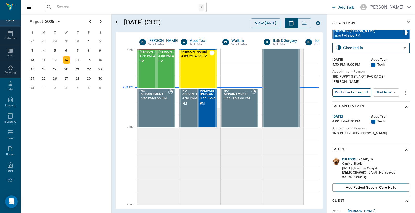
click at [356, 88] on button "Print check-in report" at bounding box center [351, 92] width 39 height 8
click at [164, 79] on div "[PERSON_NAME] 4:00 PM - 4:30 PM" at bounding box center [171, 69] width 26 height 38
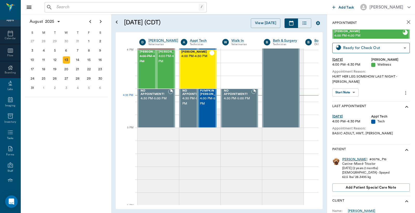
click at [348, 159] on div "[PERSON_NAME]" at bounding box center [354, 159] width 25 height 4
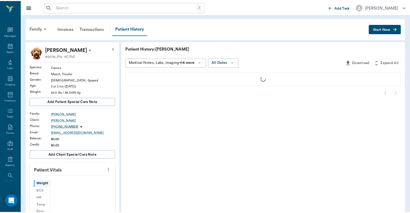
scroll to position [24, 0]
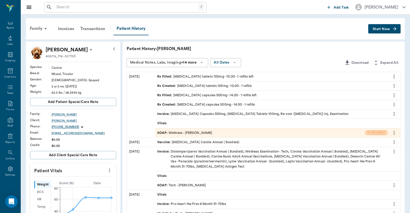
click at [258, 111] on div "Invoice : [MEDICAL_DATA] Capsules 500mg, [MEDICAL_DATA] Tablets 100mg, Re-covr …" at bounding box center [253, 113] width 192 height 5
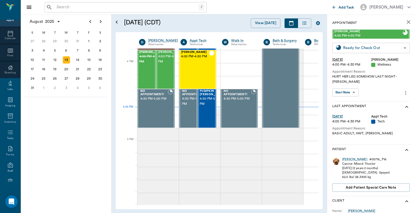
scroll to position [623, 0]
click at [402, 47] on body "/ ​ Add Task [PERSON_NAME] Nectar Messages Appts Calendar Flow Boarding Labs Im…" at bounding box center [207, 106] width 415 height 213
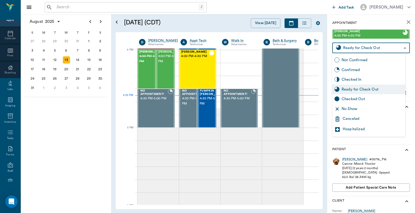
click at [370, 99] on div "Checked Out" at bounding box center [372, 99] width 62 height 6
type input "CHECKED_OUT"
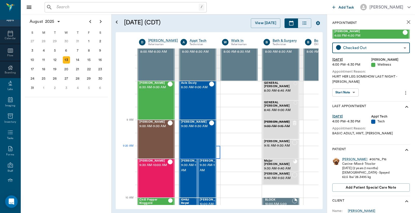
scroll to position [0, 0]
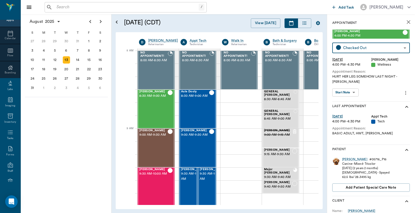
click at [80, 3] on div "/ ​" at bounding box center [126, 7] width 162 height 10
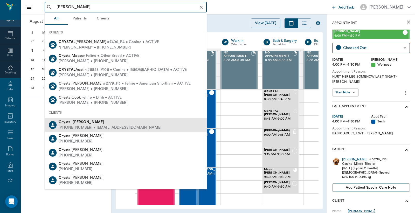
click at [101, 125] on div "[PHONE_NUMBER] • [EMAIL_ADDRESS][DOMAIN_NAME]" at bounding box center [110, 127] width 103 height 5
type input "[PERSON_NAME]"
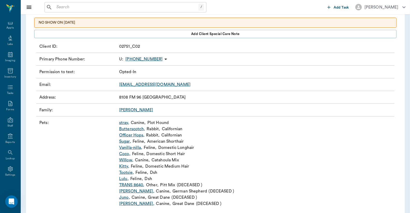
scroll to position [60, 0]
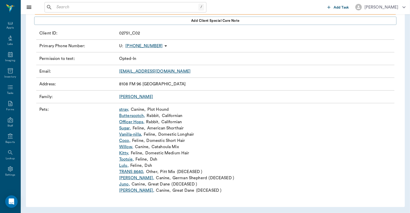
click at [126, 108] on link "stray ," at bounding box center [124, 109] width 10 height 6
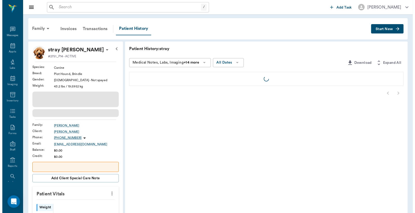
scroll to position [24, 0]
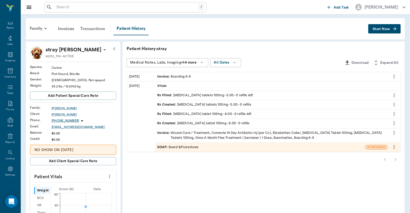
click at [90, 28] on div "Transactions" at bounding box center [92, 29] width 31 height 12
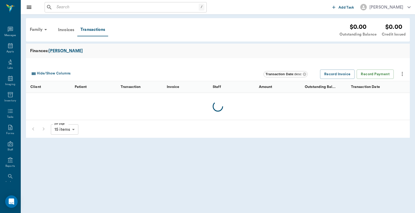
scroll to position [24, 0]
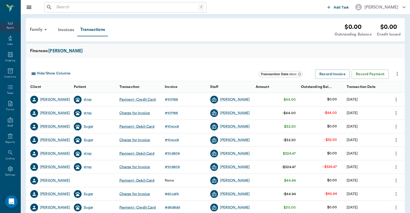
click at [8, 30] on div "Appts" at bounding box center [10, 25] width 20 height 16
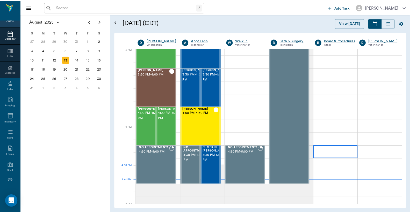
scroll to position [545, 0]
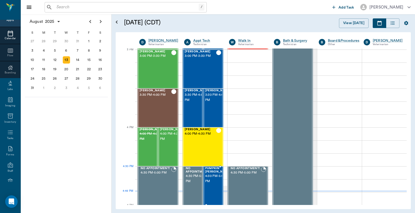
click at [209, 174] on span "4:30 PM - 5:00 PM" at bounding box center [218, 178] width 26 height 10
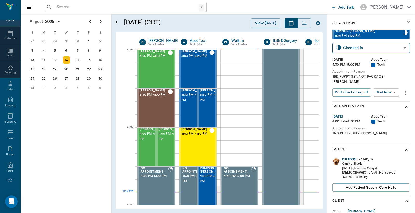
click at [348, 157] on div "PUMPKIN" at bounding box center [349, 159] width 14 height 4
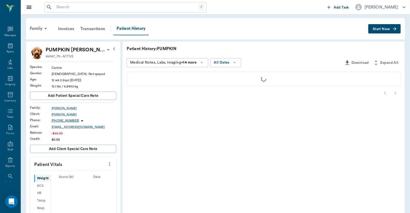
scroll to position [24, 0]
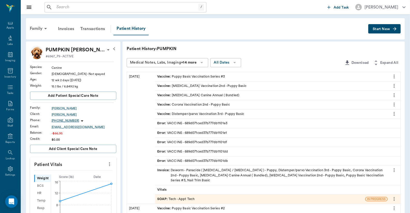
click at [224, 169] on div "Invoice : Deworm - Panacide ( [MEDICAL_DATA] / [MEDICAL_DATA] ) - Puppy, Distem…" at bounding box center [271, 175] width 229 height 15
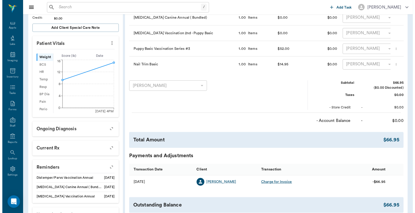
scroll to position [167, 0]
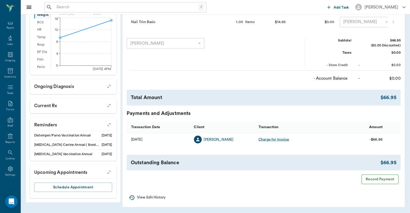
click at [376, 179] on button "Record Payment" at bounding box center [380, 179] width 37 height 10
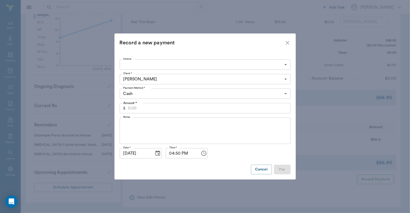
type input "689d0717ed37b777db1101ce"
type input "66.95"
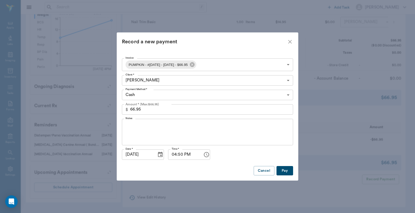
click at [282, 96] on body "/ ​ Add Task [PERSON_NAME] Nectar Messages Appts Labs Imaging Inventory Tasks F…" at bounding box center [207, 25] width 415 height 376
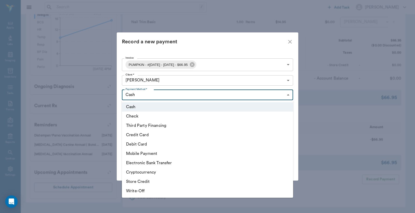
click at [151, 144] on li "Debit Card" at bounding box center [207, 143] width 171 height 9
type input "DEBIT_CARD"
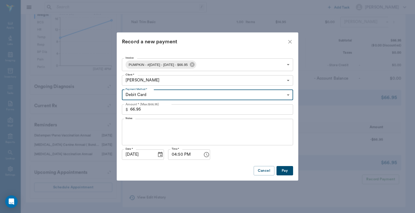
click at [284, 167] on button "Pay" at bounding box center [284, 171] width 17 height 10
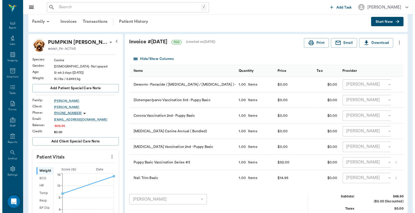
scroll to position [0, 0]
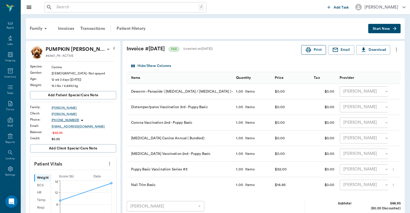
click at [307, 48] on icon "button" at bounding box center [308, 49] width 5 height 5
click at [3, 25] on div "Appts" at bounding box center [10, 25] width 20 height 16
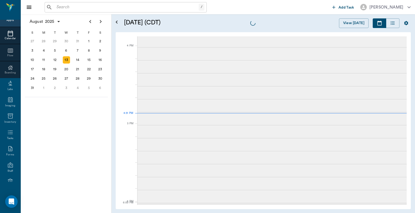
scroll to position [623, 0]
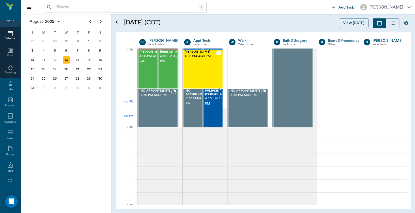
click at [216, 106] on span "4:30 PM - 5:00 PM" at bounding box center [218, 101] width 26 height 10
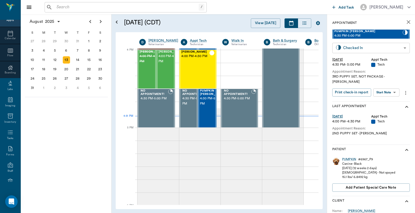
click at [399, 48] on body "/ ​ Add Task [PERSON_NAME] Nectar Messages Appts Calendar Flow Boarding Labs Im…" at bounding box center [207, 106] width 415 height 213
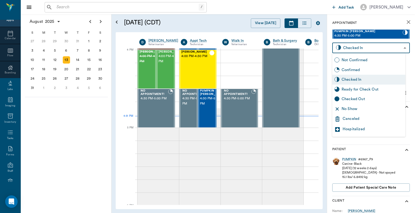
click at [364, 100] on div "Checked Out" at bounding box center [372, 99] width 62 height 6
type input "CHECKED_OUT"
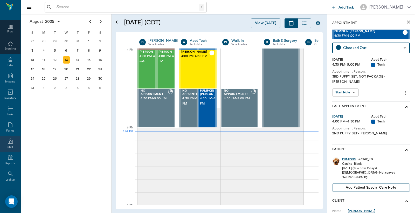
scroll to position [69, 0]
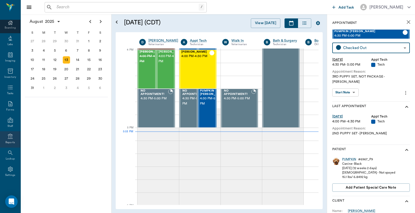
click at [7, 136] on icon at bounding box center [10, 136] width 6 height 6
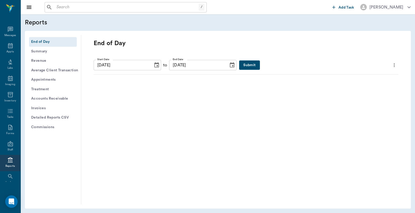
scroll to position [24, 0]
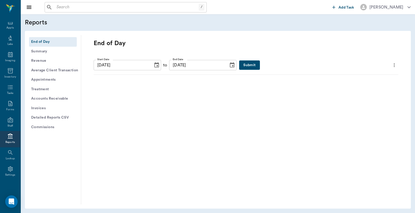
click at [239, 64] on button "Submit" at bounding box center [249, 65] width 20 height 10
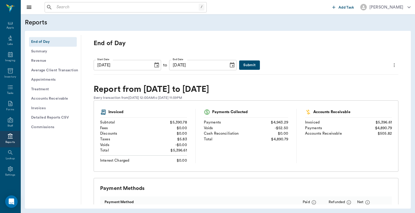
click at [391, 64] on icon "more" at bounding box center [394, 65] width 6 height 6
click at [346, 94] on span "Print Report" at bounding box center [365, 94] width 50 height 5
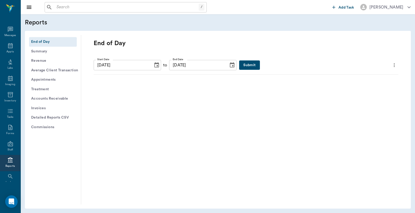
scroll to position [24, 0]
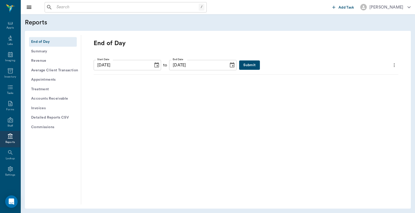
click at [243, 68] on button "Submit" at bounding box center [249, 65] width 20 height 10
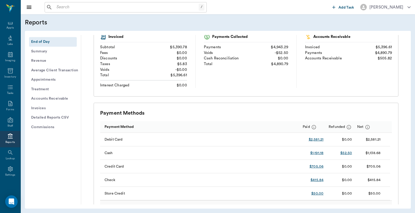
scroll to position [153, 0]
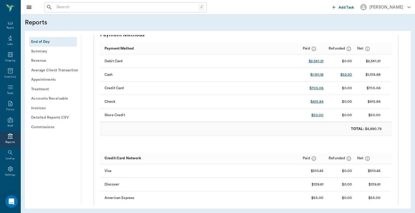
click at [81, 8] on input "text" at bounding box center [126, 7] width 144 height 7
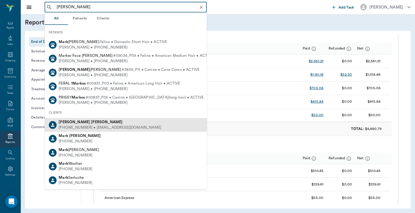
click at [91, 121] on b "[PERSON_NAME]" at bounding box center [106, 122] width 31 height 4
type input "[PERSON_NAME]"
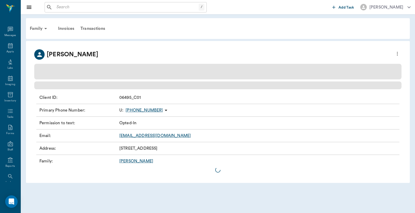
scroll to position [24, 0]
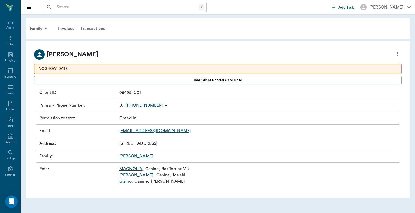
click at [103, 29] on div "Transactions" at bounding box center [92, 28] width 31 height 12
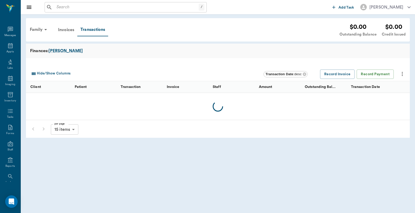
scroll to position [24, 0]
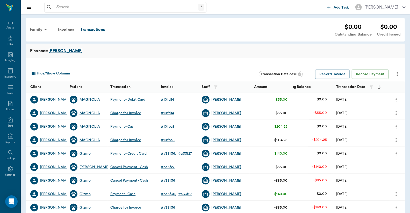
click at [394, 124] on icon "more" at bounding box center [397, 126] width 6 height 6
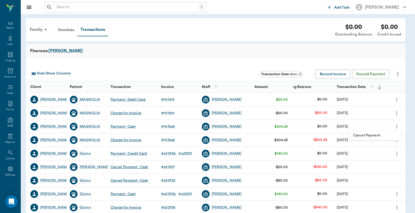
click at [373, 134] on span "Cancel Payment" at bounding box center [375, 135] width 44 height 5
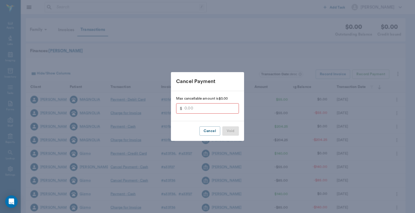
type input "204.25"
click at [229, 129] on button "Void" at bounding box center [230, 131] width 17 height 10
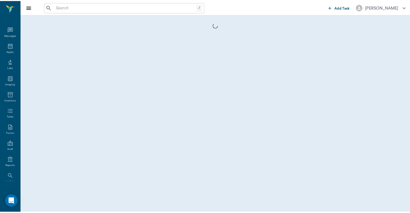
scroll to position [24, 0]
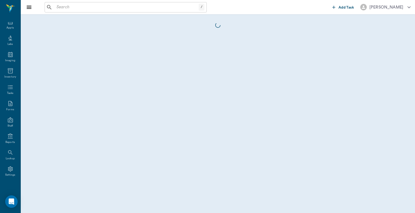
click at [373, 73] on body "/ ​ Add Task [PERSON_NAME] Nectar Messages Appts Labs Imaging Inventory Tasks F…" at bounding box center [207, 106] width 415 height 213
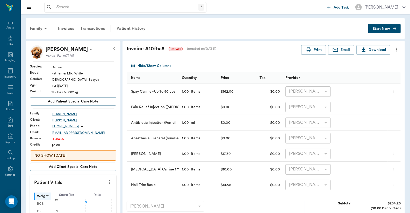
click at [89, 29] on div "Transactions" at bounding box center [92, 28] width 31 height 12
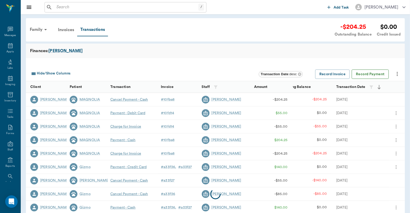
scroll to position [24, 0]
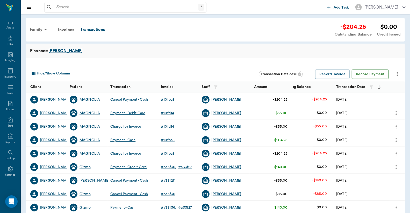
click at [372, 73] on button "Record Payment" at bounding box center [370, 74] width 37 height 10
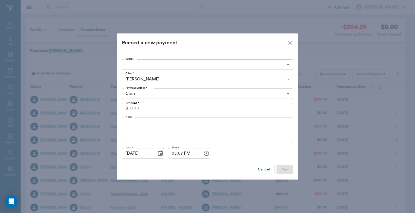
click at [218, 63] on body "/ ​ Add Task [PERSON_NAME] Nectar Messages Appts Labs Imaging Inventory Tasks F…" at bounding box center [207, 159] width 415 height 319
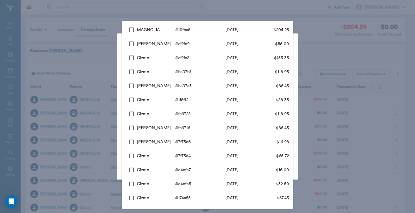
click at [133, 30] on input "checkbox" at bounding box center [131, 29] width 11 height 11
checkbox input "true"
type input "689cbdbfed37b777db10fba8"
type input "204.25"
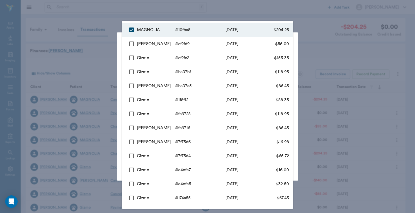
click at [102, 46] on div at bounding box center [207, 106] width 415 height 213
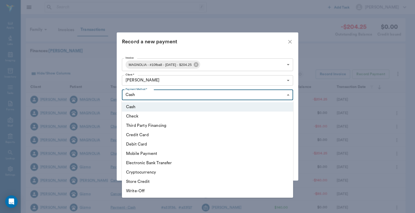
click at [166, 95] on body "/ ​ Add Task [PERSON_NAME] Nectar Messages Appts Labs Imaging Inventory Tasks F…" at bounding box center [207, 159] width 415 height 319
click at [147, 132] on li "Credit Card" at bounding box center [207, 134] width 171 height 9
type input "CREDIT_CARD"
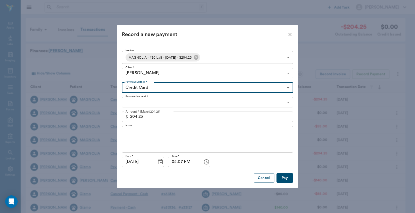
click at [157, 95] on div "Payment Network * ​ Payment Network *" at bounding box center [207, 102] width 171 height 15
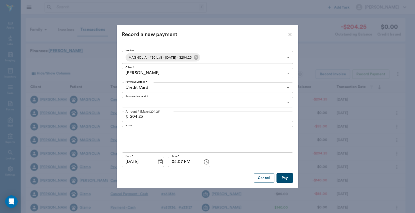
click at [156, 102] on body "/ ​ Add Task [PERSON_NAME] Nectar Messages Appts Labs Imaging Inventory Tasks F…" at bounding box center [207, 159] width 415 height 319
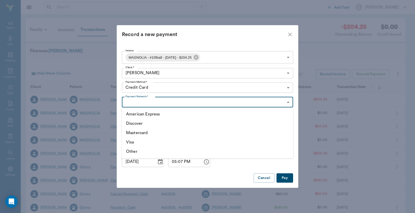
click at [133, 140] on li "Visa" at bounding box center [207, 141] width 171 height 9
type input "VISA"
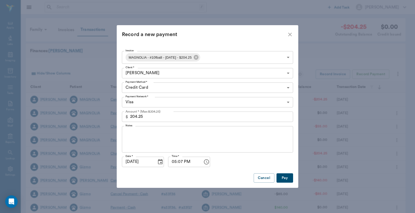
click at [288, 179] on button "Pay" at bounding box center [284, 178] width 17 height 10
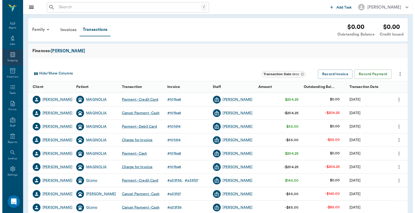
scroll to position [0, 0]
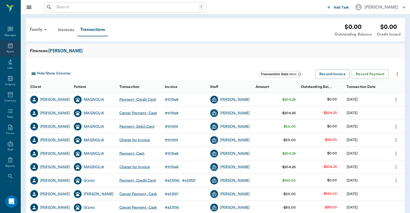
click at [8, 45] on icon at bounding box center [10, 46] width 6 height 6
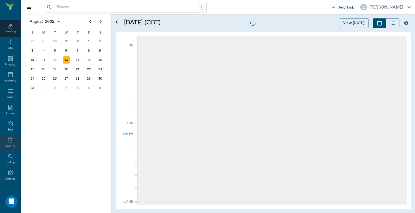
scroll to position [69, 0]
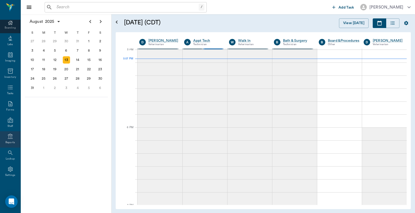
click at [8, 139] on div "Reports" at bounding box center [10, 139] width 20 height 16
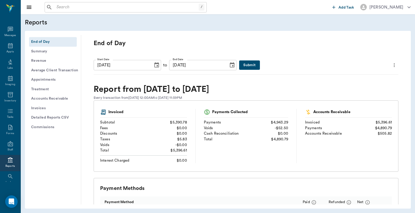
scroll to position [24, 0]
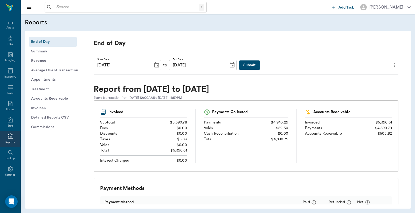
click at [241, 63] on button "Submit" at bounding box center [249, 65] width 20 height 10
click at [391, 63] on icon "more" at bounding box center [394, 65] width 6 height 6
click at [357, 94] on span "Print Report" at bounding box center [365, 94] width 50 height 5
click at [391, 65] on icon "more" at bounding box center [394, 65] width 6 height 6
click at [356, 94] on span "Print Report" at bounding box center [365, 94] width 50 height 5
